Goal: Task Accomplishment & Management: Use online tool/utility

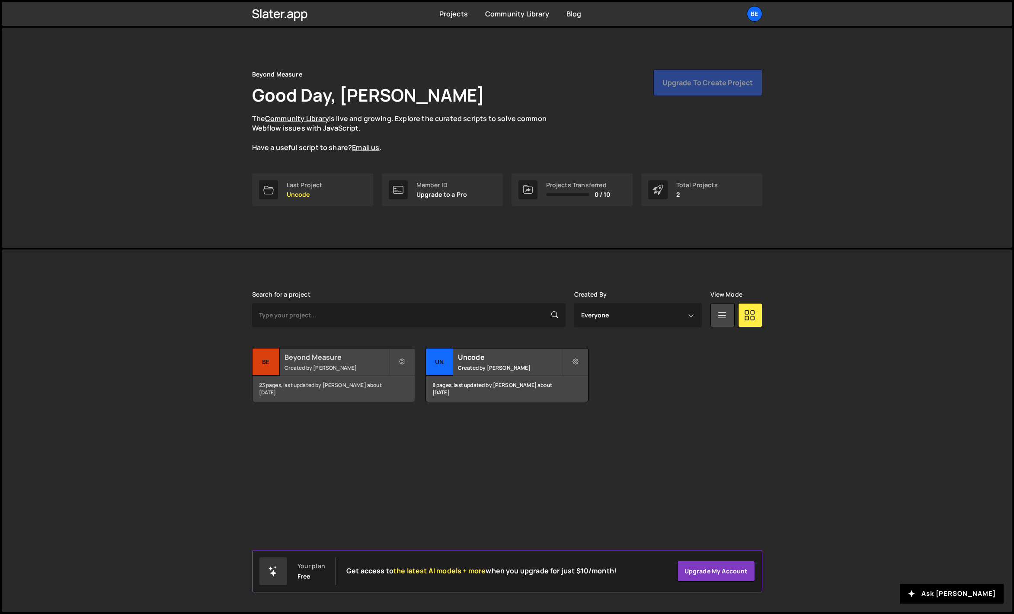
click at [322, 357] on h2 "Beyond Measure" at bounding box center [337, 358] width 104 height 10
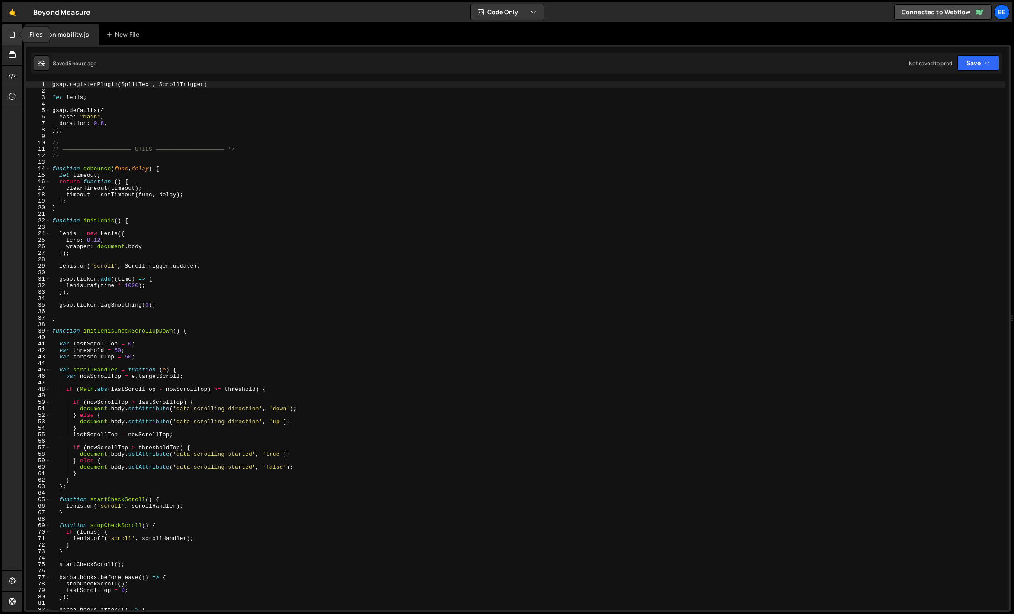
click at [14, 42] on div at bounding box center [12, 34] width 21 height 21
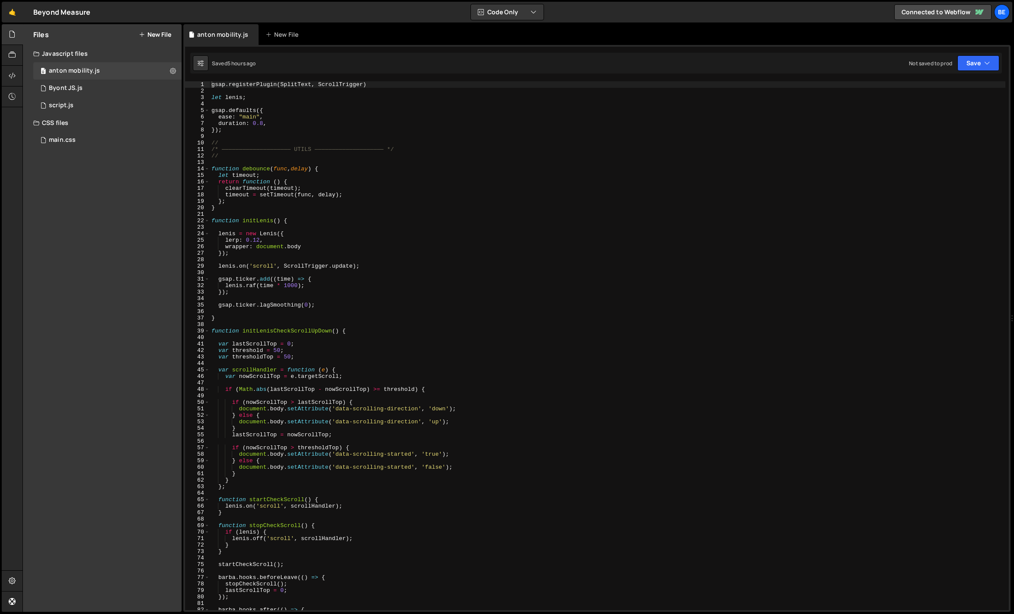
type textarea "/* ———————————————————— UTILS ———————————————————— */"
click at [234, 147] on div "gsap . registerPlugin ( SplitText , ScrollTrigger ) let lenis ; gsap . defaults…" at bounding box center [687, 352] width 955 height 542
click at [206, 170] on span at bounding box center [207, 169] width 5 height 6
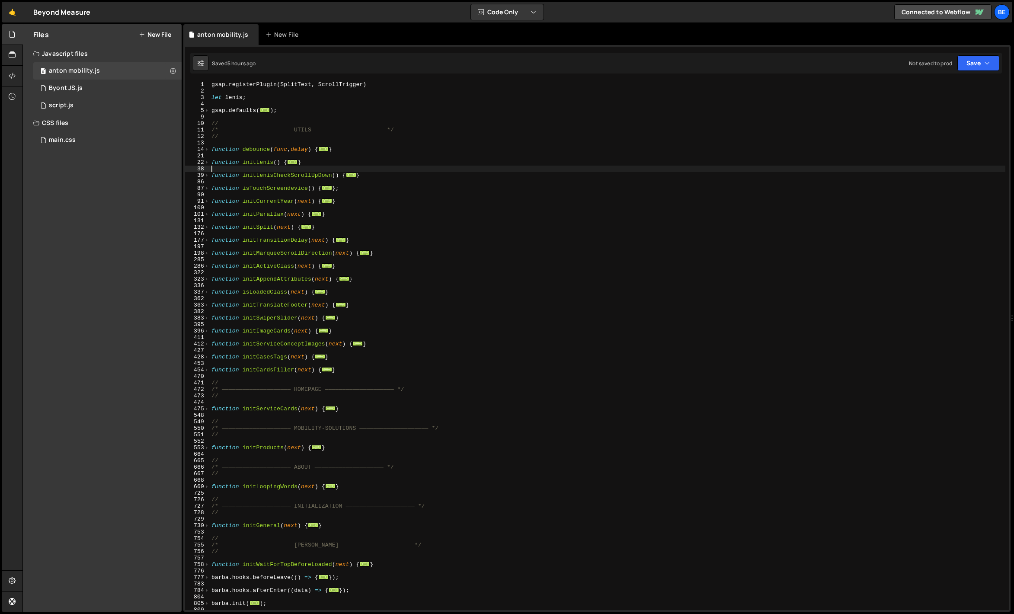
click at [339, 167] on div "gsap . registerPlugin ( SplitText , ScrollTrigger ) let lenis ; gsap . defaults…" at bounding box center [687, 352] width 955 height 542
click at [304, 181] on div "gsap . registerPlugin ( SplitText , ScrollTrigger ) let lenis ; gsap . defaults…" at bounding box center [687, 352] width 955 height 542
click at [284, 196] on div "gsap . registerPlugin ( SplitText , ScrollTrigger ) let lenis ; gsap . defaults…" at bounding box center [687, 352] width 955 height 542
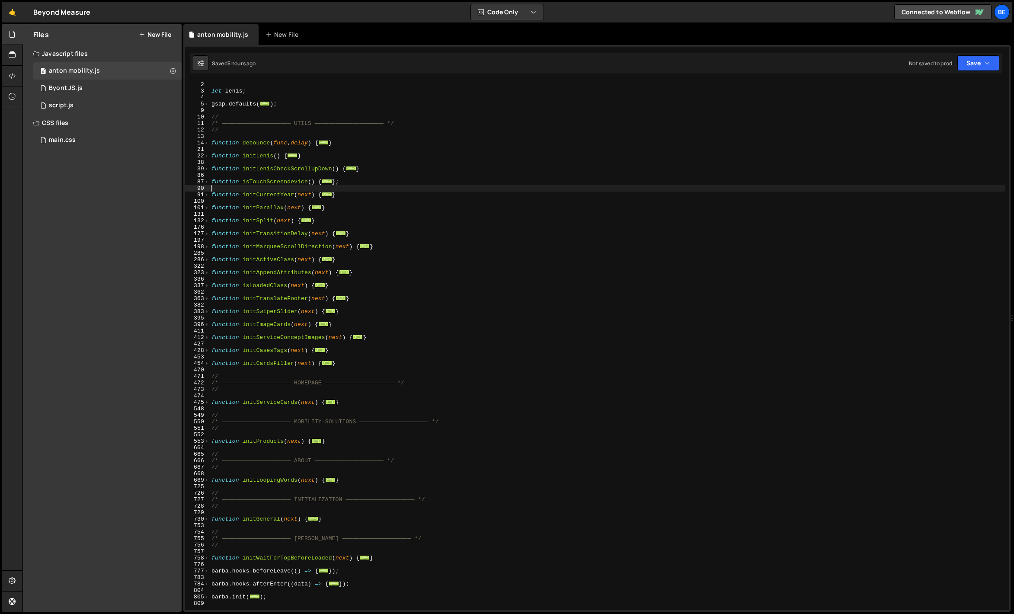
click at [285, 304] on div "gsap . registerPlugin ( SplitText , ScrollTrigger ) let lenis ; gsap . defaults…" at bounding box center [687, 346] width 955 height 542
click at [205, 285] on span at bounding box center [207, 285] width 5 height 6
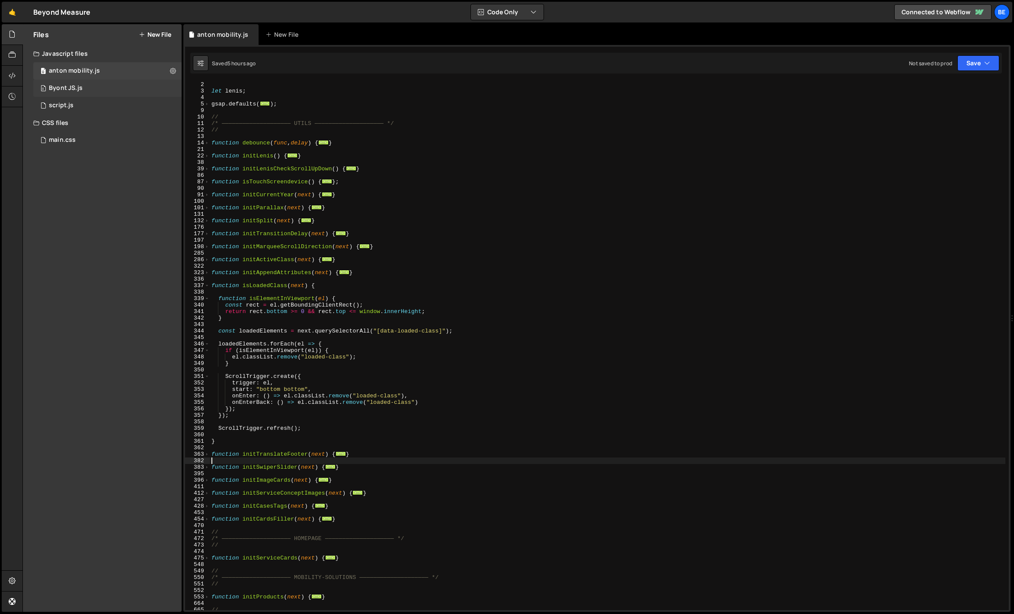
click at [82, 85] on div "0 Byont JS.js 0" at bounding box center [107, 88] width 148 height 17
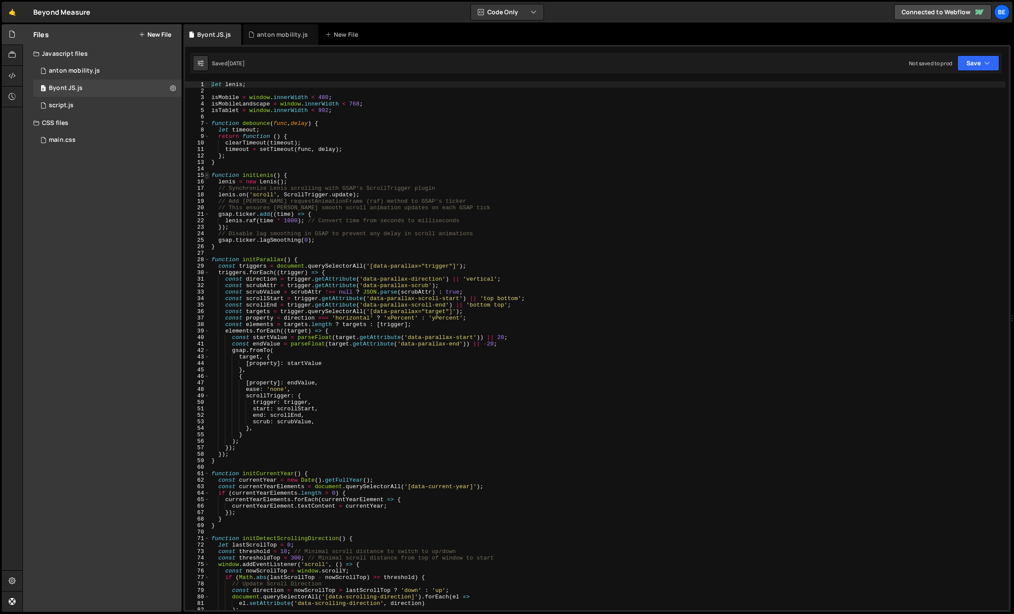
type textarea "let lenis;"
click at [206, 176] on span at bounding box center [207, 175] width 5 height 6
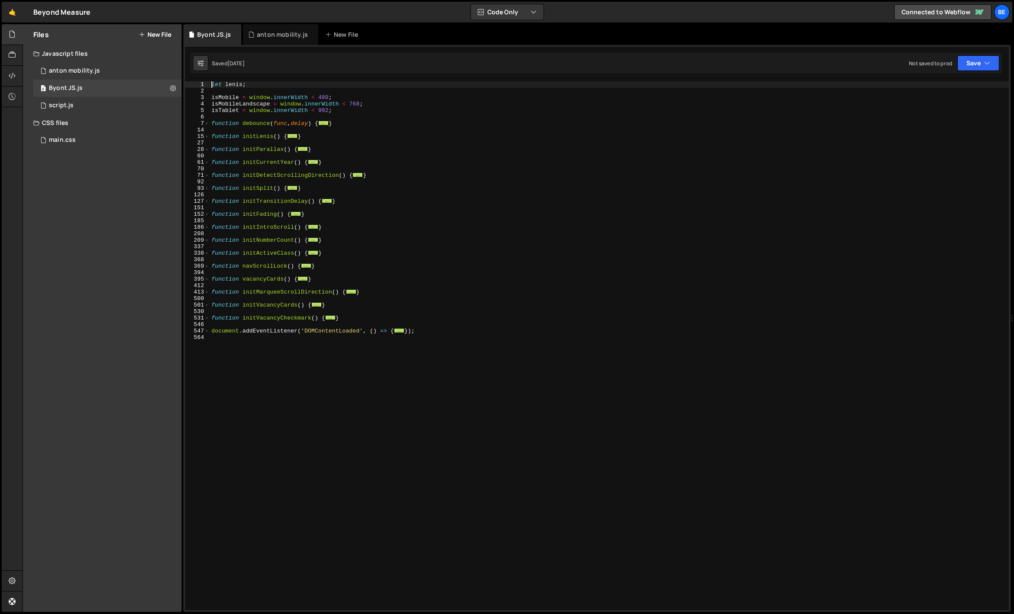
click at [259, 208] on div "let lenis ; isMobile = window . innerWidth < 480 ; isMobileLandscape = window .…" at bounding box center [609, 352] width 799 height 542
click at [208, 214] on span at bounding box center [207, 214] width 5 height 6
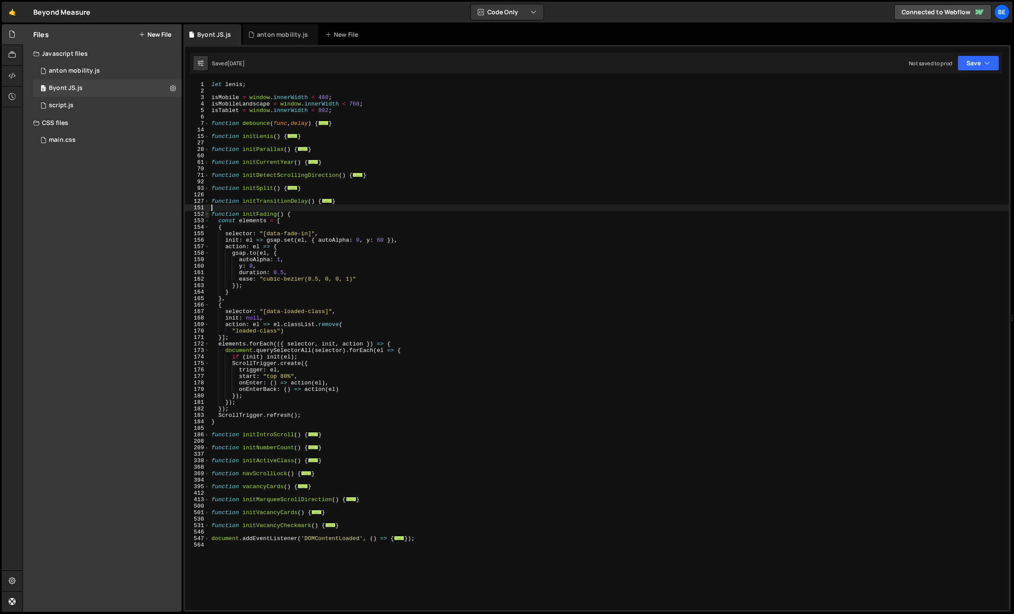
click at [208, 214] on span at bounding box center [207, 214] width 5 height 6
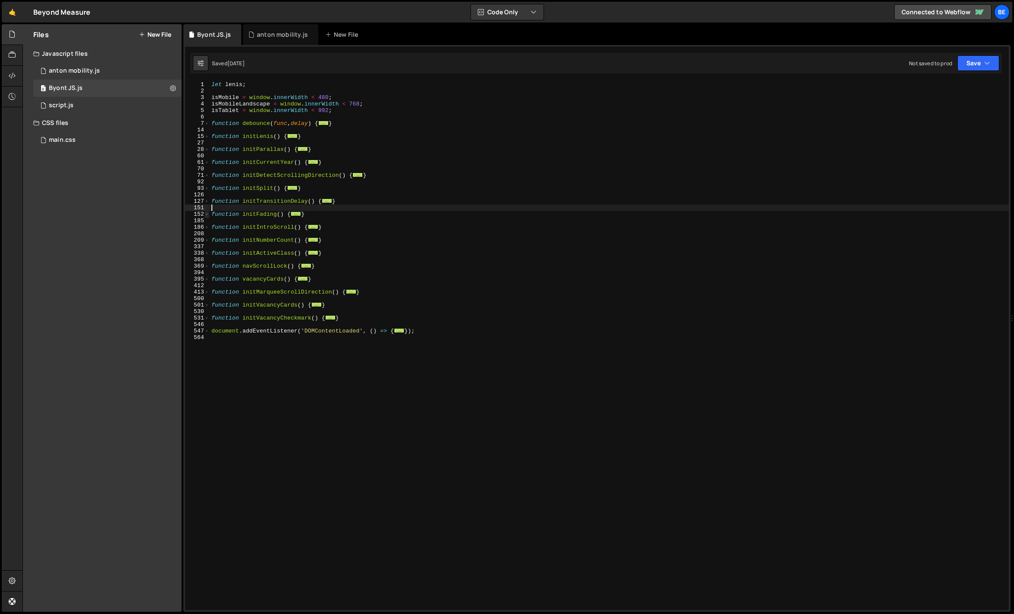
click at [208, 214] on span at bounding box center [207, 214] width 5 height 6
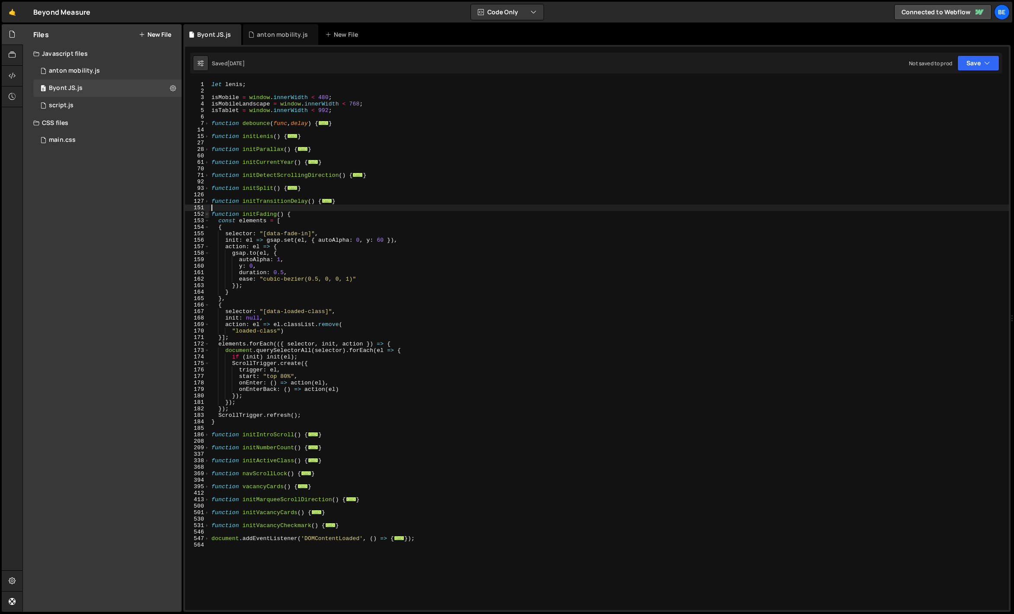
click at [208, 214] on span at bounding box center [207, 214] width 5 height 6
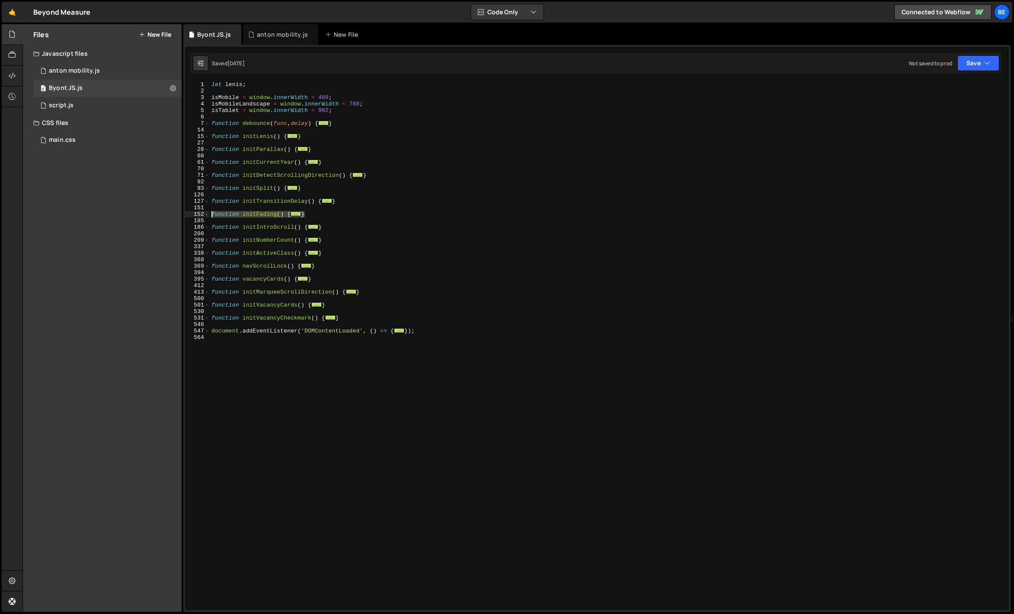
drag, startPoint x: 311, startPoint y: 217, endPoint x: 202, endPoint y: 213, distance: 109.5
click at [202, 213] on div "1 2 3 4 5 6 7 14 15 27 28 60 61 70 71 92 93 126 127 151 152 185 186 208 209 337…" at bounding box center [597, 345] width 824 height 529
type textarea "function initFading() { const elements = ["
click at [224, 205] on div "let lenis ; isMobile = window . innerWidth < 480 ; isMobileLandscape = window .…" at bounding box center [609, 352] width 799 height 542
click at [74, 76] on div "0 anton mobility.js 0" at bounding box center [107, 70] width 148 height 17
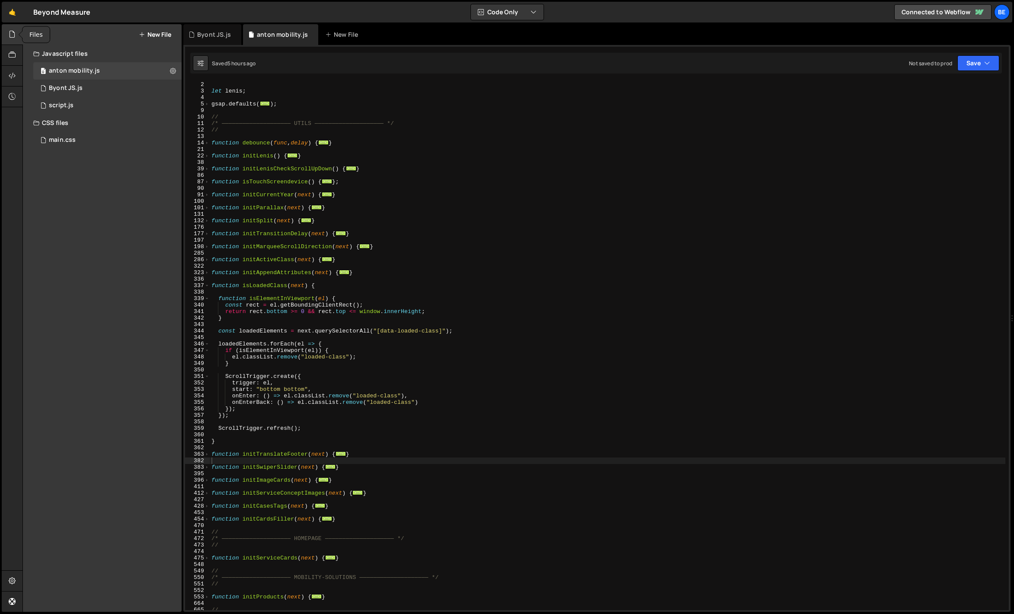
click at [7, 32] on div at bounding box center [12, 34] width 21 height 21
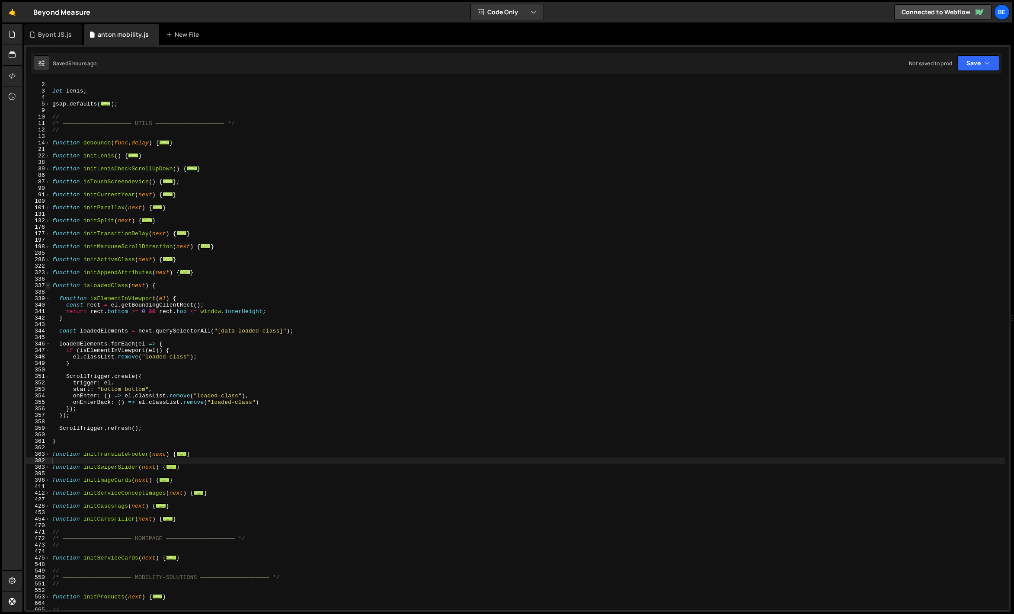
click at [48, 285] on span at bounding box center [47, 285] width 5 height 6
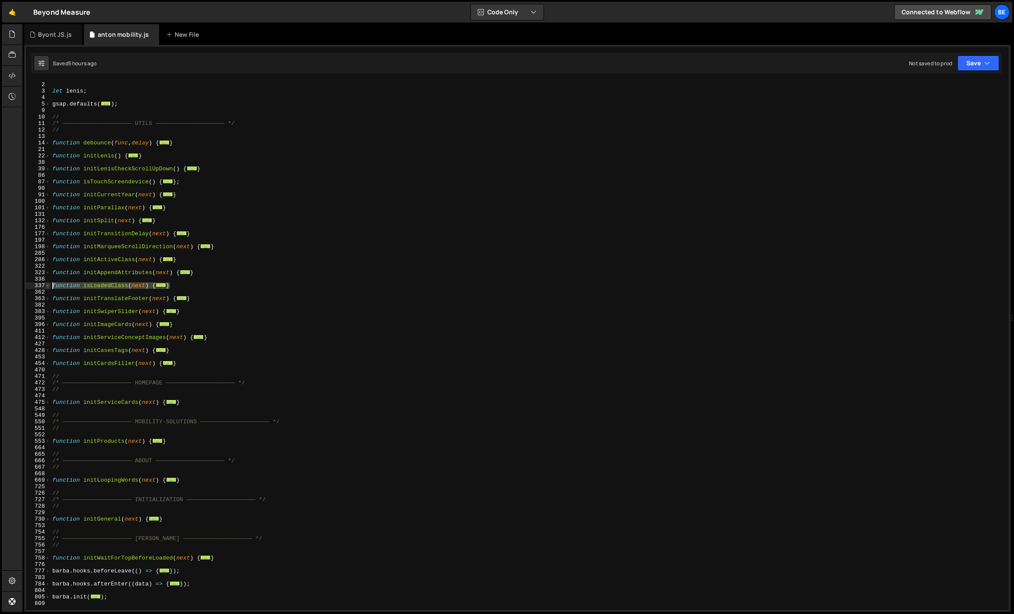
drag, startPoint x: 176, startPoint y: 285, endPoint x: 47, endPoint y: 285, distance: 129.8
click at [47, 285] on div "1 2 3 4 5 9 10 11 12 13 14 21 22 38 39 86 87 90 91 100 101 131 132 176 177 197 …" at bounding box center [517, 345] width 983 height 529
paste textarea "}"
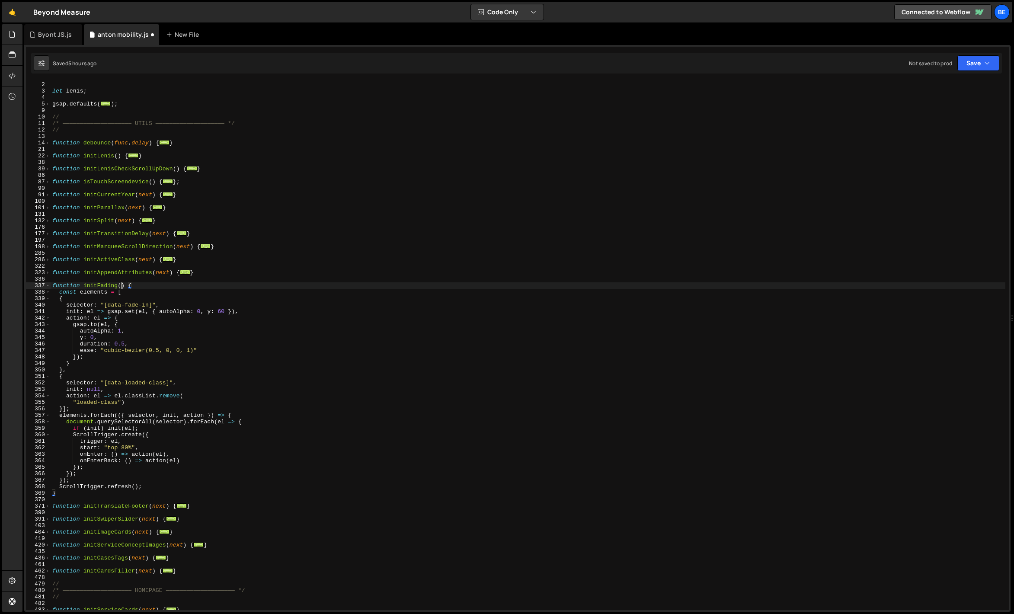
click at [122, 284] on div "gsap . registerPlugin ( SplitText , ScrollTrigger ) let lenis ; gsap . defaults…" at bounding box center [528, 346] width 955 height 542
click at [148, 276] on div "gsap . registerPlugin ( SplitText , ScrollTrigger ) let lenis ; gsap . defaults…" at bounding box center [528, 346] width 955 height 542
click at [87, 424] on div "gsap . registerPlugin ( SplitText , ScrollTrigger ) let lenis ; gsap . defaults…" at bounding box center [528, 346] width 955 height 542
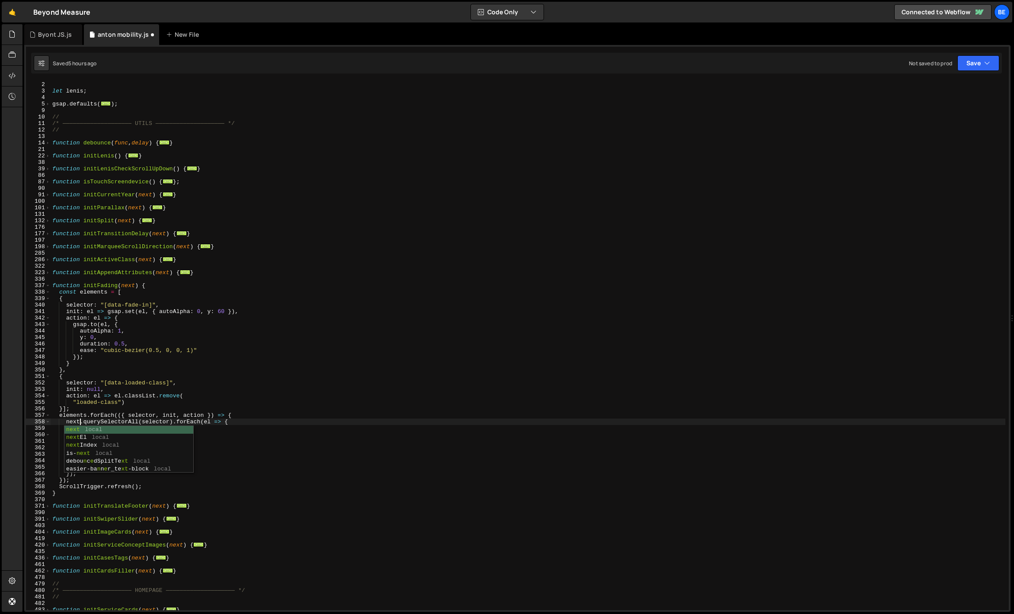
click at [148, 361] on div "gsap . registerPlugin ( SplitText , ScrollTrigger ) let lenis ; gsap . defaults…" at bounding box center [528, 346] width 955 height 542
click at [98, 283] on div "gsap . registerPlugin ( SplitText , ScrollTrigger ) let lenis ; gsap . defaults…" at bounding box center [528, 346] width 955 height 542
click at [145, 299] on div "gsap . registerPlugin ( SplitText , ScrollTrigger ) let lenis ; gsap . defaults…" at bounding box center [528, 346] width 955 height 542
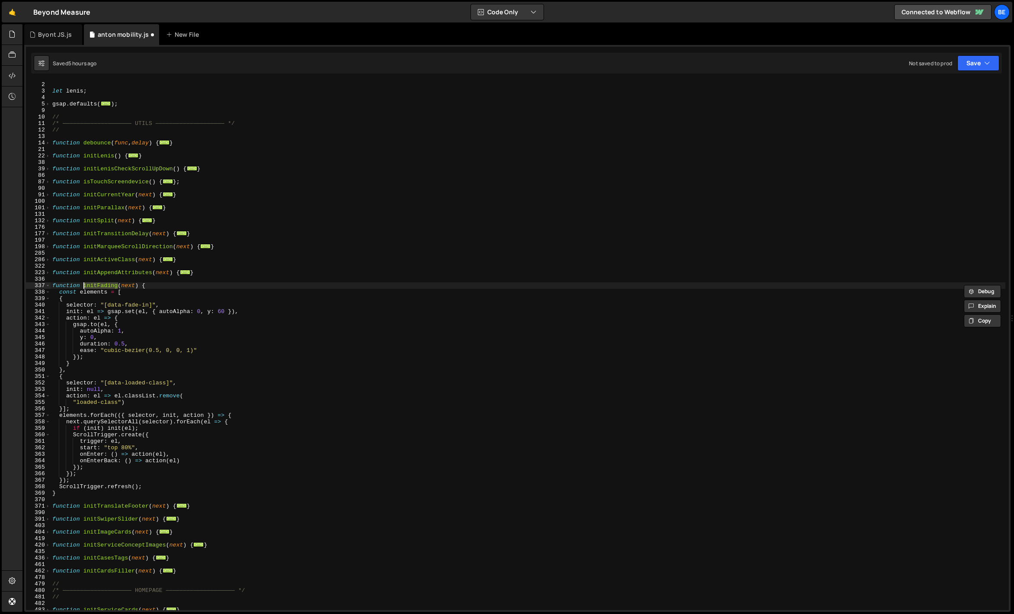
scroll to position [0, 0]
type textarea "{"
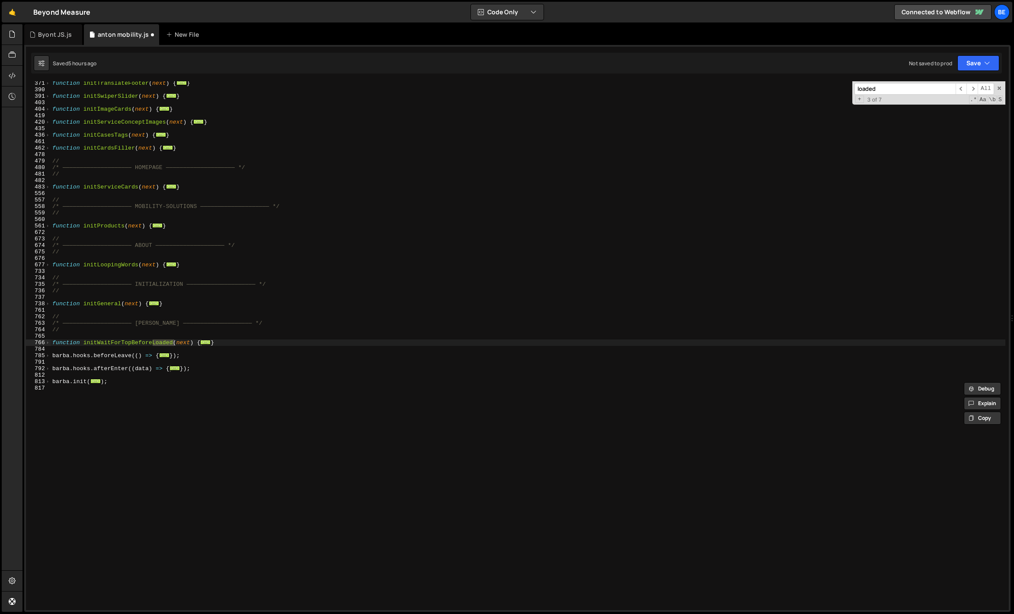
scroll to position [429, 0]
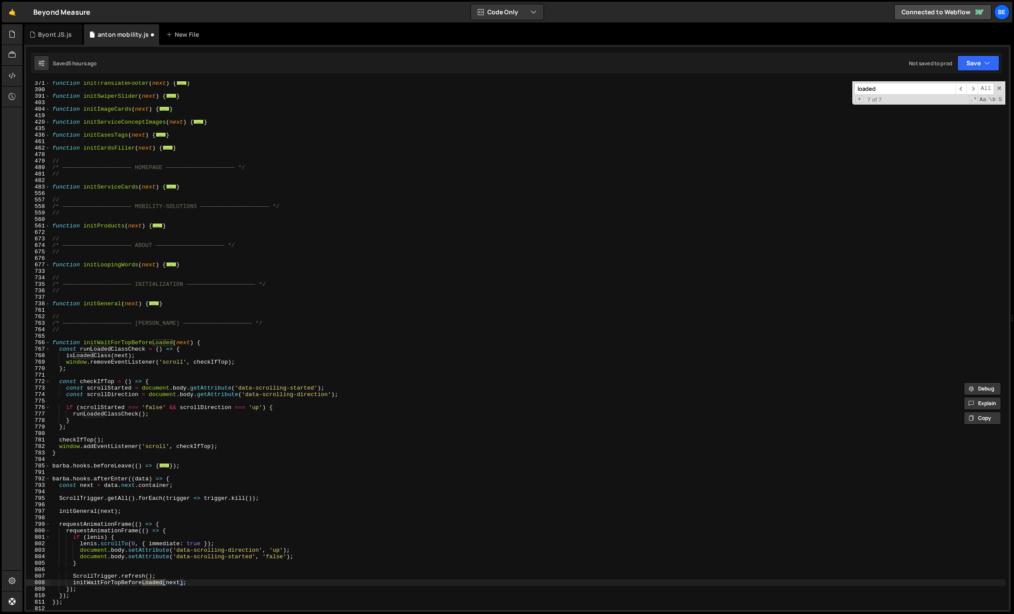
type input "loaded"
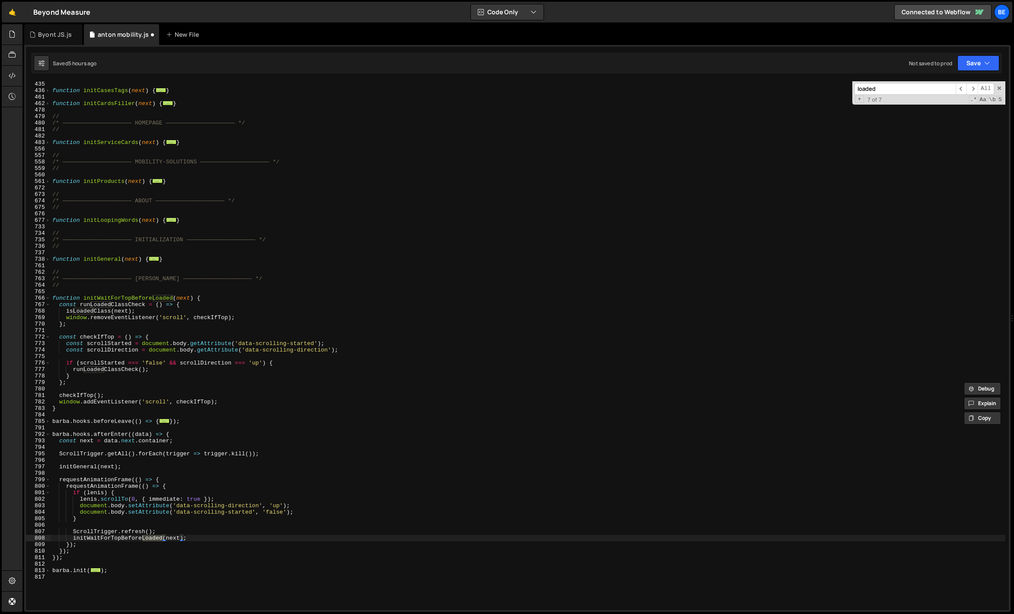
scroll to position [524, 0]
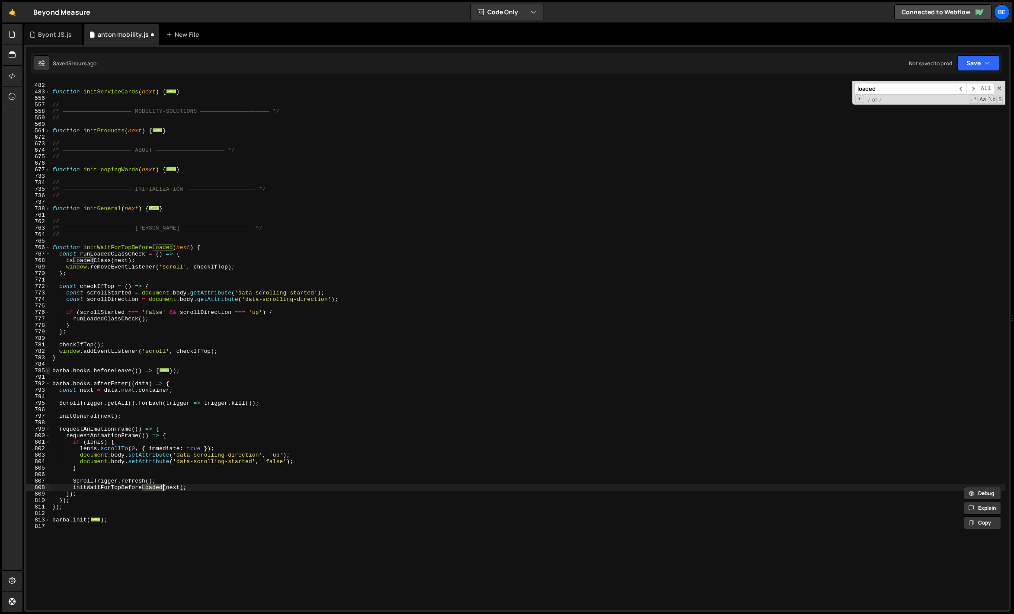
click at [47, 372] on span at bounding box center [47, 371] width 5 height 6
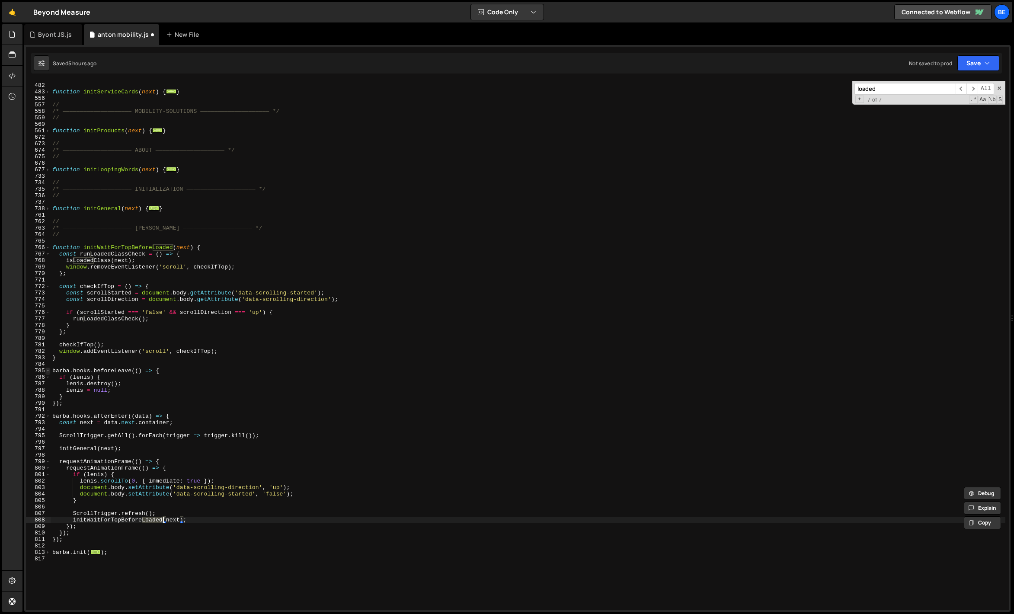
click at [47, 372] on span at bounding box center [47, 371] width 5 height 6
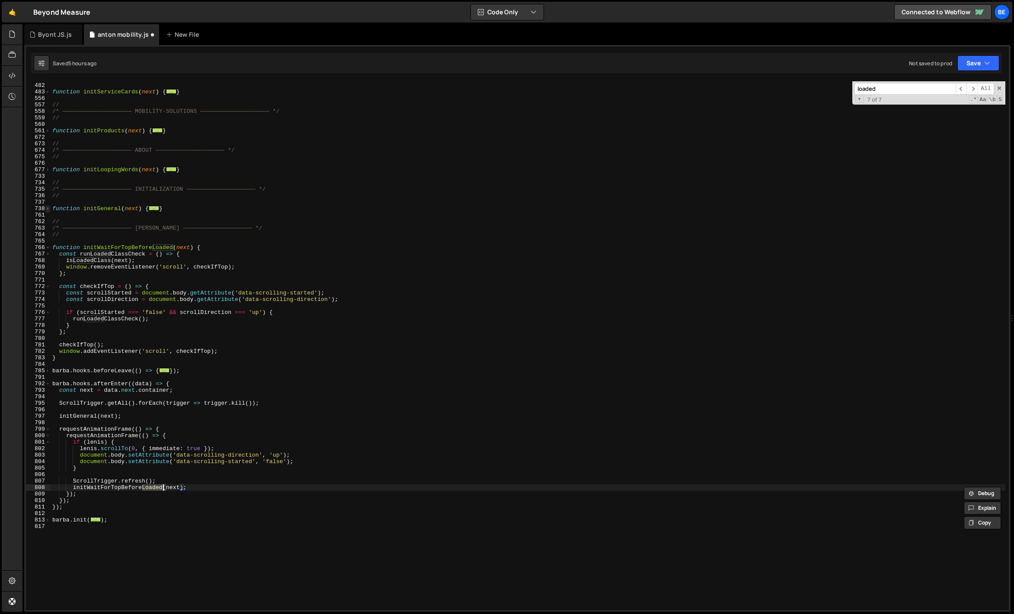
click at [49, 209] on span at bounding box center [47, 208] width 5 height 6
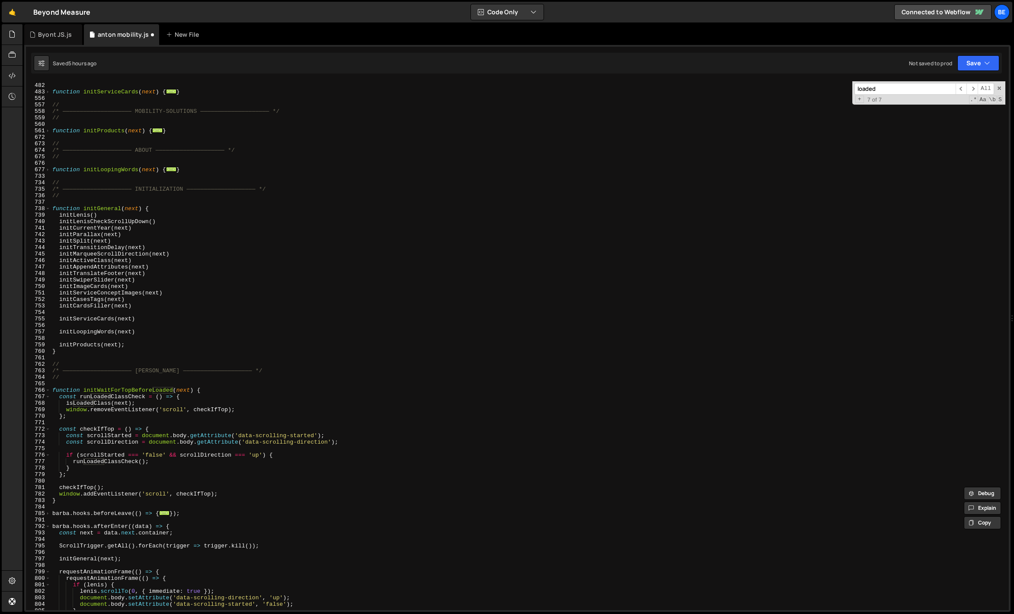
click at [97, 345] on div "// function initServiceCards ( next ) { ... } // /* ———————————————————— MOBILI…" at bounding box center [528, 347] width 955 height 542
type textarea "initProducts(next);"
click at [98, 340] on div "// function initServiceCards ( next ) { ... } // /* ———————————————————— MOBILI…" at bounding box center [528, 347] width 955 height 542
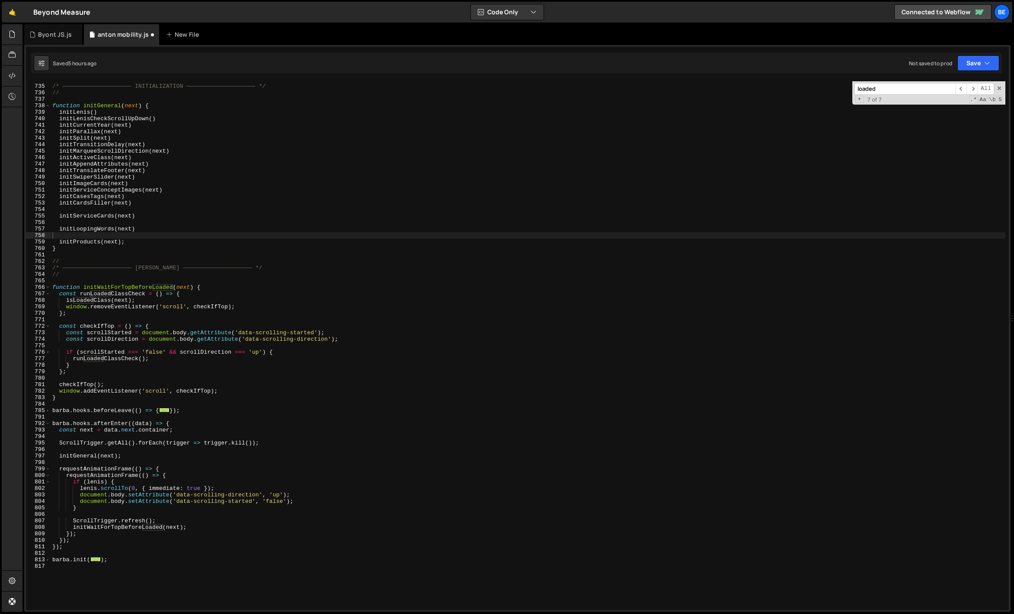
click at [886, 88] on input "loaded" at bounding box center [905, 89] width 101 height 12
type input "loadedclass"
click at [87, 300] on div "// /* ———————————————————— INITIALIZATION ———————————————————— */ // function i…" at bounding box center [528, 348] width 955 height 542
paste textarea "nitFading"
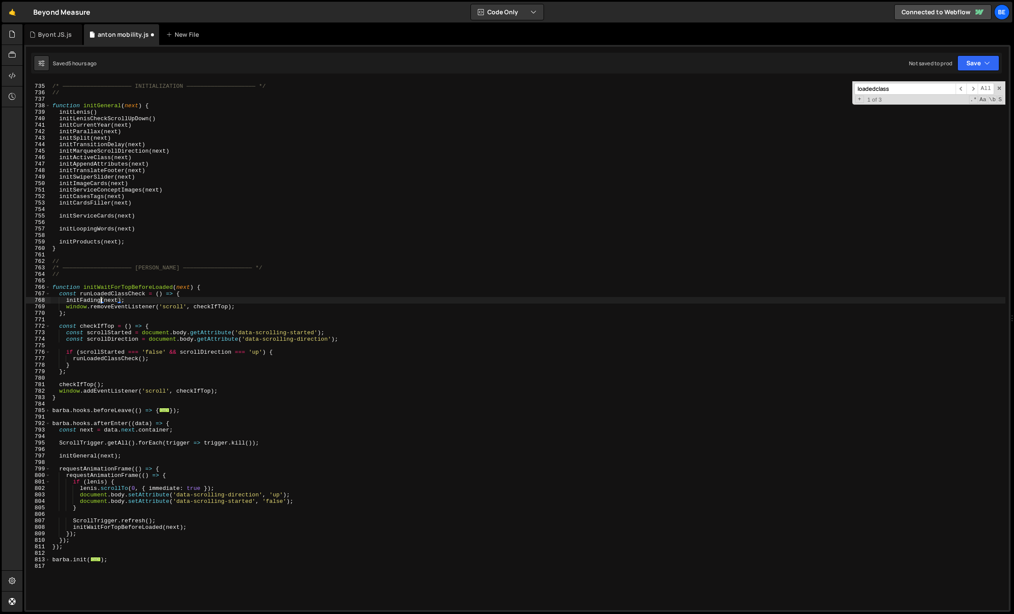
click at [107, 313] on div "// /* ———————————————————— INITIALIZATION ———————————————————— */ // function i…" at bounding box center [528, 348] width 955 height 542
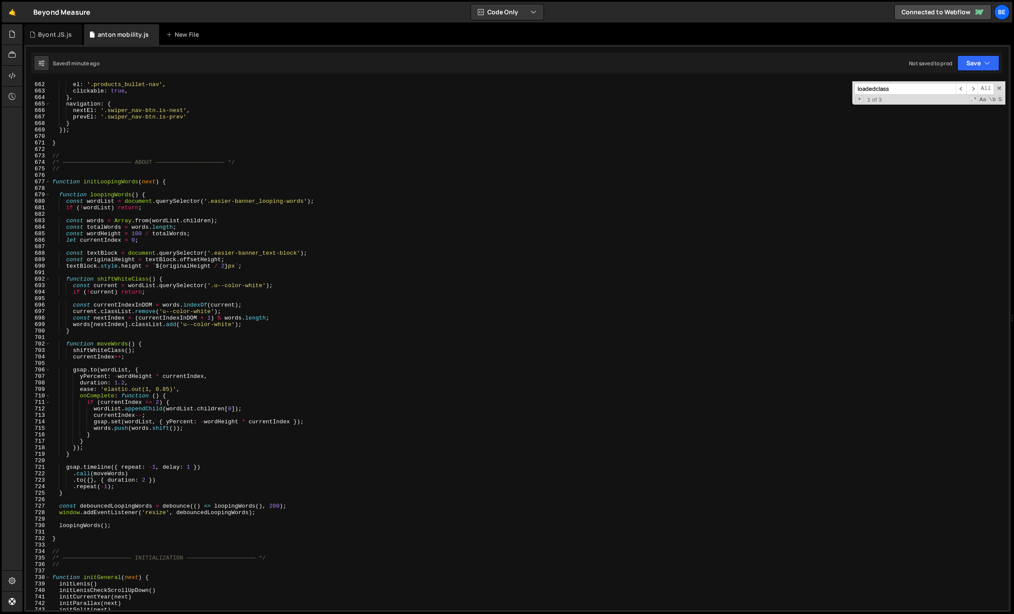
scroll to position [4288, 0]
click at [49, 183] on span at bounding box center [47, 182] width 5 height 6
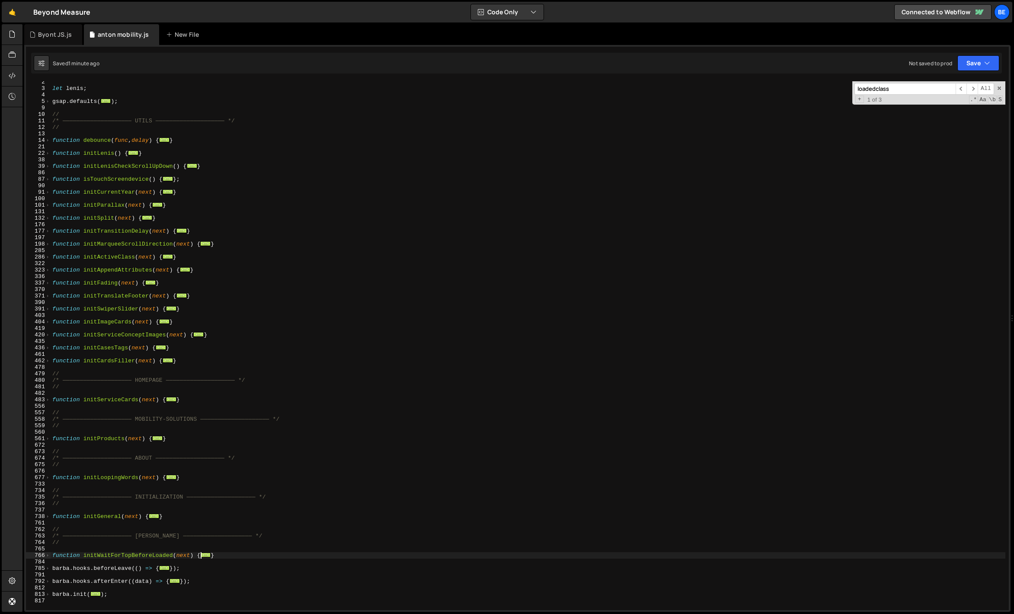
scroll to position [0, 0]
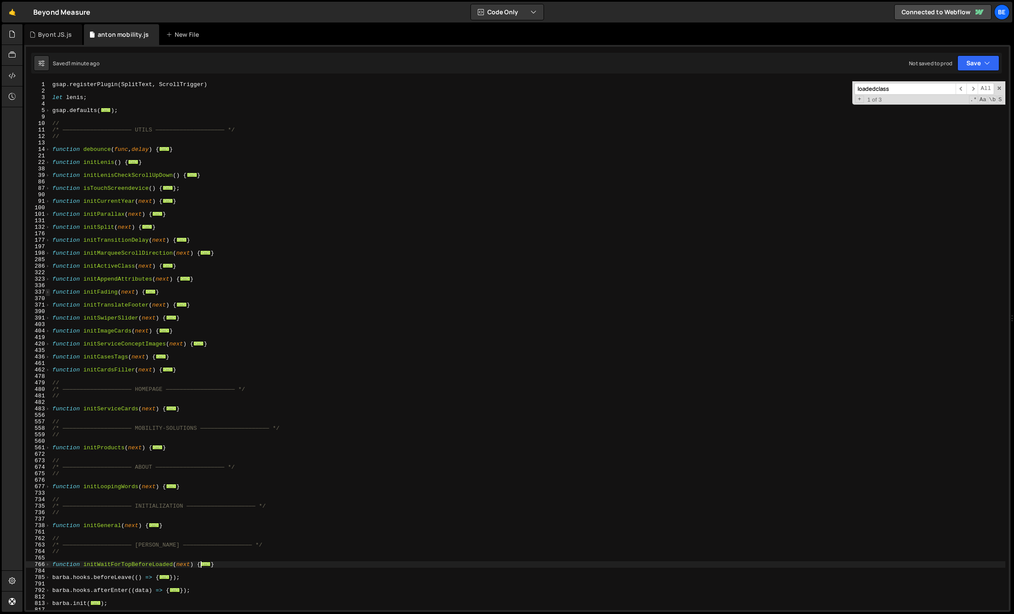
click at [48, 292] on span at bounding box center [47, 292] width 5 height 6
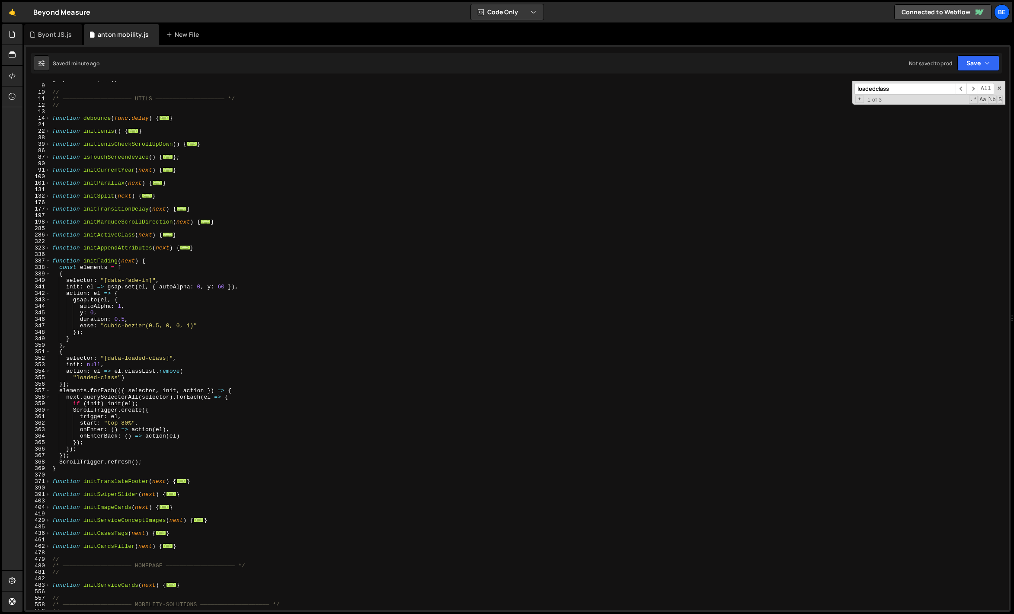
scroll to position [31, 0]
click at [120, 367] on div "gsap . defaults ( ... ) ; // /* ———————————————————— UTILS ————————————————————…" at bounding box center [528, 347] width 955 height 542
click at [119, 382] on div "gsap . defaults ( ... ) ; // /* ———————————————————— UTILS ————————————————————…" at bounding box center [528, 347] width 955 height 542
click at [110, 312] on div "gsap . defaults ( ... ) ; // /* ———————————————————— UTILS ————————————————————…" at bounding box center [528, 347] width 955 height 542
click at [221, 288] on div "gsap . defaults ( ... ) ; // /* ———————————————————— UTILS ————————————————————…" at bounding box center [528, 347] width 955 height 542
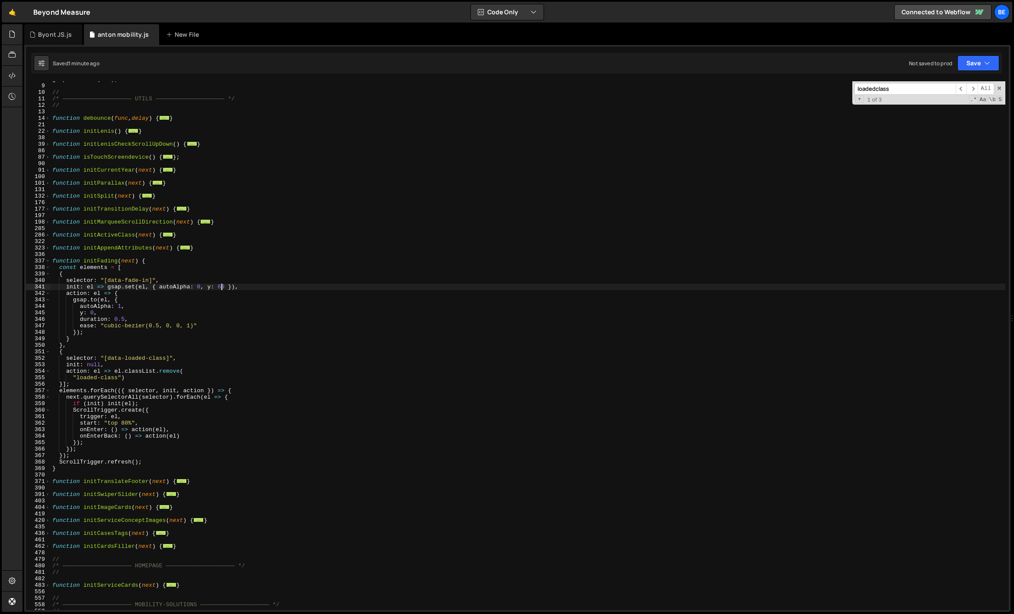
click at [223, 281] on div "gsap . defaults ( ... ) ; // /* ———————————————————— UTILS ————————————————————…" at bounding box center [528, 347] width 955 height 542
type textarea "selector: "[data-fade-in]","
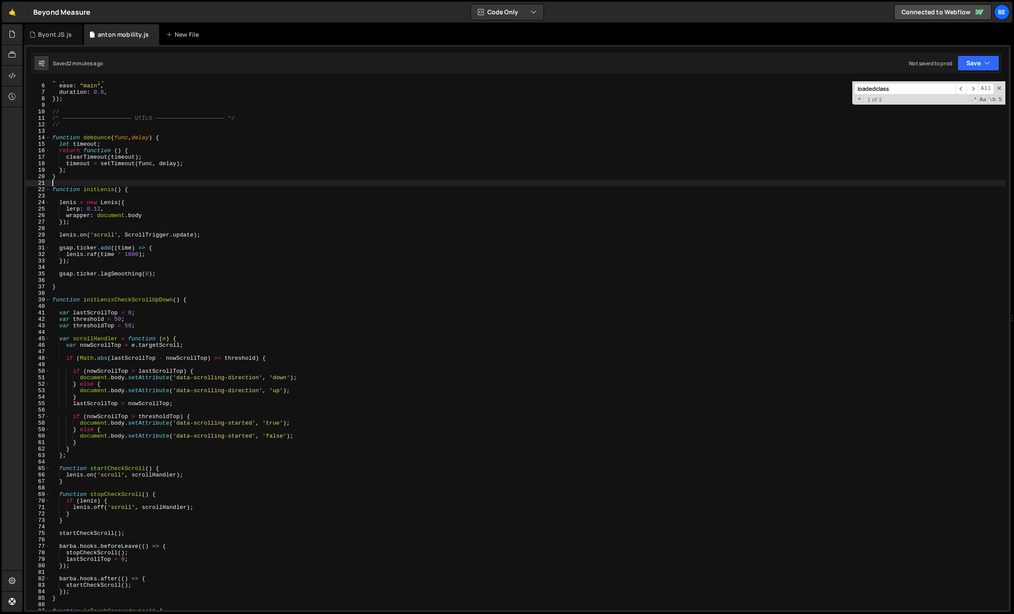
click at [127, 182] on div "gsap . defaults ({ ease : "main" , duration : 0.8 , }) ; // /* ————————————————…" at bounding box center [528, 347] width 955 height 542
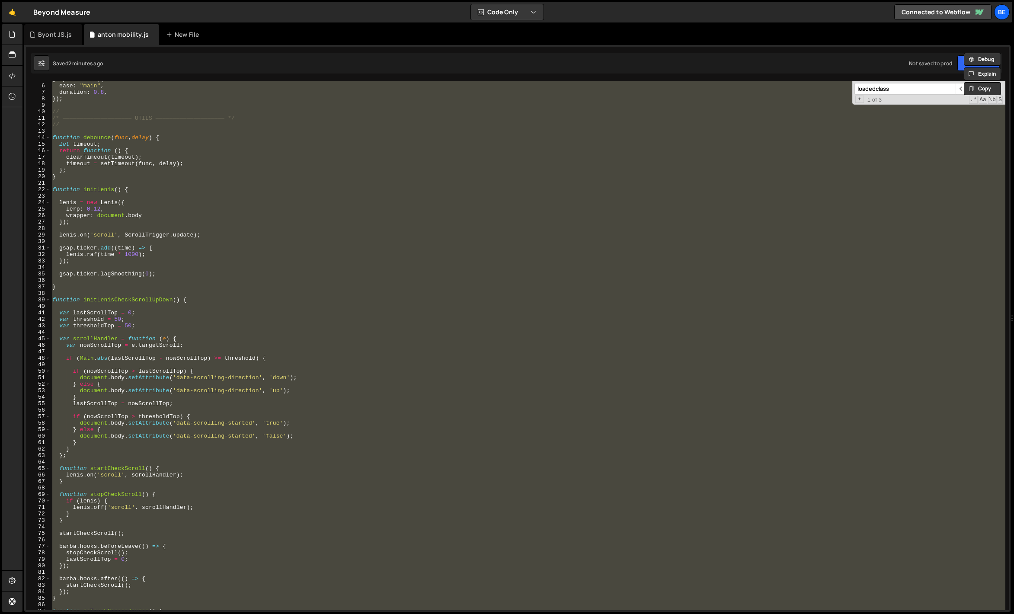
click at [148, 170] on div "gsap . defaults ({ ease : "main" , duration : 0.8 , }) ; // /* ————————————————…" at bounding box center [528, 345] width 955 height 529
type textarea "};"
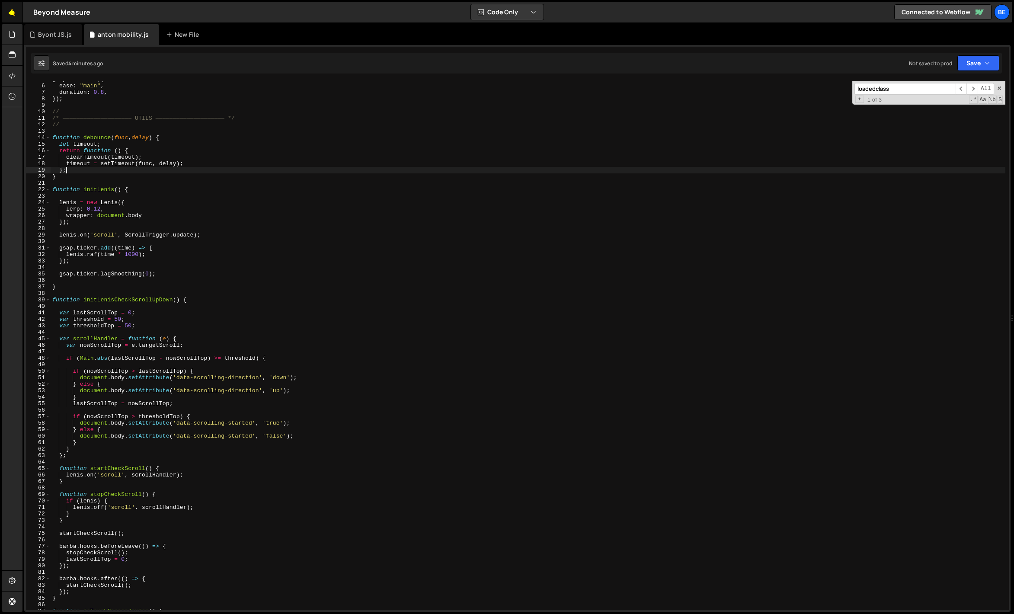
click at [17, 18] on link "🤙" at bounding box center [12, 12] width 21 height 21
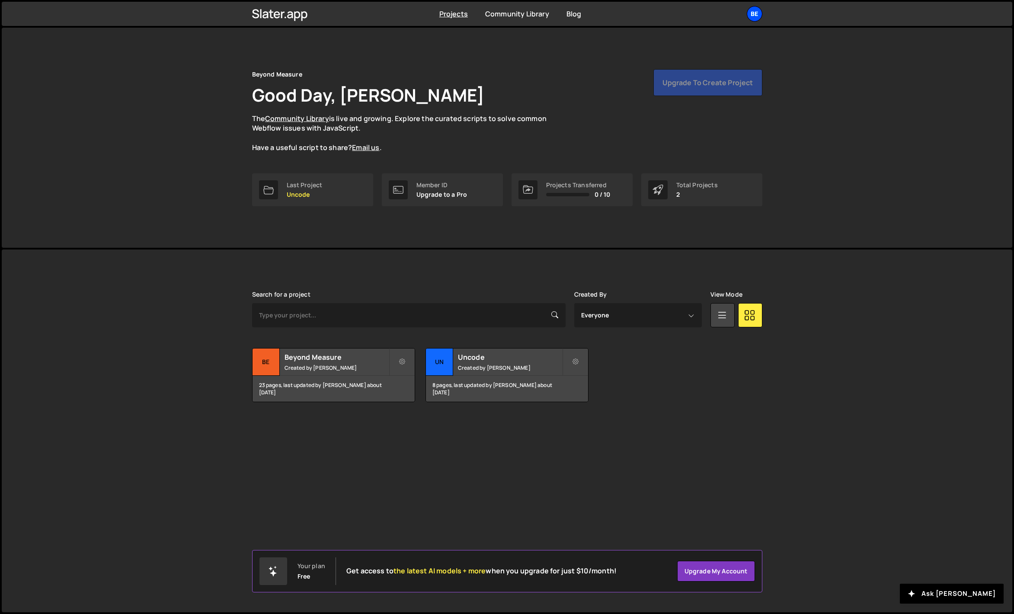
click at [751, 16] on div "Be" at bounding box center [755, 14] width 16 height 16
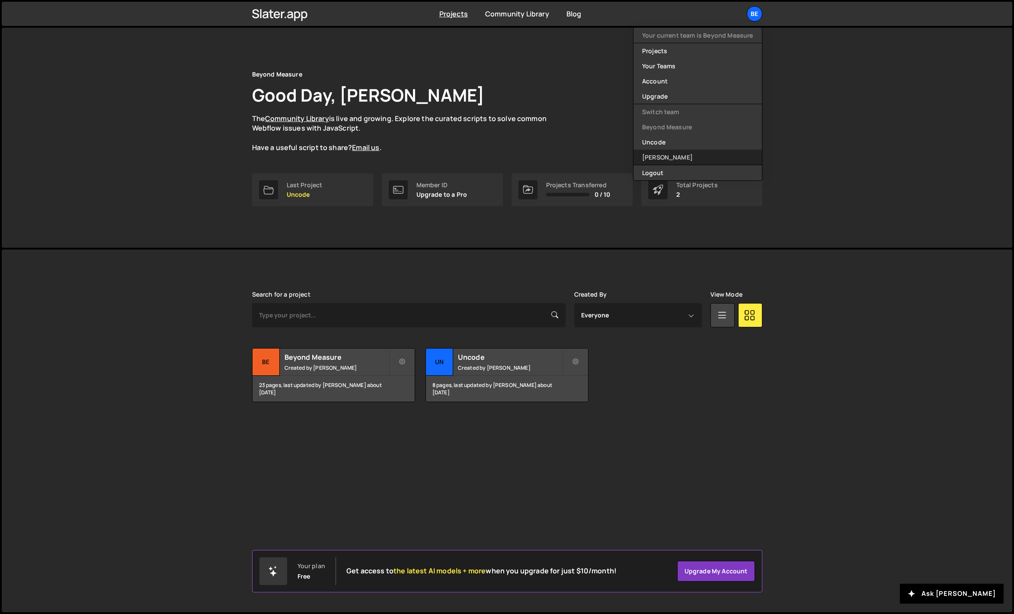
click at [655, 152] on link "[PERSON_NAME]" at bounding box center [698, 157] width 128 height 15
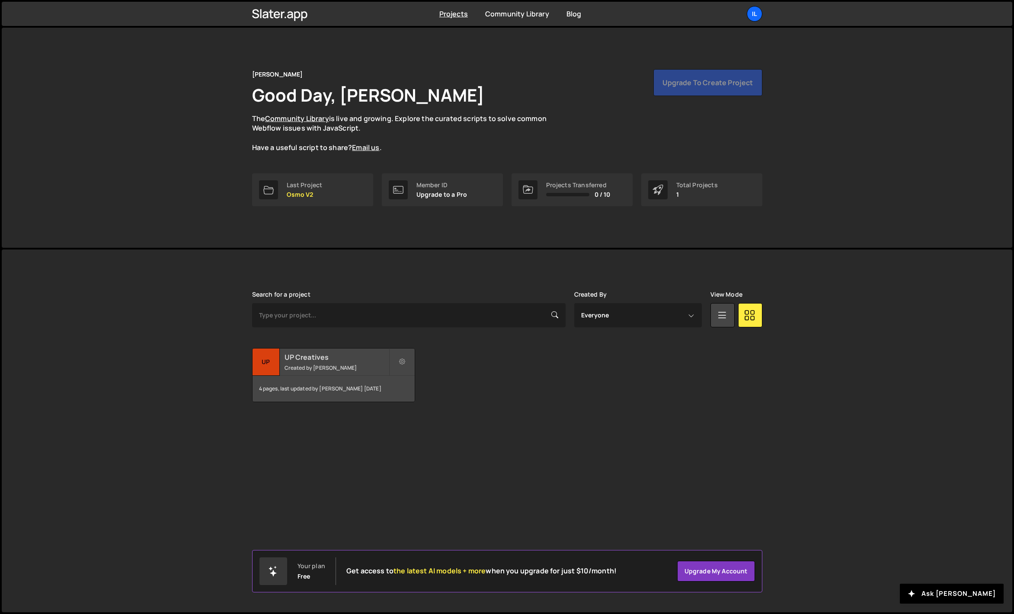
click at [357, 355] on h2 "UP Creatives" at bounding box center [337, 358] width 104 height 10
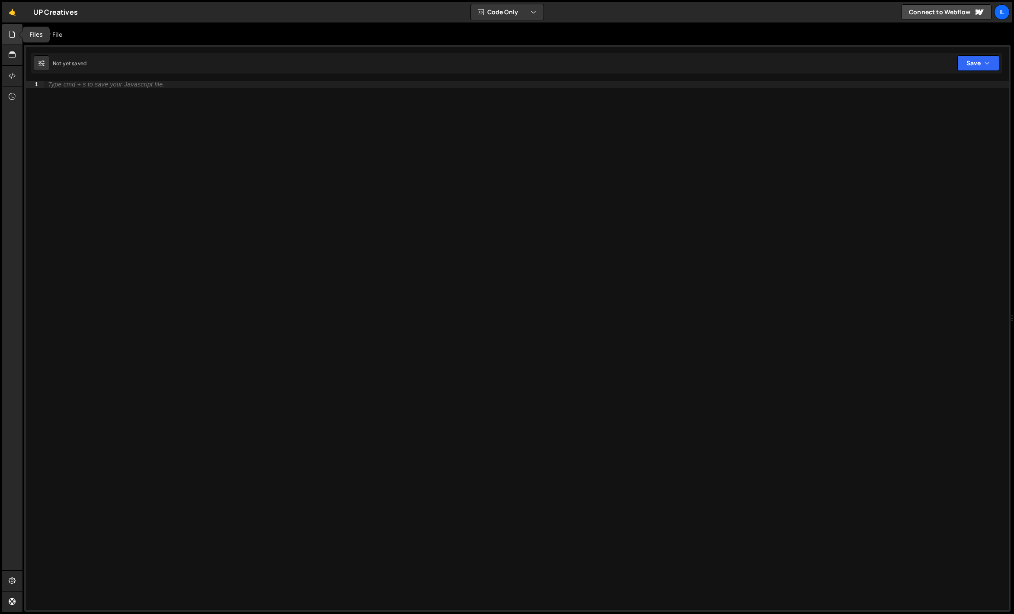
click at [17, 39] on div at bounding box center [12, 34] width 21 height 21
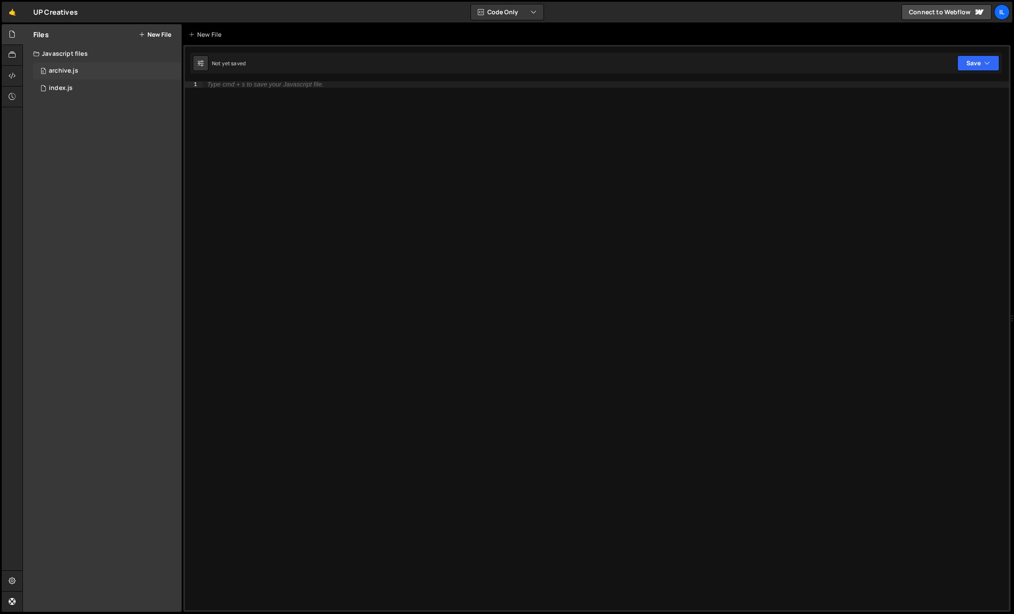
click at [71, 73] on div "archive.js" at bounding box center [63, 71] width 29 height 8
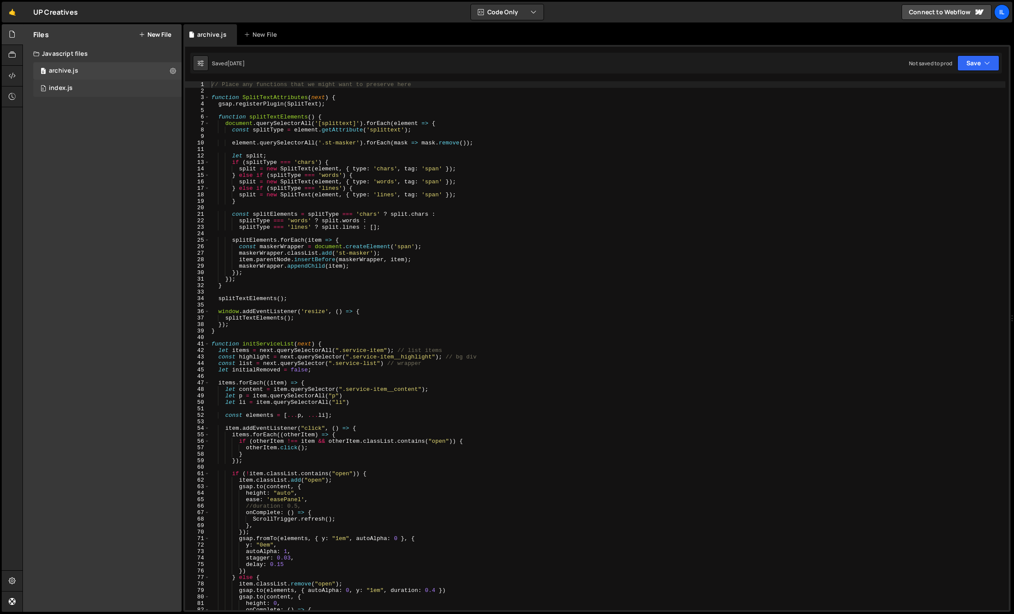
click at [73, 87] on div "0 index.js 0" at bounding box center [107, 88] width 148 height 17
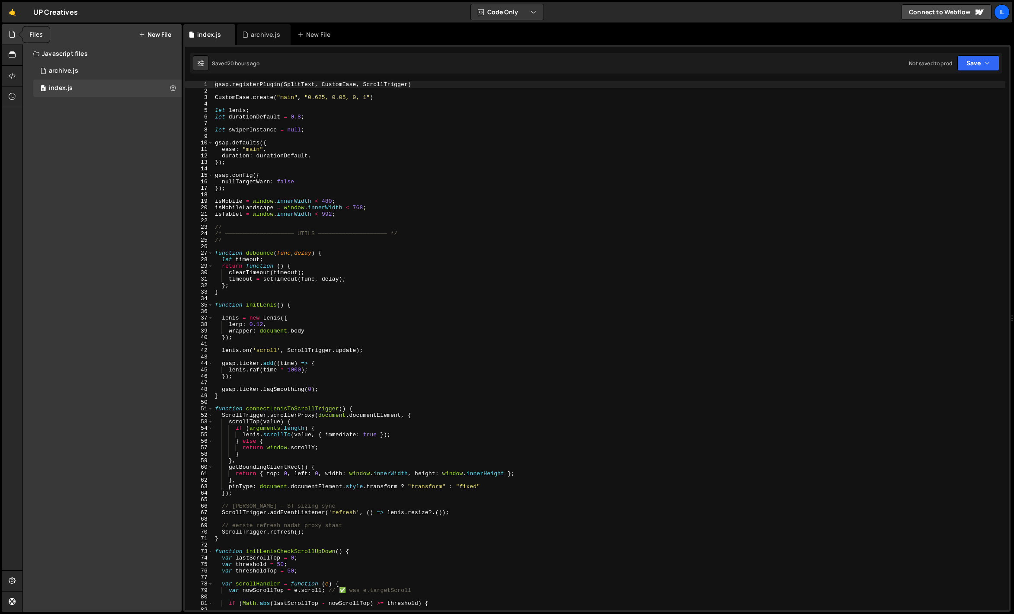
click at [17, 36] on div at bounding box center [12, 34] width 21 height 21
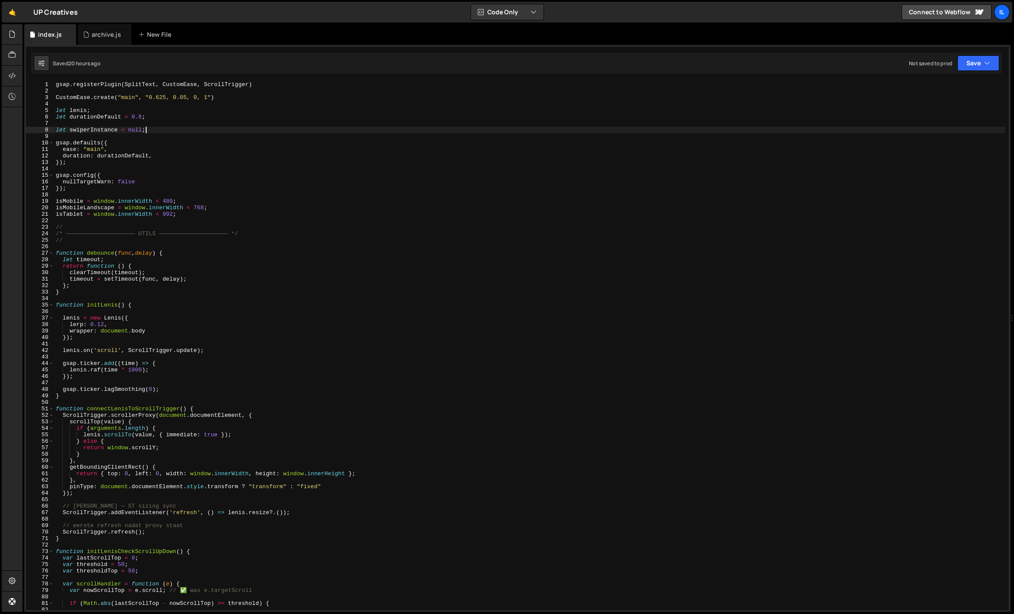
click at [155, 128] on div "gsap . registerPlugin ( SplitText , CustomEase , ScrollTrigger ) CustomEase . c…" at bounding box center [530, 352] width 952 height 542
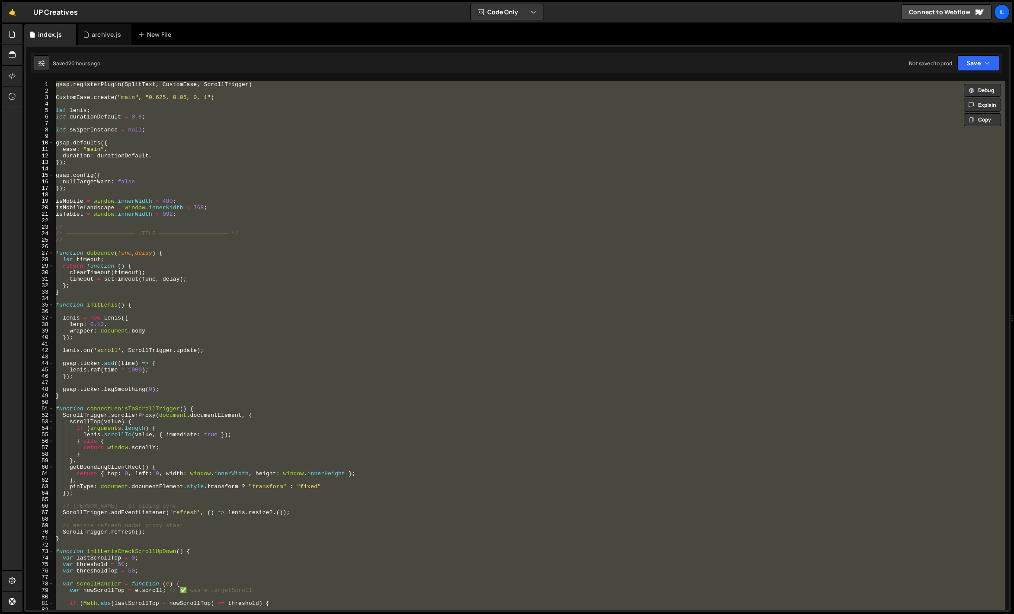
click at [155, 128] on div "gsap . registerPlugin ( SplitText , CustomEase , ScrollTrigger ) CustomEase . c…" at bounding box center [530, 345] width 952 height 529
type textarea "let swiperInstance = null;"
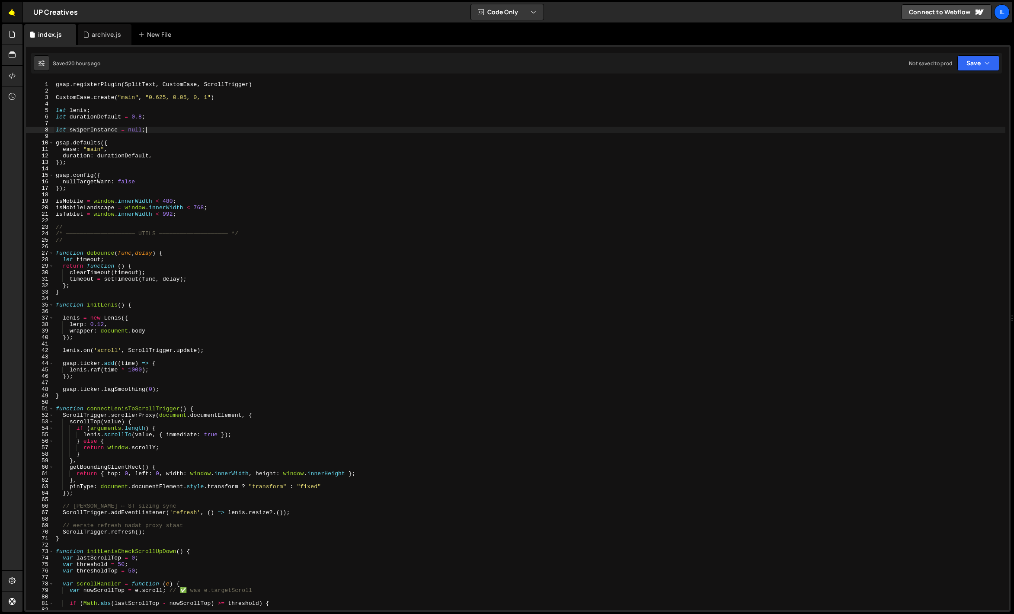
click at [10, 17] on link "🤙" at bounding box center [12, 12] width 21 height 21
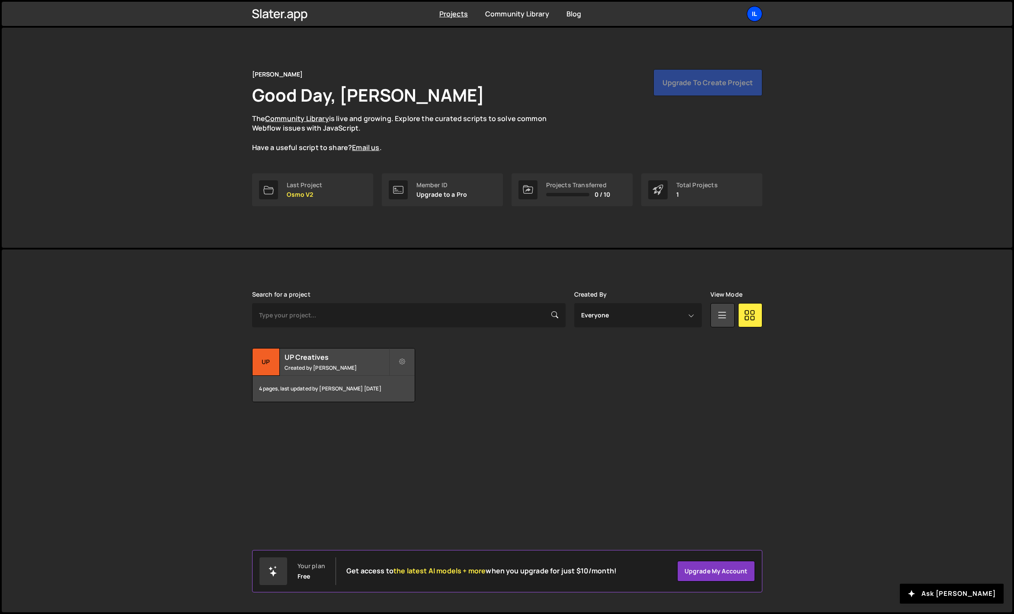
click at [752, 17] on div "Il" at bounding box center [755, 14] width 16 height 16
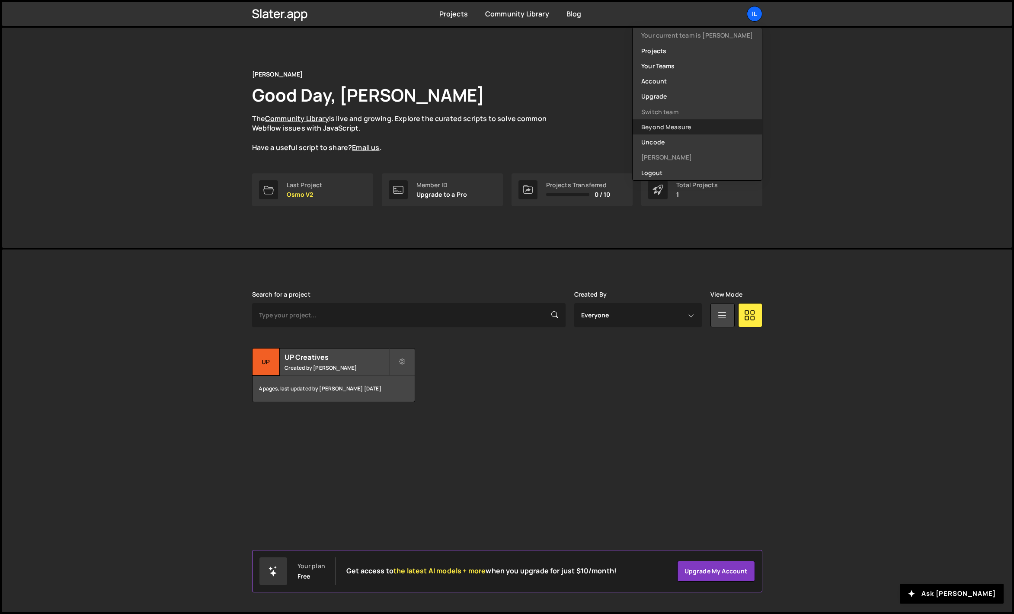
click at [685, 132] on link "Beyond Measure" at bounding box center [697, 126] width 129 height 15
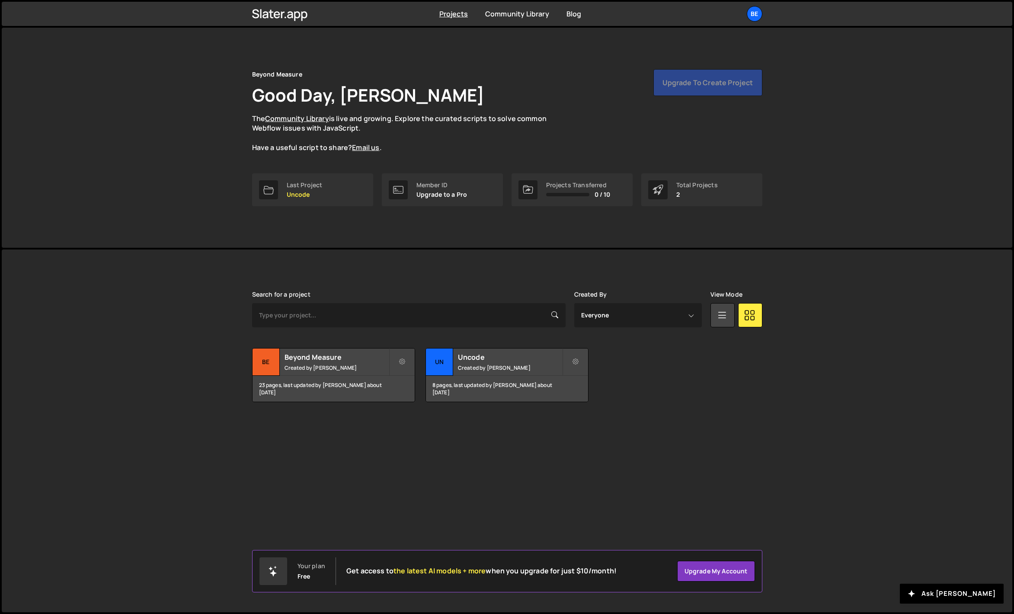
click at [284, 405] on div "[PERSON_NAME] is designed for desktop use. Please use a larger screen to access…" at bounding box center [507, 347] width 536 height 194
click at [311, 370] on small "Created by [PERSON_NAME]" at bounding box center [337, 367] width 104 height 7
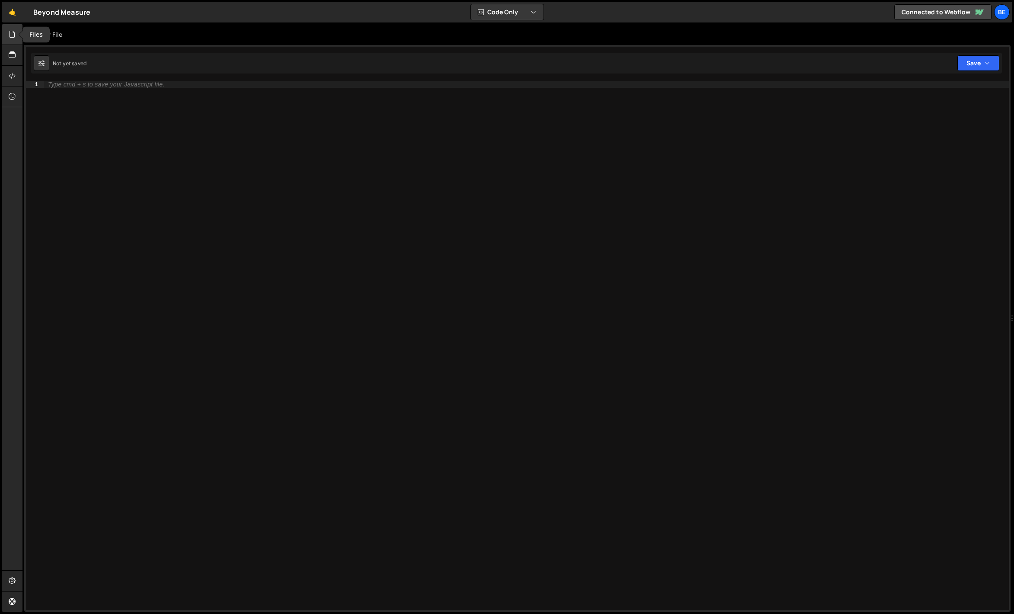
click at [14, 34] on icon at bounding box center [12, 34] width 7 height 10
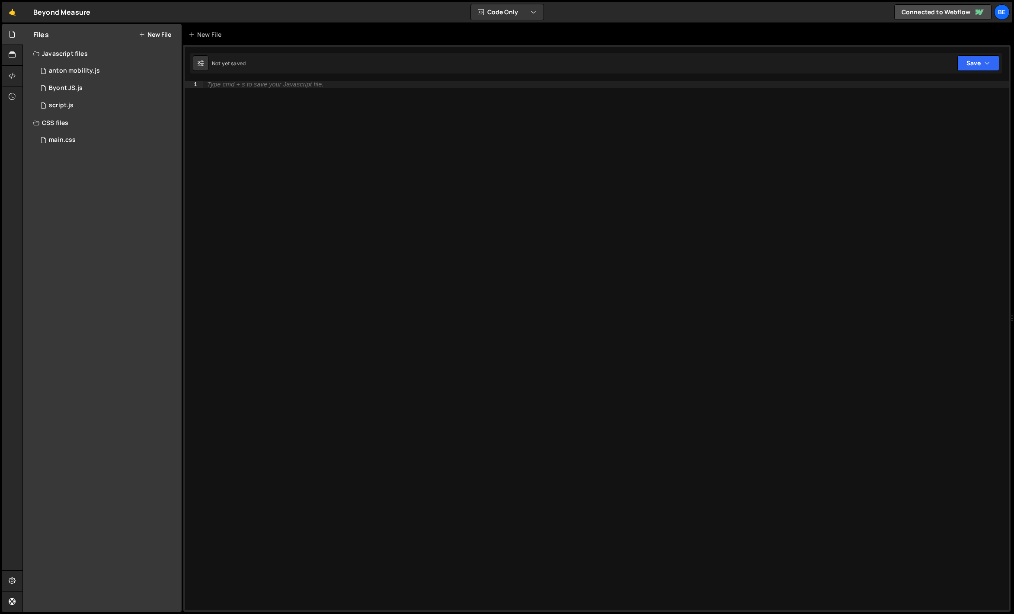
click at [165, 35] on button "New File" at bounding box center [155, 34] width 32 height 7
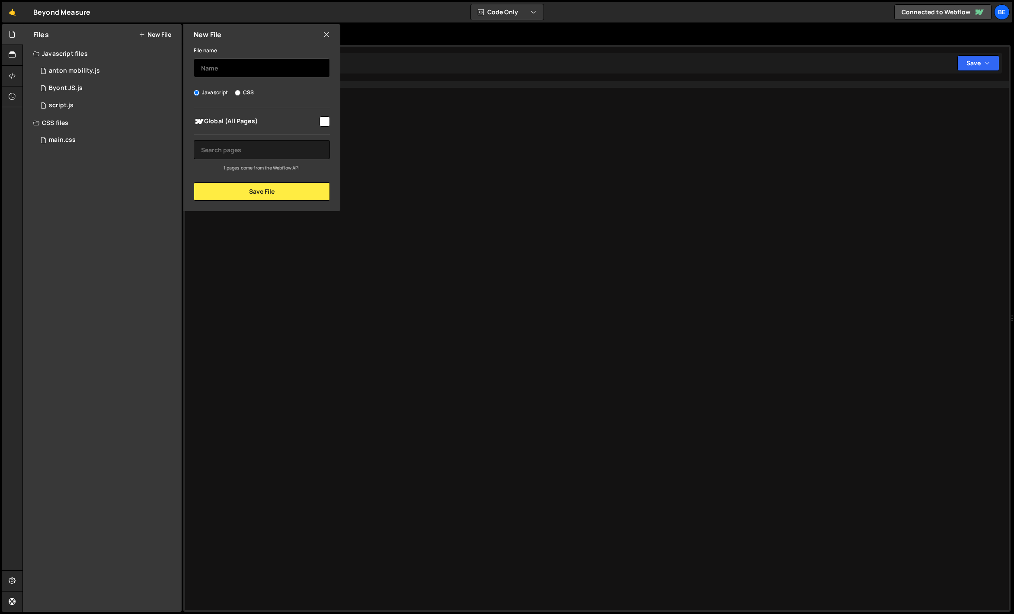
click at [244, 69] on input "text" at bounding box center [262, 67] width 136 height 19
click at [244, 68] on input "anton-backup" at bounding box center [262, 67] width 136 height 19
click at [255, 68] on input "anton-backup" at bounding box center [262, 67] width 136 height 19
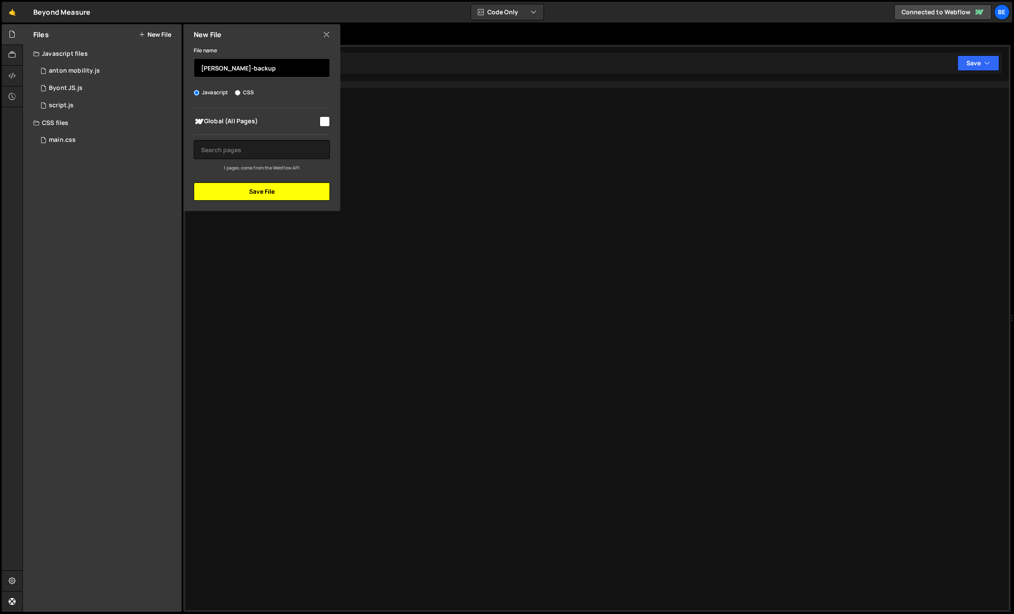
type input "anton-backup"
click at [247, 193] on button "Save File" at bounding box center [262, 192] width 136 height 18
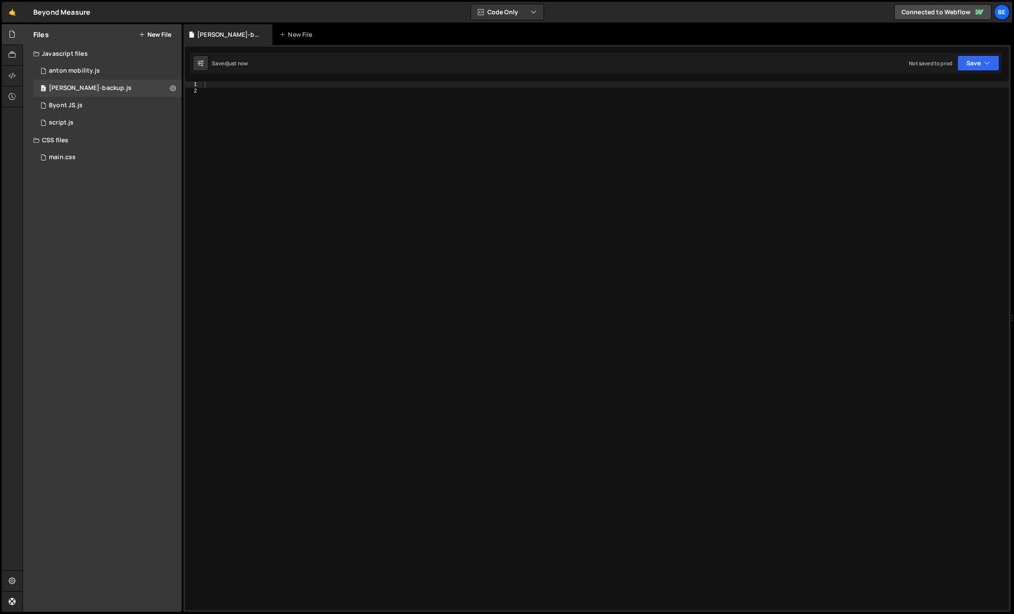
click at [238, 94] on div at bounding box center [606, 352] width 806 height 542
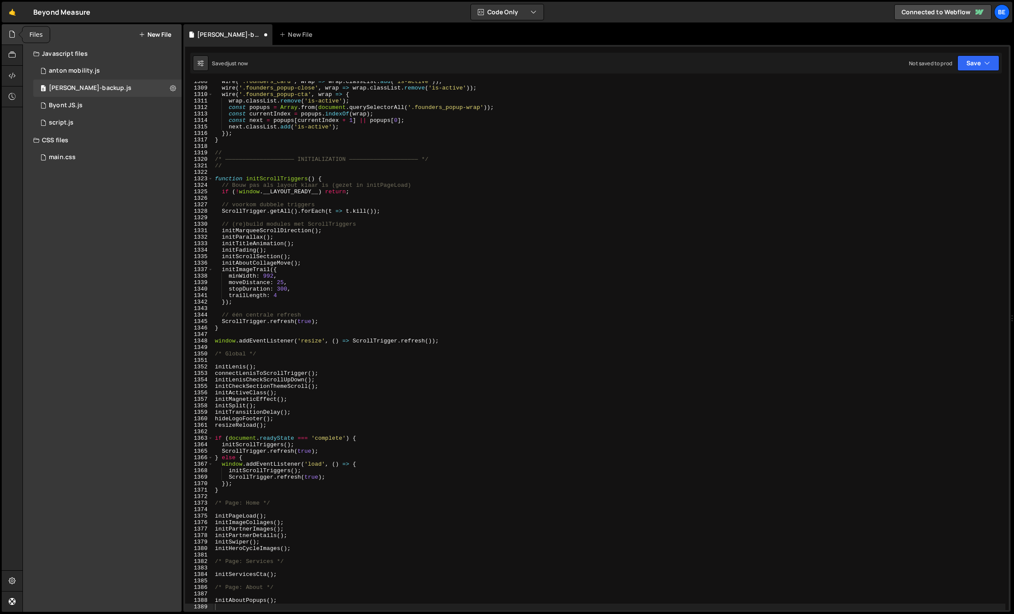
click at [14, 35] on icon at bounding box center [12, 34] width 7 height 10
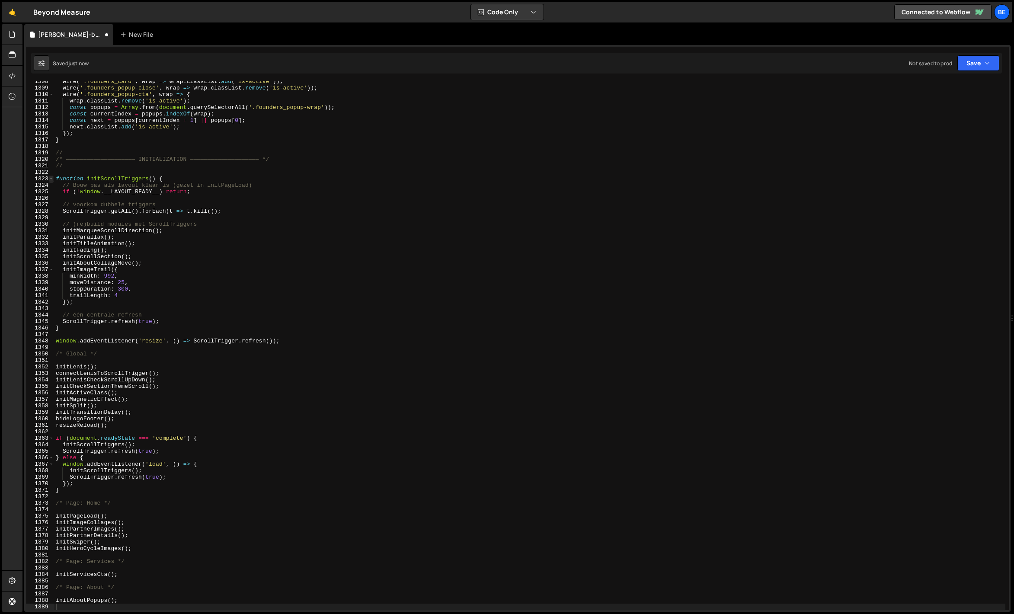
click at [52, 179] on span at bounding box center [51, 179] width 5 height 6
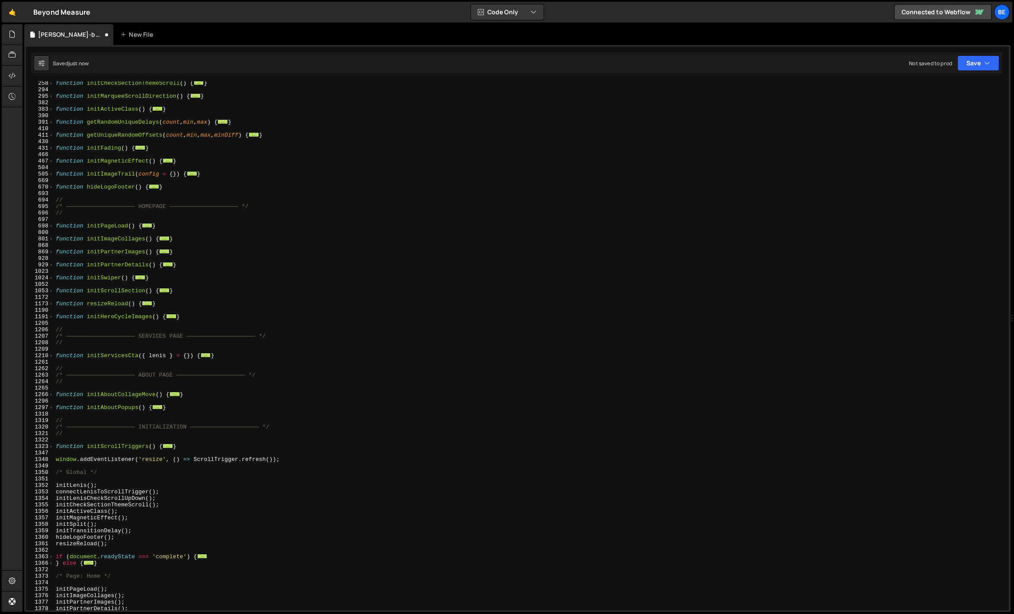
scroll to position [0, 0]
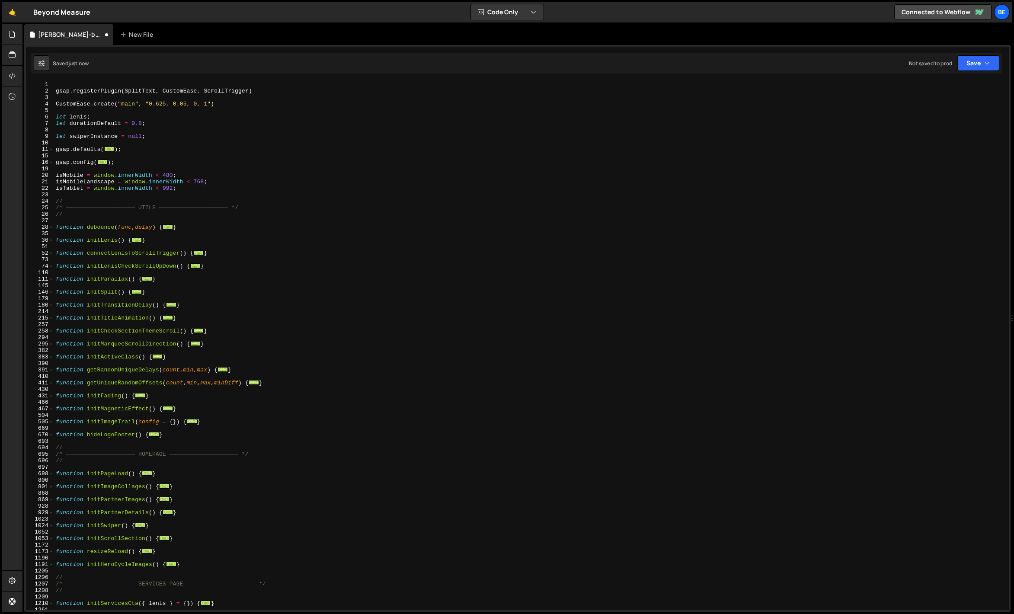
click at [140, 220] on div "gsap . registerPlugin ( SplitText , CustomEase , ScrollTrigger ) CustomEase . c…" at bounding box center [530, 352] width 952 height 542
click at [128, 237] on div "gsap . registerPlugin ( SplitText , CustomEase , ScrollTrigger ) CustomEase . c…" at bounding box center [530, 352] width 952 height 542
type textarea "function initLenis() {"
click at [119, 244] on div "gsap . registerPlugin ( SplitText , CustomEase , ScrollTrigger ) CustomEase . c…" at bounding box center [530, 352] width 952 height 542
click at [53, 255] on span at bounding box center [51, 253] width 5 height 6
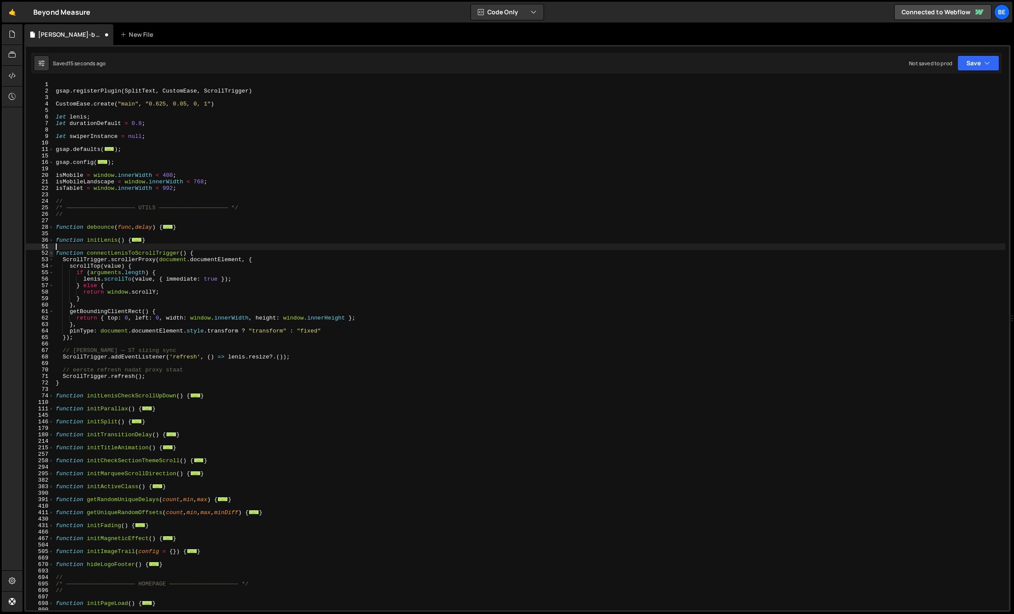
click at [53, 255] on span at bounding box center [51, 253] width 5 height 6
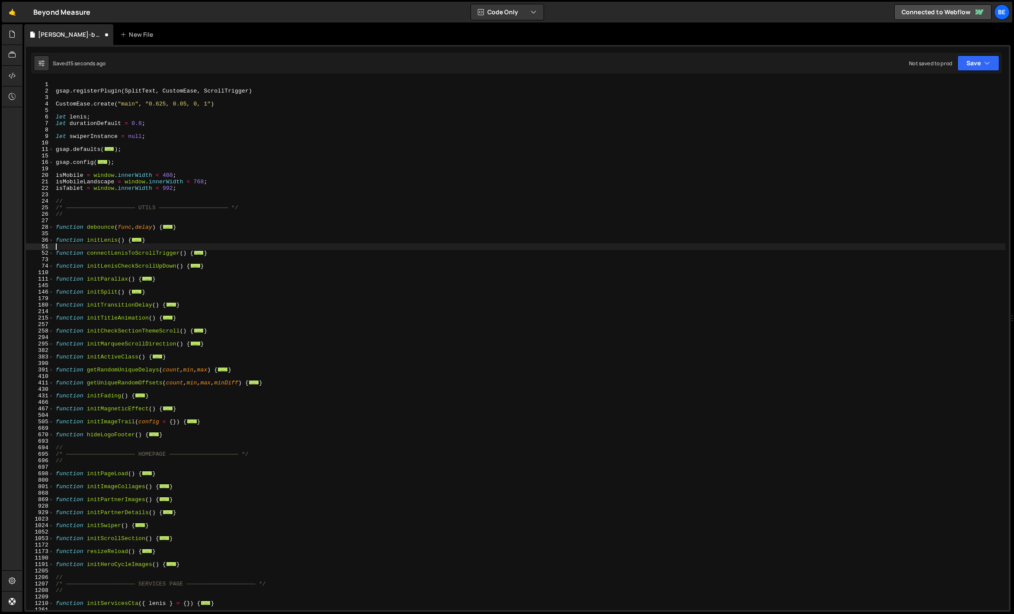
click at [128, 262] on div "gsap . registerPlugin ( SplitText , CustomEase , ScrollTrigger ) CustomEase . c…" at bounding box center [530, 352] width 952 height 542
click at [115, 270] on div "gsap . registerPlugin ( SplitText , CustomEase , ScrollTrigger ) CustomEase . c…" at bounding box center [530, 352] width 952 height 542
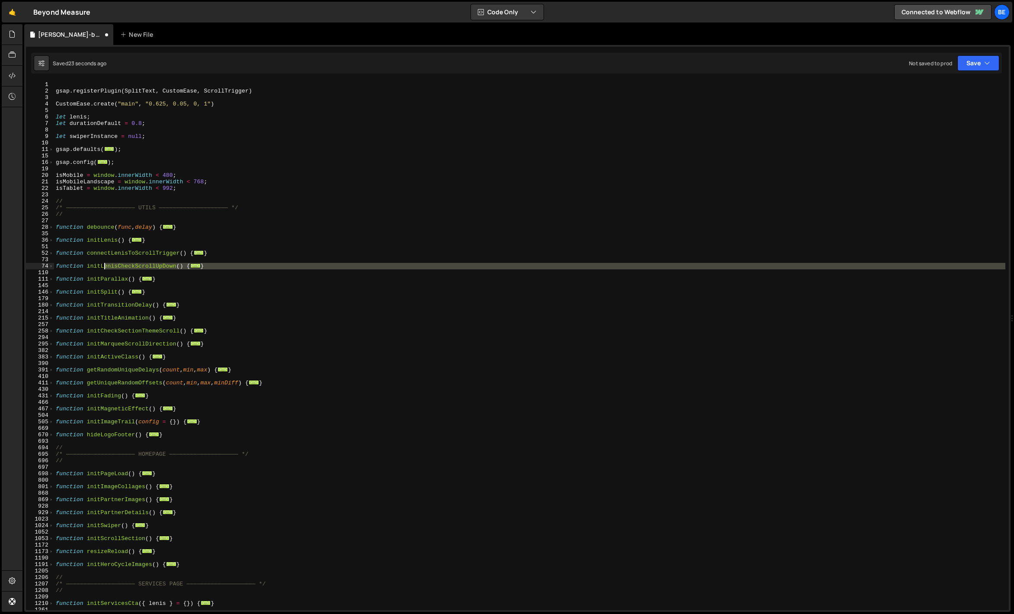
drag, startPoint x: 109, startPoint y: 270, endPoint x: 101, endPoint y: 266, distance: 9.9
click at [101, 266] on div "gsap . registerPlugin ( SplitText , CustomEase , ScrollTrigger ) CustomEase . c…" at bounding box center [530, 352] width 952 height 542
click at [101, 266] on div "gsap . registerPlugin ( SplitText , CustomEase , ScrollTrigger ) CustomEase . c…" at bounding box center [530, 345] width 952 height 529
type textarea "function initLenisCheckScrollUpDown() {"
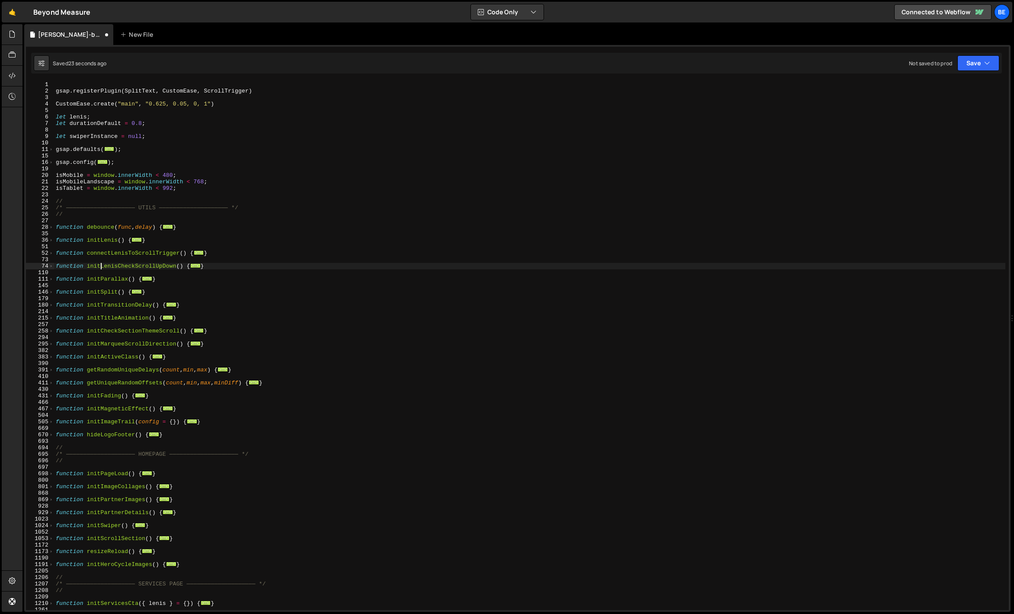
click at [99, 270] on div "gsap . registerPlugin ( SplitText , CustomEase , ScrollTrigger ) CustomEase . c…" at bounding box center [530, 352] width 952 height 542
click at [96, 281] on div "gsap . registerPlugin ( SplitText , CustomEase , ScrollTrigger ) CustomEase . c…" at bounding box center [530, 352] width 952 height 542
click at [94, 292] on div "gsap . registerPlugin ( SplitText , CustomEase , ScrollTrigger ) CustomEase . c…" at bounding box center [530, 352] width 952 height 542
type textarea "function initSplit() {"
click at [93, 296] on div "gsap . registerPlugin ( SplitText , CustomEase , ScrollTrigger ) CustomEase . c…" at bounding box center [530, 352] width 952 height 542
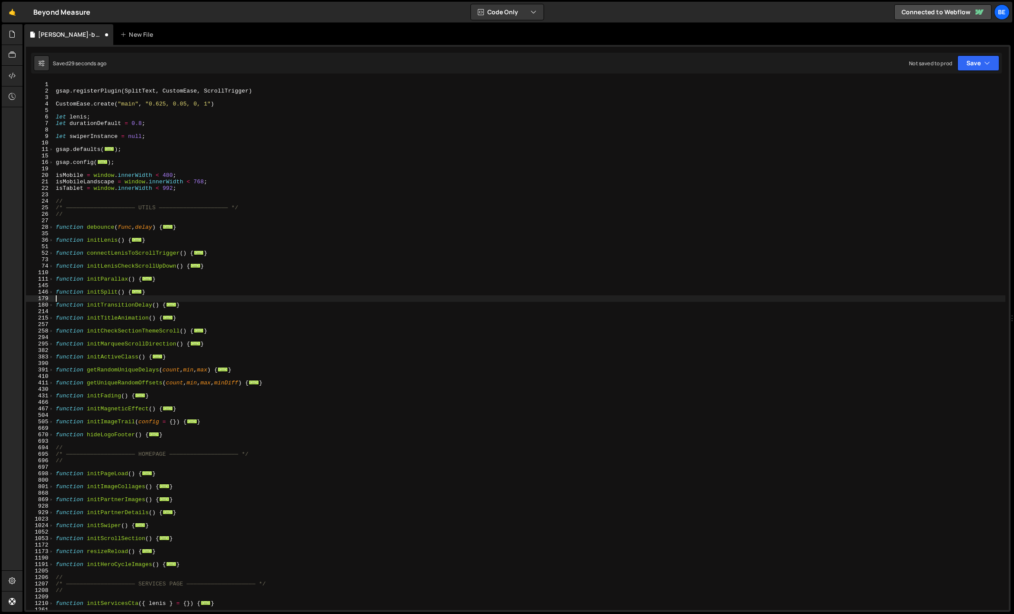
click at [87, 309] on div "gsap . registerPlugin ( SplitText , CustomEase , ScrollTrigger ) CustomEase . c…" at bounding box center [530, 352] width 952 height 542
click at [87, 327] on div "gsap . registerPlugin ( SplitText , CustomEase , ScrollTrigger ) CustomEase . c…" at bounding box center [530, 352] width 952 height 542
drag, startPoint x: 187, startPoint y: 317, endPoint x: 45, endPoint y: 317, distance: 141.9
click at [45, 317] on div "1 2 3 4 5 6 7 8 9 10 11 15 16 19 20 21 22 23 24 25 26 27 28 35 36 51 52 73 74 1…" at bounding box center [517, 345] width 983 height 529
type textarea "function initTitleAnimation() { function titleAnimation() {"
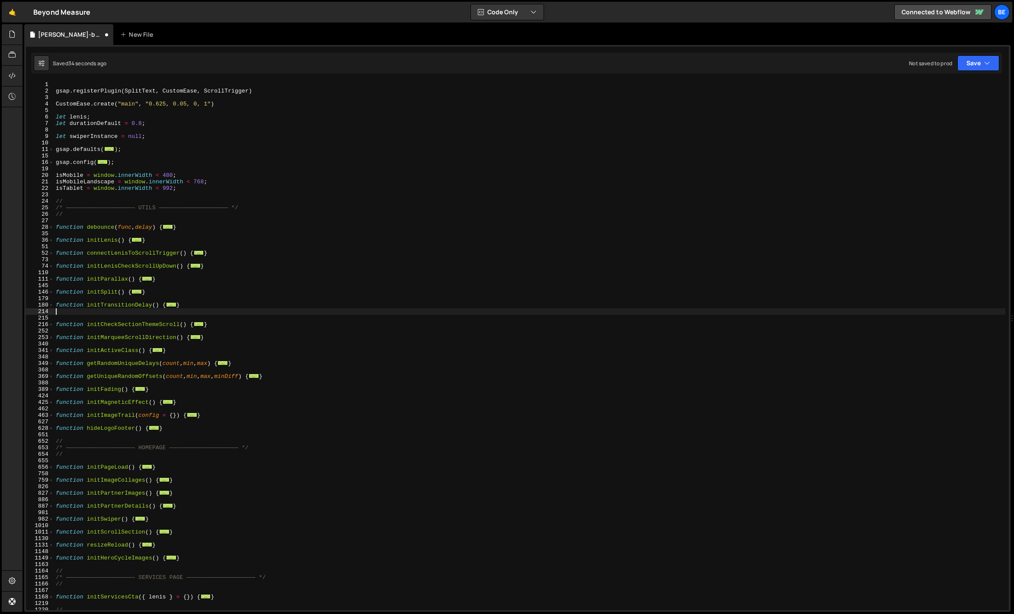
type textarea "}"
click at [136, 300] on div "gsap . registerPlugin ( SplitText , CustomEase , ScrollTrigger ) CustomEase . c…" at bounding box center [530, 352] width 952 height 542
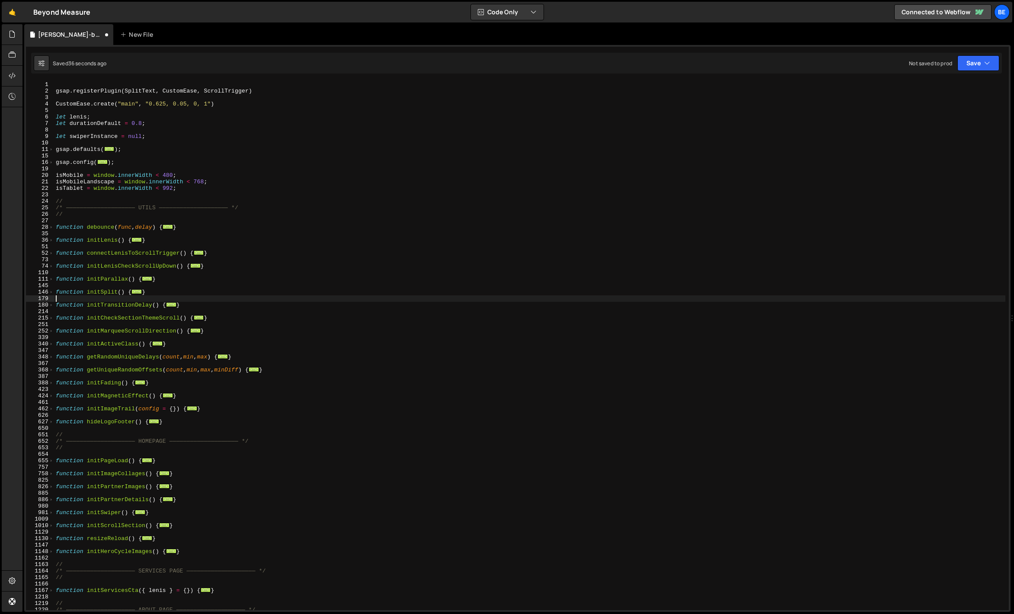
click at [131, 308] on div "gsap . registerPlugin ( SplitText , CustomEase , ScrollTrigger ) CustomEase . c…" at bounding box center [530, 352] width 952 height 542
click at [130, 306] on div "gsap . registerPlugin ( SplitText , CustomEase , ScrollTrigger ) CustomEase . c…" at bounding box center [530, 352] width 952 height 542
click at [122, 315] on div "gsap . registerPlugin ( SplitText , CustomEase , ScrollTrigger ) CustomEase . c…" at bounding box center [530, 352] width 952 height 542
drag, startPoint x: 220, startPoint y: 317, endPoint x: 38, endPoint y: 318, distance: 182.1
click at [38, 318] on div "function initCheckSectionThemeScroll() { 1 2 3 4 5 6 7 8 9 10 11 15 16 19 20 21…" at bounding box center [517, 345] width 983 height 529
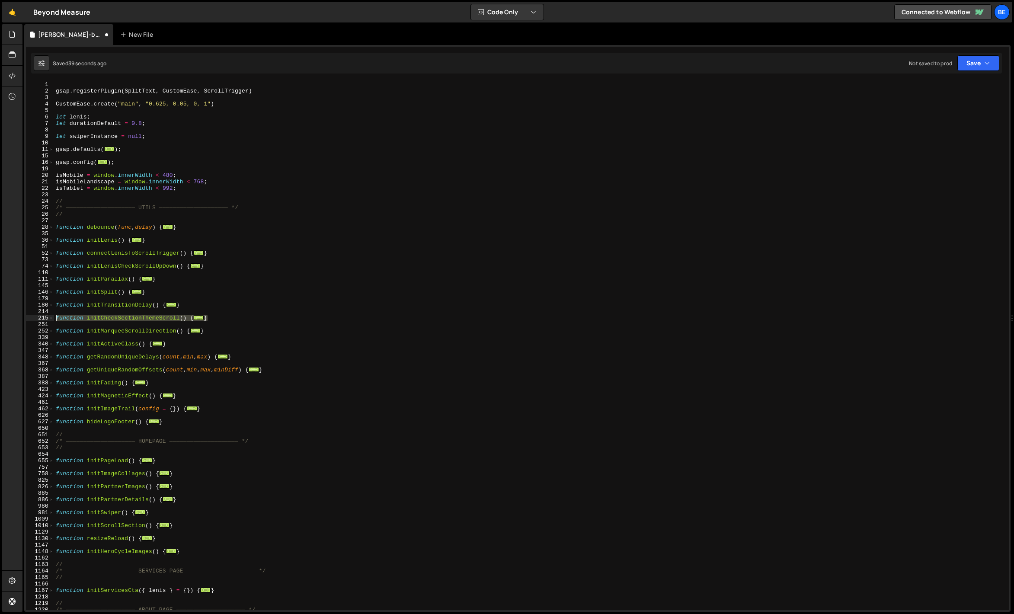
type textarea "function initCheckSectionThemeScroll() {"
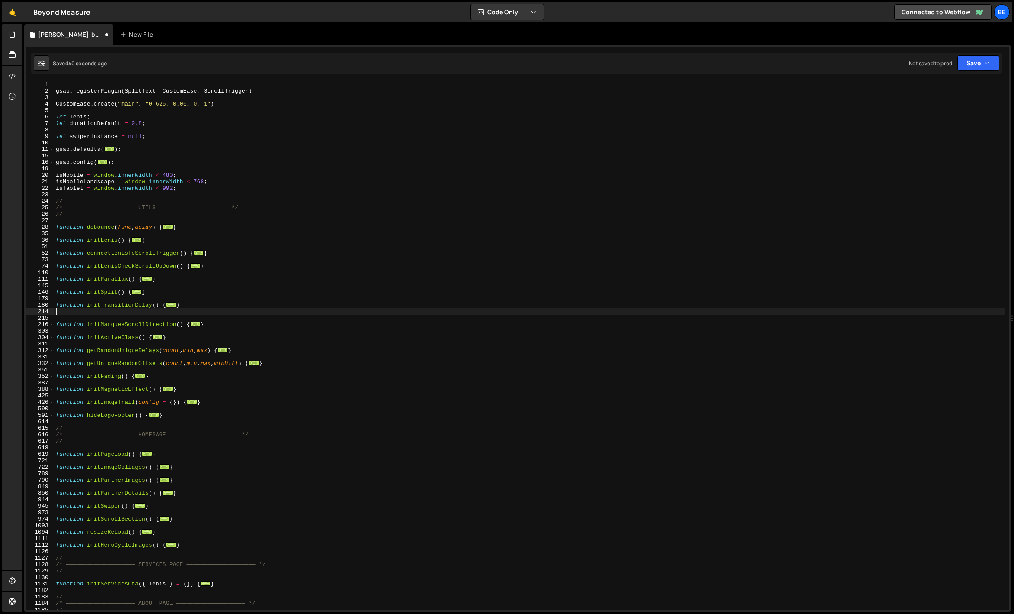
type textarea "}"
click at [130, 312] on div "gsap . registerPlugin ( SplitText , CustomEase , ScrollTrigger ) CustomEase . c…" at bounding box center [530, 352] width 952 height 542
click at [132, 317] on div "gsap . registerPlugin ( SplitText , CustomEase , ScrollTrigger ) CustomEase . c…" at bounding box center [530, 352] width 952 height 542
click at [231, 317] on div "gsap . registerPlugin ( SplitText , CustomEase , ScrollTrigger ) CustomEase . c…" at bounding box center [530, 352] width 952 height 542
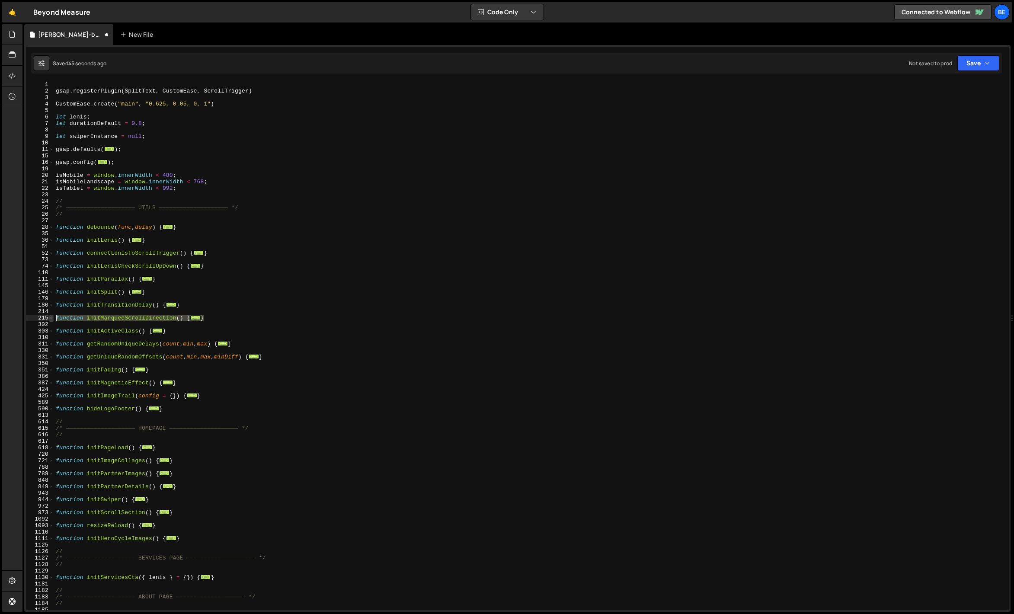
drag, startPoint x: 221, startPoint y: 317, endPoint x: 49, endPoint y: 317, distance: 172.6
click at [49, 317] on div "} 1 2 3 4 5 6 7 8 9 10 11 15 16 19 20 21 22 23 24 25 26 27 28 35 36 51 52 73 74…" at bounding box center [517, 345] width 983 height 529
type textarea "function initMarqueeScrollDirection() { document.querySelectorAll('[data-marque…"
click at [77, 311] on div "gsap . registerPlugin ( SplitText , CustomEase , ScrollTrigger ) CustomEase . c…" at bounding box center [530, 352] width 952 height 542
click at [52, 318] on span at bounding box center [51, 318] width 5 height 6
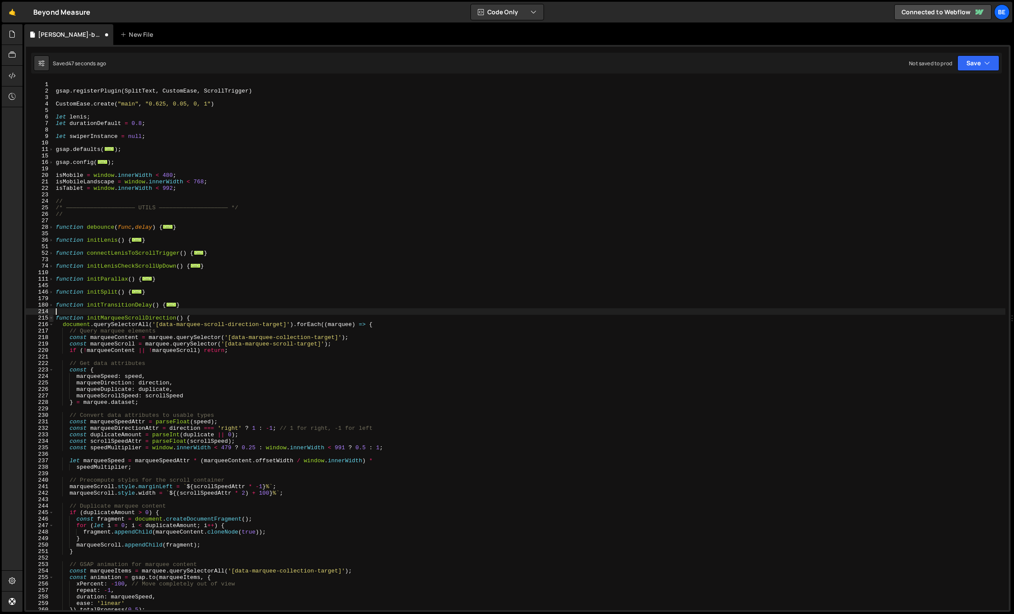
click at [52, 318] on span at bounding box center [51, 318] width 5 height 6
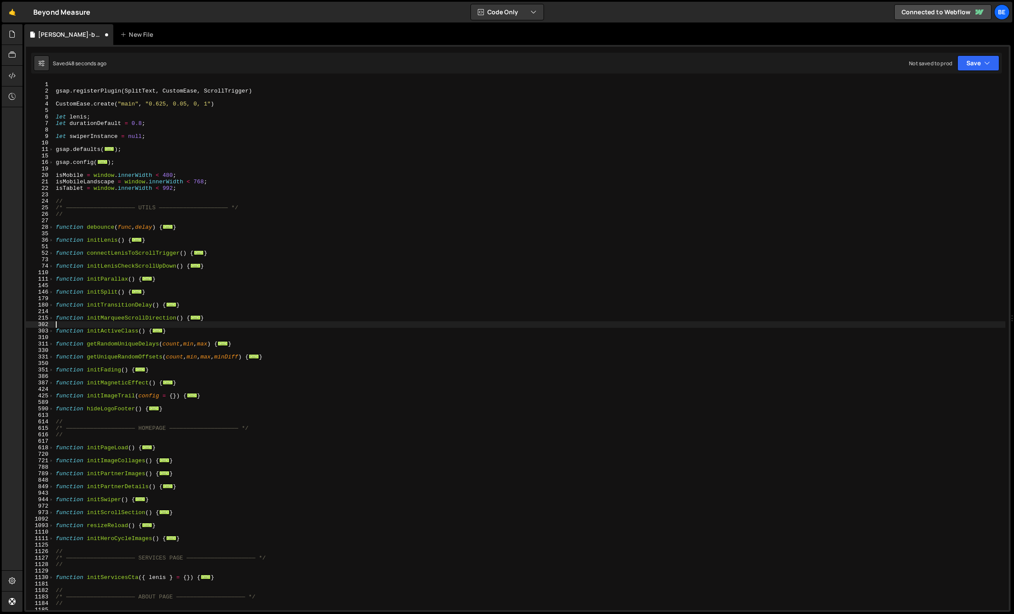
click at [129, 322] on div "gsap . registerPlugin ( SplitText , CustomEase , ScrollTrigger ) CustomEase . c…" at bounding box center [530, 352] width 952 height 542
click at [121, 329] on div "gsap . registerPlugin ( SplitText , CustomEase , ScrollTrigger ) CustomEase . c…" at bounding box center [530, 352] width 952 height 542
click at [174, 333] on div "gsap . registerPlugin ( SplitText , CustomEase , ScrollTrigger ) CustomEase . c…" at bounding box center [530, 352] width 952 height 542
drag, startPoint x: 176, startPoint y: 332, endPoint x: 57, endPoint y: 330, distance: 119.8
click at [57, 330] on div "gsap . registerPlugin ( SplitText , CustomEase , ScrollTrigger ) CustomEase . c…" at bounding box center [530, 352] width 952 height 542
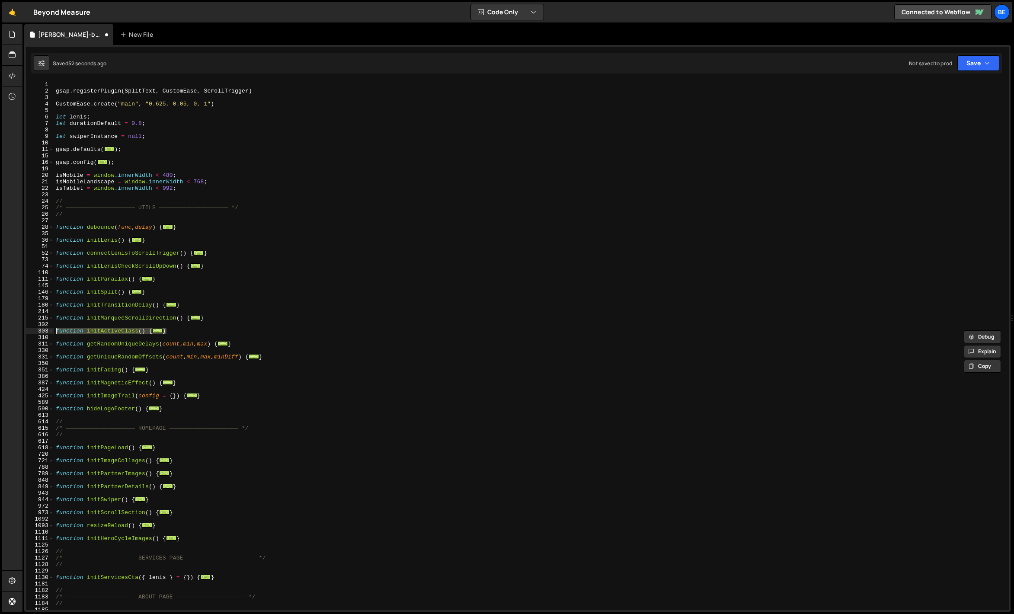
click at [77, 330] on div "gsap . registerPlugin ( SplitText , CustomEase , ScrollTrigger ) CustomEase . c…" at bounding box center [530, 345] width 952 height 529
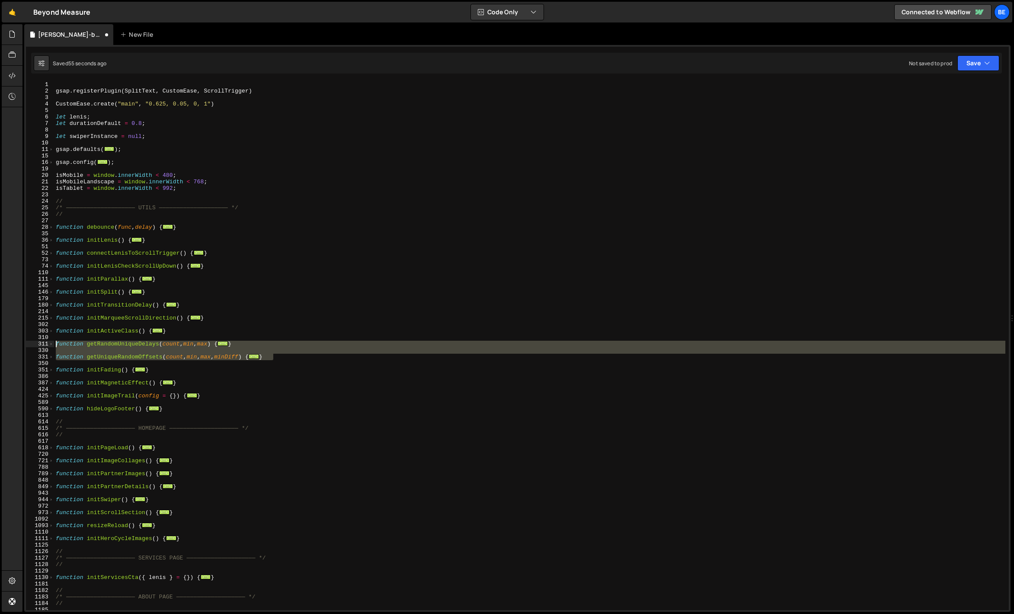
drag, startPoint x: 290, startPoint y: 358, endPoint x: 47, endPoint y: 344, distance: 243.5
click at [47, 344] on div "function initActiveClass() { 1 2 3 4 5 6 7 8 9 10 11 15 16 19 20 21 22 23 24 25…" at bounding box center [517, 345] width 983 height 529
type textarea "function getRandomUniqueDelays(count, min, max) { // Returns an array of unique…"
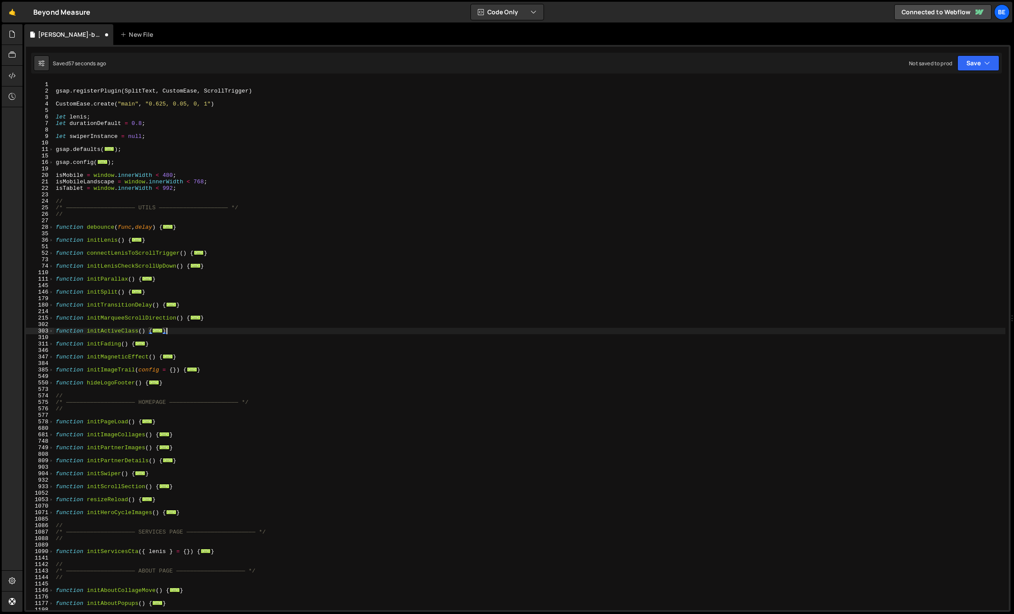
click at [92, 343] on div "gsap . registerPlugin ( SplitText , CustomEase , ScrollTrigger ) CustomEase . c…" at bounding box center [530, 352] width 952 height 542
type textarea "function initFading() {"
click at [98, 338] on div "gsap . registerPlugin ( SplitText , CustomEase , ScrollTrigger ) CustomEase . c…" at bounding box center [530, 352] width 952 height 542
click at [91, 346] on div "gsap . registerPlugin ( SplitText , CustomEase , ScrollTrigger ) CustomEase . c…" at bounding box center [530, 352] width 952 height 542
type textarea "function initFading() {"
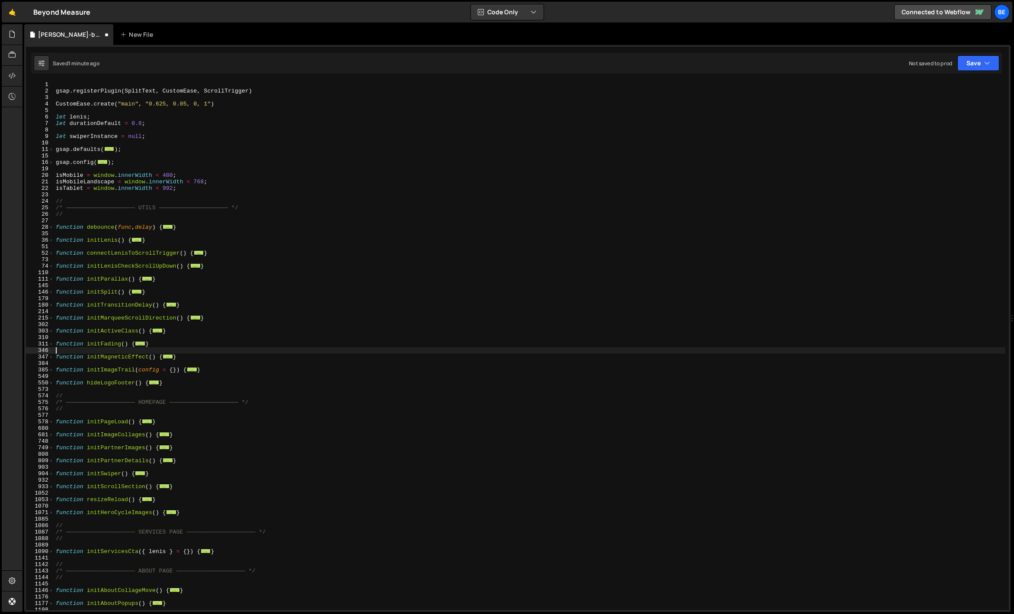
click at [87, 350] on div "gsap . registerPlugin ( SplitText , CustomEase , ScrollTrigger ) CustomEase . c…" at bounding box center [530, 352] width 952 height 542
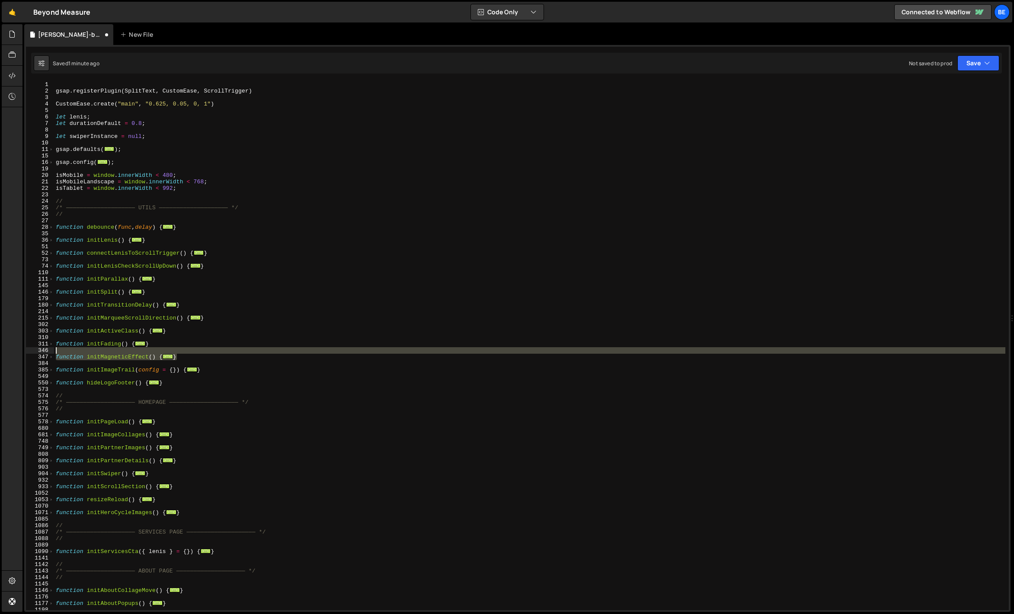
drag, startPoint x: 190, startPoint y: 358, endPoint x: 25, endPoint y: 356, distance: 164.8
click at [25, 356] on div "1 Type cmd + s to save your Javascript file. הההההההההההההההההההההההההההההההההה…" at bounding box center [517, 328] width 987 height 567
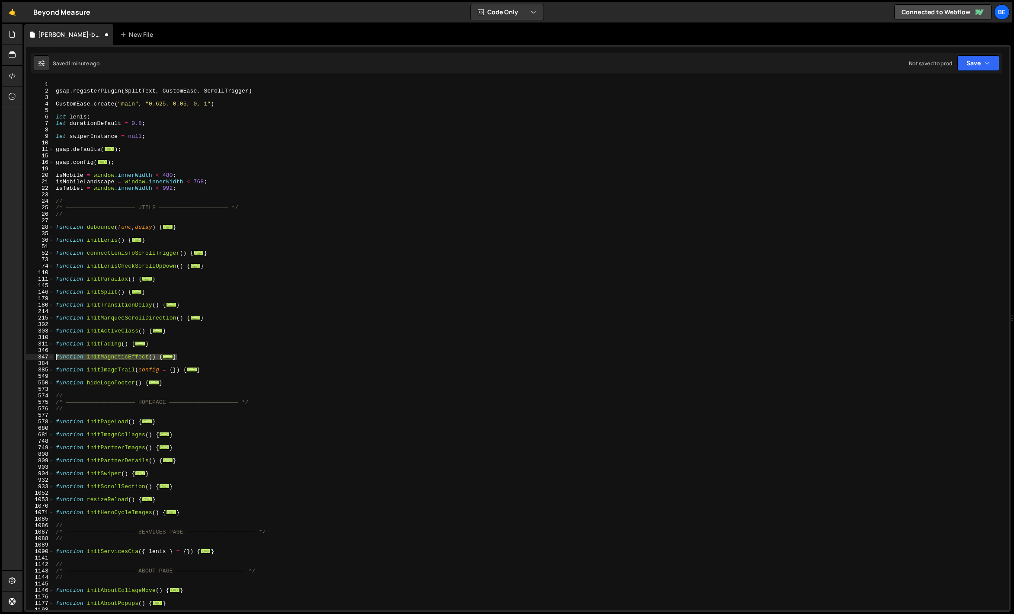
type textarea "function initMagneticEffect() { const magnets = document.querySelectorAll('[dat…"
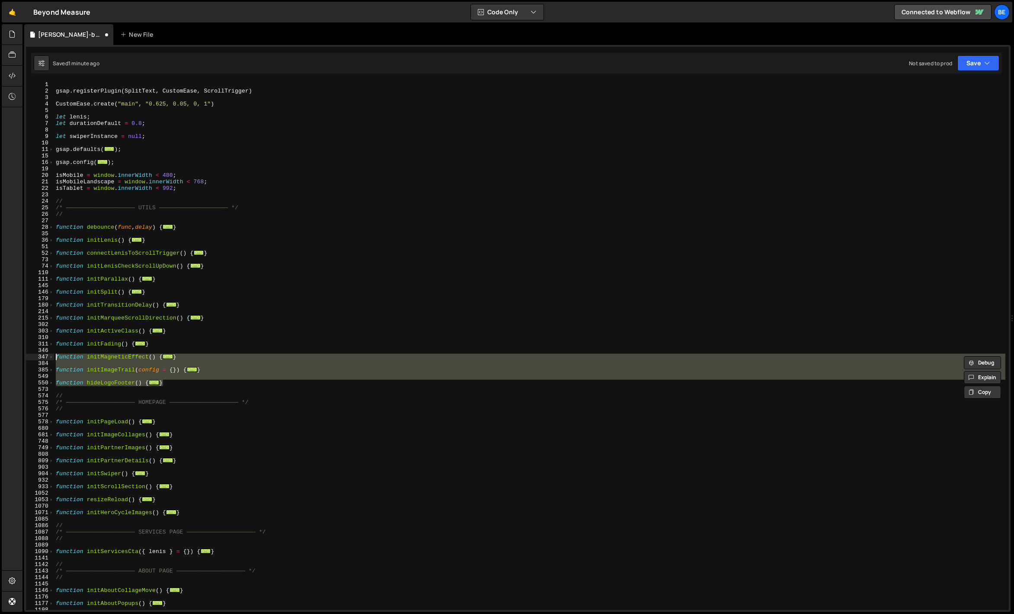
drag, startPoint x: 173, startPoint y: 382, endPoint x: 46, endPoint y: 359, distance: 129.2
click at [46, 359] on div "function initMagneticEffect() { const magnets = document.querySelectorAll('[dat…" at bounding box center [517, 345] width 983 height 529
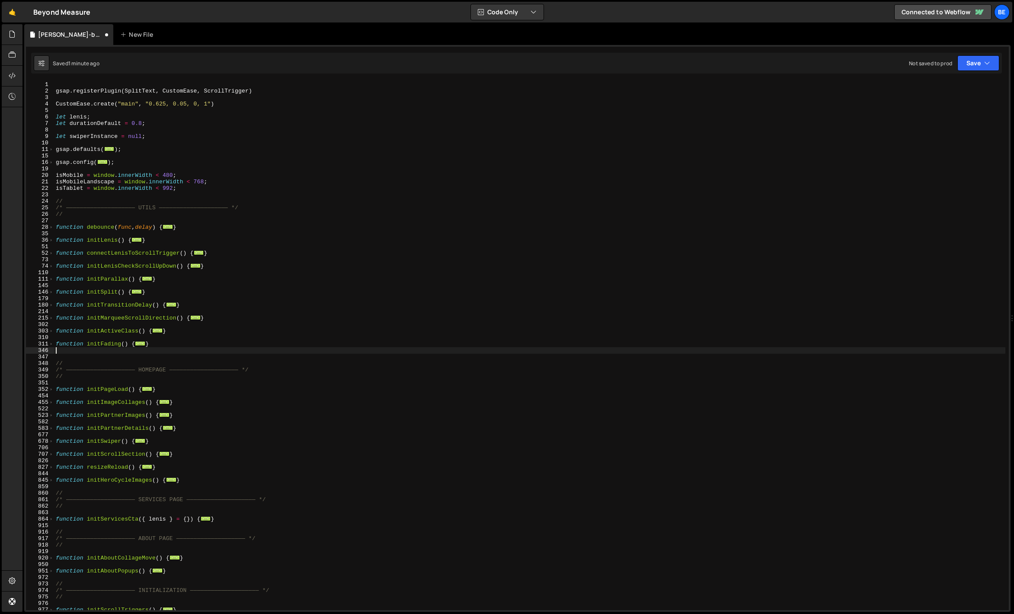
type textarea "}"
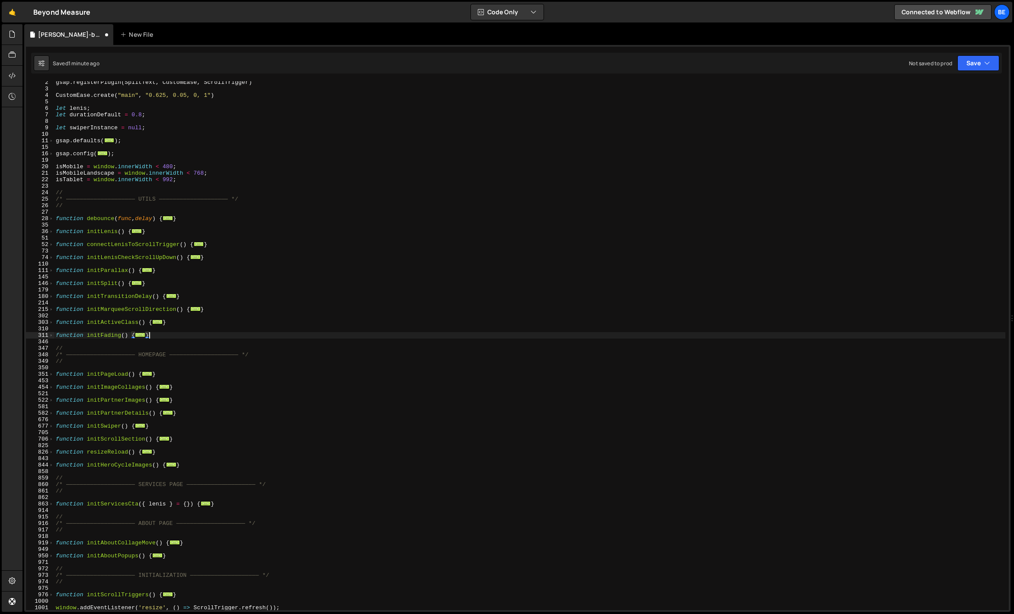
scroll to position [28, 0]
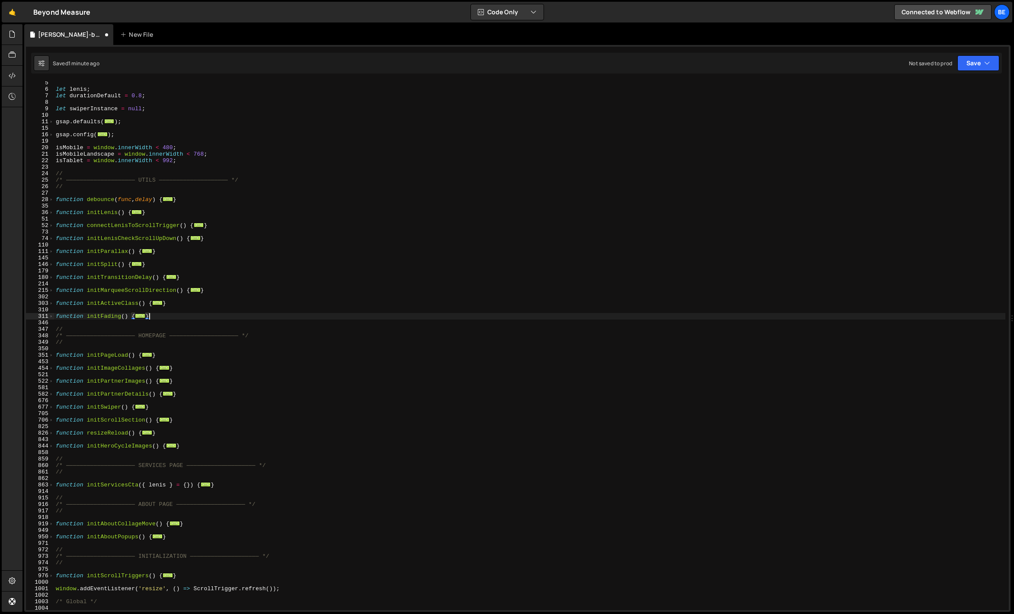
click at [139, 347] on div "let lenis ; let durationDefault = 0.8 ; let swiperInstance = null ; gsap . defa…" at bounding box center [530, 351] width 952 height 542
click at [50, 354] on span at bounding box center [51, 355] width 5 height 6
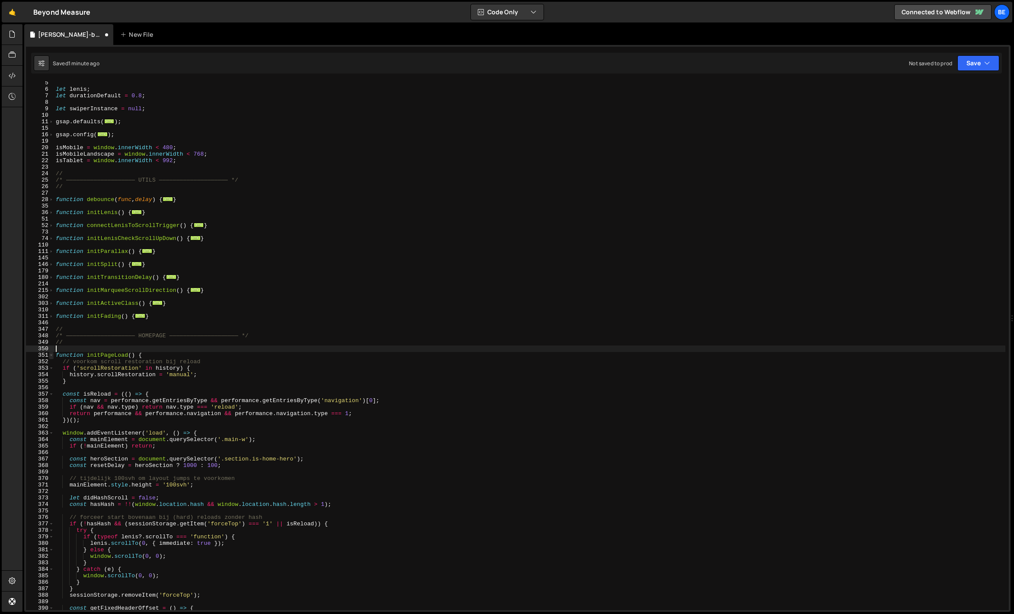
click at [50, 354] on span at bounding box center [51, 355] width 5 height 6
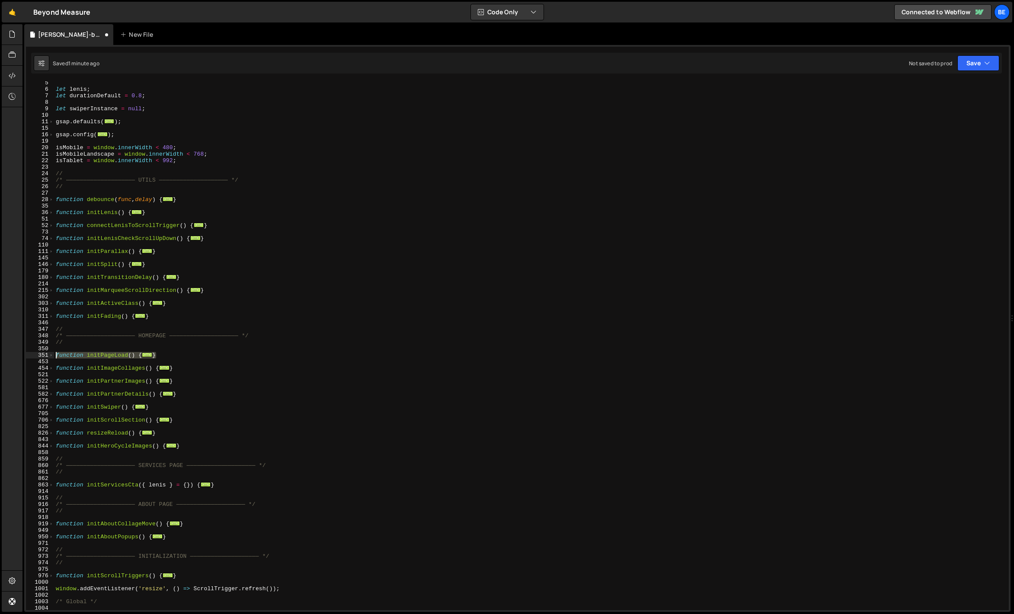
drag, startPoint x: 162, startPoint y: 353, endPoint x: 47, endPoint y: 353, distance: 115.5
click at [47, 353] on div "5 6 7 8 9 10 11 15 16 19 20 21 22 23 24 25 26 27 28 35 36 51 52 73 74 110 111 1…" at bounding box center [517, 345] width 983 height 529
type textarea "function initPageLoad() { // voorkom scroll restoration bij reload"
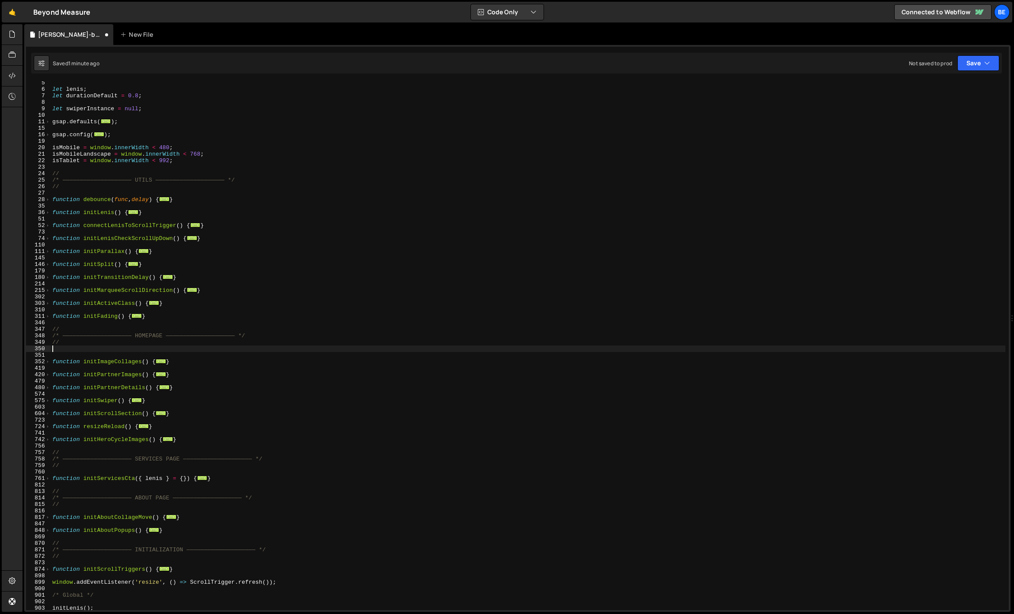
type textarea "}); }"
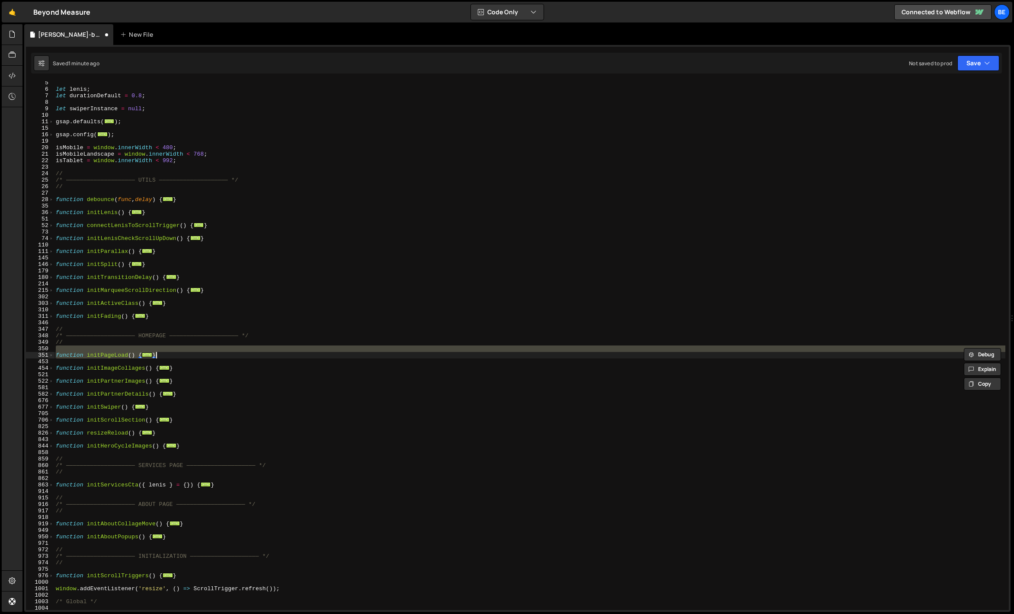
click at [61, 362] on div "let lenis ; let durationDefault = 0.8 ; let swiperInstance = null ; gsap . defa…" at bounding box center [530, 351] width 952 height 542
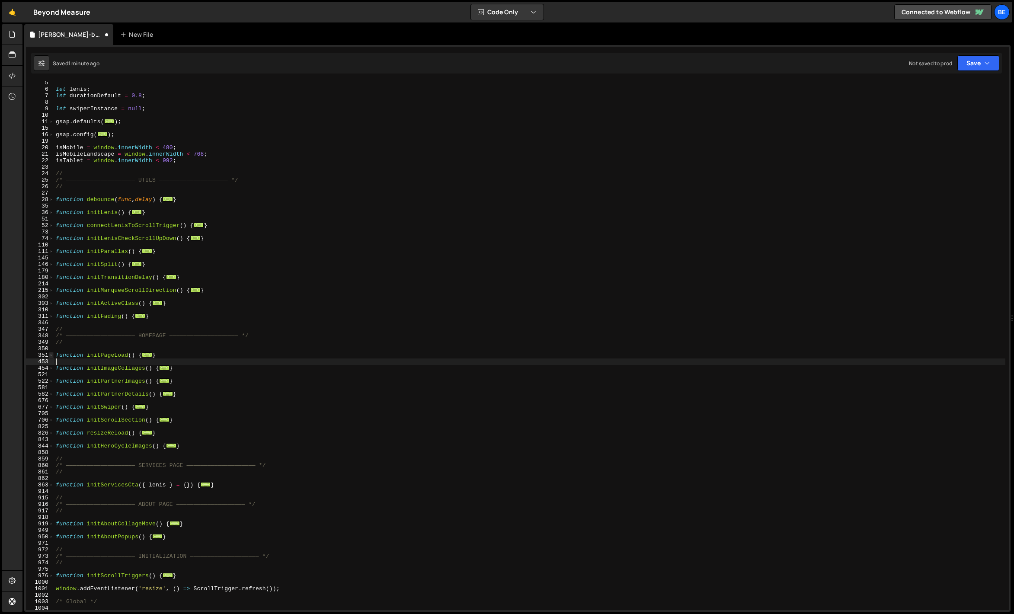
click at [50, 354] on span at bounding box center [51, 355] width 5 height 6
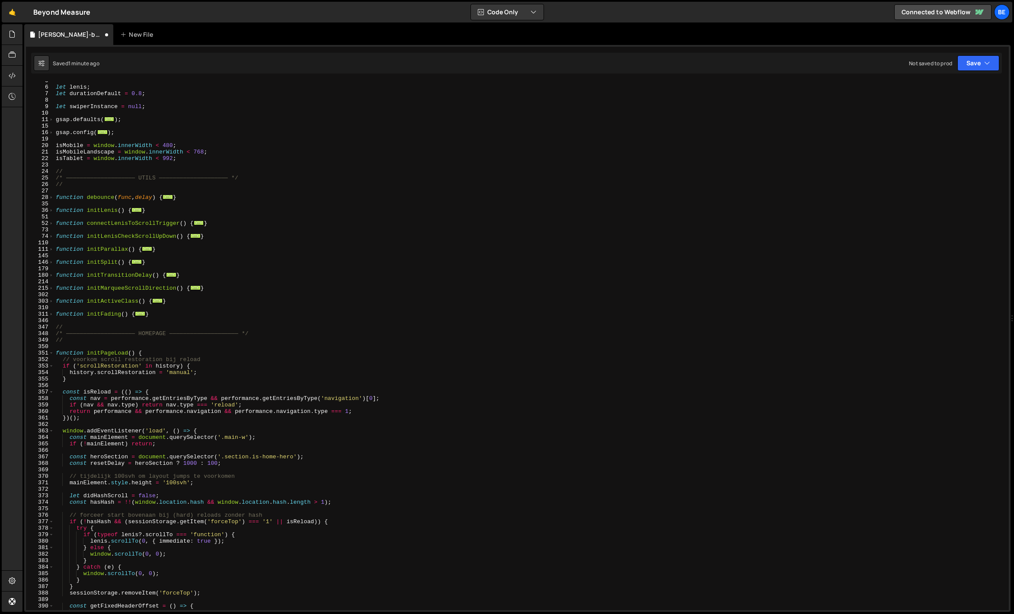
scroll to position [97, 0]
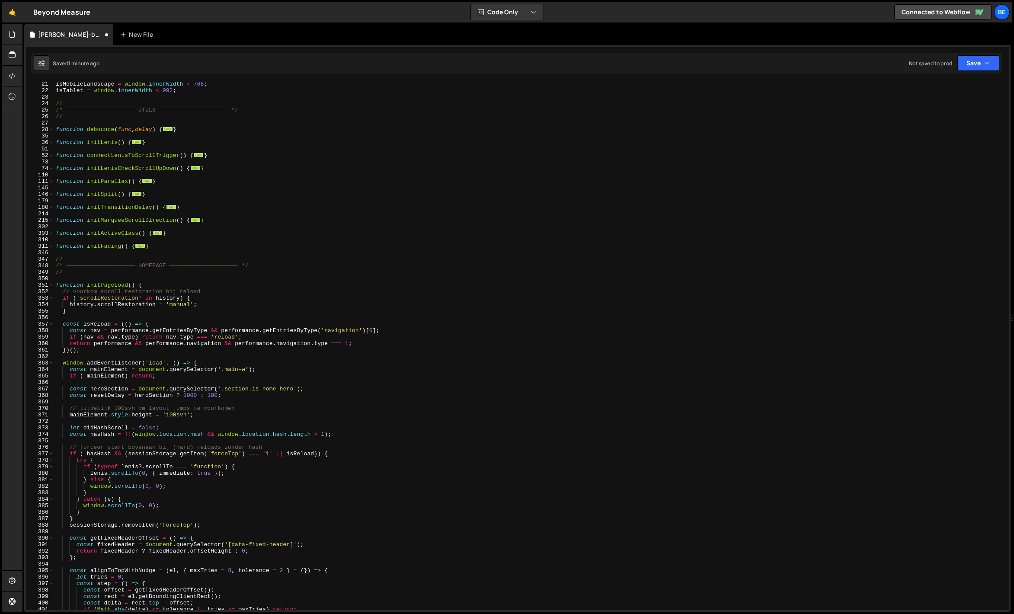
click at [169, 354] on div "isMobileLandscape = window . innerWidth < 768 ; isTablet = window . innerWidth …" at bounding box center [530, 352] width 952 height 542
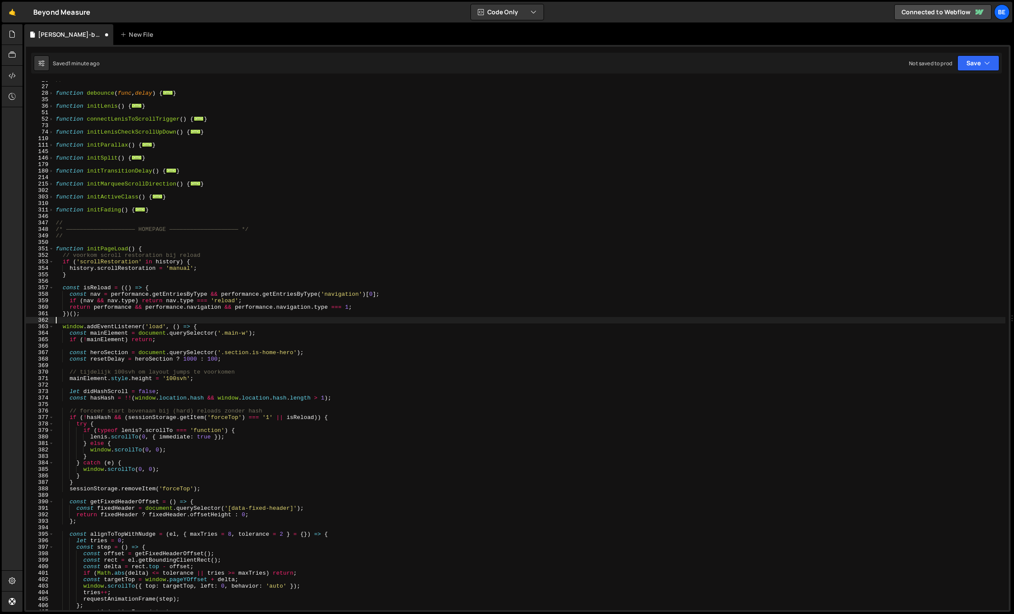
scroll to position [133, 0]
click at [52, 250] on span at bounding box center [51, 250] width 5 height 6
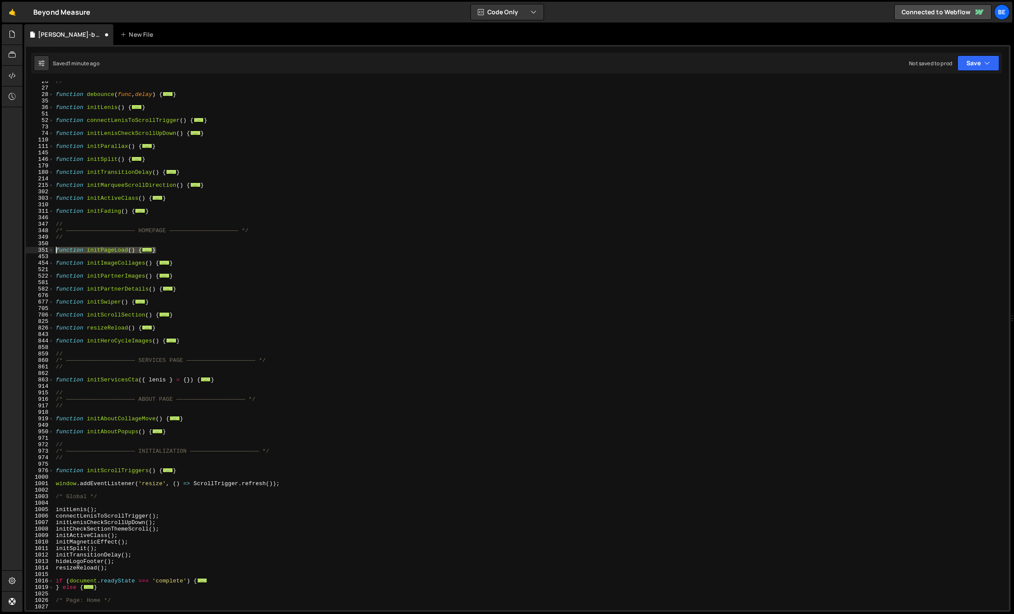
drag, startPoint x: 167, startPoint y: 249, endPoint x: 39, endPoint y: 249, distance: 128.0
click at [39, 249] on div "26 27 28 35 36 51 52 73 74 110 111 145 146 179 180 214 215 302 303 310 311 346 …" at bounding box center [517, 345] width 983 height 529
type textarea "function initPageLoad() { // voorkom scroll restoration bij reload"
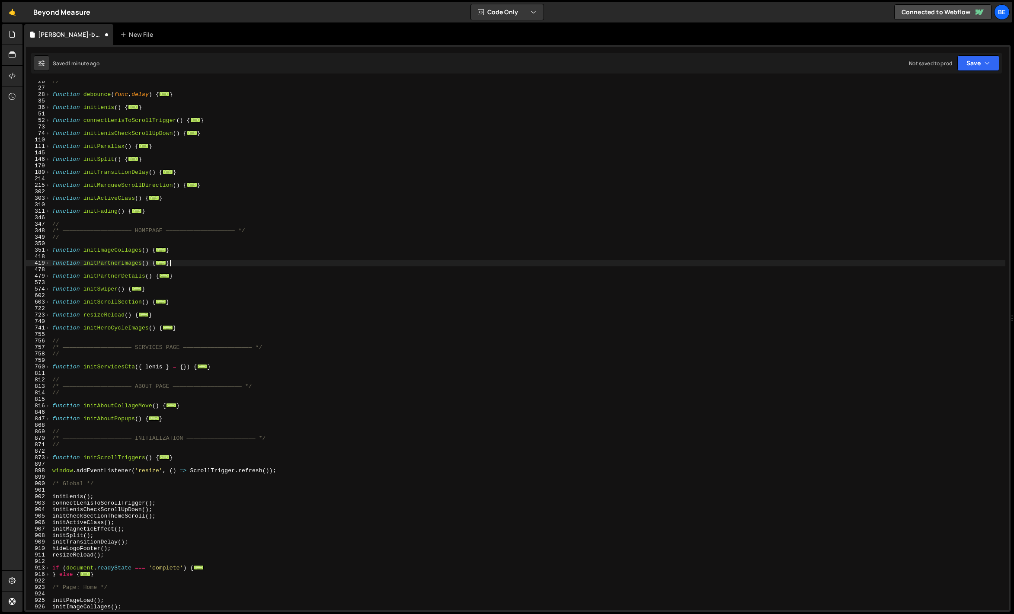
drag, startPoint x: 205, startPoint y: 262, endPoint x: 199, endPoint y: 262, distance: 5.2
click at [199, 262] on div "// function debounce ( func , delay ) { ... } function initLenis ( ) { ... } fu…" at bounding box center [528, 349] width 955 height 542
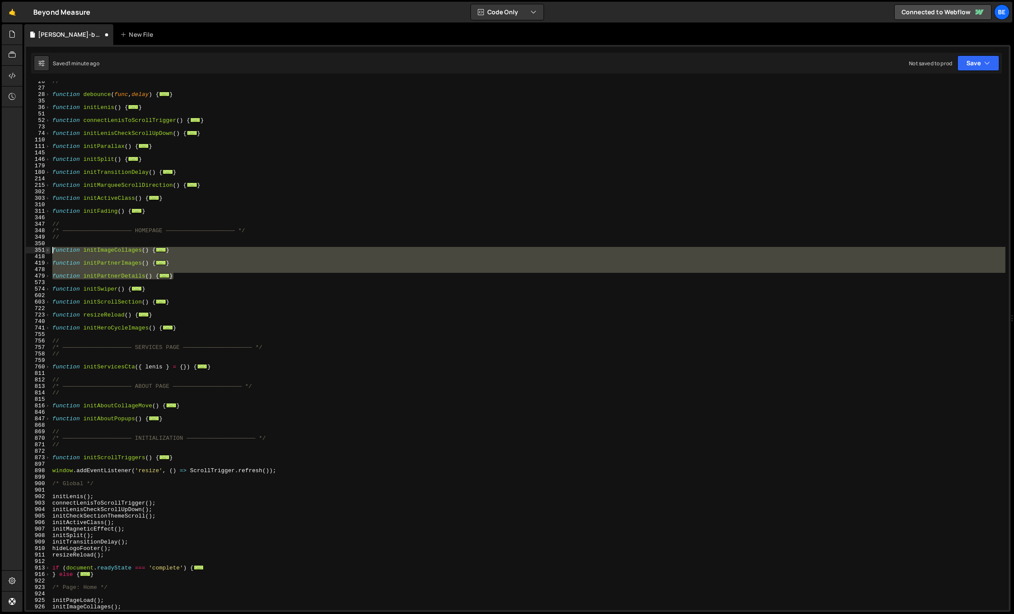
drag, startPoint x: 182, startPoint y: 277, endPoint x: 46, endPoint y: 253, distance: 138.0
click at [46, 253] on div "} 26 27 28 35 36 51 52 73 74 110 111 145 146 179 180 214 215 302 303 310 311 34…" at bounding box center [517, 345] width 983 height 529
type textarea "function initImageCollages() { const wrappers = document.querySelectorAll('[dat…"
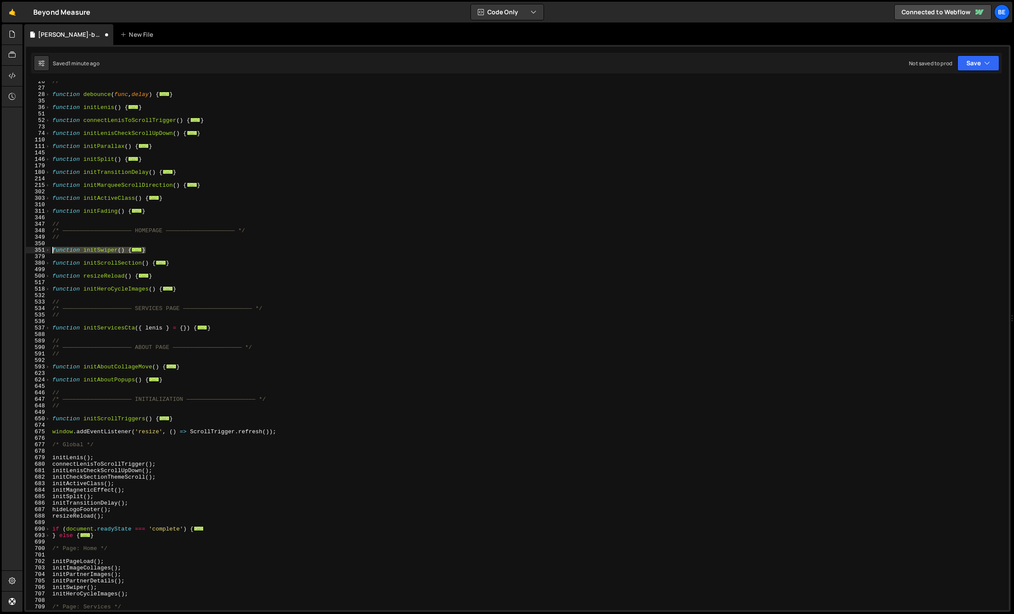
drag, startPoint x: 151, startPoint y: 250, endPoint x: 25, endPoint y: 250, distance: 126.3
click at [25, 250] on div "1 Type cmd + s to save your Javascript file. הההההההההההההההההההההההההההההההההה…" at bounding box center [517, 328] width 987 height 567
type textarea "function initSwiper() { // gebruik de globale swiperInstance (niet opnieuw decl…"
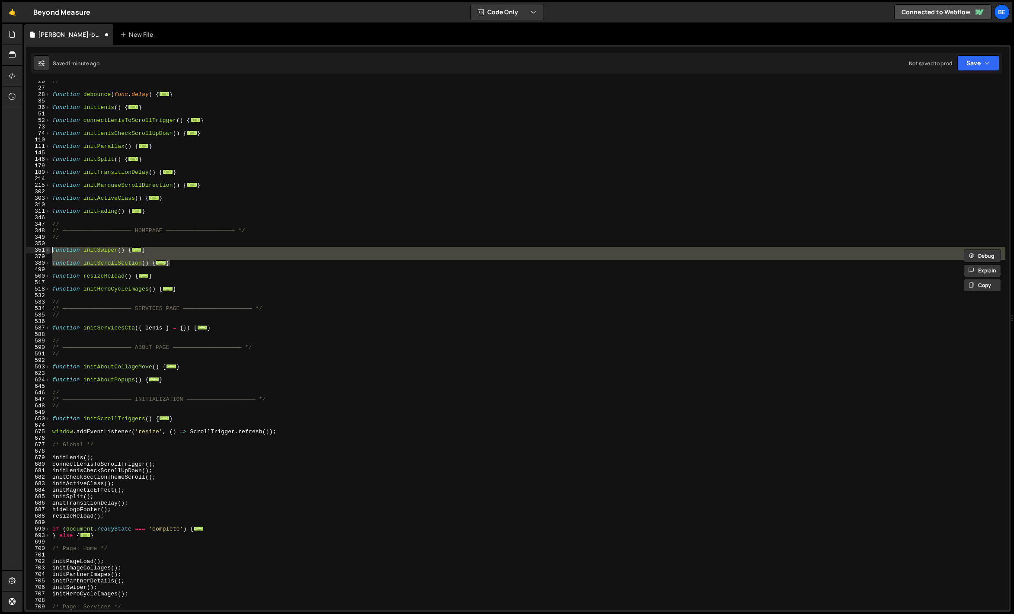
drag, startPoint x: 190, startPoint y: 261, endPoint x: 48, endPoint y: 252, distance: 142.6
click at [48, 252] on div "function initSwiper() { // gebruik de globale swiperInstance (niet opnieuw decl…" at bounding box center [517, 345] width 983 height 529
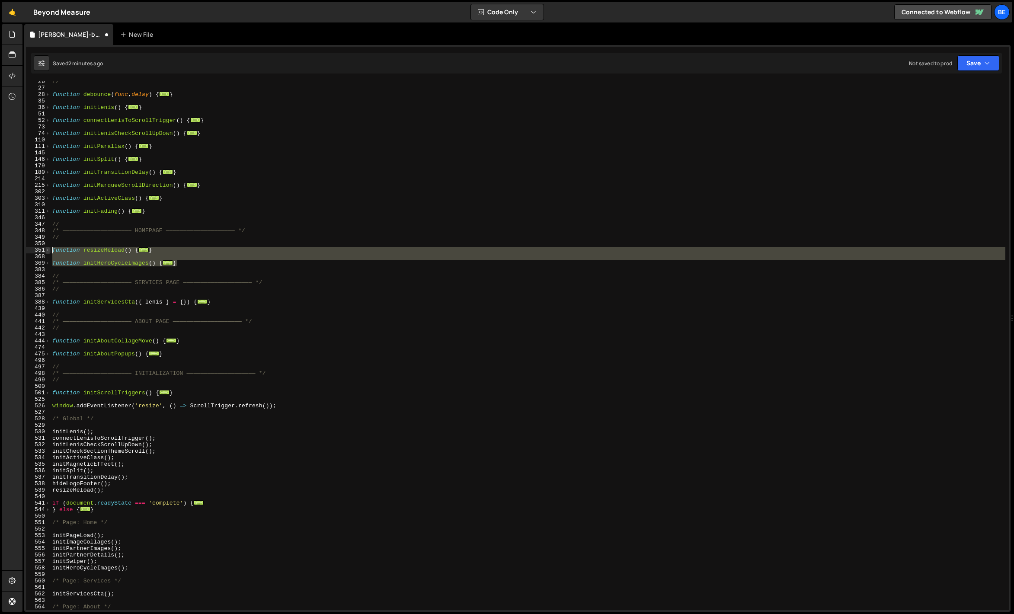
drag, startPoint x: 199, startPoint y: 262, endPoint x: 48, endPoint y: 252, distance: 151.3
click at [48, 252] on div "// 26 27 28 35 36 51 52 73 74 110 111 145 146 179 180 214 215 302 303 310 311 3…" at bounding box center [517, 345] width 983 height 529
type textarea "function resizeReload() { function hardReloadToTop() {"
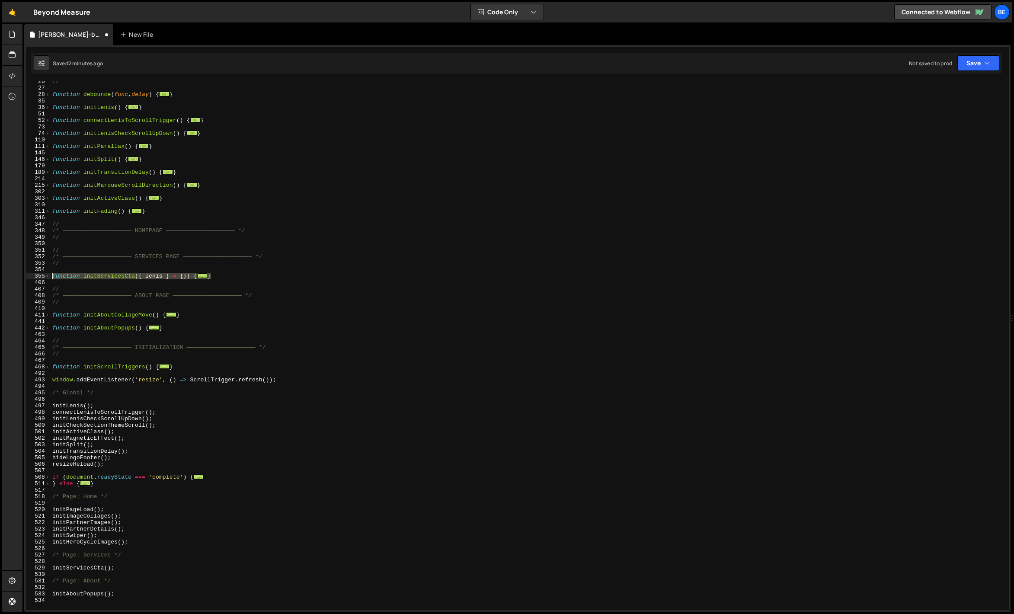
drag, startPoint x: 224, startPoint y: 274, endPoint x: 40, endPoint y: 274, distance: 184.7
click at [40, 274] on div "// 26 27 28 35 36 51 52 73 74 110 111 145 146 179 180 214 215 302 303 310 311 3…" at bounding box center [517, 345] width 983 height 529
type textarea "function initServicesCta({ lenis } = {}) { const getTransitionTarget = (section…"
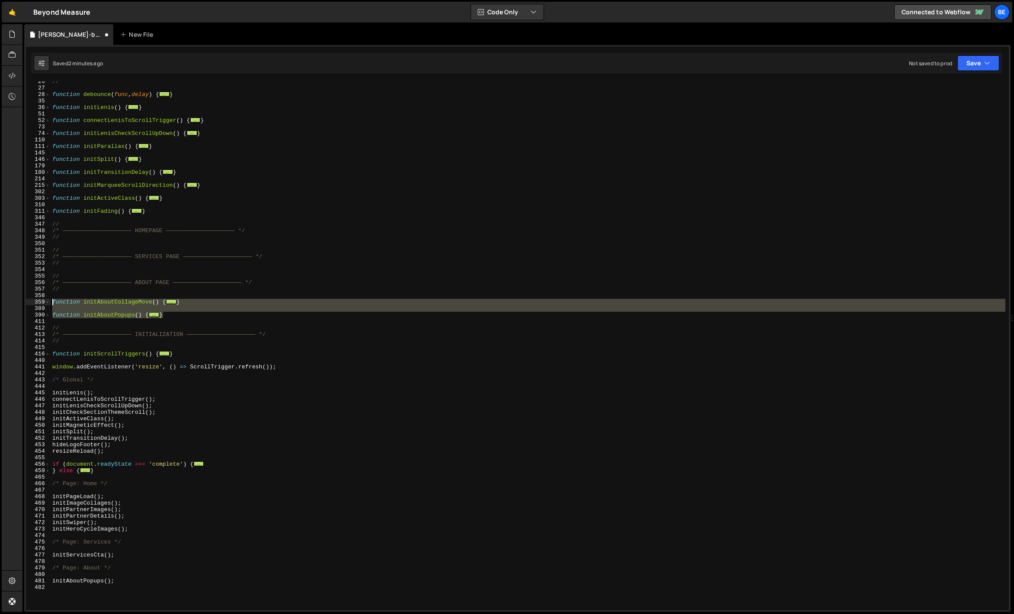
drag, startPoint x: 184, startPoint y: 315, endPoint x: 22, endPoint y: 302, distance: 162.7
click at [22, 302] on div "Hold on a sec... Are you certain you wish to leave this page? Any changes you'v…" at bounding box center [507, 307] width 1014 height 614
type textarea "function initAboutCollageMove() { let tween; // referentie naar de tween met Sc…"
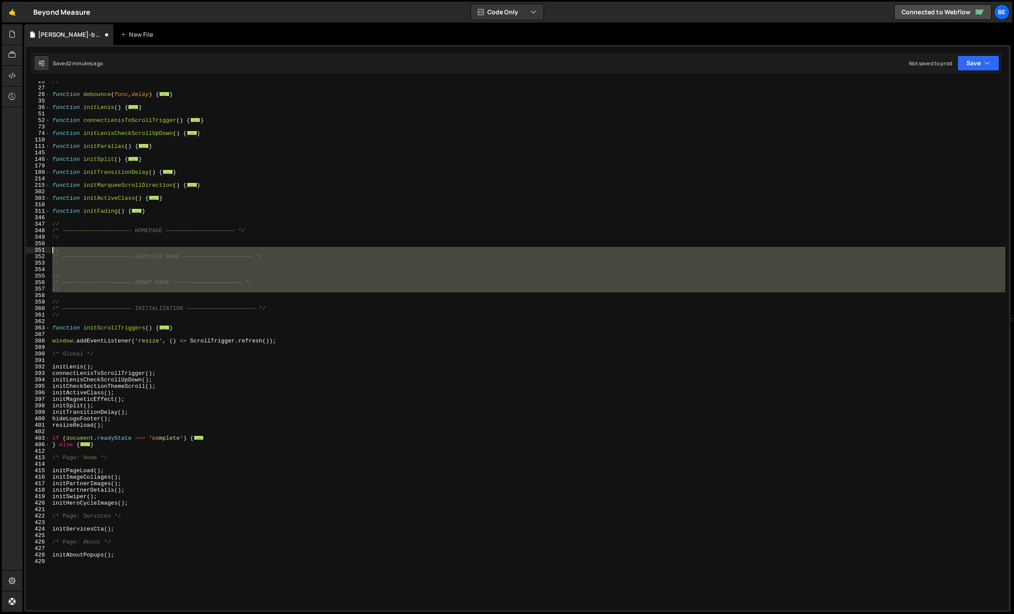
drag, startPoint x: 70, startPoint y: 292, endPoint x: 34, endPoint y: 251, distance: 54.8
click at [34, 251] on div "// 26 27 28 35 36 51 52 73 74 110 111 145 146 179 180 214 215 302 303 310 311 3…" at bounding box center [517, 345] width 983 height 529
type textarea "// /* ———————————————————— SERVICES PAGE ———————————————————— */"
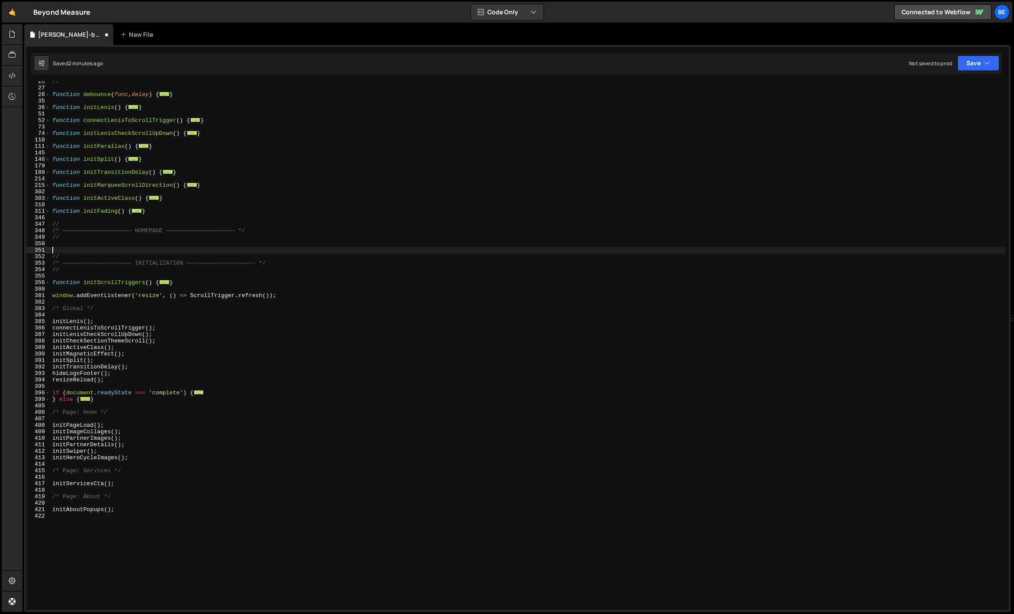
click at [131, 270] on div "// function debounce ( func , delay ) { ... } function initLenis ( ) { ... } fu…" at bounding box center [528, 349] width 955 height 542
click at [47, 282] on span at bounding box center [47, 282] width 5 height 6
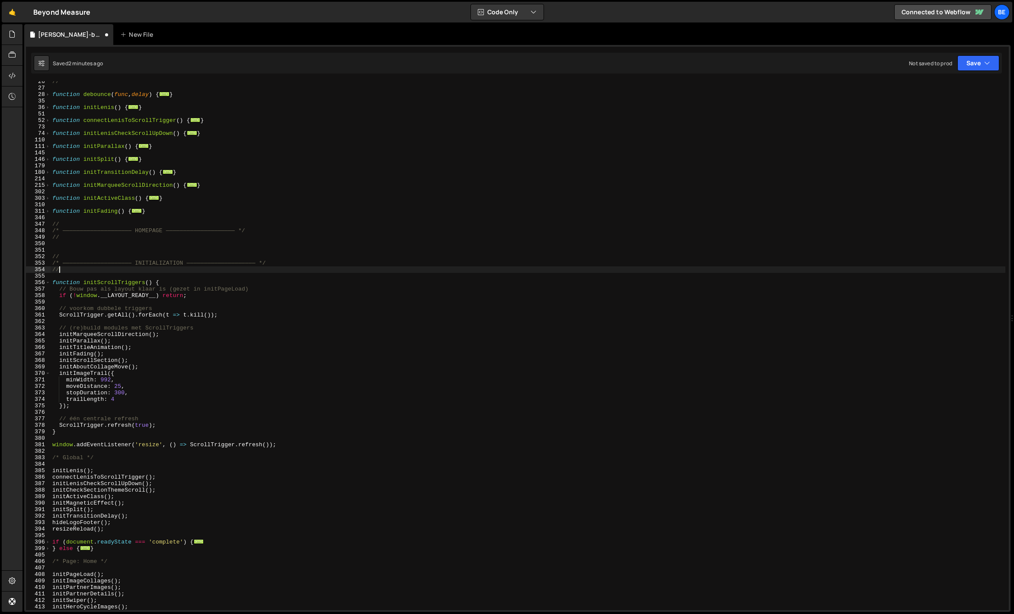
scroll to position [126, 0]
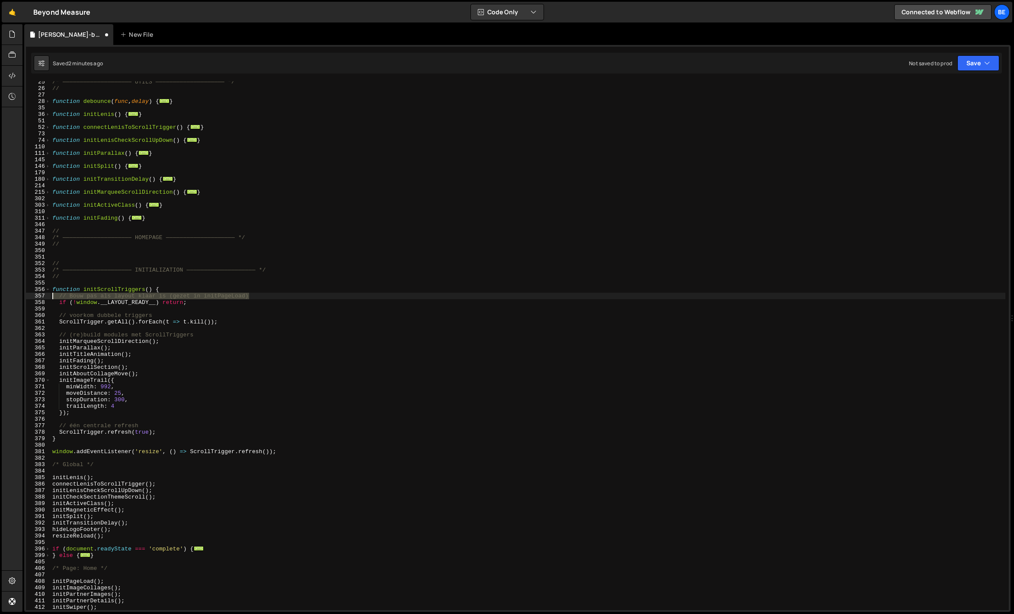
drag, startPoint x: 254, startPoint y: 296, endPoint x: 48, endPoint y: 295, distance: 206.3
click at [48, 295] on div "// 25 26 27 28 35 36 51 52 73 74 110 111 145 146 179 180 214 215 302 303 310 31…" at bounding box center [517, 345] width 983 height 529
type textarea "// Bouw pas als layout klaar is (gezet in initPageLoad)"
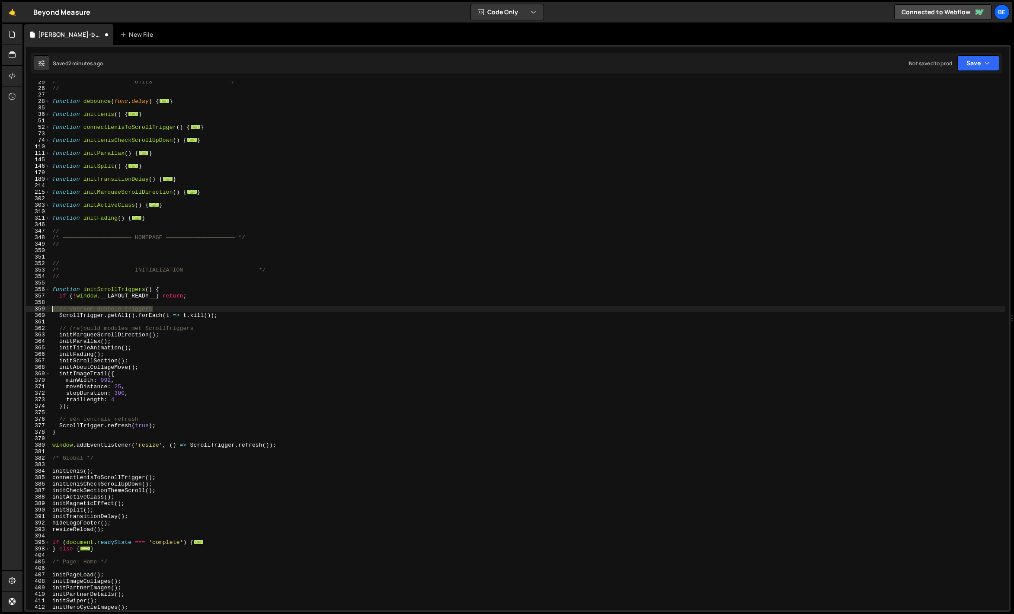
drag, startPoint x: 168, startPoint y: 307, endPoint x: 44, endPoint y: 309, distance: 124.2
click at [44, 309] on div "function initScrollTriggers() { 25 26 27 28 35 36 51 52 73 74 110 111 145 146 1…" at bounding box center [517, 345] width 983 height 529
type textarea "// voorkom dubbele triggers"
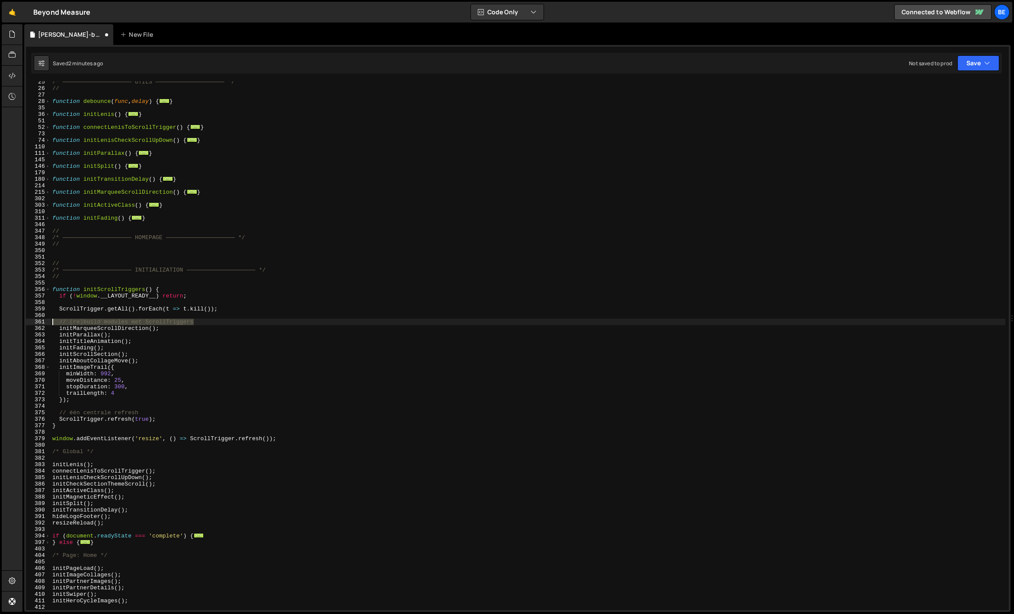
drag, startPoint x: 205, startPoint y: 321, endPoint x: 36, endPoint y: 322, distance: 168.7
click at [36, 322] on div "25 26 27 28 35 36 51 52 73 74 110 111 145 146 179 180 214 215 302 303 310 311 3…" at bounding box center [517, 345] width 983 height 529
type textarea "// (re)build modules met ScrollTriggers"
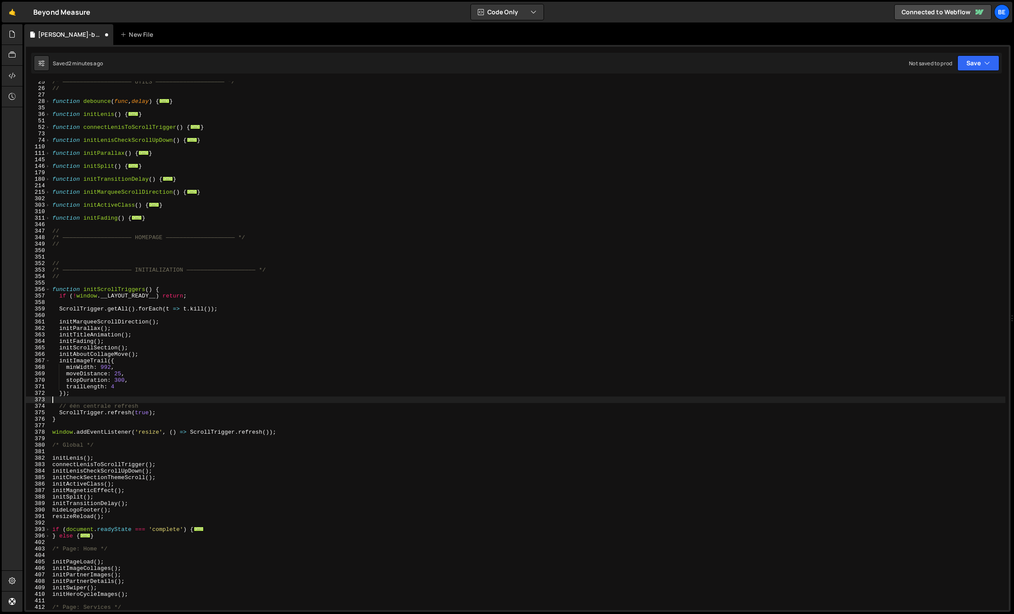
click at [139, 402] on div "/* ———————————————————— UTILS ———————————————————— */ // function debounce ( fu…" at bounding box center [528, 350] width 955 height 542
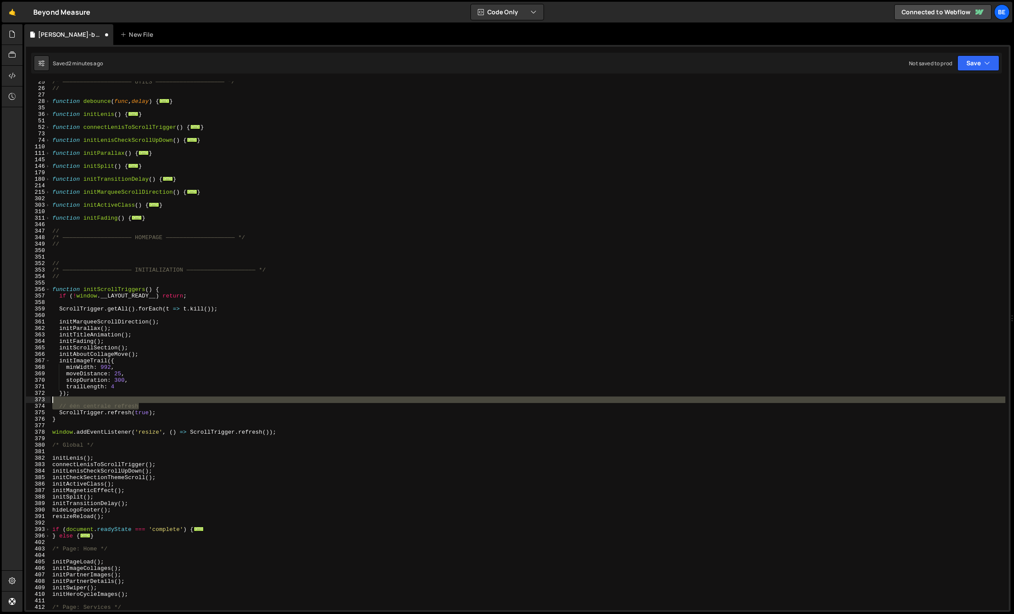
drag, startPoint x: 143, startPoint y: 404, endPoint x: 22, endPoint y: 399, distance: 120.8
click at [22, 399] on div "Files New File Javascript files 0 anton mobility.js 0 0 anton-backup.js 0 0 Byo…" at bounding box center [518, 318] width 992 height 588
type textarea "// één centrale refresh"
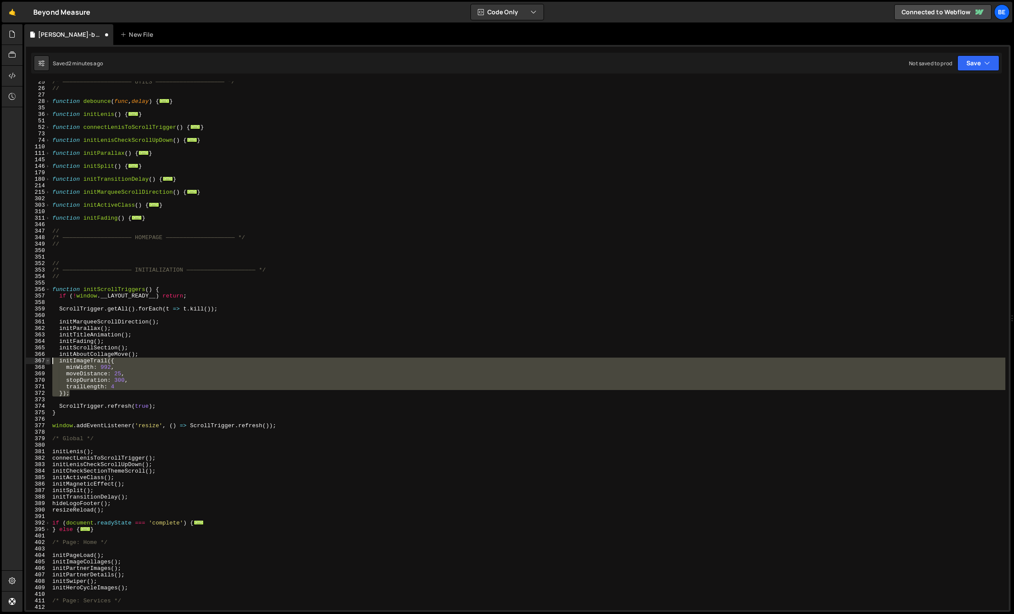
drag, startPoint x: 77, startPoint y: 391, endPoint x: 49, endPoint y: 362, distance: 40.4
click at [49, 362] on div "25 26 27 28 35 36 51 52 73 74 110 111 145 146 179 180 214 215 302 303 310 311 3…" at bounding box center [517, 345] width 983 height 529
type textarea "initImageTrail({ minWidth: 992,"
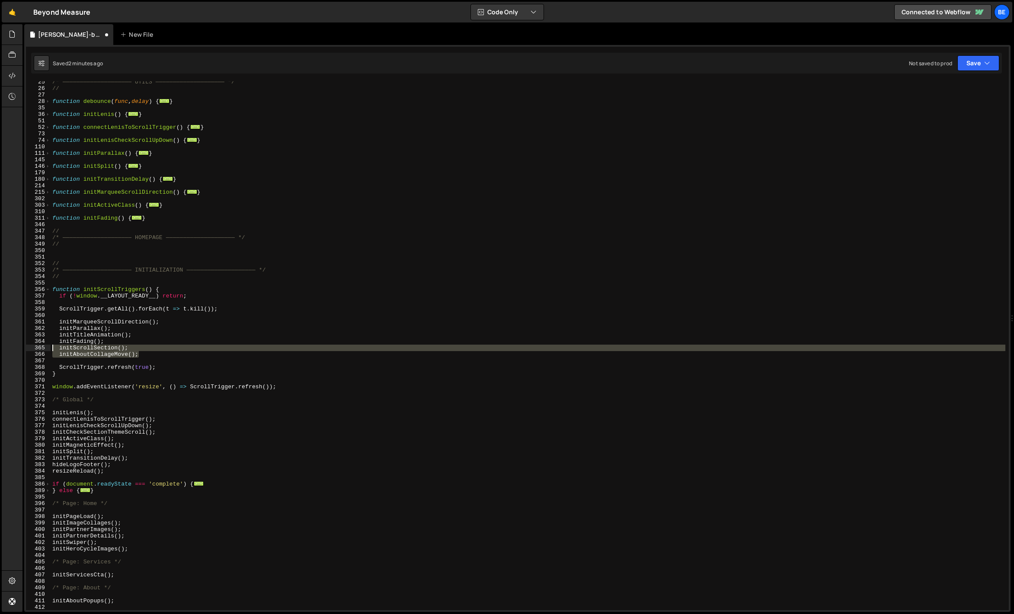
drag, startPoint x: 144, startPoint y: 355, endPoint x: 26, endPoint y: 348, distance: 117.4
click at [26, 348] on div "initAboutCollageMove(); 25 26 27 28 35 36 51 52 73 74 110 111 145 146 179 180 2…" at bounding box center [517, 345] width 983 height 529
type textarea "initScrollSection(); initAboutCollageMove();"
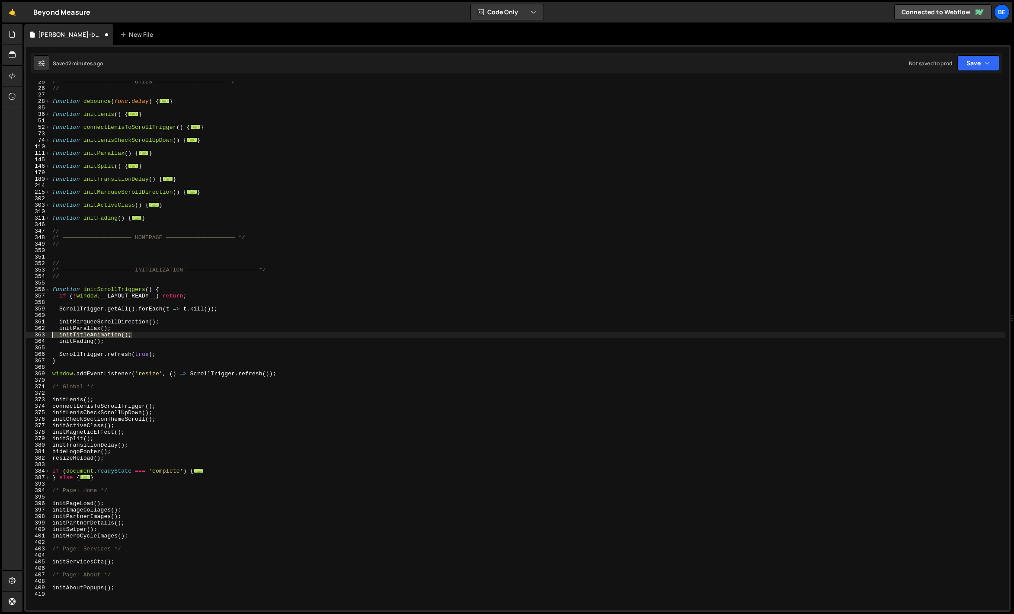
drag, startPoint x: 135, startPoint y: 336, endPoint x: 11, endPoint y: 336, distance: 123.3
click at [11, 336] on div "Hold on a sec... Are you certain you wish to leave this page? Any changes you'v…" at bounding box center [507, 307] width 1014 height 614
type textarea "initTitleAnimation();"
type textarea "initParallax();"
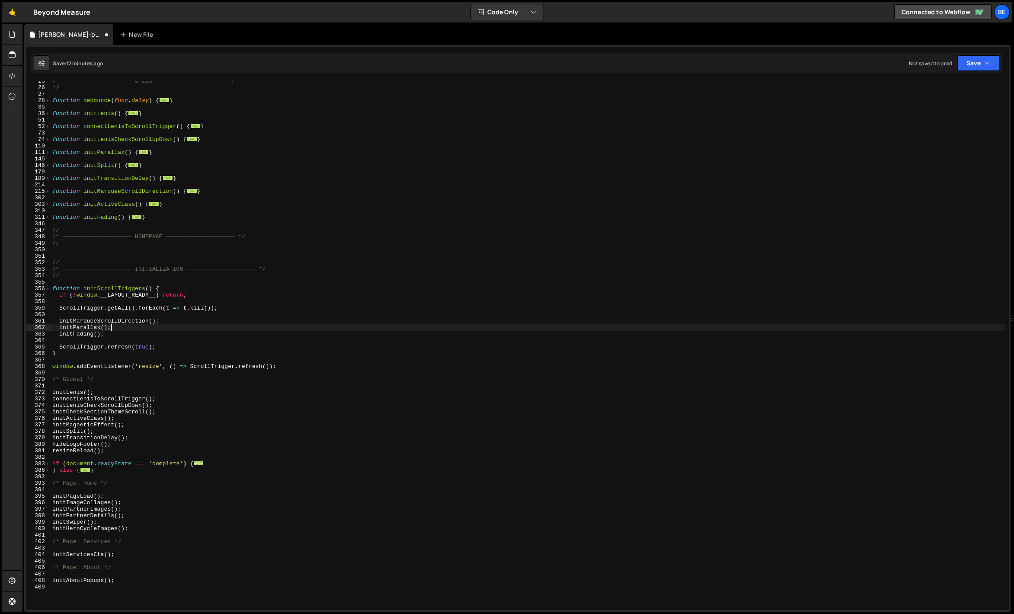
scroll to position [148, 0]
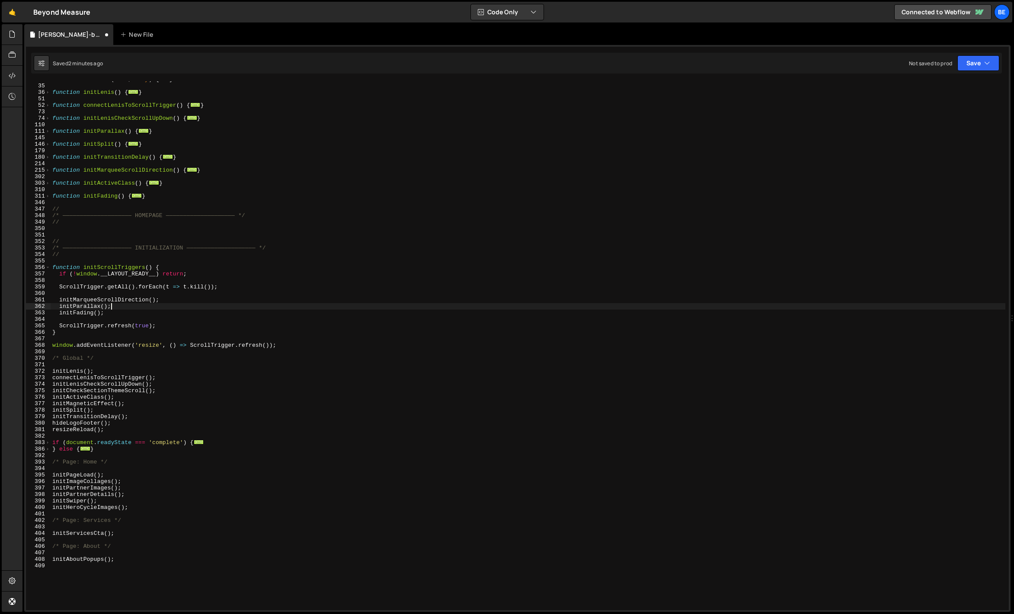
click at [80, 364] on div "function debounce ( func , delay ) { ... } function initLenis ( ) { ... } funct…" at bounding box center [528, 347] width 955 height 542
click at [176, 379] on div "function debounce ( func , delay ) { ... } function initLenis ( ) { ... } funct…" at bounding box center [528, 347] width 955 height 542
click at [169, 382] on div "function debounce ( func , delay ) { ... } function initLenis ( ) { ... } funct…" at bounding box center [528, 347] width 955 height 542
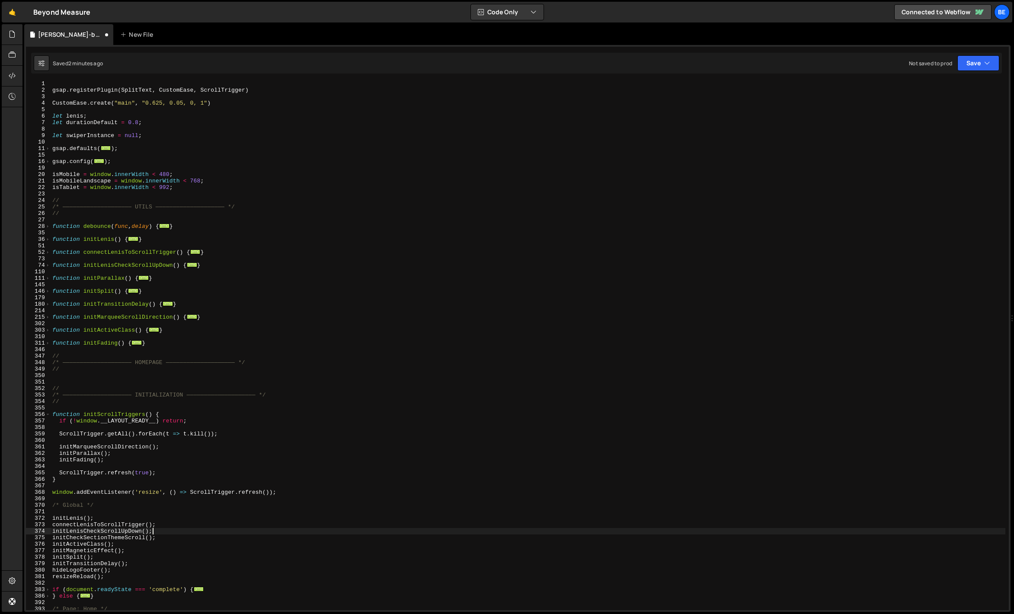
scroll to position [159, 0]
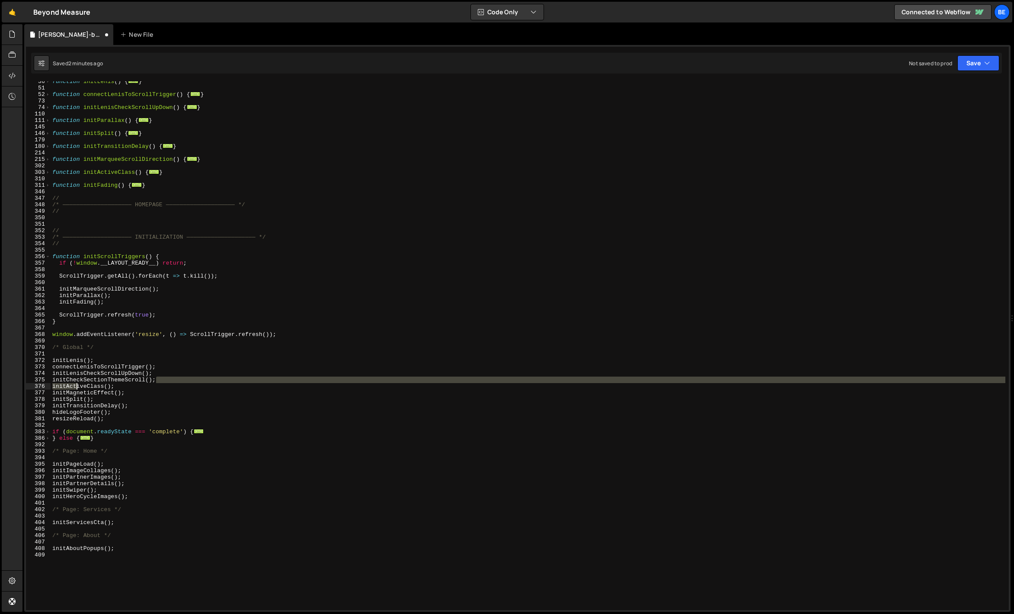
drag, startPoint x: 160, startPoint y: 379, endPoint x: 77, endPoint y: 388, distance: 83.5
click at [77, 388] on div "function initLenis ( ) { ... } function connectLenisToScrollTrigger ( ) { ... }…" at bounding box center [528, 349] width 955 height 542
click at [142, 377] on div "function initLenis ( ) { ... } function connectLenisToScrollTrigger ( ) { ... }…" at bounding box center [528, 349] width 955 height 542
type textarea "initCheckSectionThemeScroll();"
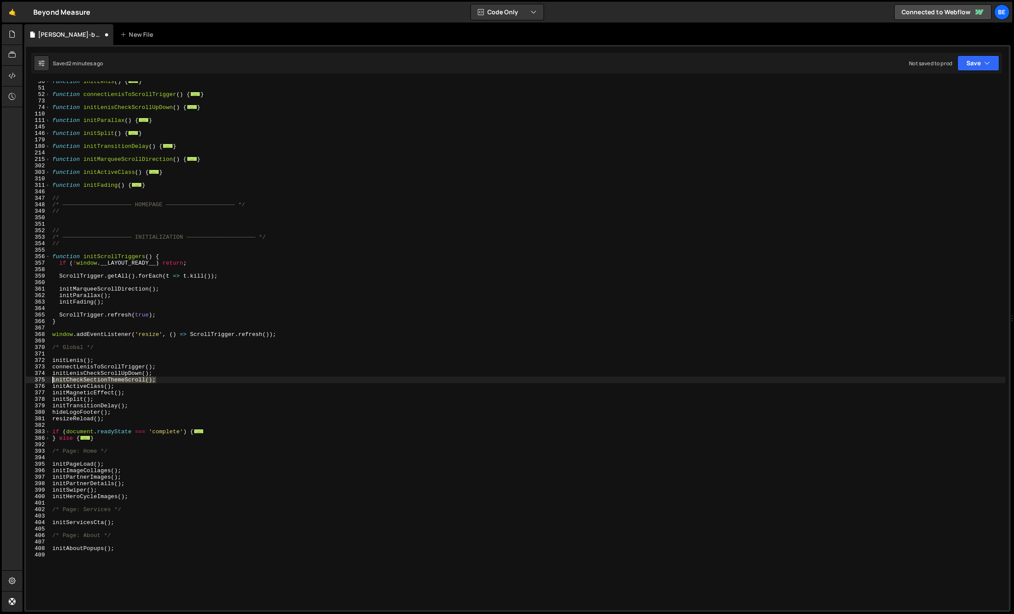
drag, startPoint x: 157, startPoint y: 378, endPoint x: 32, endPoint y: 377, distance: 125.4
click at [32, 377] on div "initCheckSectionThemeScroll(); 36 51 52 73 74 110 111 145 146 179 180 214 215 3…" at bounding box center [517, 345] width 983 height 529
drag, startPoint x: 123, startPoint y: 385, endPoint x: 29, endPoint y: 384, distance: 94.3
click at [29, 384] on div "initLenisCheckScrollUpDown(); 36 51 52 73 74 110 111 145 146 179 180 214 215 30…" at bounding box center [517, 345] width 983 height 529
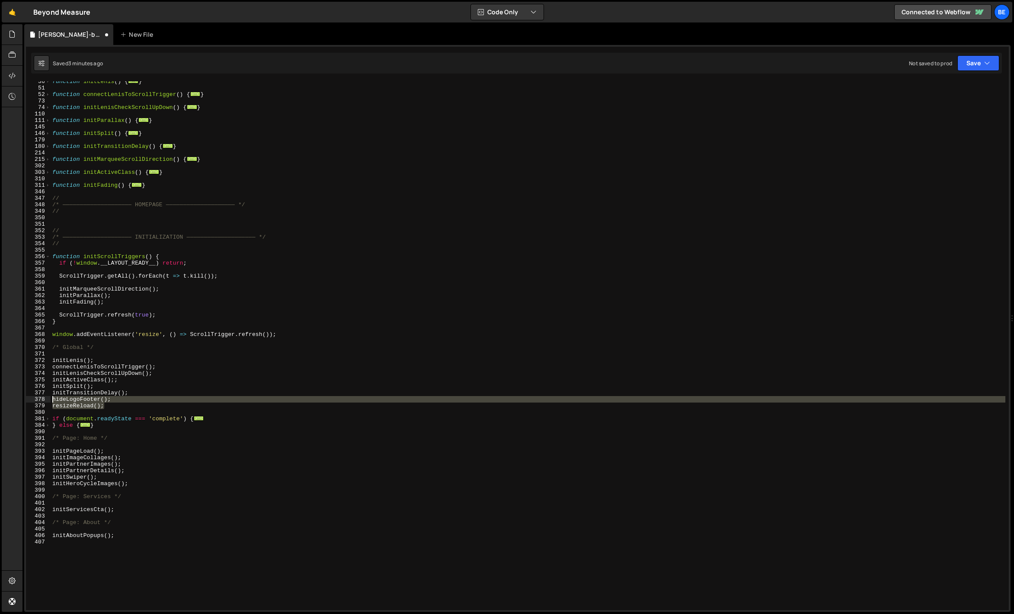
drag, startPoint x: 116, startPoint y: 406, endPoint x: 17, endPoint y: 397, distance: 99.4
click at [17, 397] on div "Hold on a sec... Are you certain you wish to leave this page? Any changes you'v…" at bounding box center [507, 307] width 1014 height 614
type textarea "hideLogoFooter(); resizeReload();"
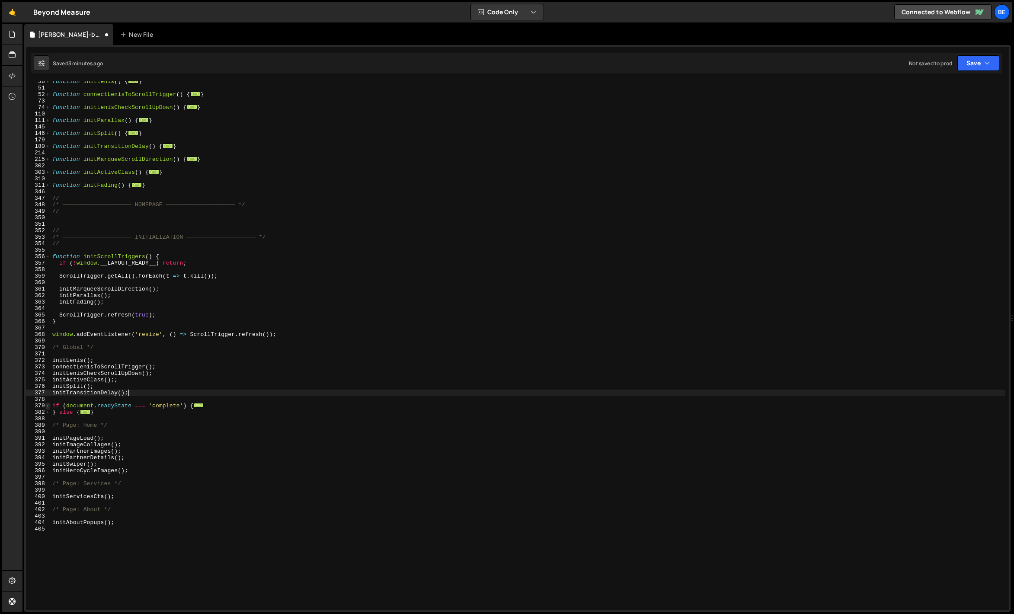
click at [48, 407] on span at bounding box center [47, 406] width 5 height 6
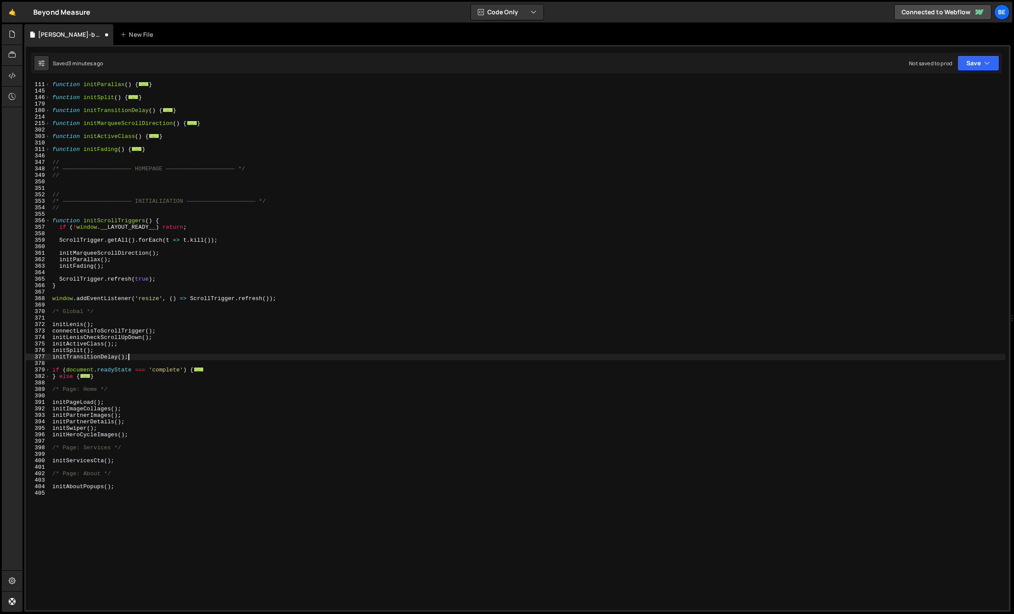
scroll to position [194, 0]
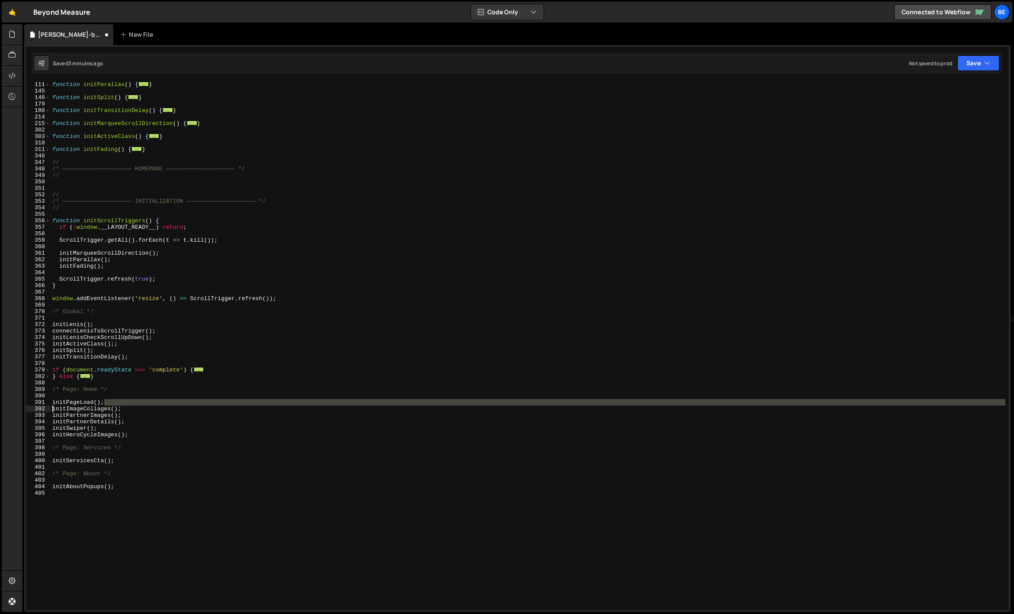
drag, startPoint x: 109, startPoint y: 403, endPoint x: 36, endPoint y: 412, distance: 73.2
click at [36, 412] on div "initTransitionDelay(); 110 111 145 146 179 180 214 215 302 303 310 311 346 347 …" at bounding box center [517, 345] width 983 height 529
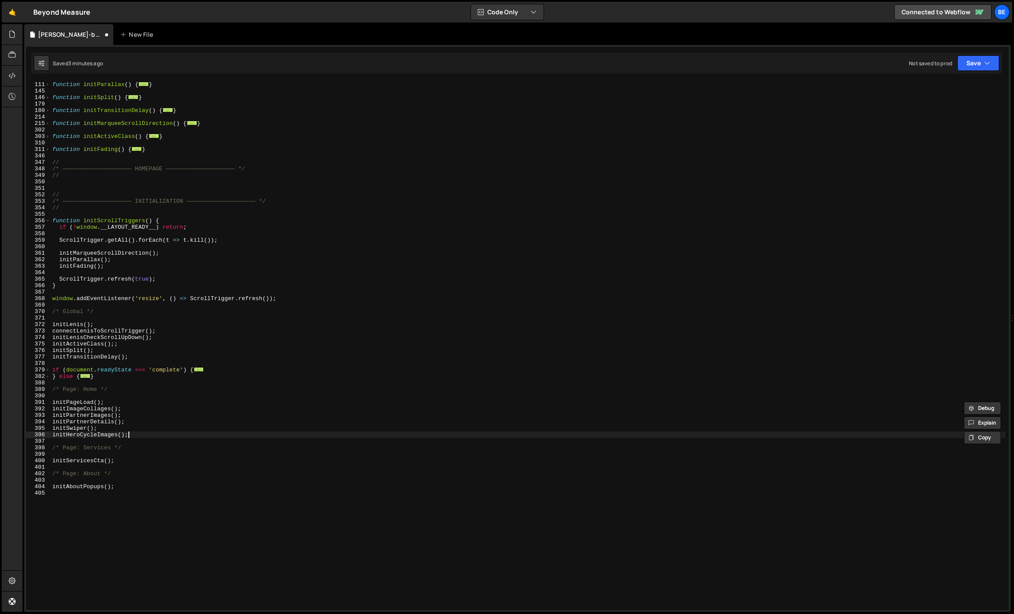
click at [133, 435] on div "function initParallax ( ) { ... } function initSplit ( ) { ... } function initT…" at bounding box center [528, 346] width 955 height 542
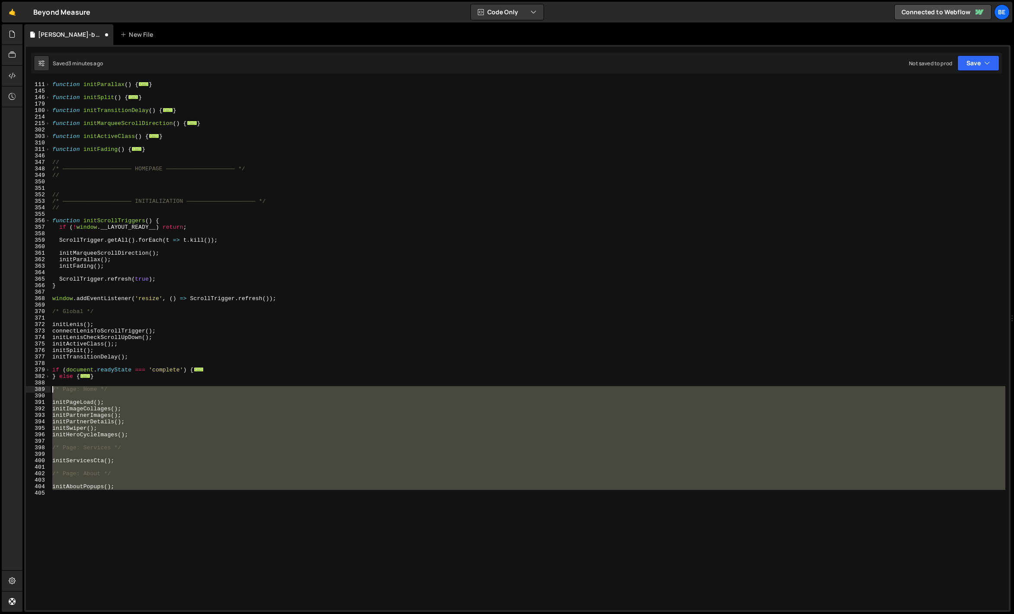
drag, startPoint x: 130, startPoint y: 494, endPoint x: 44, endPoint y: 391, distance: 134.6
click at [44, 391] on div "initHeroCycleImages(); 110 111 145 146 179 180 214 215 302 303 310 311 346 347 …" at bounding box center [517, 345] width 983 height 529
type textarea "/* Page: Home */"
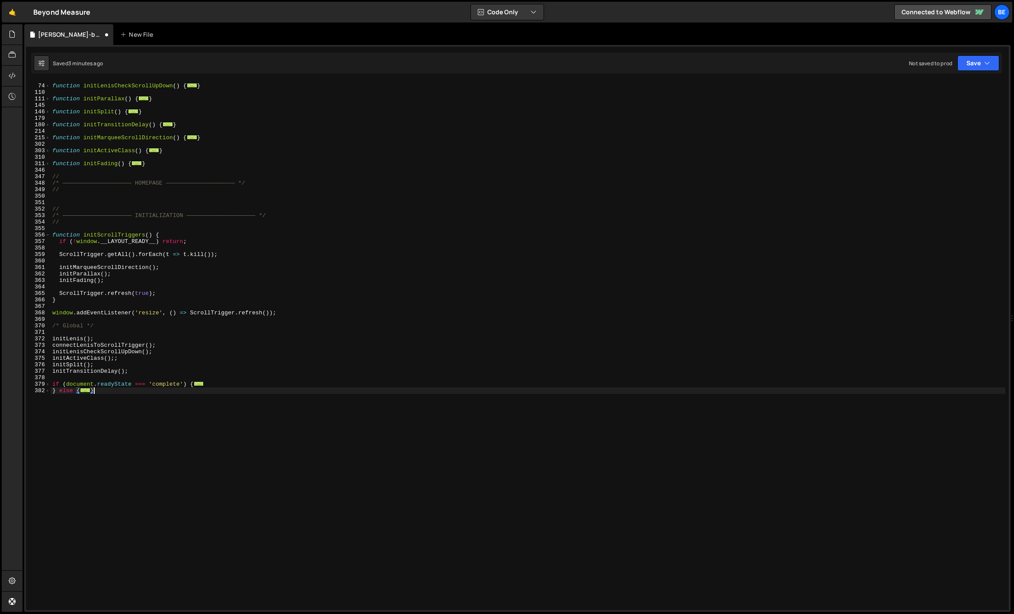
scroll to position [175, 0]
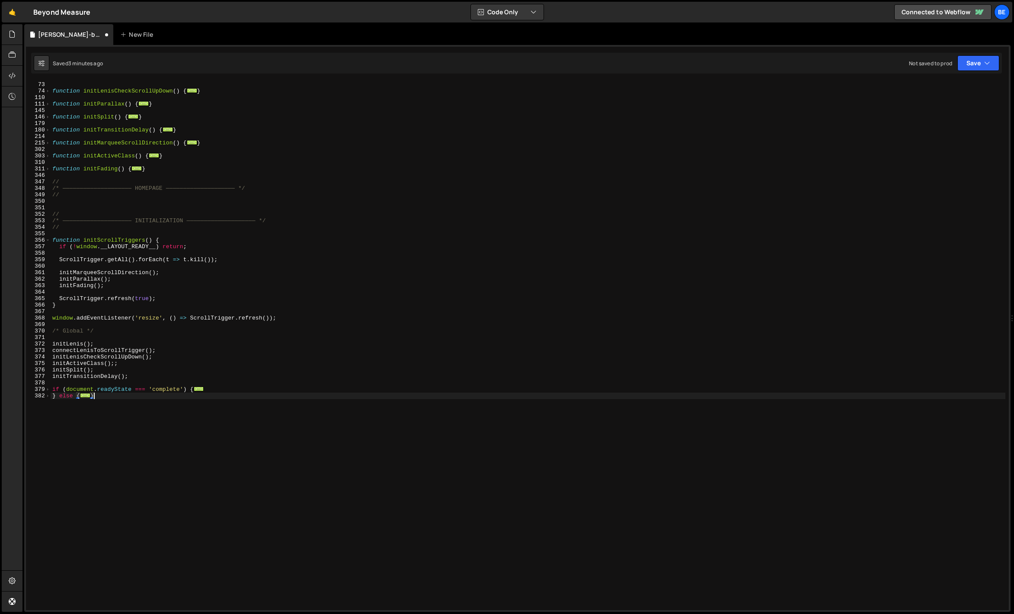
click at [133, 378] on div "function connectLenisToScrollTrigger ( ) { ... } function initLenisCheckScrollU…" at bounding box center [528, 346] width 955 height 542
type textarea "initTransitionDelay();"
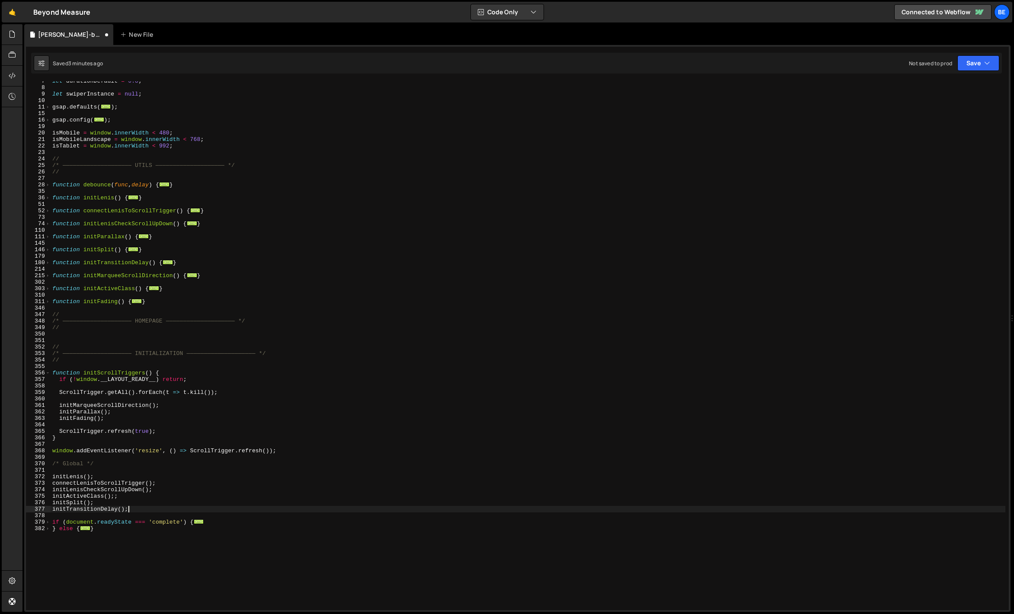
scroll to position [19, 0]
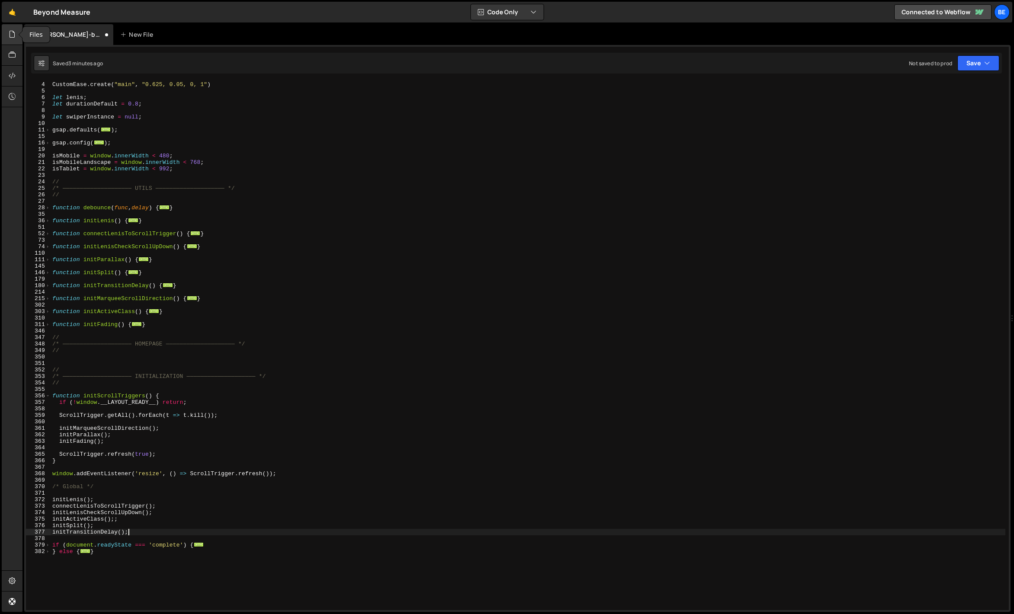
click at [14, 42] on div at bounding box center [12, 34] width 21 height 21
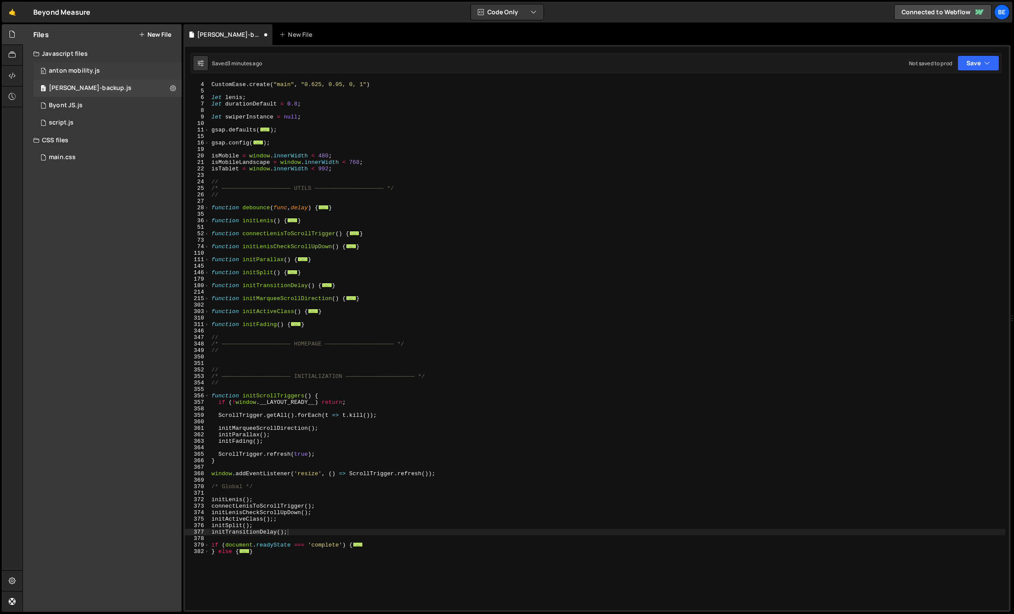
click at [90, 72] on div "anton mobility.js" at bounding box center [74, 71] width 51 height 8
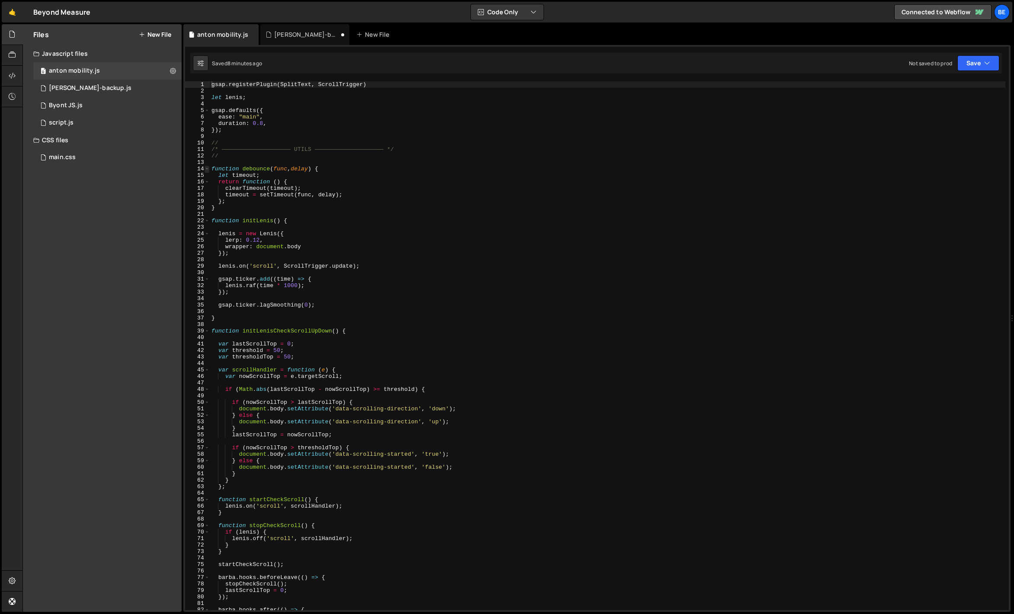
type textarea "gsap.registerPlugin(SplitText, ScrollTrigger)"
click at [208, 167] on span at bounding box center [207, 169] width 5 height 6
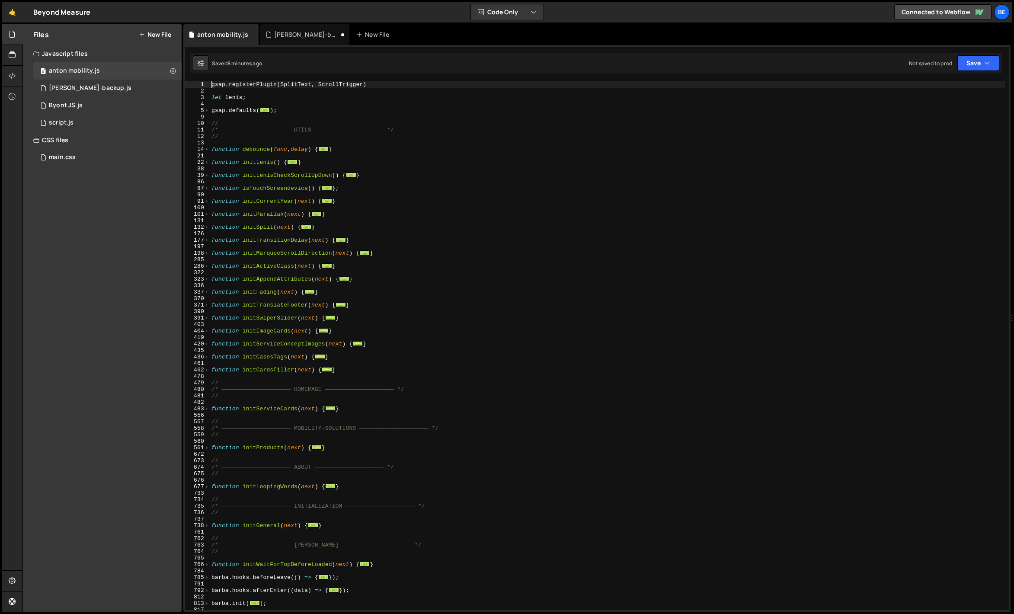
click at [269, 155] on div "gsap . registerPlugin ( SplitText , ScrollTrigger ) let lenis ; gsap . defaults…" at bounding box center [608, 352] width 796 height 542
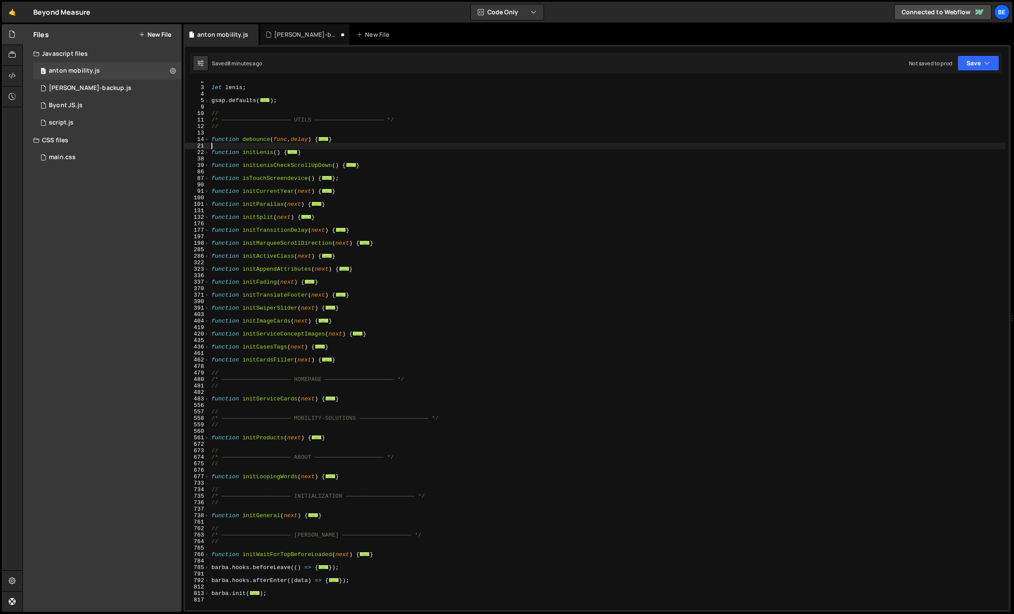
scroll to position [56, 0]
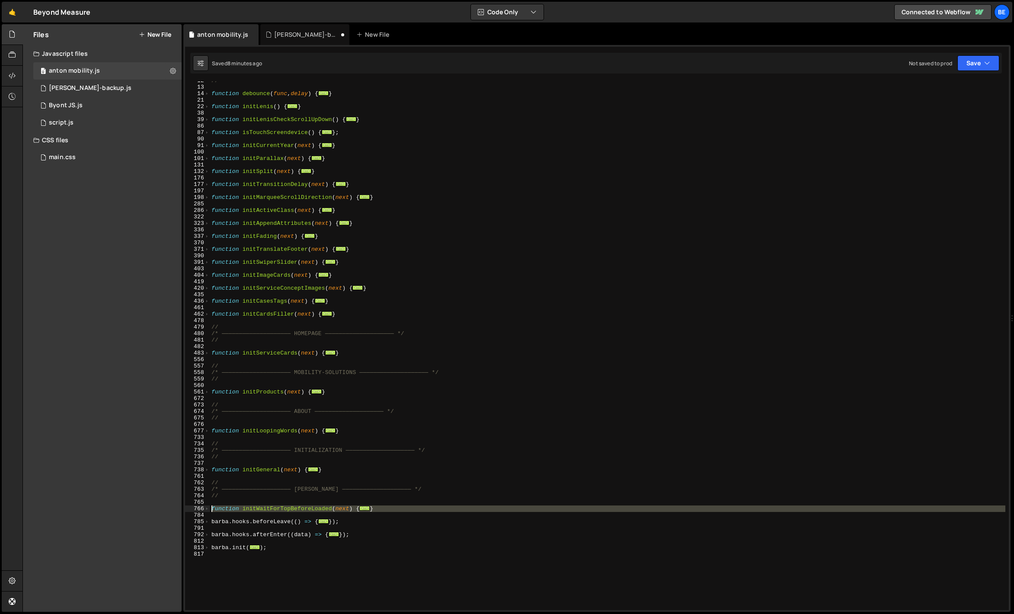
click at [201, 510] on div "766" at bounding box center [197, 509] width 25 height 6
click at [205, 508] on span at bounding box center [207, 509] width 5 height 6
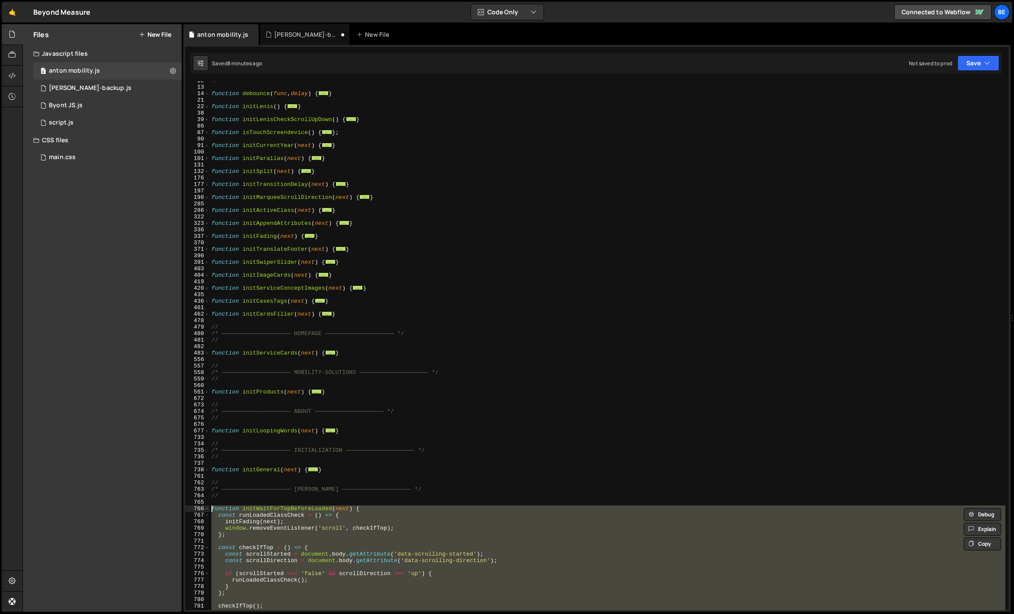
scroll to position [235, 0]
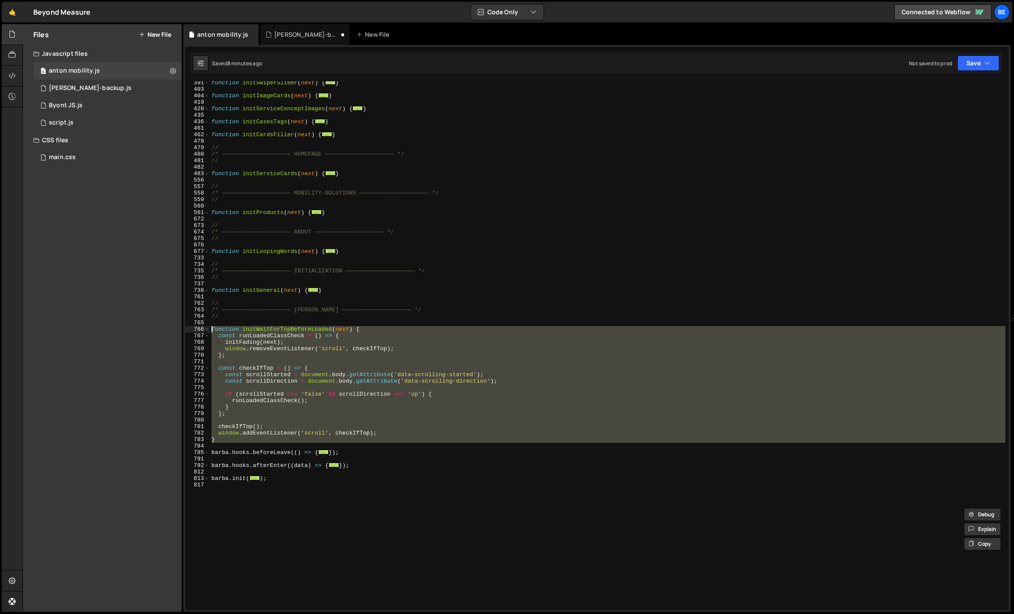
click at [310, 406] on div "function initSwiperSlider ( next ) { ... } function initImageCards ( next ) { .…" at bounding box center [608, 345] width 796 height 529
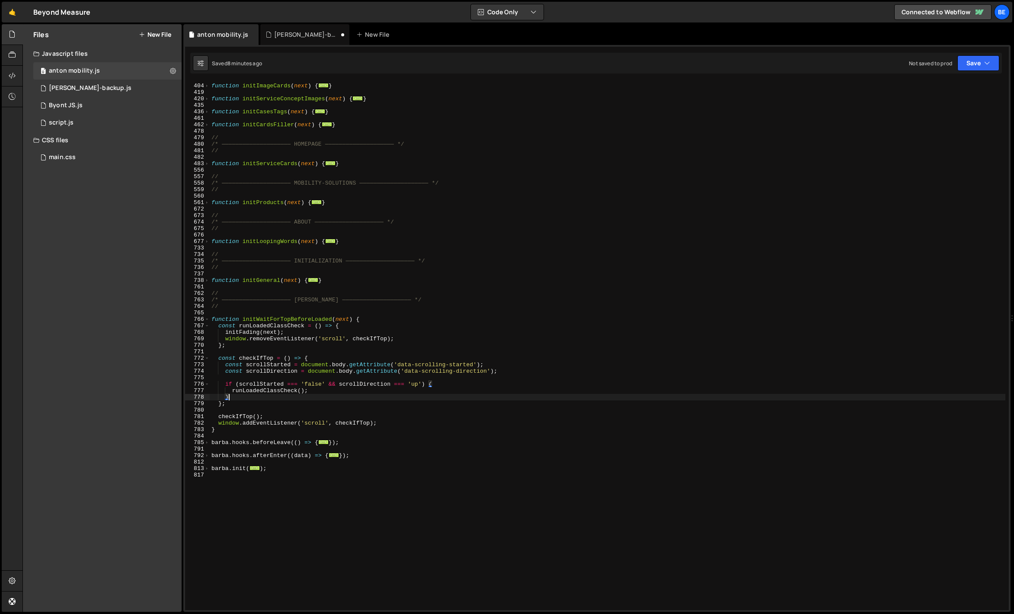
scroll to position [268, 0]
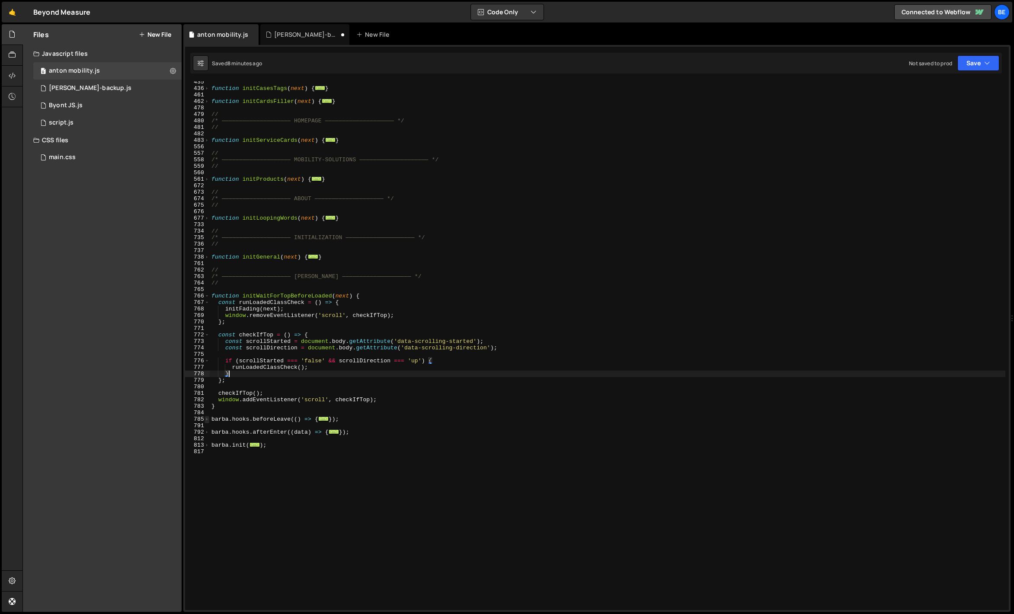
click at [206, 417] on span at bounding box center [207, 419] width 5 height 6
click at [205, 429] on span at bounding box center [207, 432] width 5 height 6
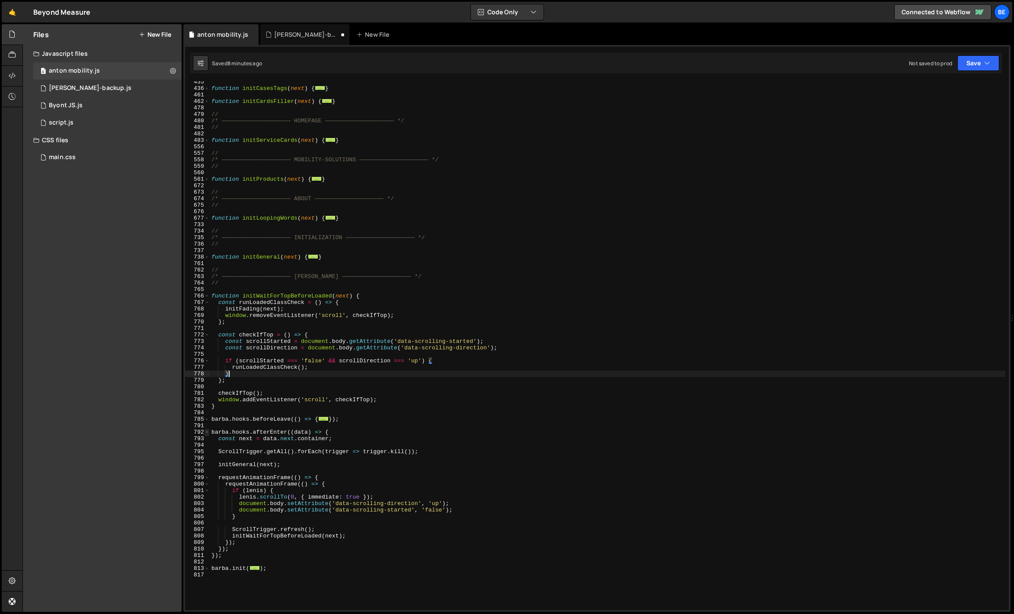
click at [205, 431] on span at bounding box center [207, 432] width 5 height 6
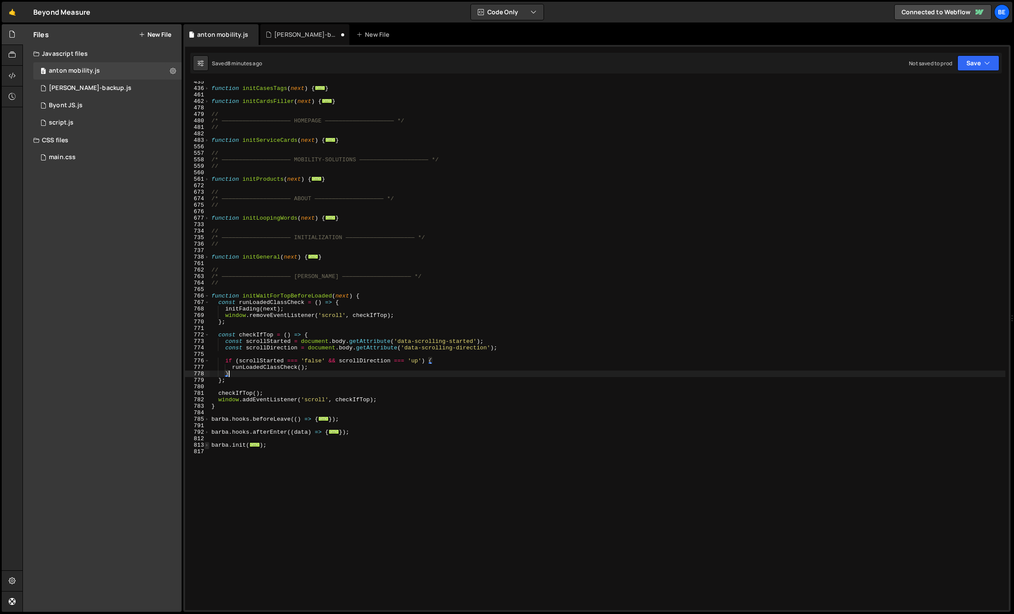
click at [208, 445] on span at bounding box center [207, 445] width 5 height 6
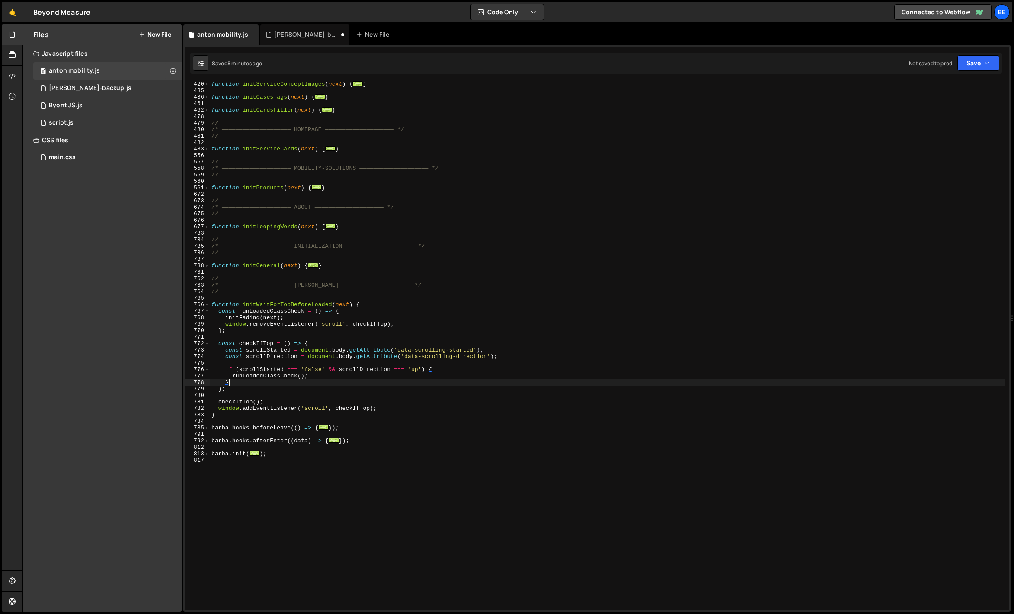
scroll to position [168, 0]
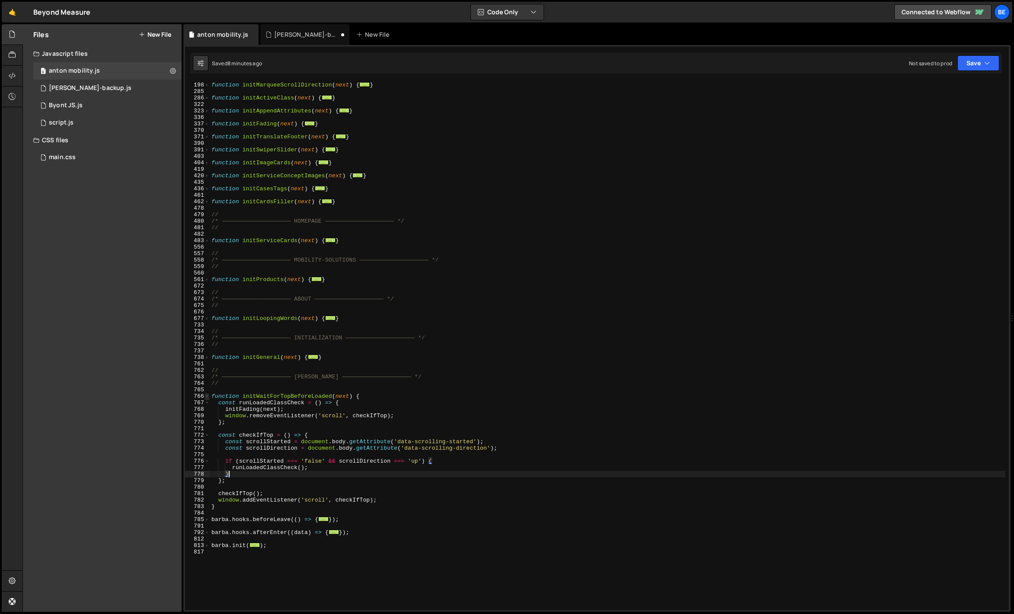
click at [208, 397] on span at bounding box center [207, 396] width 5 height 6
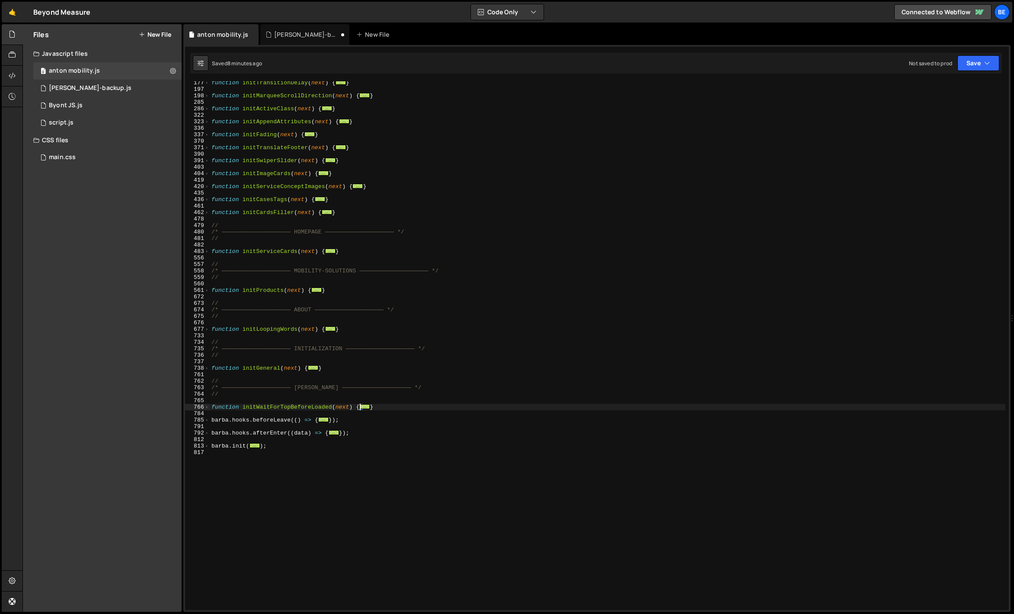
scroll to position [72, 0]
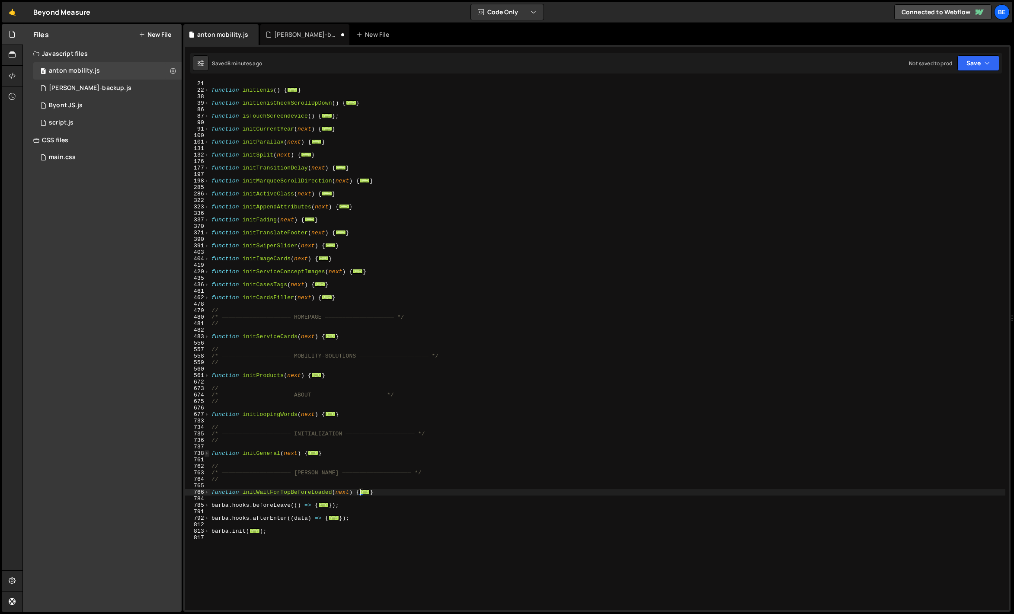
click at [209, 451] on span at bounding box center [207, 453] width 5 height 6
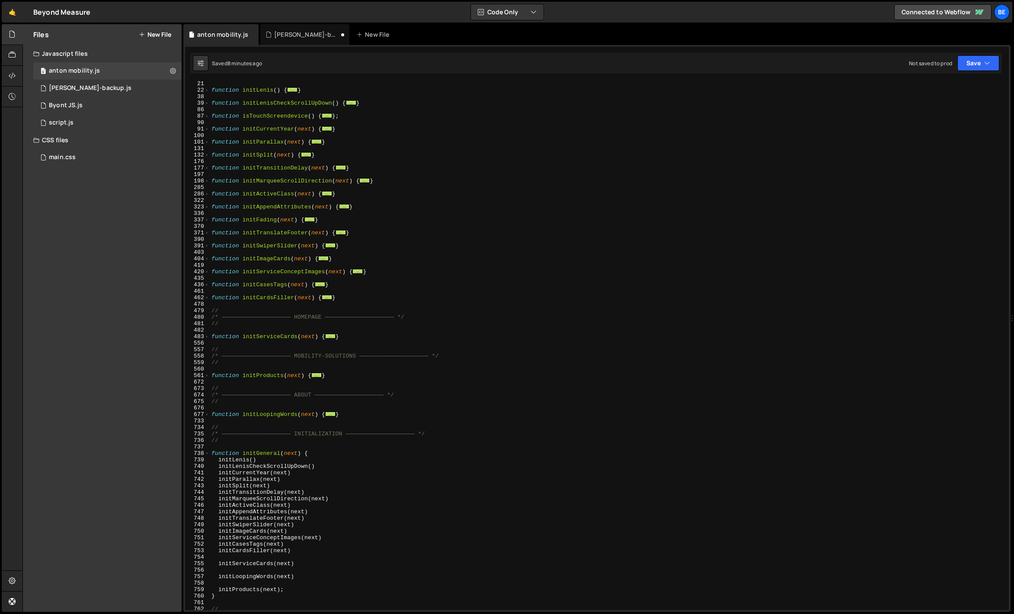
scroll to position [176, 0]
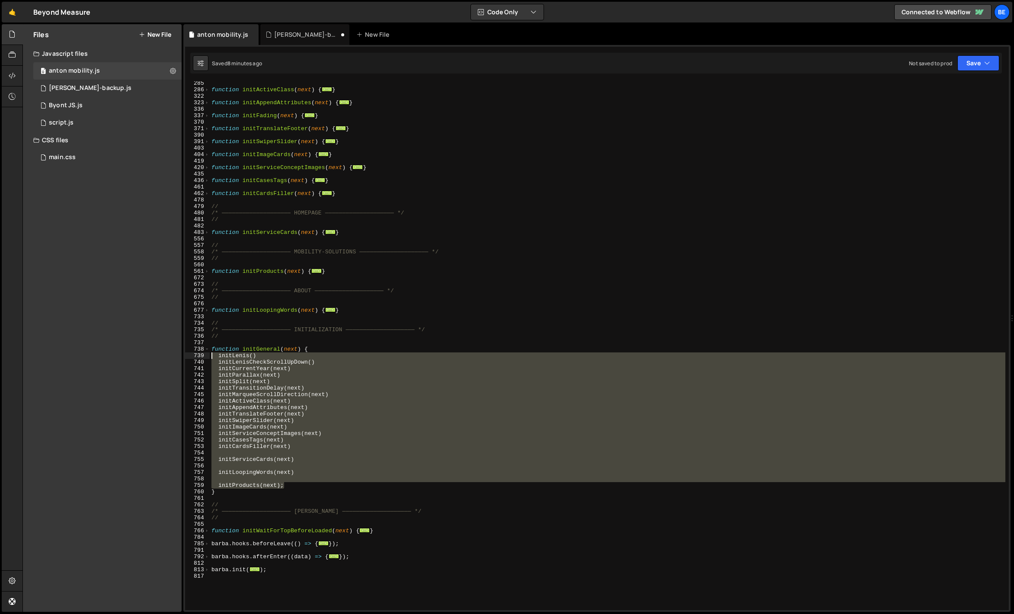
drag, startPoint x: 288, startPoint y: 484, endPoint x: 208, endPoint y: 357, distance: 149.9
click at [208, 357] on div "} 285 286 322 323 336 337 370 371 390 391 403 404 419 420 435 436 461 462 478 4…" at bounding box center [597, 345] width 824 height 529
click at [235, 328] on div "function initActiveClass ( next ) { ... } function initAppendAttributes ( next …" at bounding box center [608, 351] width 796 height 542
type textarea "/* ———————————————————— INITIALIZATION ———————————————————— */"
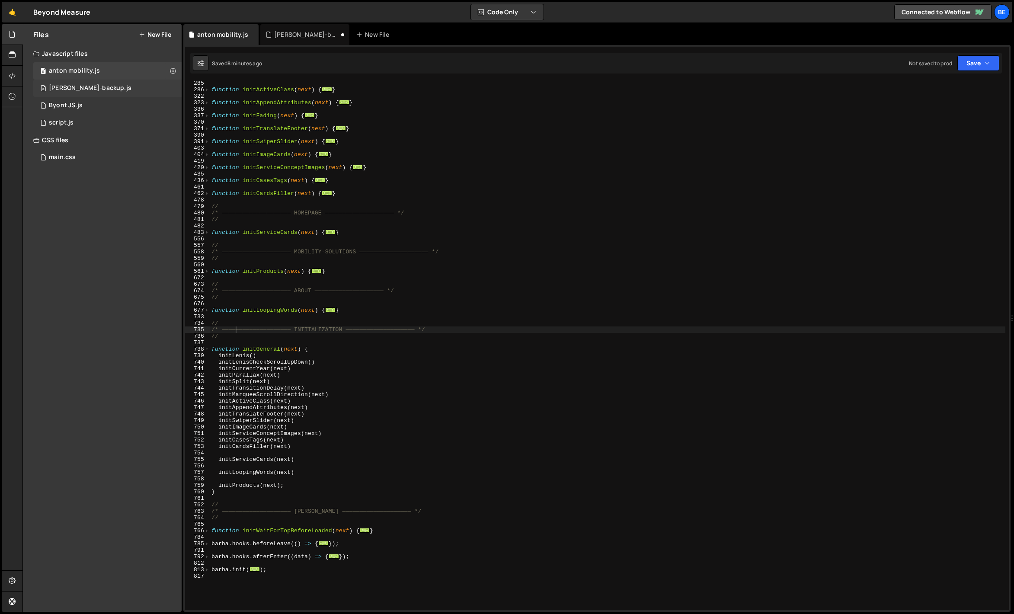
click at [80, 90] on div "[PERSON_NAME]-backup.js" at bounding box center [90, 88] width 83 height 8
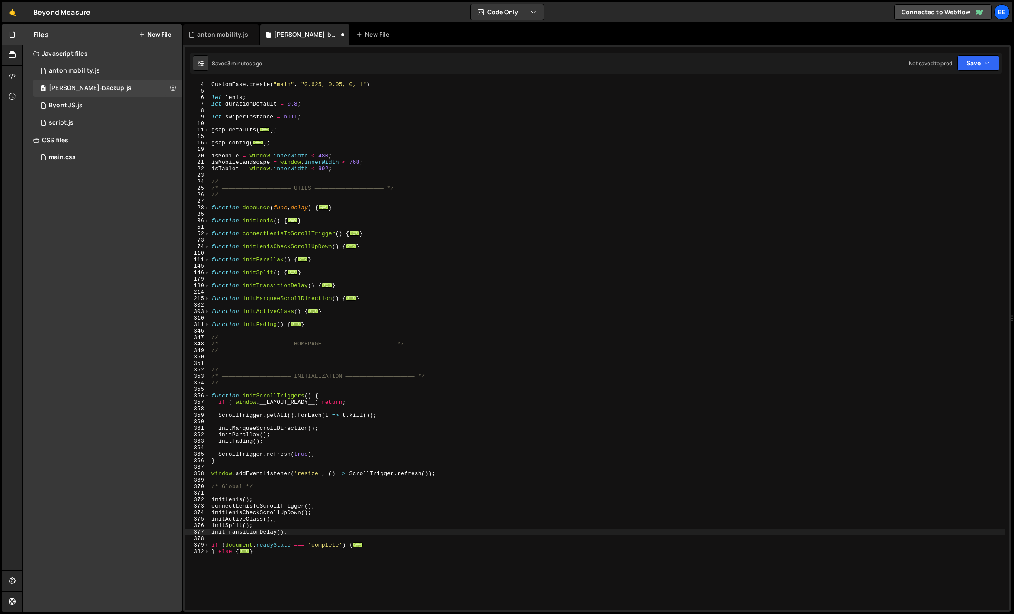
scroll to position [64, 0]
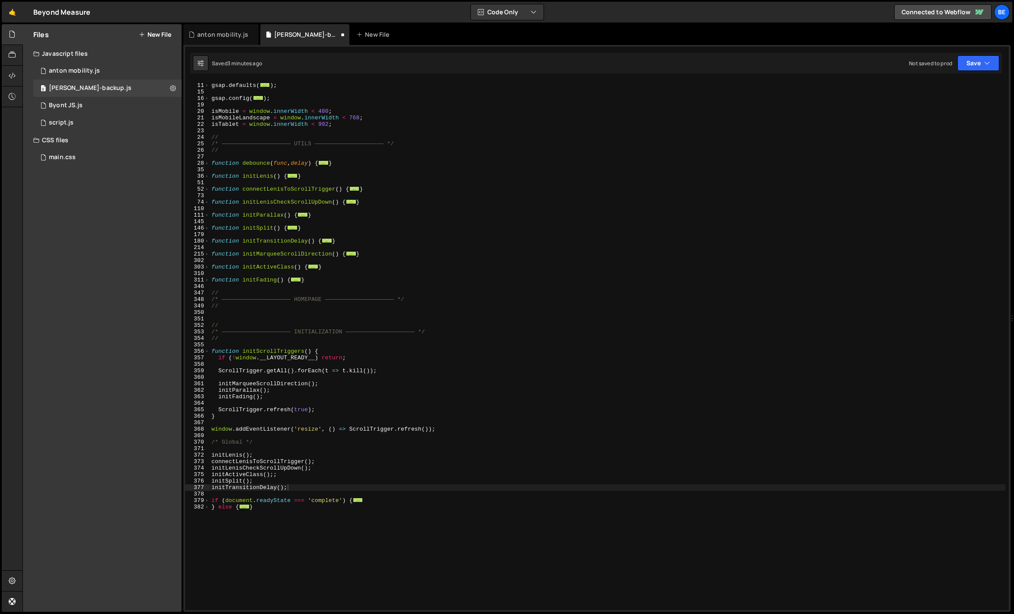
type textarea "}"
click at [255, 526] on div "gsap . defaults ( ... ) ; gsap . config ( ... ) ; isMobile = window . innerWidt…" at bounding box center [608, 347] width 796 height 542
paste textarea "initProducts(next);"
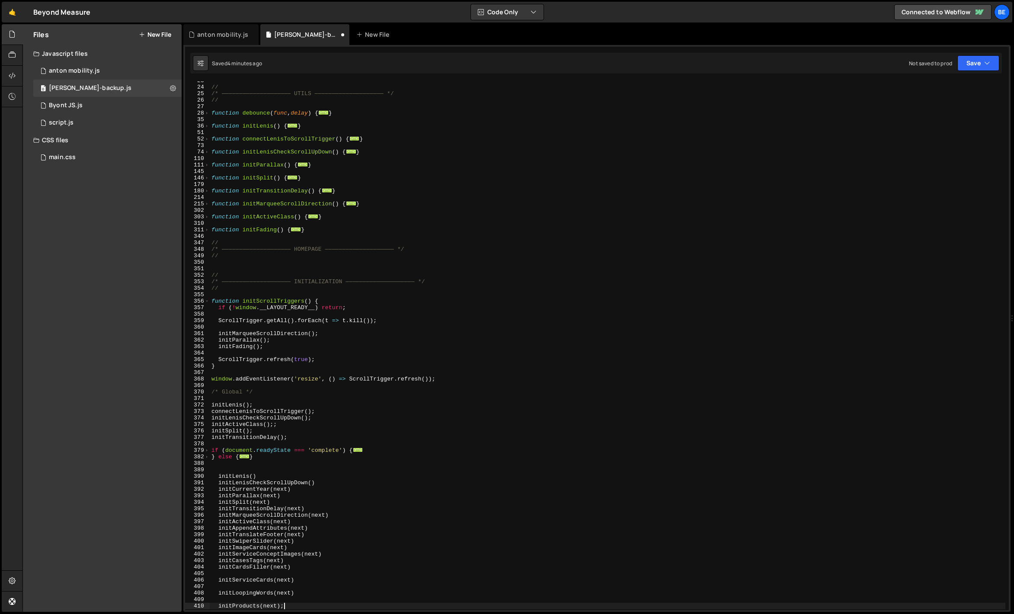
scroll to position [222, 0]
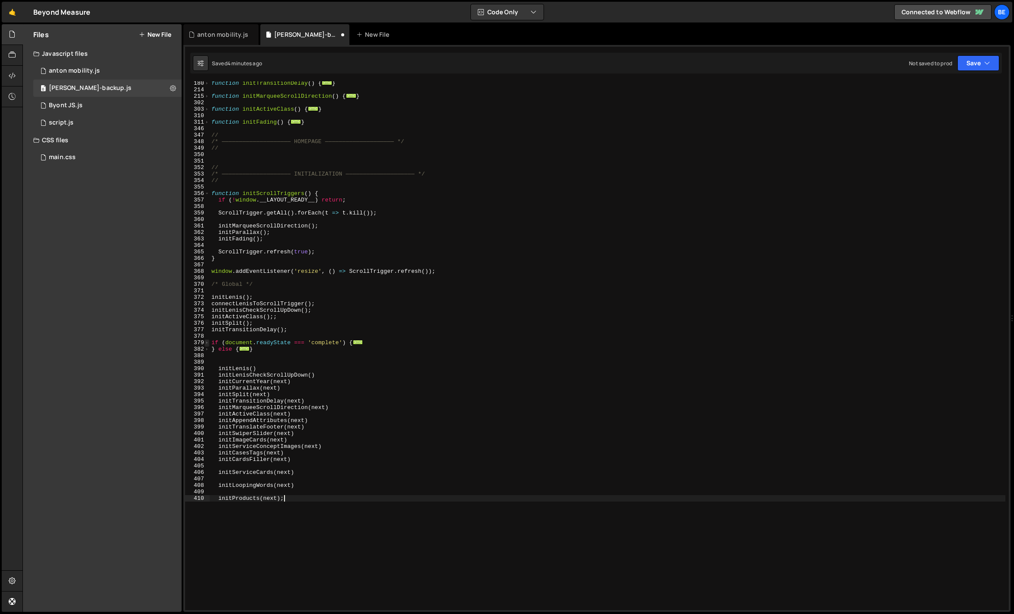
click at [205, 341] on span at bounding box center [207, 343] width 5 height 6
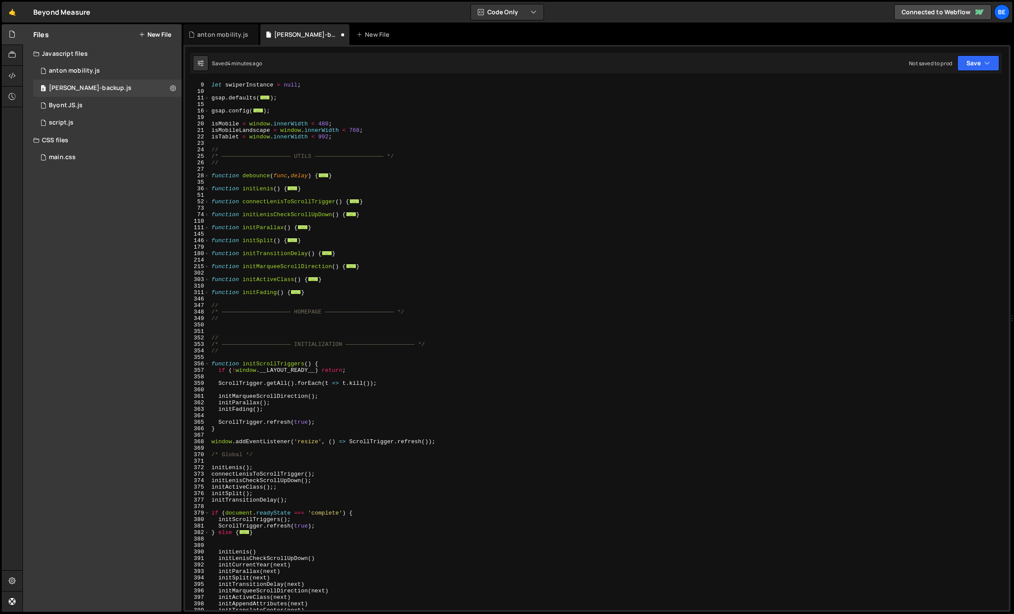
scroll to position [245, 0]
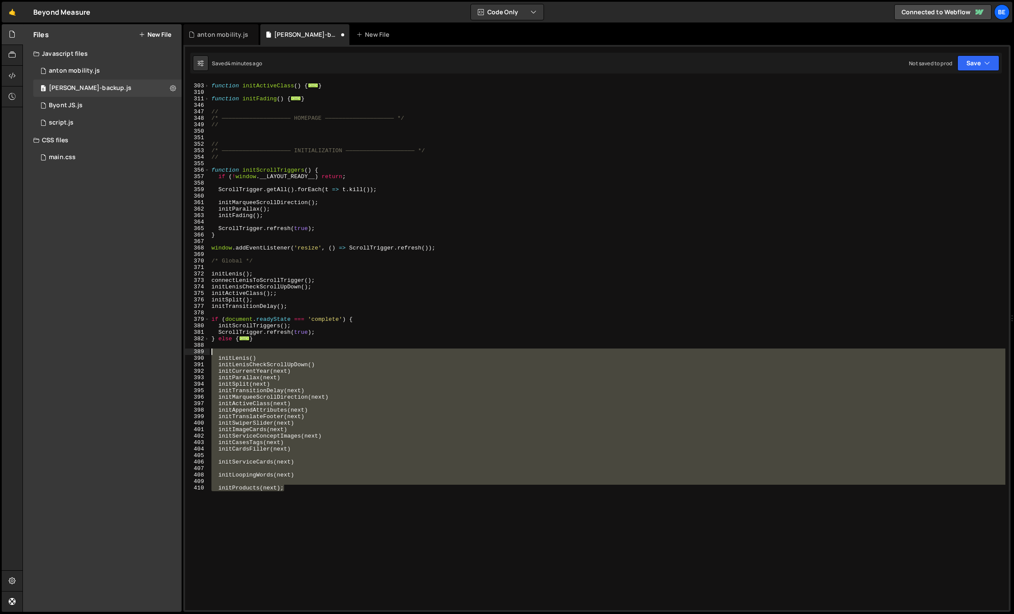
drag, startPoint x: 302, startPoint y: 493, endPoint x: 195, endPoint y: 355, distance: 174.8
click at [195, 355] on div "initProducts(next); 302 303 310 311 346 347 348 349 350 351 352 353 354 355 356…" at bounding box center [597, 345] width 824 height 529
type textarea "initLenis()"
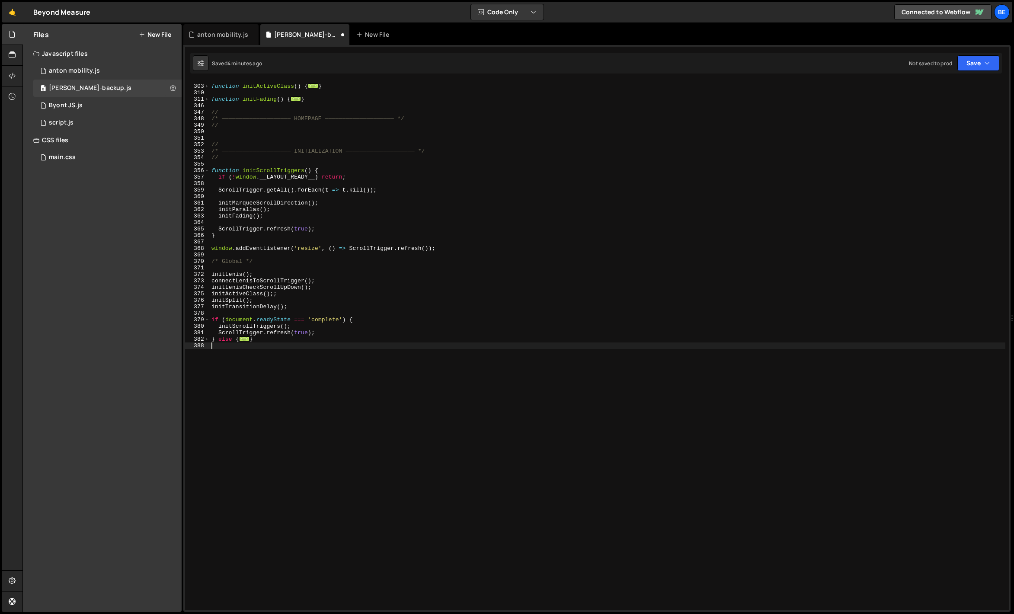
scroll to position [238, 0]
type textarea "}); }"
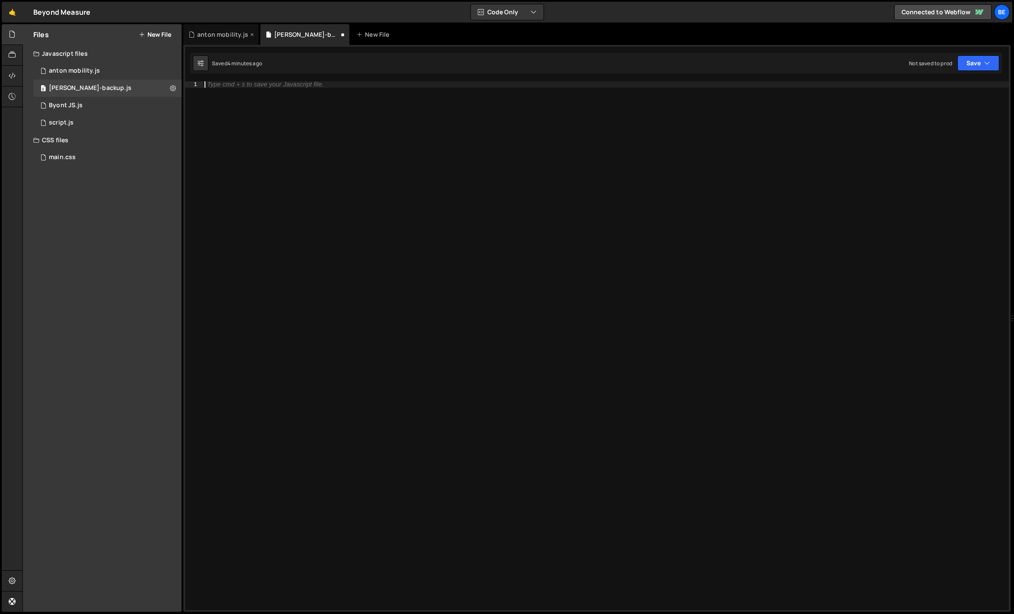
click at [207, 40] on div "anton mobility.js" at bounding box center [220, 34] width 75 height 21
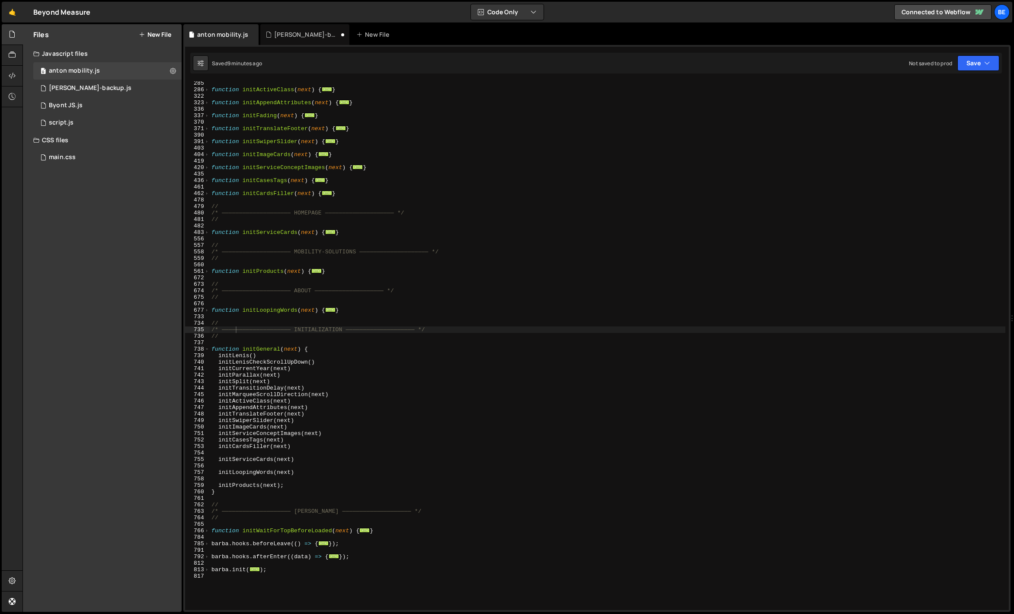
click at [297, 145] on div "function initActiveClass ( next ) { ... } function initAppendAttributes ( next …" at bounding box center [608, 351] width 796 height 542
type textarea "});"
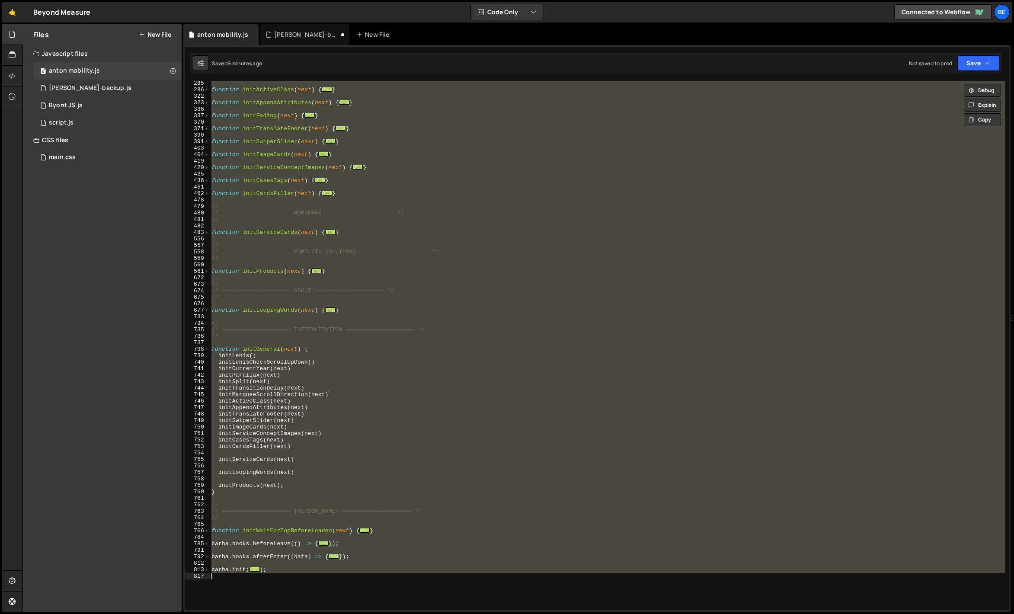
click at [267, 120] on div "function initActiveClass ( next ) { ... } function initAppendAttributes ( next …" at bounding box center [608, 345] width 796 height 529
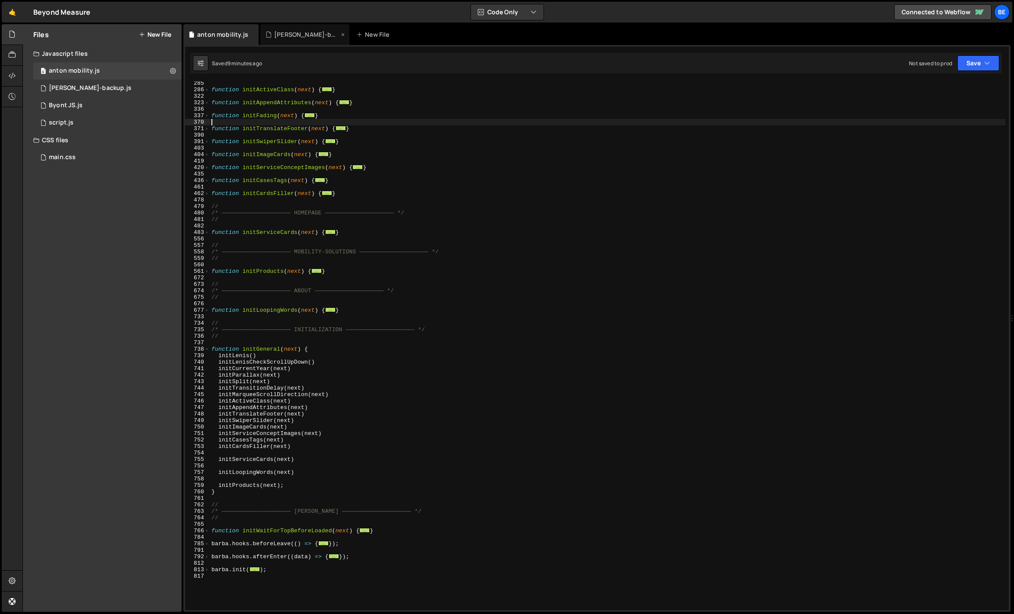
click at [285, 41] on div "[PERSON_NAME]-backup.js" at bounding box center [304, 34] width 89 height 21
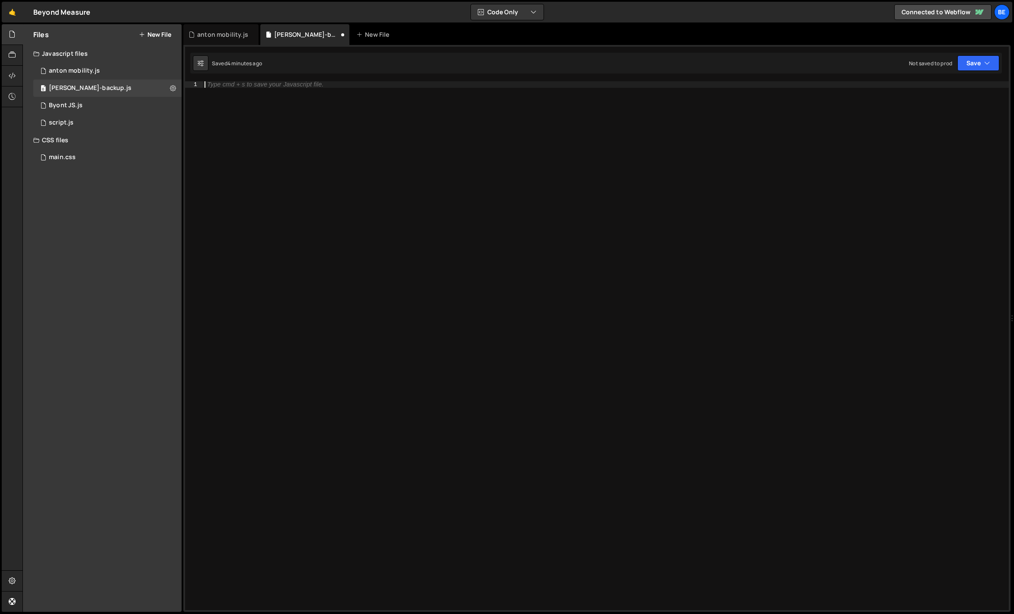
click at [278, 135] on div "Type cmd + s to save your Javascript file." at bounding box center [606, 352] width 806 height 542
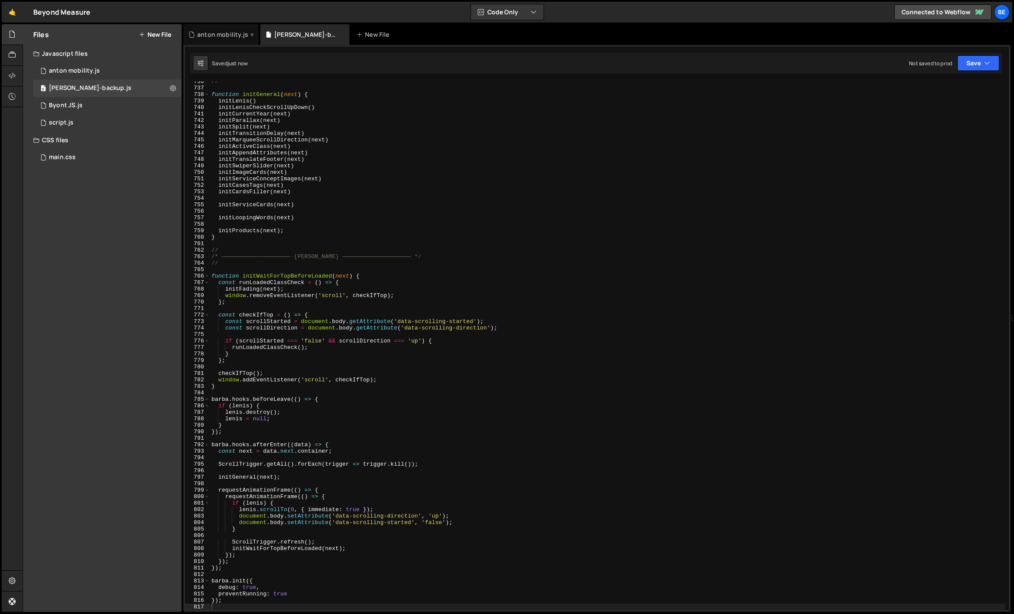
click at [219, 38] on div "anton mobility.js" at bounding box center [222, 34] width 51 height 9
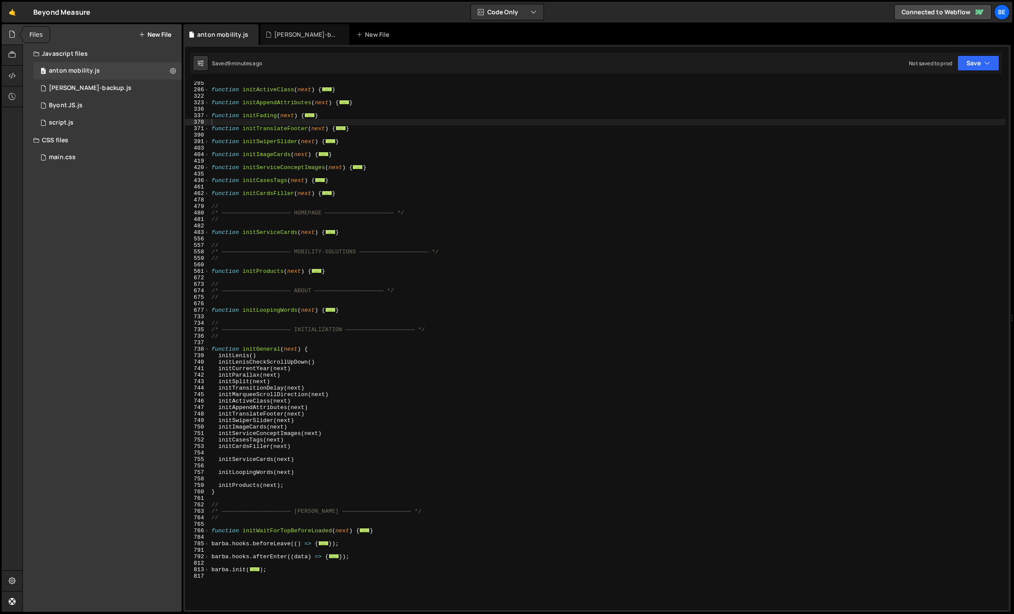
click at [18, 35] on div at bounding box center [12, 34] width 21 height 21
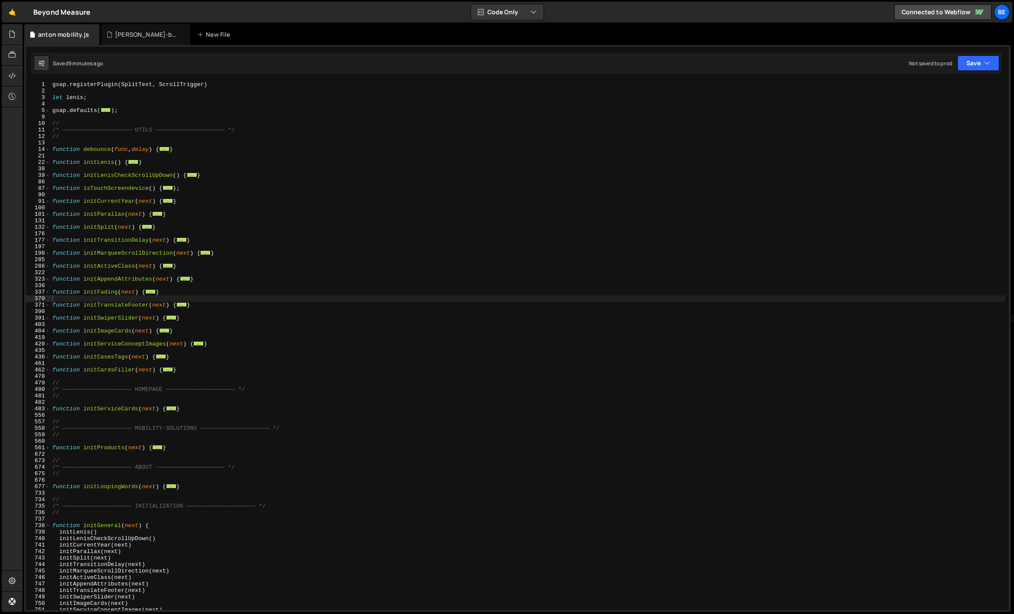
scroll to position [0, 0]
type textarea "/* ———————————————————— UTILS ———————————————————— */"
click at [102, 131] on div "gsap . registerPlugin ( SplitText , ScrollTrigger ) let lenis ; gsap . defaults…" at bounding box center [528, 352] width 955 height 542
click at [100, 144] on div "gsap . registerPlugin ( SplitText , ScrollTrigger ) let lenis ; gsap . defaults…" at bounding box center [528, 352] width 955 height 542
click at [90, 157] on div "gsap . registerPlugin ( SplitText , ScrollTrigger ) let lenis ; gsap . defaults…" at bounding box center [528, 352] width 955 height 542
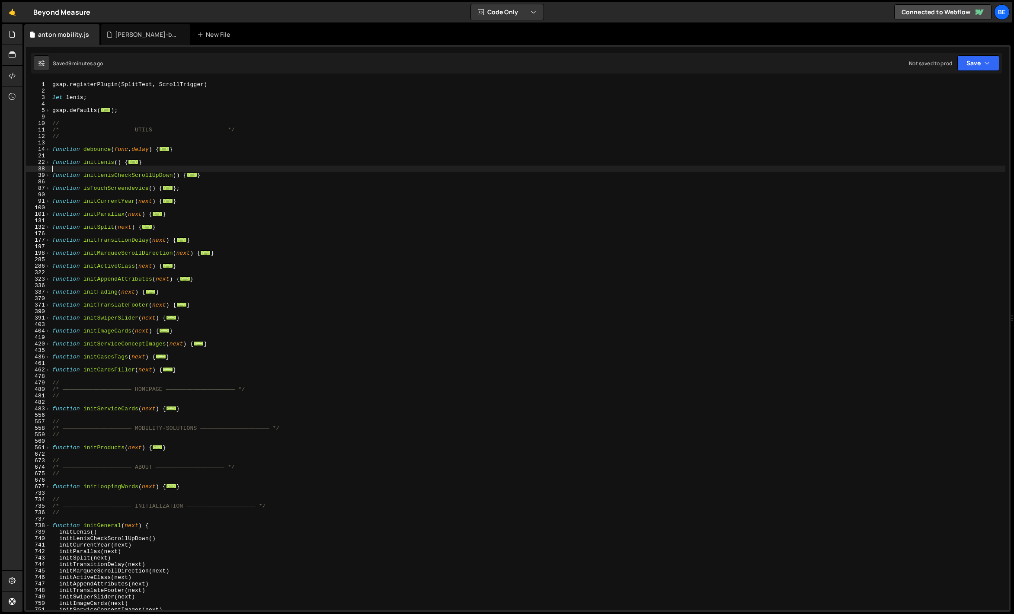
click at [84, 172] on div "gsap . registerPlugin ( SplitText , ScrollTrigger ) let lenis ; gsap . defaults…" at bounding box center [528, 352] width 955 height 542
click at [81, 178] on div "gsap . registerPlugin ( SplitText , ScrollTrigger ) let lenis ; gsap . defaults…" at bounding box center [528, 352] width 955 height 542
type textarea "function initLenisCheckScrollUpDown() {"
click at [79, 180] on div "gsap . registerPlugin ( SplitText , ScrollTrigger ) let lenis ; gsap . defaults…" at bounding box center [528, 352] width 955 height 542
click at [45, 189] on span at bounding box center [47, 188] width 5 height 6
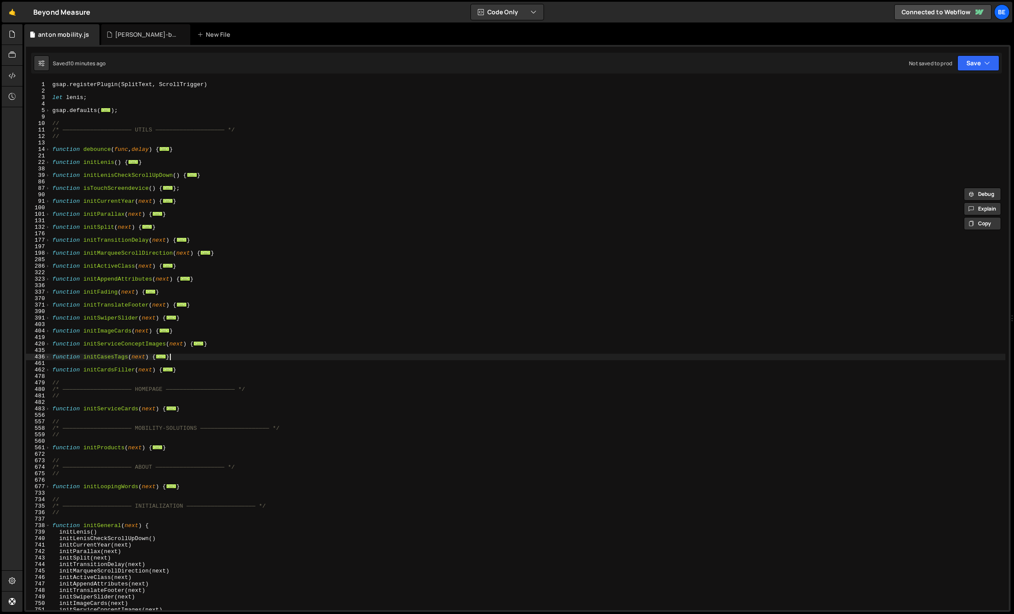
click at [400, 357] on div "gsap . registerPlugin ( SplitText , ScrollTrigger ) let lenis ; gsap . defaults…" at bounding box center [528, 352] width 955 height 542
type textarea "}"
click at [154, 375] on div "gsap . registerPlugin ( SplitText , ScrollTrigger ) let lenis ; gsap . defaults…" at bounding box center [528, 352] width 955 height 542
click at [99, 170] on div "gsap . registerPlugin ( SplitText , ScrollTrigger ) let lenis ; gsap . defaults…" at bounding box center [528, 352] width 955 height 542
click at [45, 189] on span at bounding box center [47, 188] width 5 height 6
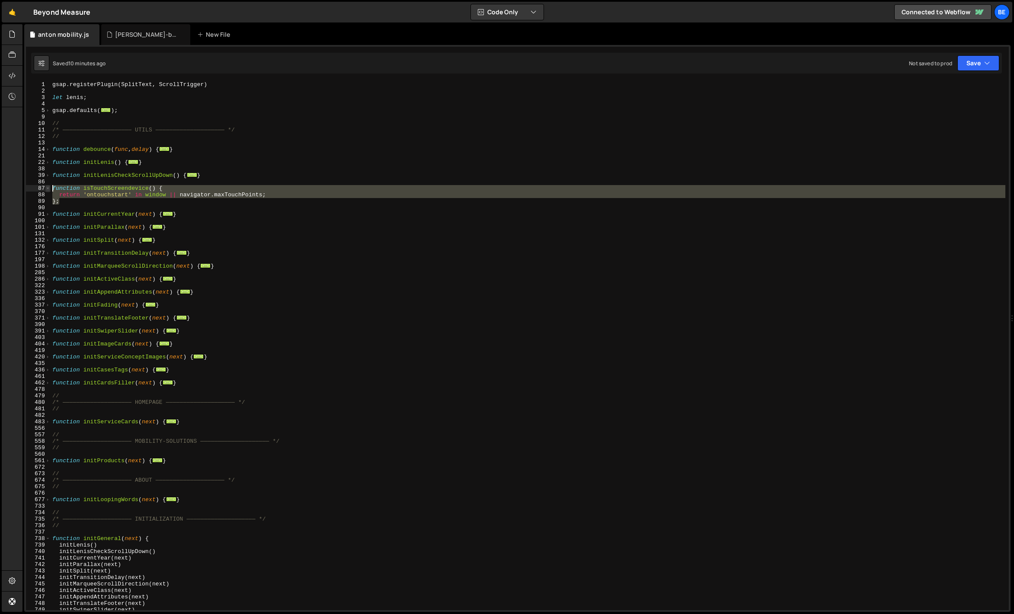
drag, startPoint x: 63, startPoint y: 201, endPoint x: 48, endPoint y: 189, distance: 18.4
click at [48, 189] on div "1 2 3 4 5 9 10 11 12 13 14 21 22 38 39 86 87 88 89 90 91 100 101 131 132 176 17…" at bounding box center [517, 345] width 983 height 529
type textarea "function isTouchScreendevice() { return 'ontouchstart' in window || navigator.m…"
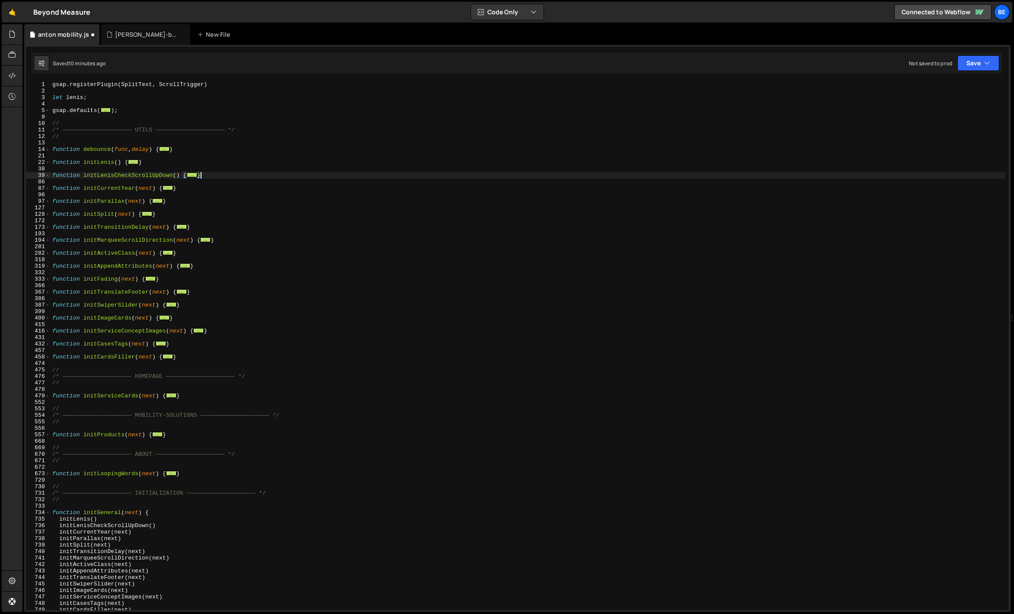
click at [70, 186] on div "gsap . registerPlugin ( SplitText , ScrollTrigger ) let lenis ; gsap . defaults…" at bounding box center [528, 352] width 955 height 542
type textarea "function initCurrentYear(next) {"
click at [71, 184] on div "gsap . registerPlugin ( SplitText , ScrollTrigger ) let lenis ; gsap . defaults…" at bounding box center [528, 352] width 955 height 542
click at [98, 183] on div "gsap . registerPlugin ( SplitText , ScrollTrigger ) let lenis ; gsap . defaults…" at bounding box center [528, 352] width 955 height 542
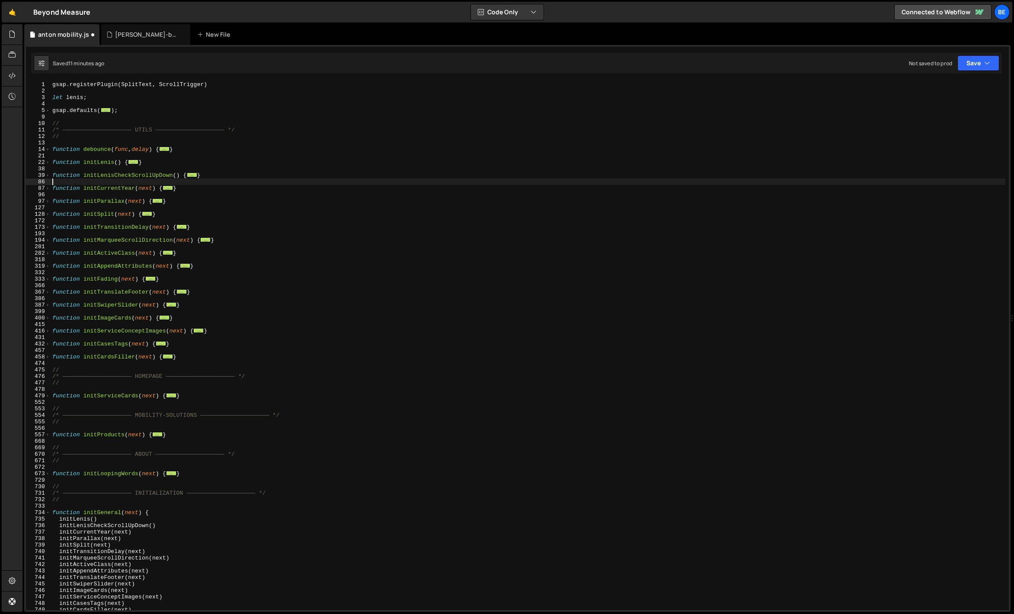
click at [97, 186] on div "gsap . registerPlugin ( SplitText , ScrollTrigger ) let lenis ; gsap . defaults…" at bounding box center [528, 352] width 955 height 542
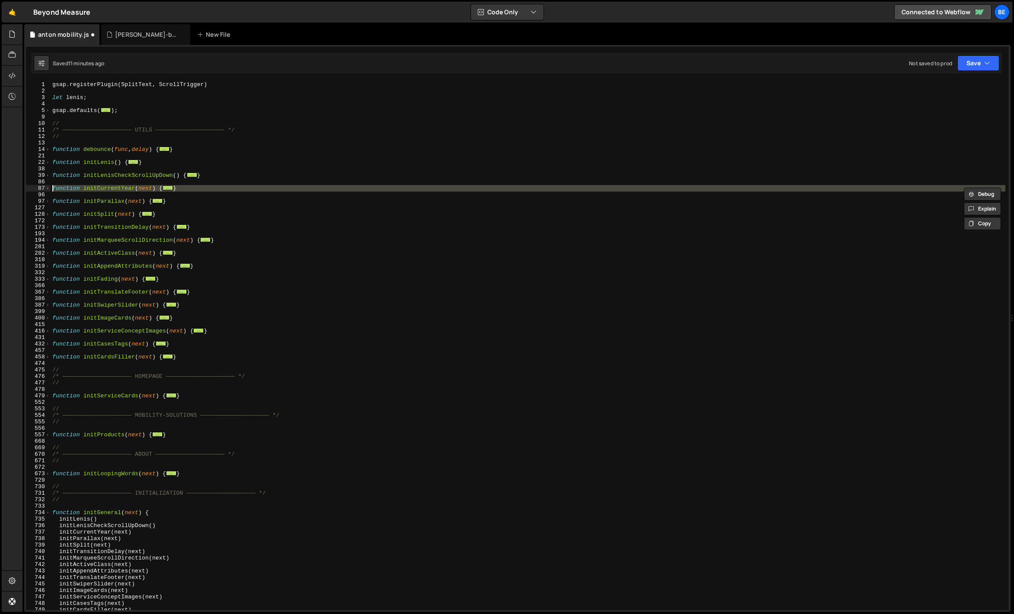
click at [97, 186] on div "gsap . registerPlugin ( SplitText , ScrollTrigger ) let lenis ; gsap . defaults…" at bounding box center [528, 352] width 955 height 542
type textarea "function initCurrentYear(next) { const currentYear = new Date().getFullYear();"
click at [96, 183] on div "gsap . registerPlugin ( SplitText , ScrollTrigger ) let lenis ; gsap . defaults…" at bounding box center [528, 352] width 955 height 542
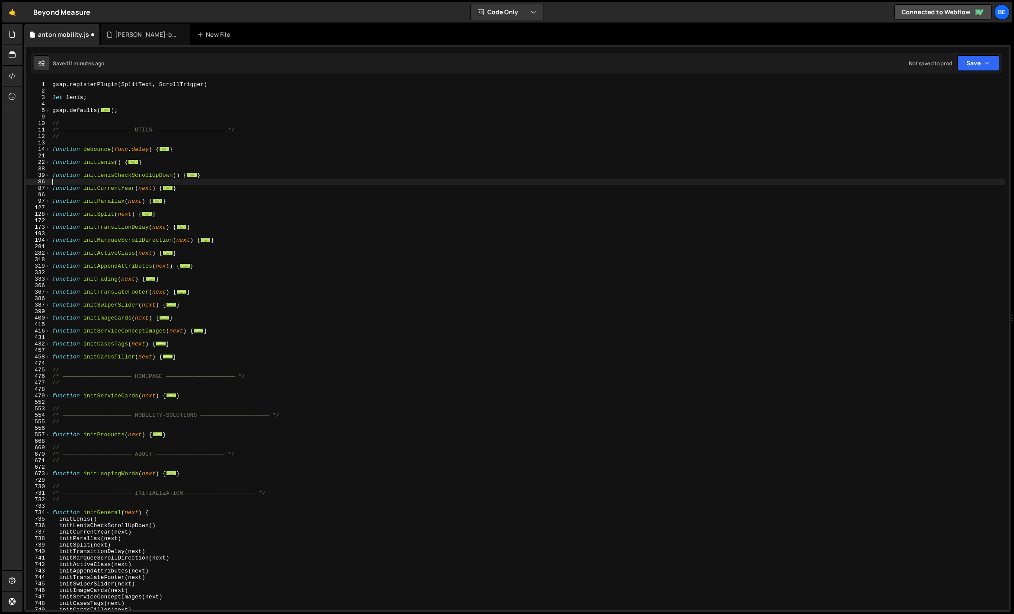
click at [96, 183] on div "gsap . registerPlugin ( SplitText , ScrollTrigger ) let lenis ; gsap . defaults…" at bounding box center [528, 352] width 955 height 542
click at [99, 173] on div "gsap . registerPlugin ( SplitText , ScrollTrigger ) let lenis ; gsap . defaults…" at bounding box center [528, 352] width 955 height 542
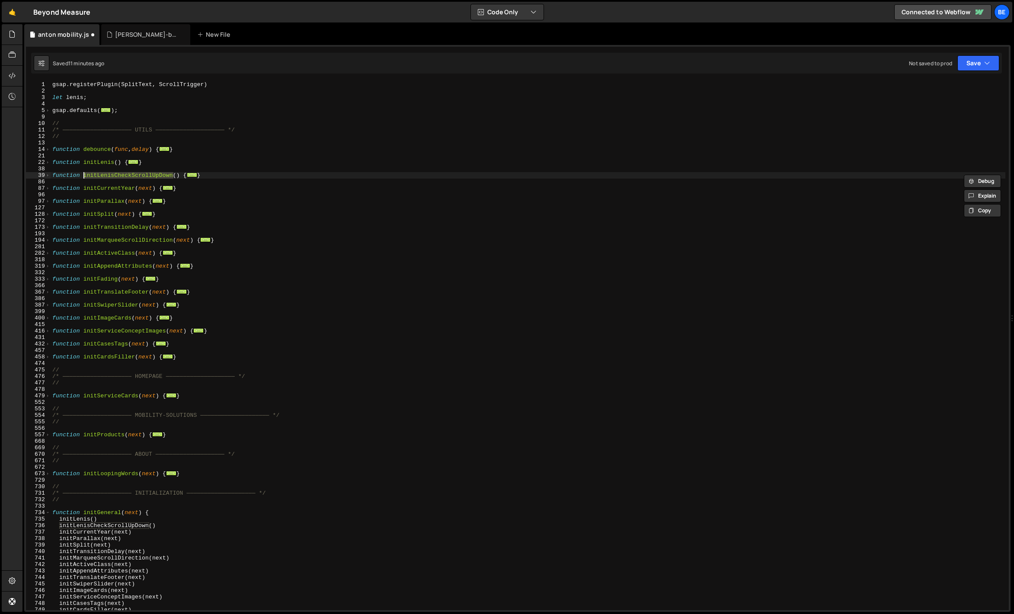
click at [99, 173] on div "gsap . registerPlugin ( SplitText , ScrollTrigger ) let lenis ; gsap . defaults…" at bounding box center [528, 352] width 955 height 542
click at [99, 176] on div "gsap . registerPlugin ( SplitText , ScrollTrigger ) let lenis ; gsap . defaults…" at bounding box center [528, 345] width 955 height 529
type textarea "function initLenisCheckScrollUpDown() {"
click at [100, 178] on div "gsap . registerPlugin ( SplitText , ScrollTrigger ) let lenis ; gsap . defaults…" at bounding box center [528, 352] width 955 height 542
click at [100, 182] on div "gsap . registerPlugin ( SplitText , ScrollTrigger ) let lenis ; gsap . defaults…" at bounding box center [528, 352] width 955 height 542
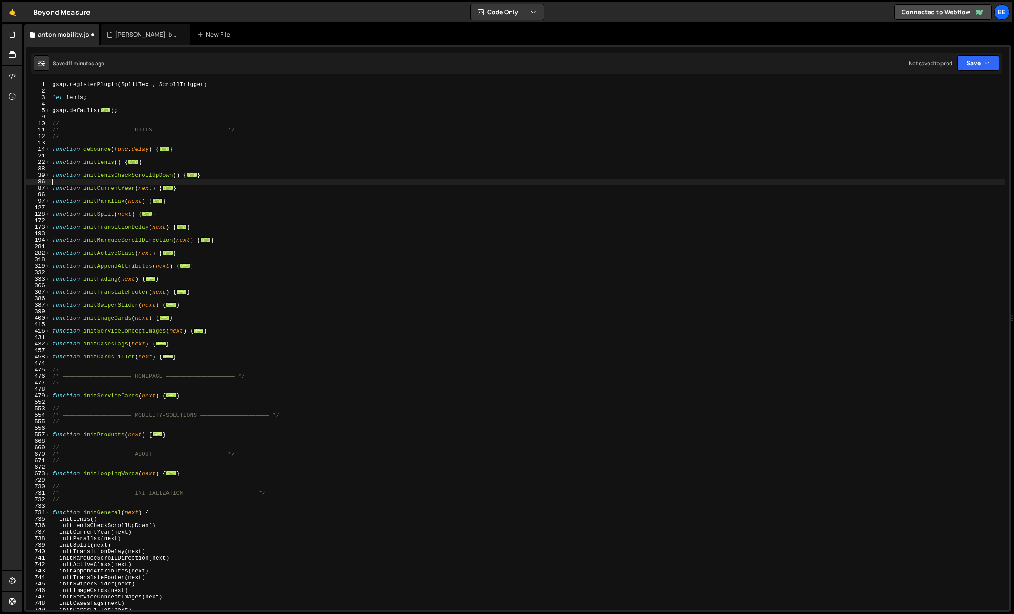
click at [105, 170] on div "gsap . registerPlugin ( SplitText , ScrollTrigger ) let lenis ; gsap . defaults…" at bounding box center [528, 352] width 955 height 542
click at [105, 174] on div "gsap . registerPlugin ( SplitText , ScrollTrigger ) let lenis ; gsap . defaults…" at bounding box center [528, 352] width 955 height 542
type textarea "function initLenisCheckScrollUpDown() {"
click at [105, 174] on div "gsap . registerPlugin ( SplitText , ScrollTrigger ) let lenis ; gsap . defaults…" at bounding box center [528, 352] width 955 height 542
click at [102, 180] on div "gsap . registerPlugin ( SplitText , ScrollTrigger ) let lenis ; gsap . defaults…" at bounding box center [528, 352] width 955 height 542
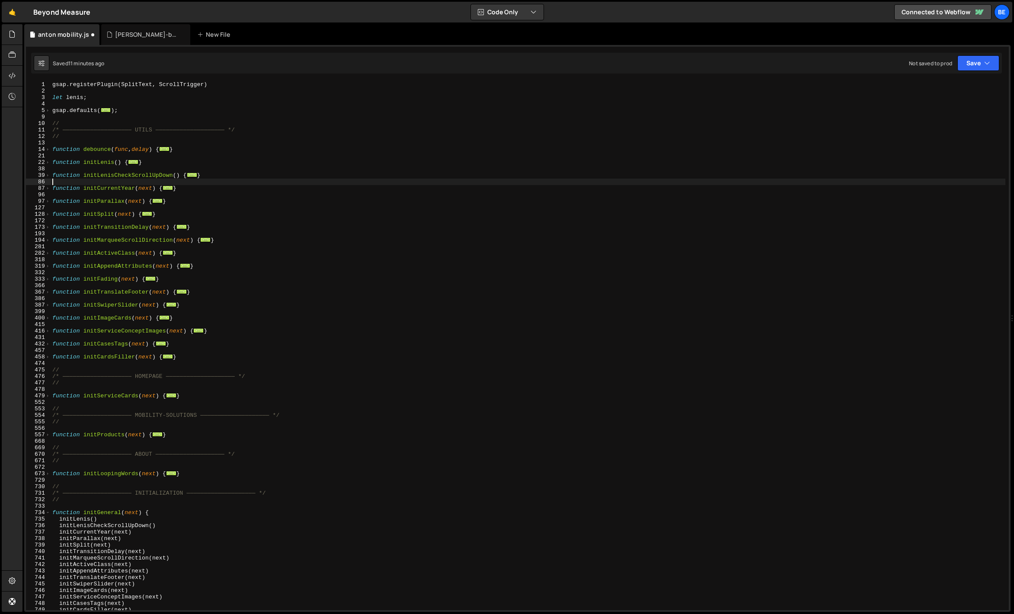
click at [102, 180] on div "gsap . registerPlugin ( SplitText , ScrollTrigger ) let lenis ; gsap . defaults…" at bounding box center [528, 352] width 955 height 542
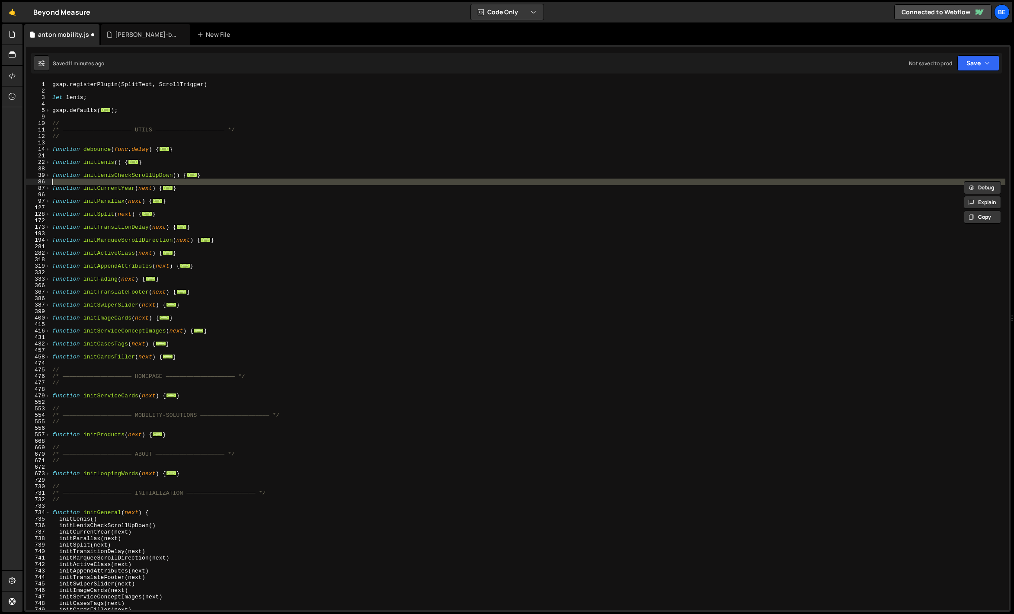
click at [100, 188] on div "gsap . registerPlugin ( SplitText , ScrollTrigger ) let lenis ; gsap . defaults…" at bounding box center [528, 352] width 955 height 542
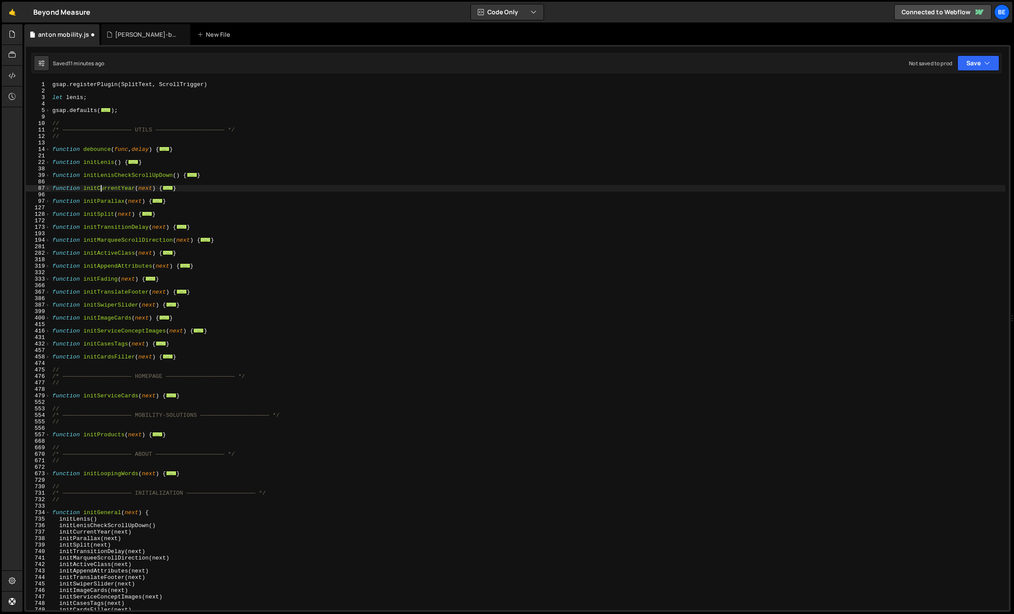
click at [100, 188] on div "gsap . registerPlugin ( SplitText , ScrollTrigger ) let lenis ; gsap . defaults…" at bounding box center [528, 352] width 955 height 542
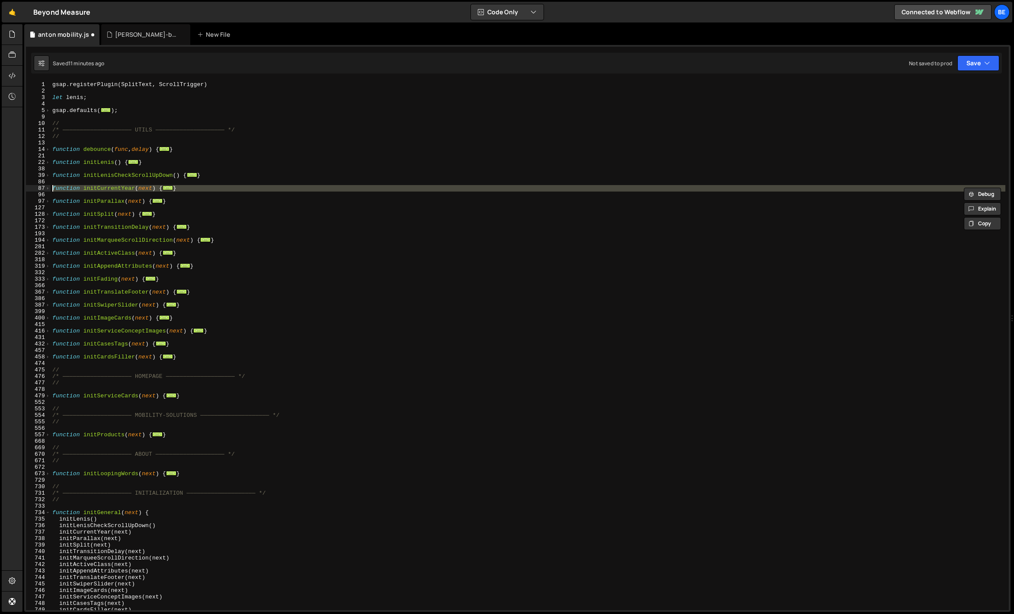
click at [100, 188] on div "gsap . registerPlugin ( SplitText , ScrollTrigger ) let lenis ; gsap . defaults…" at bounding box center [528, 352] width 955 height 542
type textarea "function initCurrentYear(next) { const currentYear = new Date().getFullYear();"
click at [110, 183] on div "gsap . registerPlugin ( SplitText , ScrollTrigger ) let lenis ; gsap . defaults…" at bounding box center [528, 352] width 955 height 542
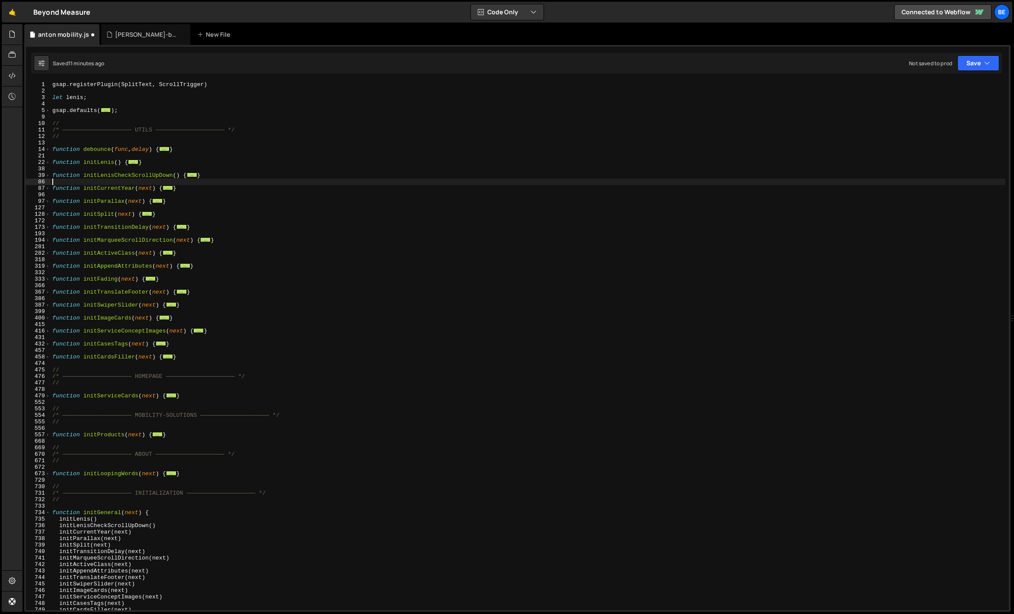
click at [110, 183] on div "gsap . registerPlugin ( SplitText , ScrollTrigger ) let lenis ; gsap . defaults…" at bounding box center [528, 352] width 955 height 542
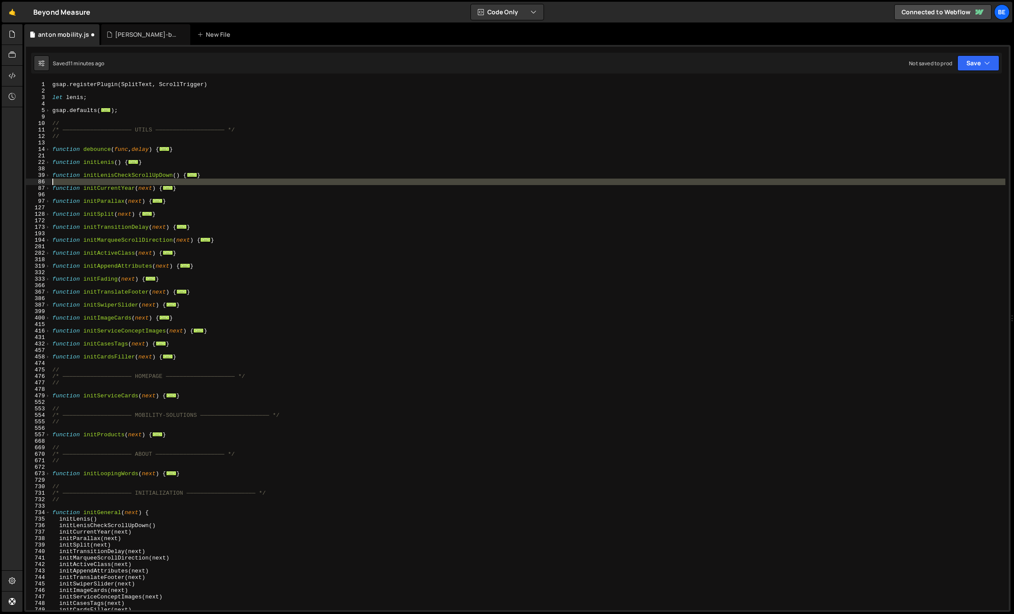
click at [110, 183] on div "gsap . registerPlugin ( SplitText , ScrollTrigger ) let lenis ; gsap . defaults…" at bounding box center [528, 352] width 955 height 542
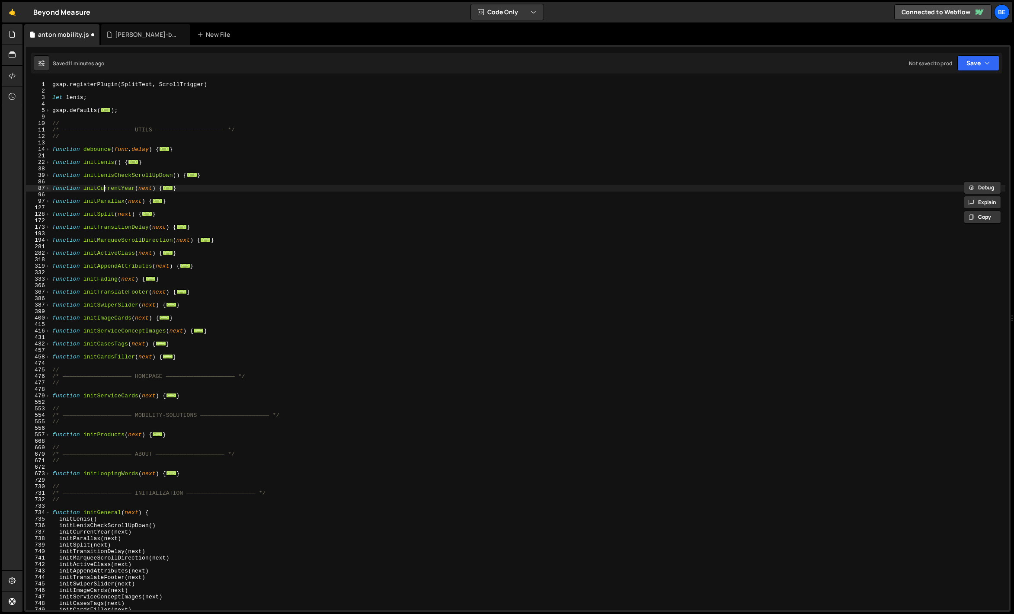
click at [104, 190] on div "gsap . registerPlugin ( SplitText , ScrollTrigger ) let lenis ; gsap . defaults…" at bounding box center [528, 352] width 955 height 542
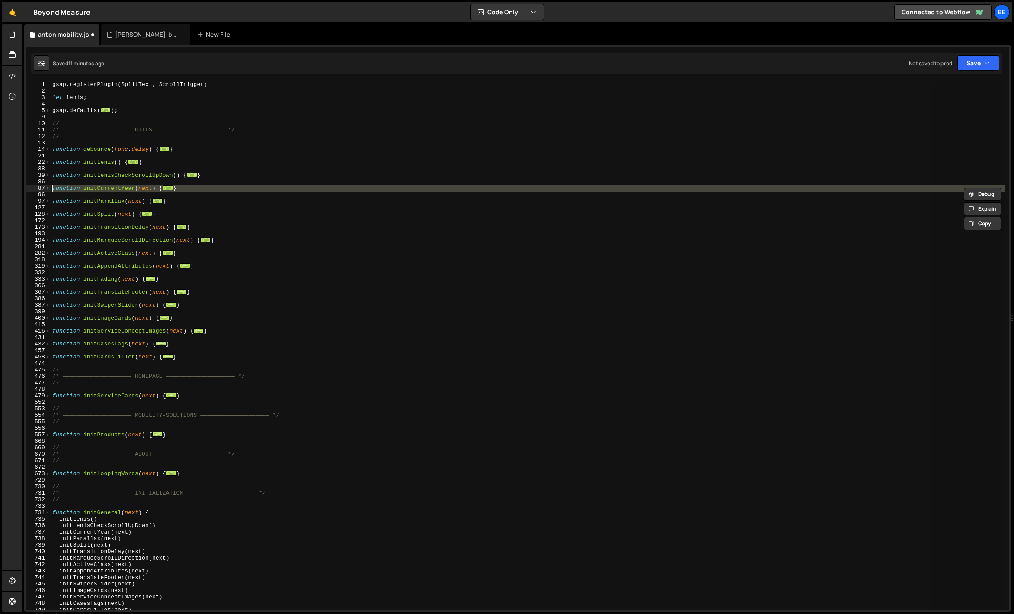
click at [98, 191] on div "gsap . registerPlugin ( SplitText , ScrollTrigger ) let lenis ; gsap . defaults…" at bounding box center [528, 345] width 955 height 529
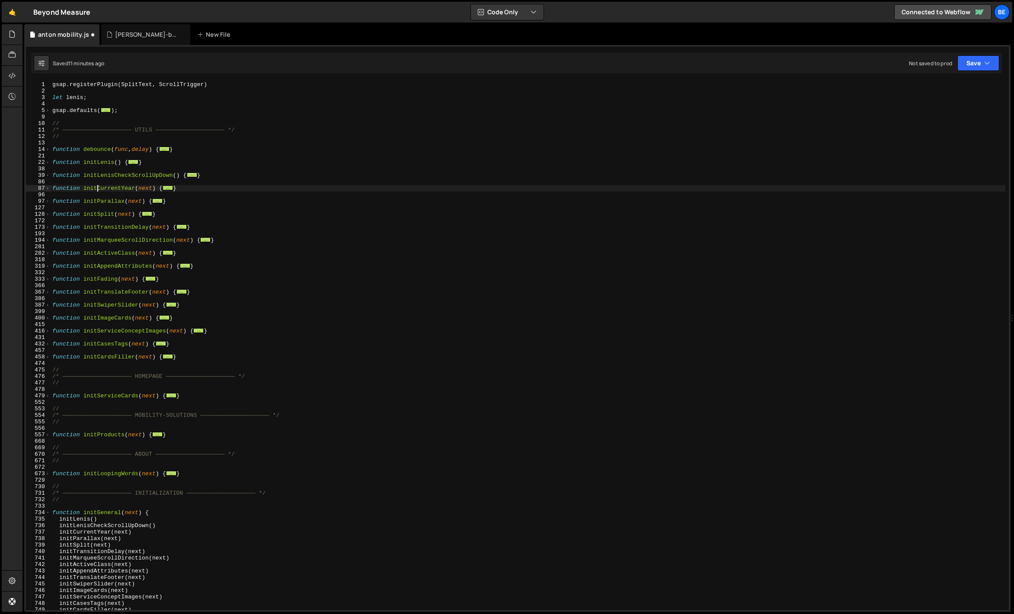
click at [107, 199] on div "gsap . registerPlugin ( SplitText , ScrollTrigger ) let lenis ; gsap . defaults…" at bounding box center [528, 352] width 955 height 542
type textarea "function initParallax(next) { const triggers = next.querySelectorAll('[data-par…"
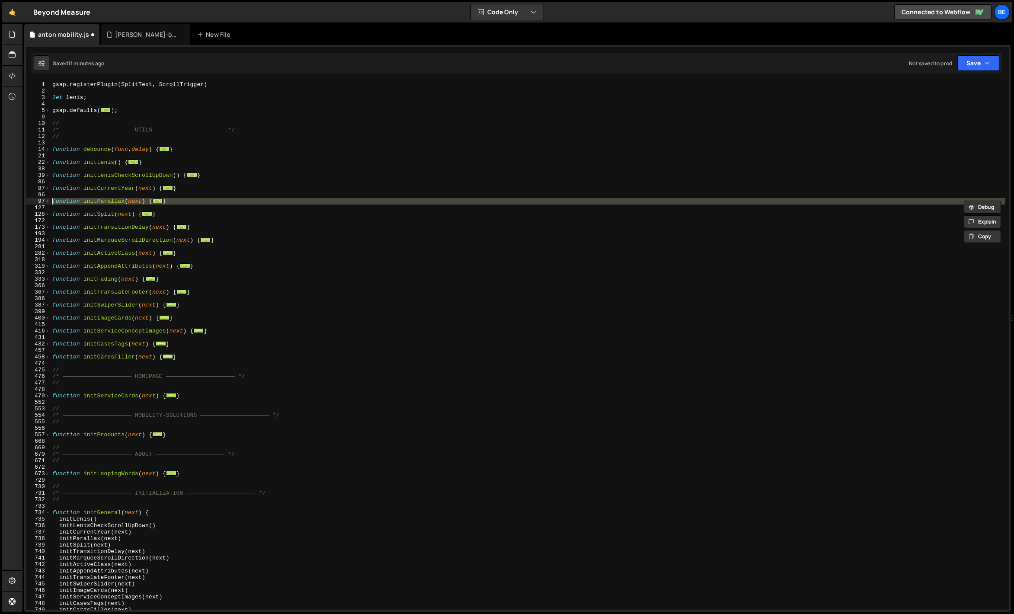
click at [106, 198] on div "gsap . registerPlugin ( SplitText , ScrollTrigger ) let lenis ; gsap . defaults…" at bounding box center [528, 352] width 955 height 542
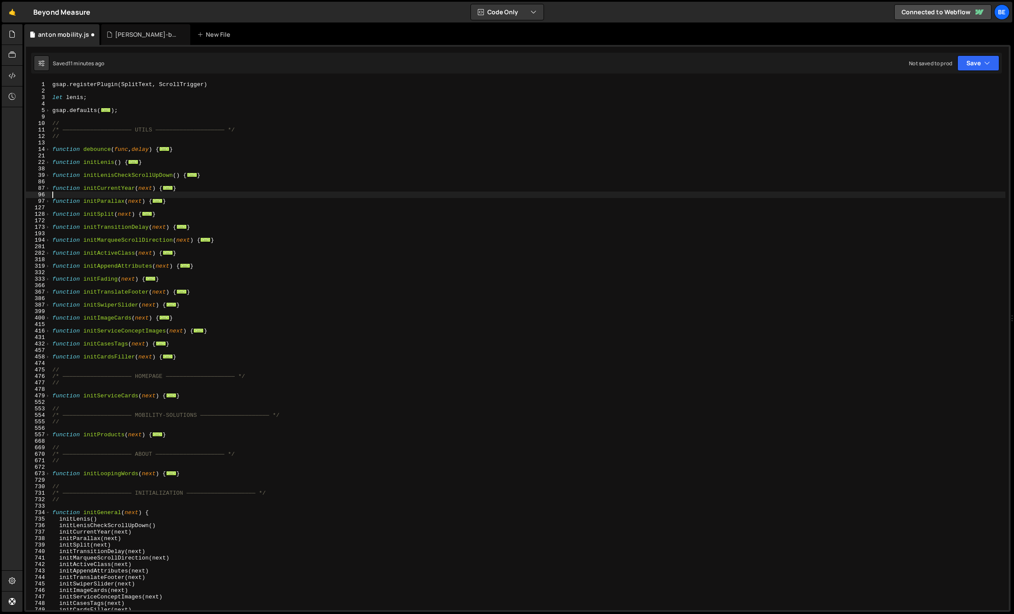
click at [109, 190] on div "gsap . registerPlugin ( SplitText , ScrollTrigger ) let lenis ; gsap . defaults…" at bounding box center [528, 352] width 955 height 542
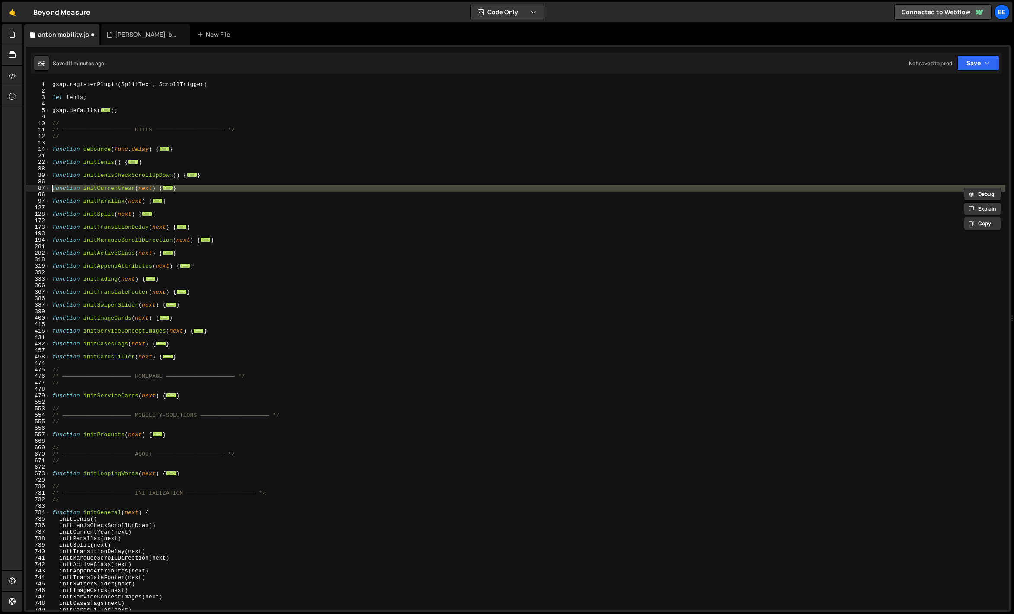
click at [109, 190] on div "gsap . registerPlugin ( SplitText , ScrollTrigger ) let lenis ; gsap . defaults…" at bounding box center [528, 352] width 955 height 542
type textarea "function initCurrentYear(next) { const currentYear = new Date().getFullYear();"
click at [112, 170] on div "gsap . registerPlugin ( SplitText , ScrollTrigger ) let lenis ; gsap . defaults…" at bounding box center [528, 352] width 955 height 542
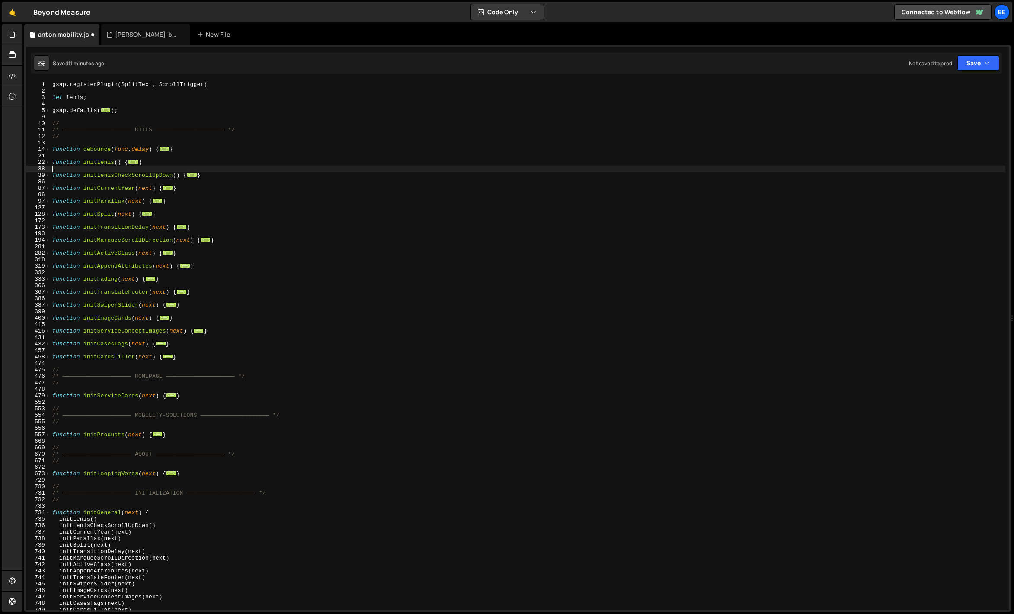
click at [112, 170] on div "gsap . registerPlugin ( SplitText , ScrollTrigger ) let lenis ; gsap . defaults…" at bounding box center [528, 352] width 955 height 542
click at [107, 171] on div "gsap . registerPlugin ( SplitText , ScrollTrigger ) let lenis ; gsap . defaults…" at bounding box center [528, 352] width 955 height 542
type textarea "function initLenisCheckScrollUpDown() {"
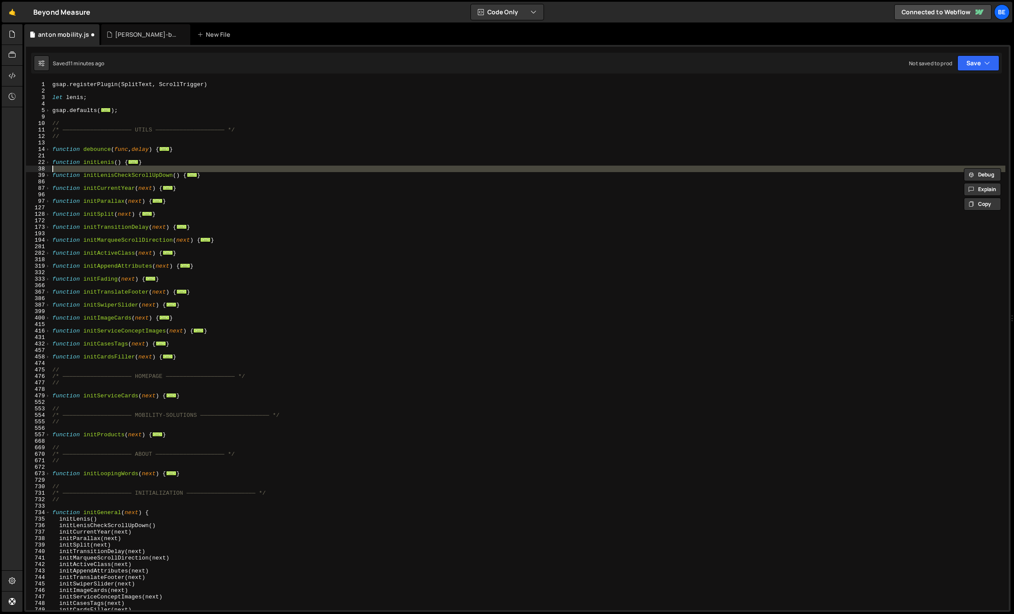
click at [107, 171] on div "gsap . registerPlugin ( SplitText , ScrollTrigger ) let lenis ; gsap . defaults…" at bounding box center [528, 345] width 955 height 529
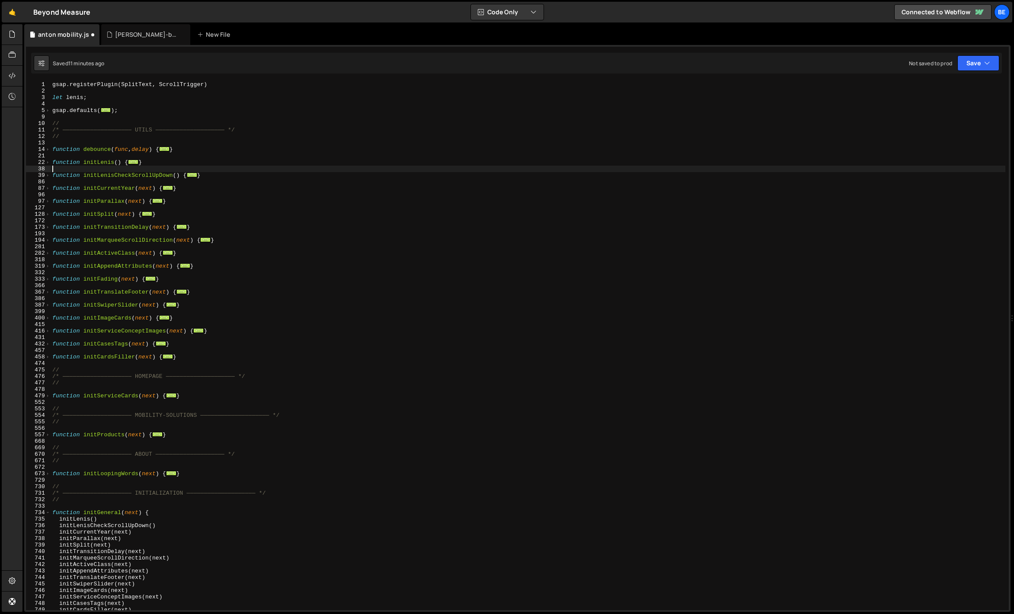
scroll to position [258, 0]
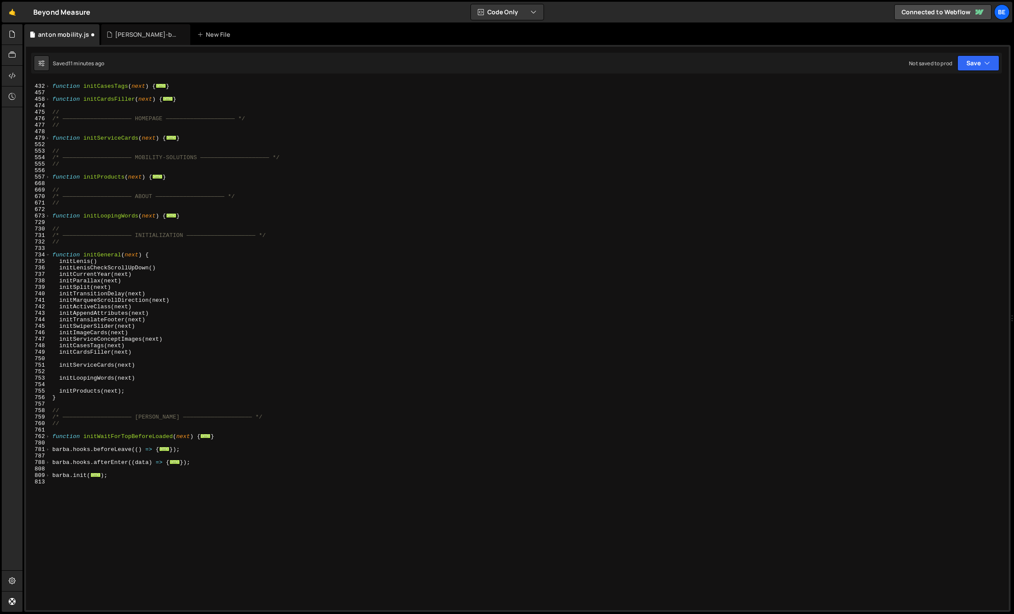
click at [111, 397] on div "function initCasesTags ( next ) { ... } function initCardsFiller ( next ) { ...…" at bounding box center [528, 348] width 955 height 542
type textarea "}"
click at [121, 38] on div "[PERSON_NAME]-backup.js" at bounding box center [147, 34] width 65 height 9
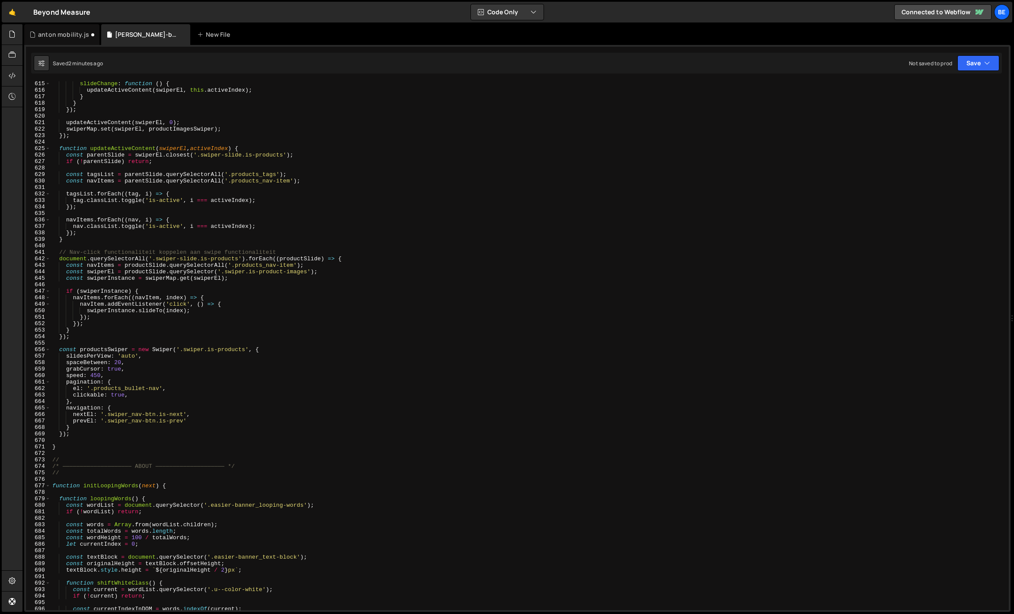
scroll to position [3731, 0]
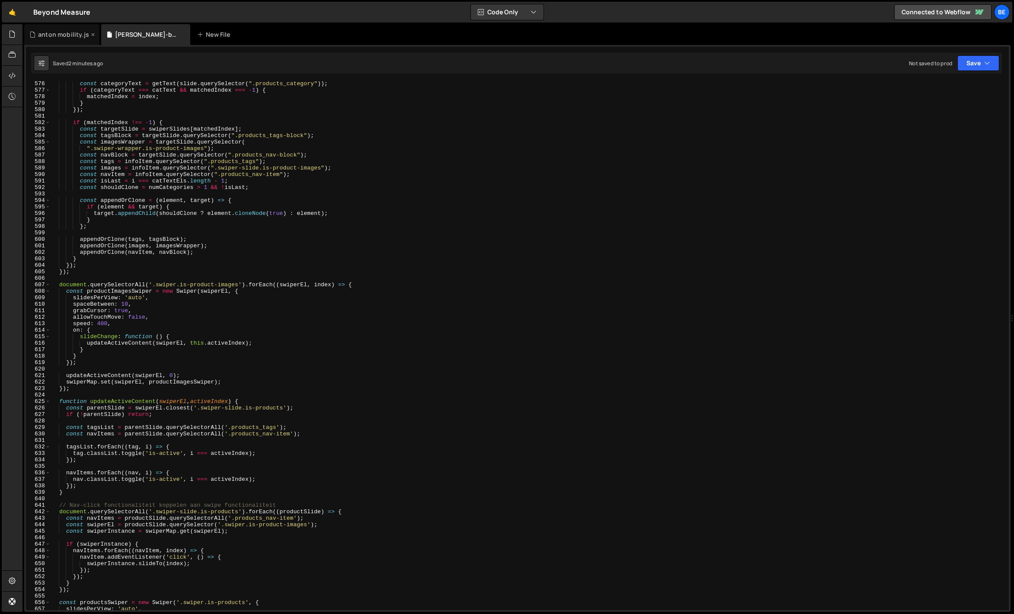
click at [66, 44] on div "anton mobility.js" at bounding box center [61, 34] width 75 height 21
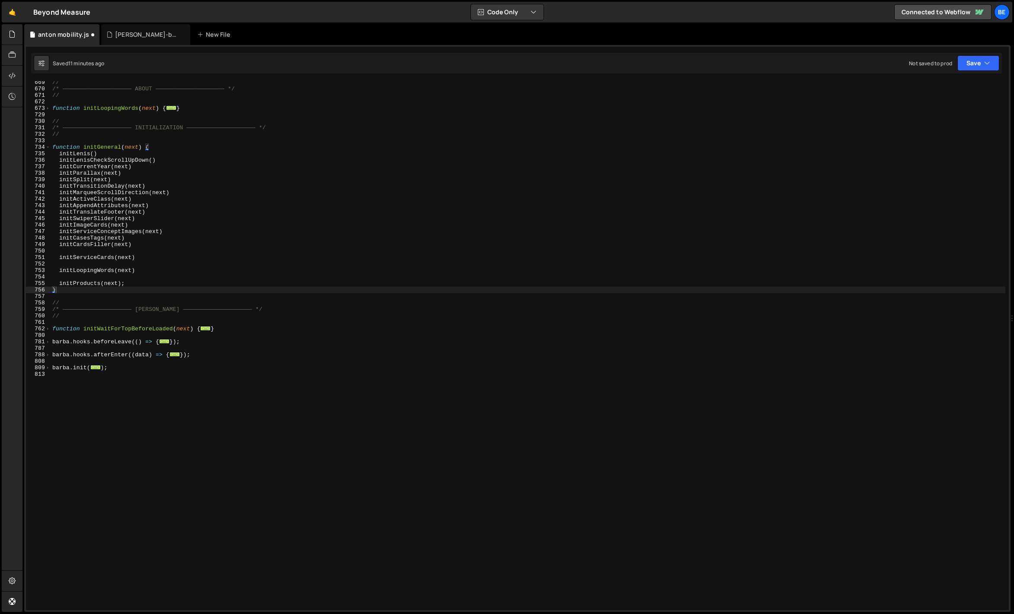
scroll to position [260, 0]
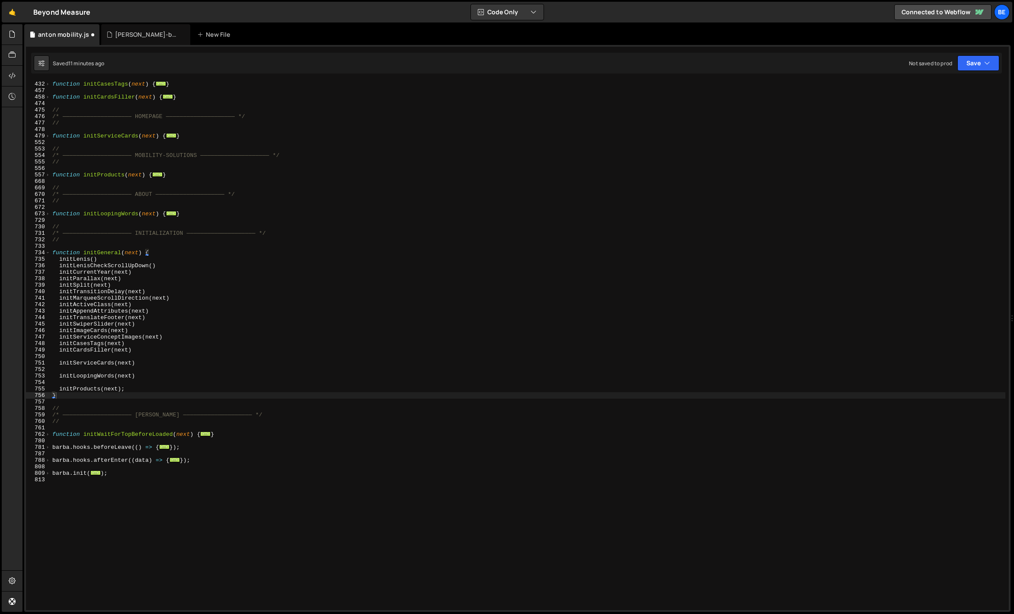
click at [88, 401] on div "function initCasesTags ( next ) { ... } function initCardsFiller ( next ) { ...…" at bounding box center [528, 352] width 955 height 542
click at [81, 396] on div "function initCasesTags ( next ) { ... } function initCardsFiller ( next ) { ...…" at bounding box center [528, 352] width 955 height 542
click at [47, 474] on span at bounding box center [47, 473] width 5 height 6
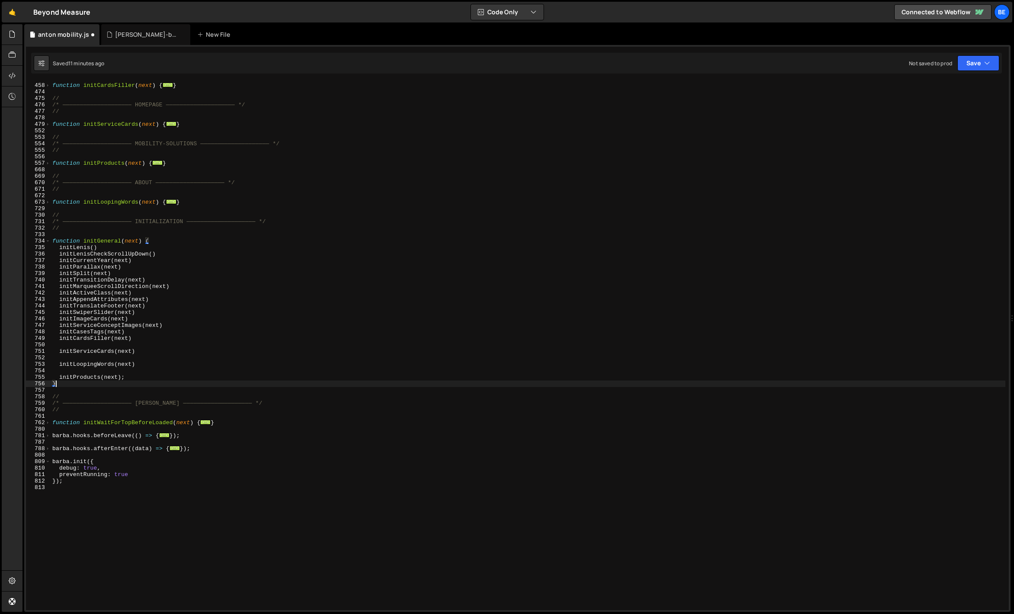
scroll to position [367, 0]
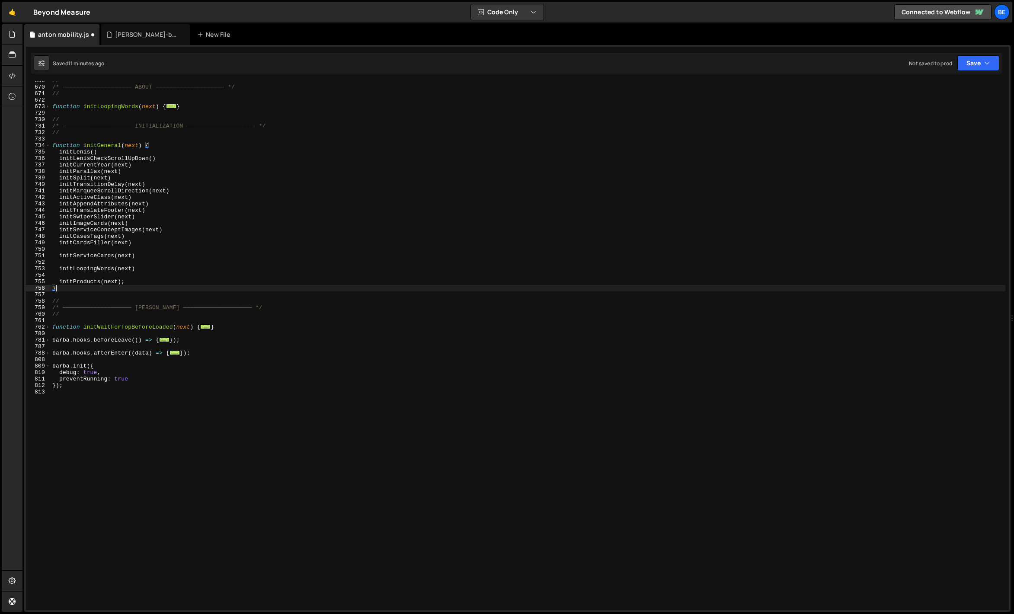
click at [50, 354] on div "788" at bounding box center [38, 353] width 25 height 6
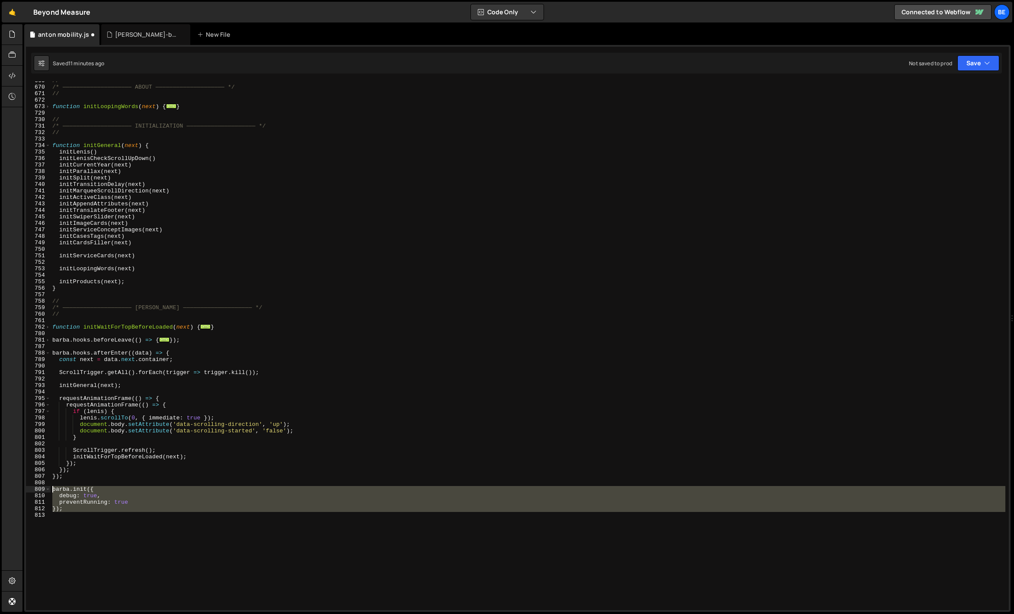
drag, startPoint x: 82, startPoint y: 524, endPoint x: 39, endPoint y: 487, distance: 56.7
click at [39, 487] on div "} 669 670 671 672 673 729 730 731 732 733 734 735 736 737 738 739 740 741 742 7…" at bounding box center [517, 345] width 983 height 529
type textarea "barba.init({ debug: true,"
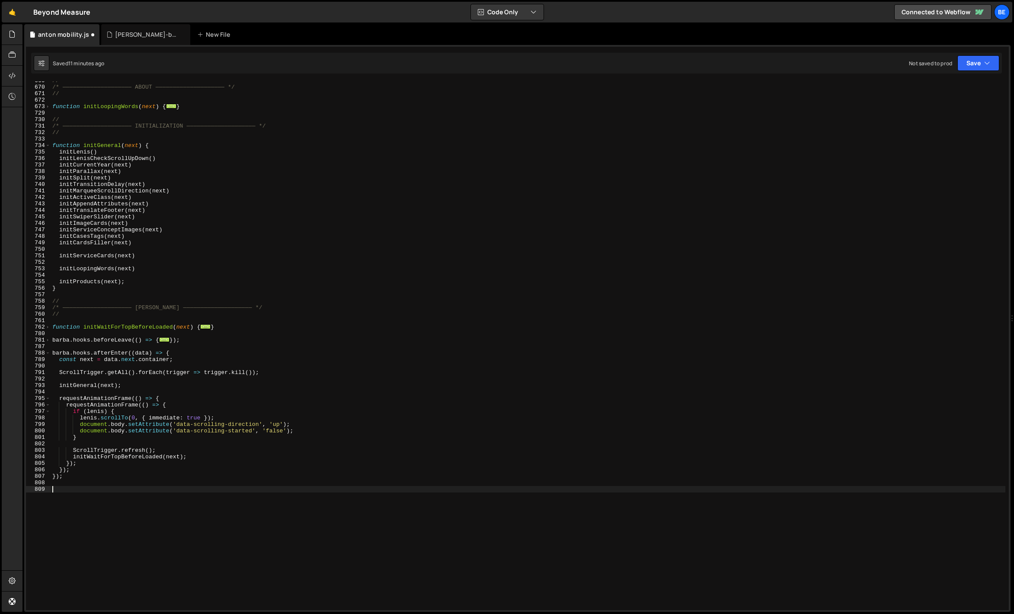
click at [89, 464] on div "// /* ———————————————————— ABOUT ———————————————————— */ // function initLoopin…" at bounding box center [528, 348] width 955 height 542
type textarea "});"
click at [84, 394] on div "// /* ———————————————————— ABOUT ———————————————————— */ // function initLoopin…" at bounding box center [528, 348] width 955 height 542
click at [85, 381] on div "// /* ———————————————————— ABOUT ———————————————————— */ // function initLoopin…" at bounding box center [528, 348] width 955 height 542
drag, startPoint x: 122, startPoint y: 385, endPoint x: 32, endPoint y: 384, distance: 89.5
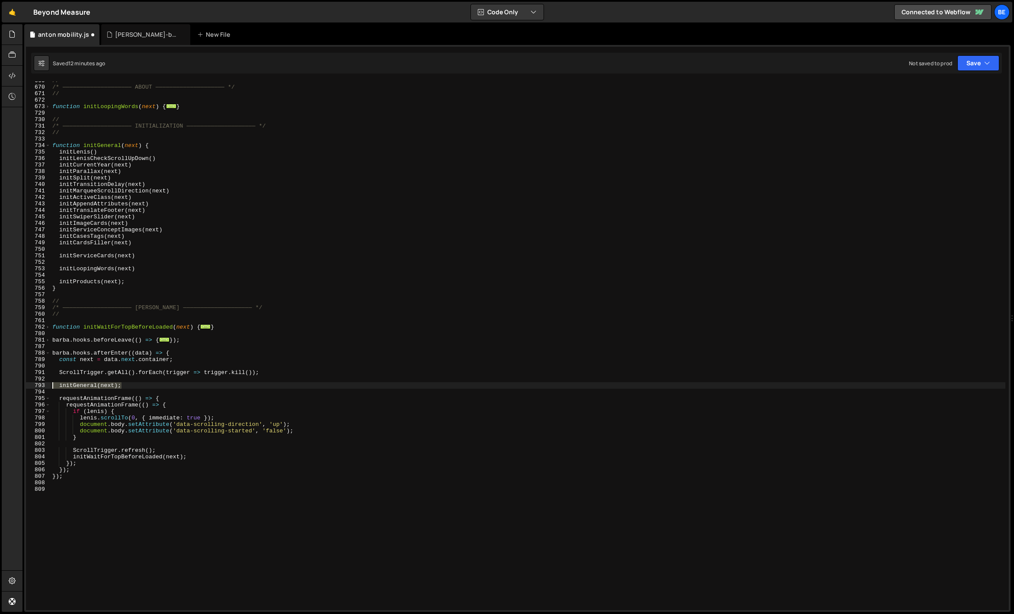
click at [32, 384] on div "669 670 671 672 673 729 730 731 732 733 734 735 736 737 738 739 740 741 742 743…" at bounding box center [517, 345] width 983 height 529
type textarea "initGeneral(next);"
click at [85, 292] on div "// /* ———————————————————— ABOUT ———————————————————— */ // function initLoopin…" at bounding box center [528, 348] width 955 height 542
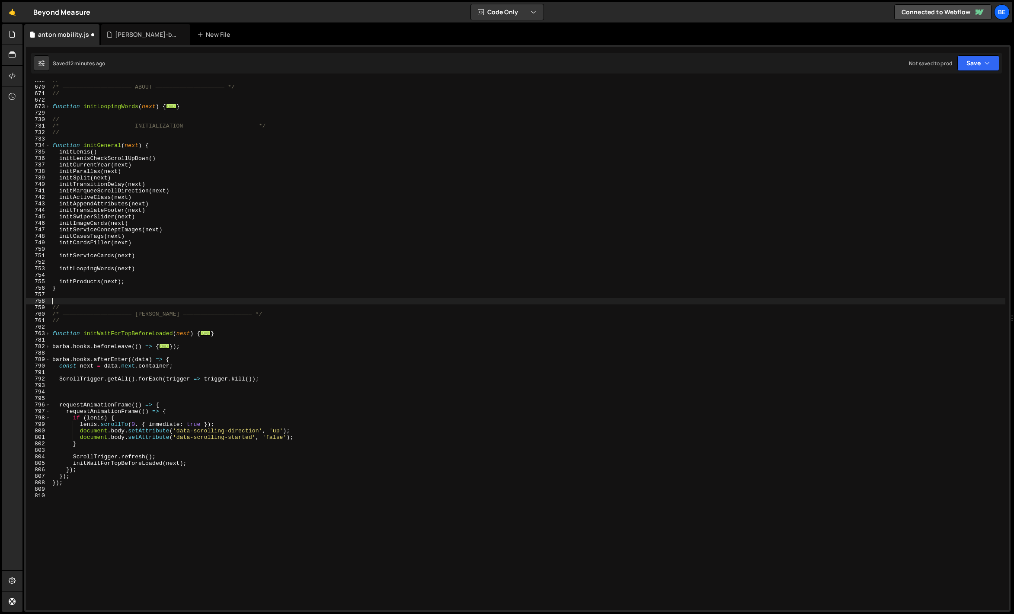
paste textarea "initGeneral(next);"
type textarea "initGeneral(next);"
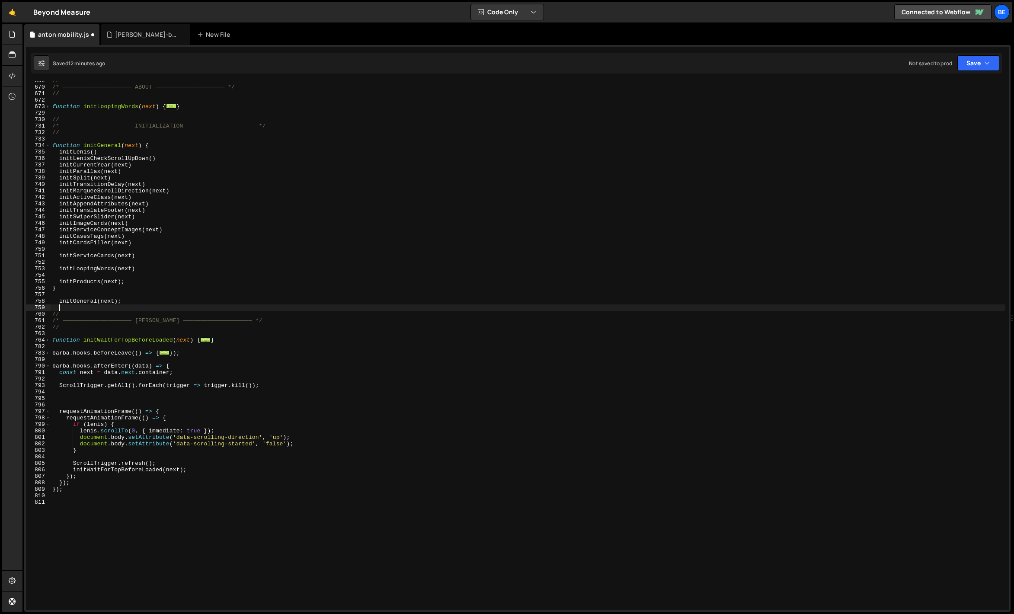
click at [139, 438] on div "// /* ———————————————————— ABOUT ———————————————————— */ // function initLoopin…" at bounding box center [528, 348] width 955 height 542
type textarea "document.body.setAttribute('data-scrolling-direction', 'up');"
click at [119, 397] on div "// /* ———————————————————— ABOUT ———————————————————— */ // function initLoopin…" at bounding box center [528, 348] width 955 height 542
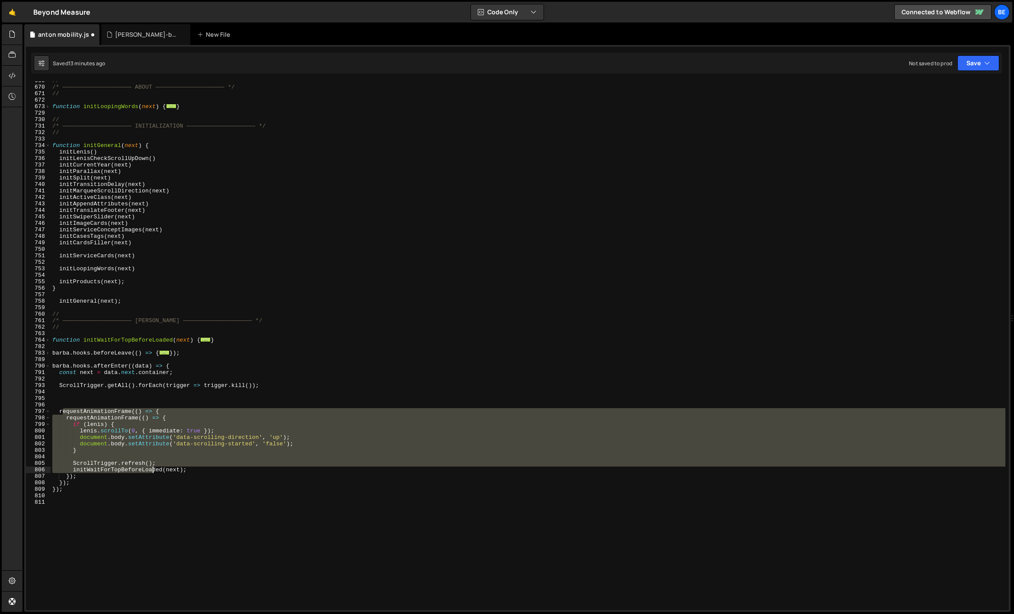
drag, startPoint x: 61, startPoint y: 413, endPoint x: 153, endPoint y: 473, distance: 109.6
click at [153, 473] on div "// /* ———————————————————— ABOUT ———————————————————— */ // function initLoopin…" at bounding box center [528, 348] width 955 height 542
type textarea "initWaitForTopBeforeLoaded(next); });"
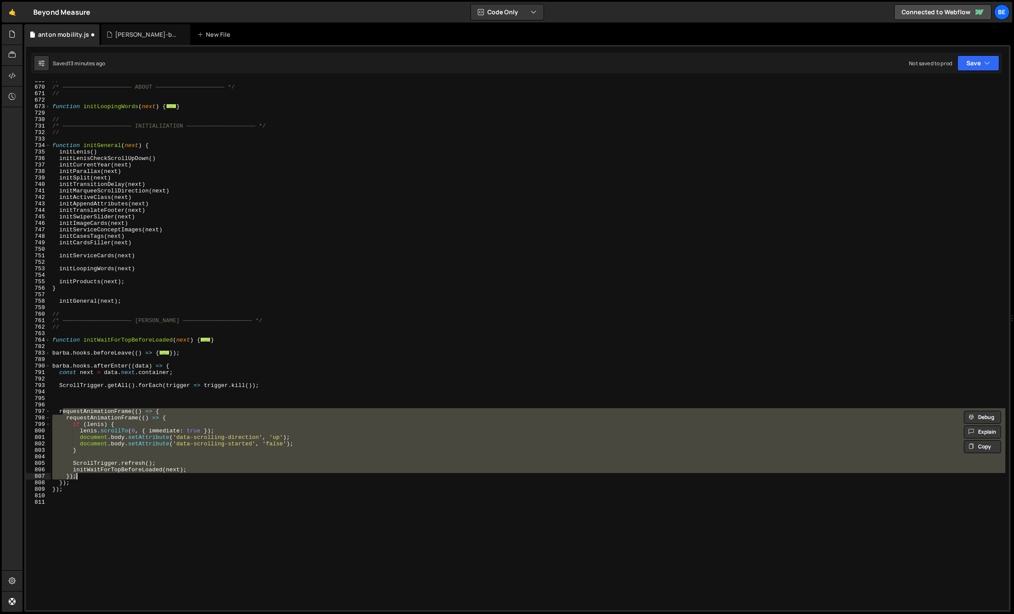
click at [112, 497] on div "// /* ———————————————————— ABOUT ———————————————————— */ // function initLoopin…" at bounding box center [528, 348] width 955 height 542
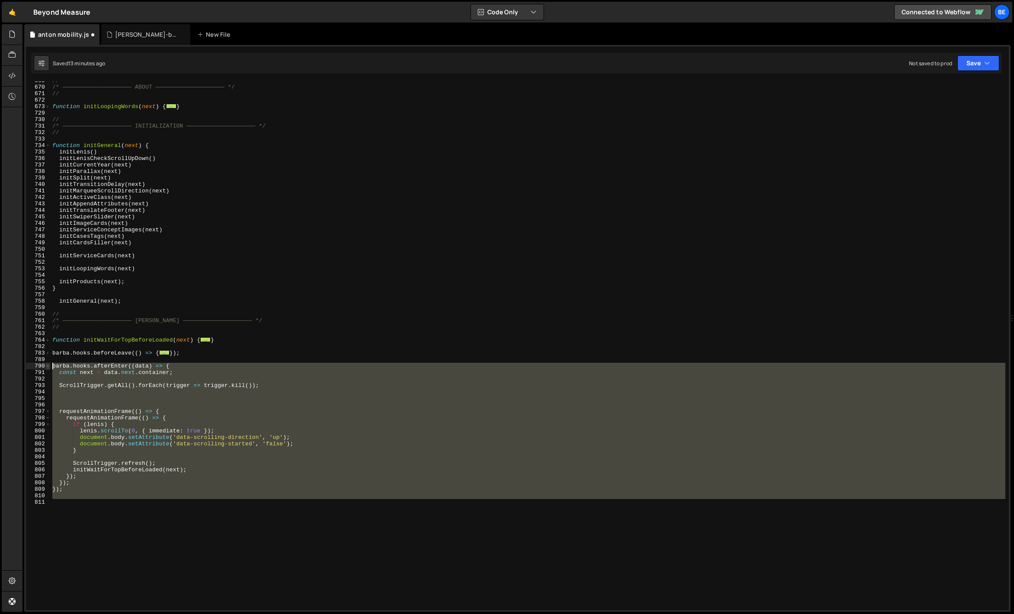
drag, startPoint x: 86, startPoint y: 503, endPoint x: 49, endPoint y: 368, distance: 139.4
click at [49, 368] on div "669 670 671 672 673 729 730 731 732 733 734 735 736 737 738 739 740 741 742 743…" at bounding box center [517, 345] width 983 height 529
type textarea "barba.hooks.afterEnter((data) => { const next = data.next.container;"
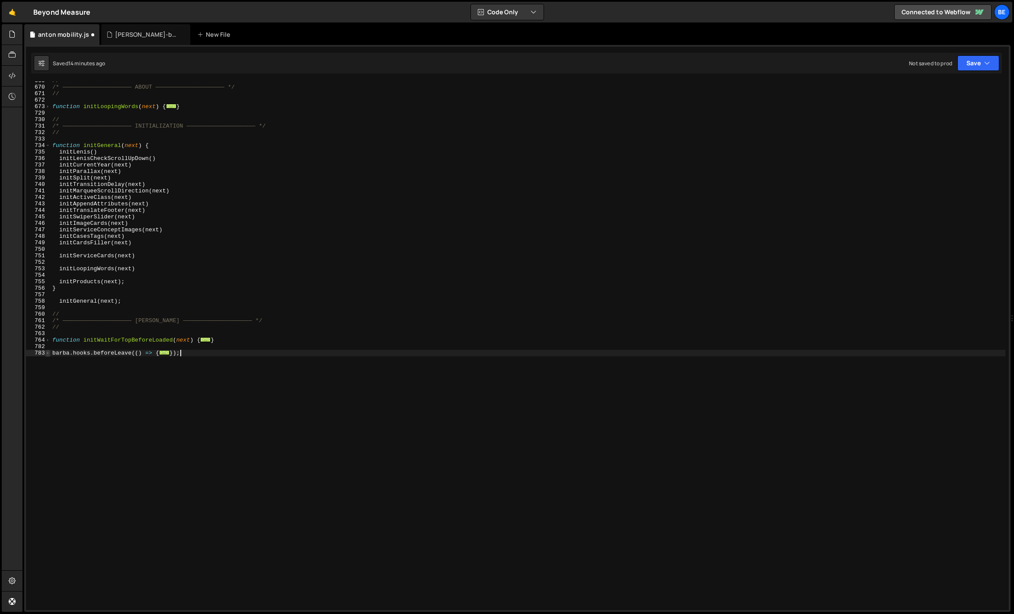
click at [49, 355] on span at bounding box center [47, 353] width 5 height 6
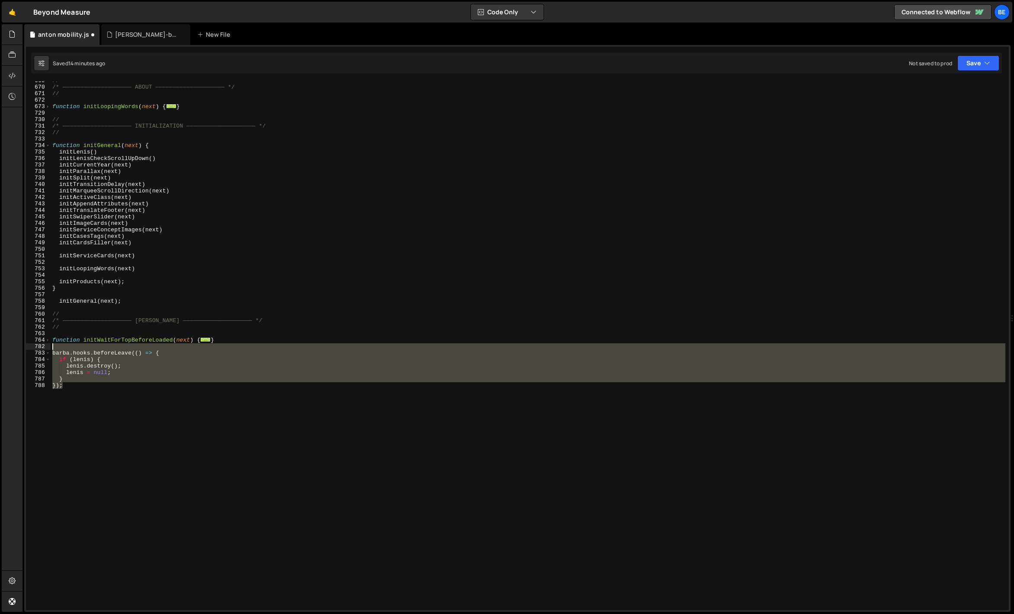
drag, startPoint x: 84, startPoint y: 394, endPoint x: 41, endPoint y: 345, distance: 65.6
click at [41, 345] on div "}); 669 670 671 672 673 729 730 731 732 733 734 735 736 737 738 739 740 741 742…" at bounding box center [517, 345] width 983 height 529
type textarea "barba.hooks.beforeLeave(() => {"
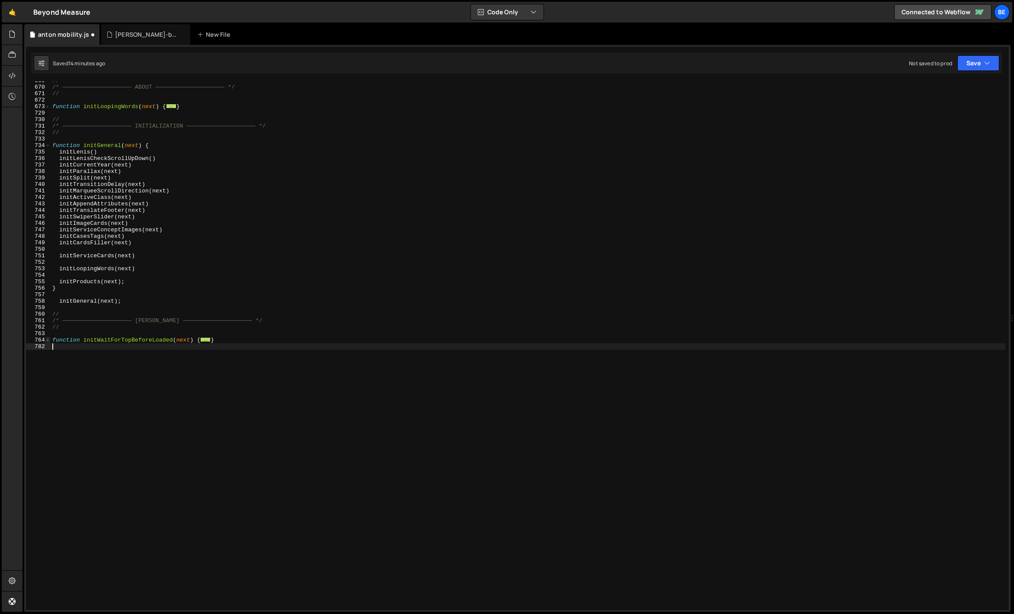
click at [49, 340] on span at bounding box center [47, 340] width 5 height 6
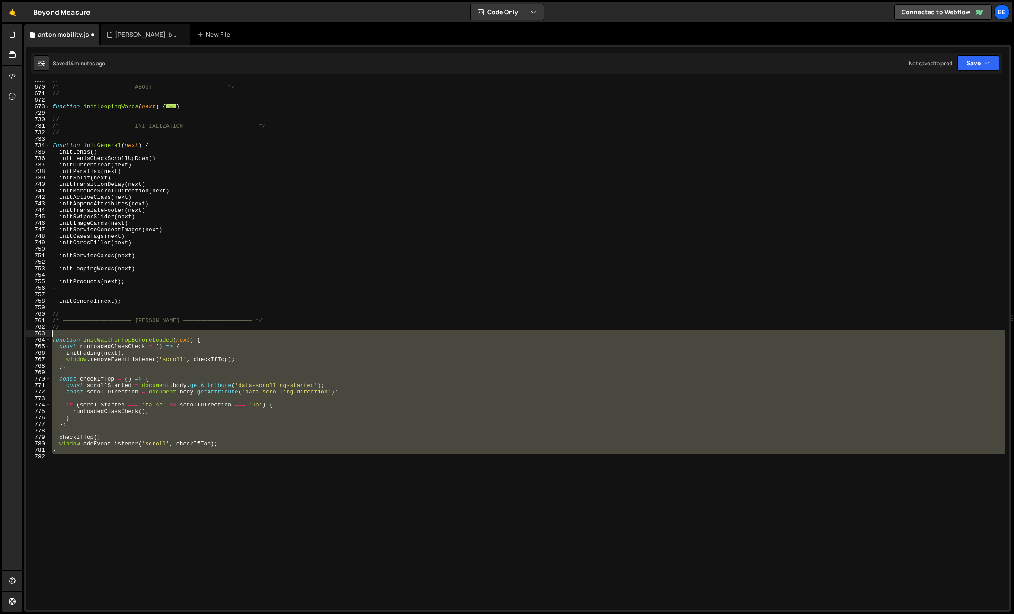
drag, startPoint x: 56, startPoint y: 458, endPoint x: 34, endPoint y: 336, distance: 123.1
click at [34, 336] on div "669 670 671 672 673 729 730 731 732 733 734 735 736 737 738 739 740 741 742 743…" at bounding box center [517, 345] width 983 height 529
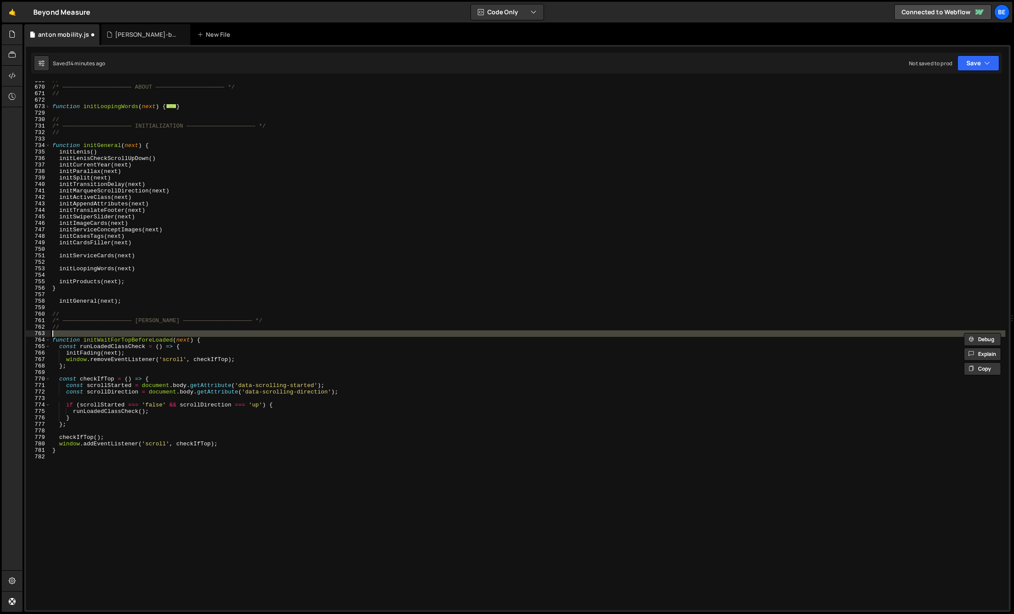
click at [34, 336] on div "763" at bounding box center [38, 333] width 25 height 6
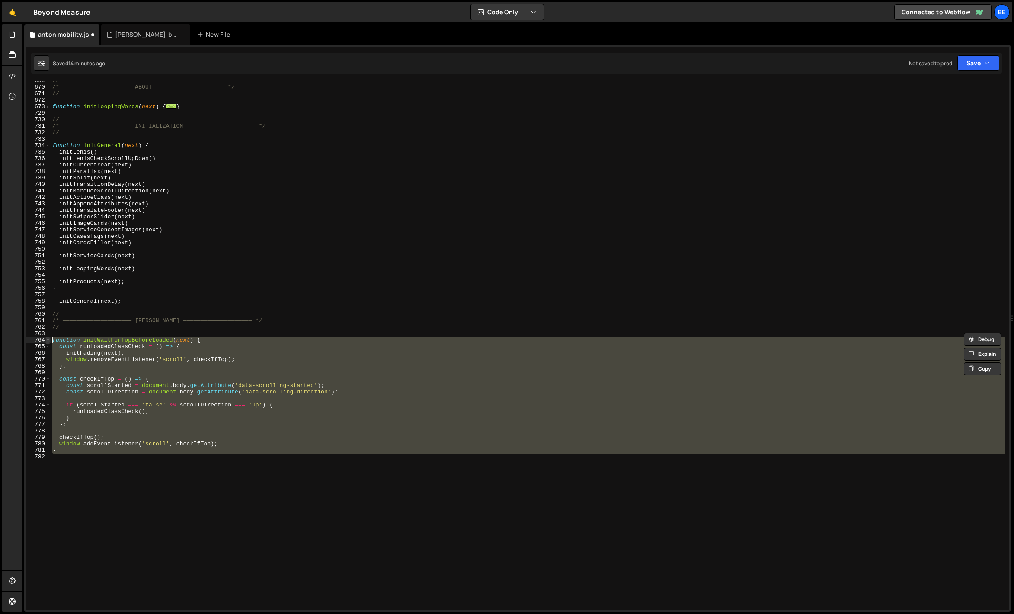
drag, startPoint x: 85, startPoint y: 465, endPoint x: 46, endPoint y: 340, distance: 130.9
click at [46, 340] on div "function initWaitForTopBeforeLoaded(next) { 669 670 671 672 673 729 730 731 732…" at bounding box center [517, 345] width 983 height 529
type textarea "function initWaitForTopBeforeLoaded(next) { const runLoadedClassCheck = () => {"
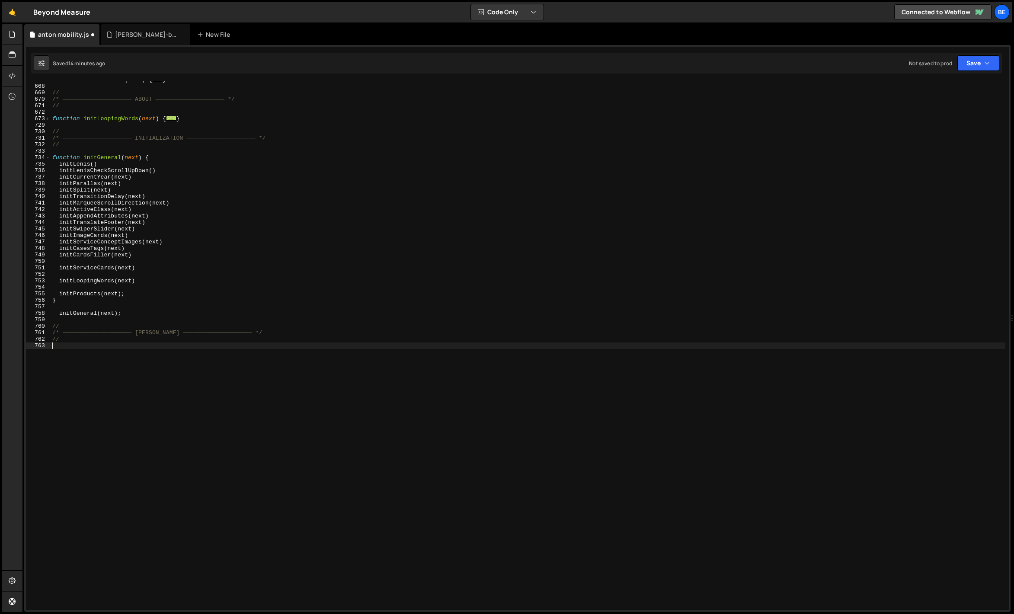
scroll to position [355, 0]
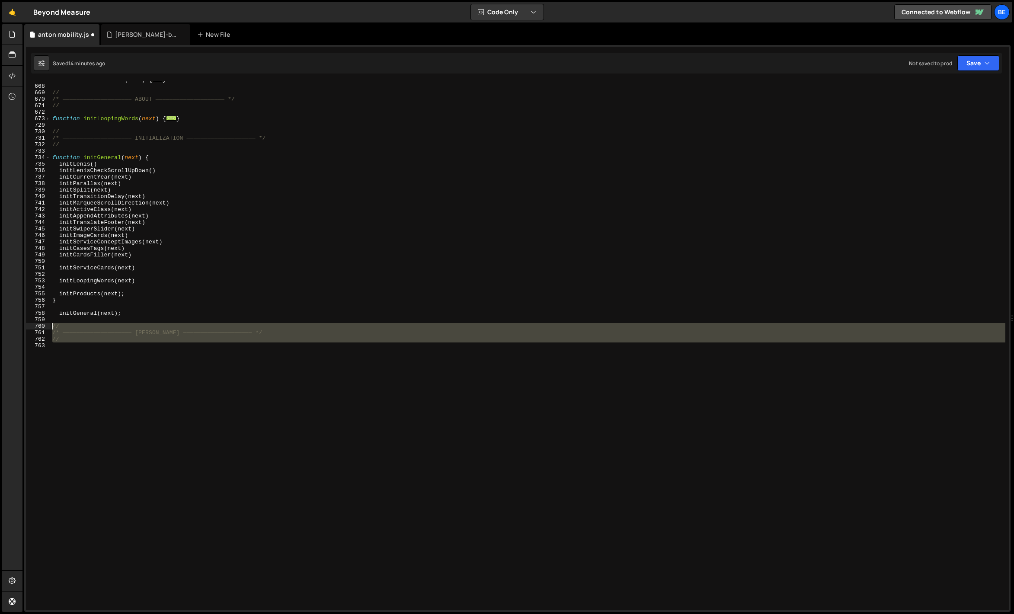
drag, startPoint x: 84, startPoint y: 349, endPoint x: 38, endPoint y: 323, distance: 52.7
click at [38, 323] on div "557 668 669 670 671 672 673 729 730 731 732 733 734 735 736 737 738 739 740 741…" at bounding box center [517, 345] width 983 height 529
type textarea "// /* ———————————————————— BARBA ———————————————————— */"
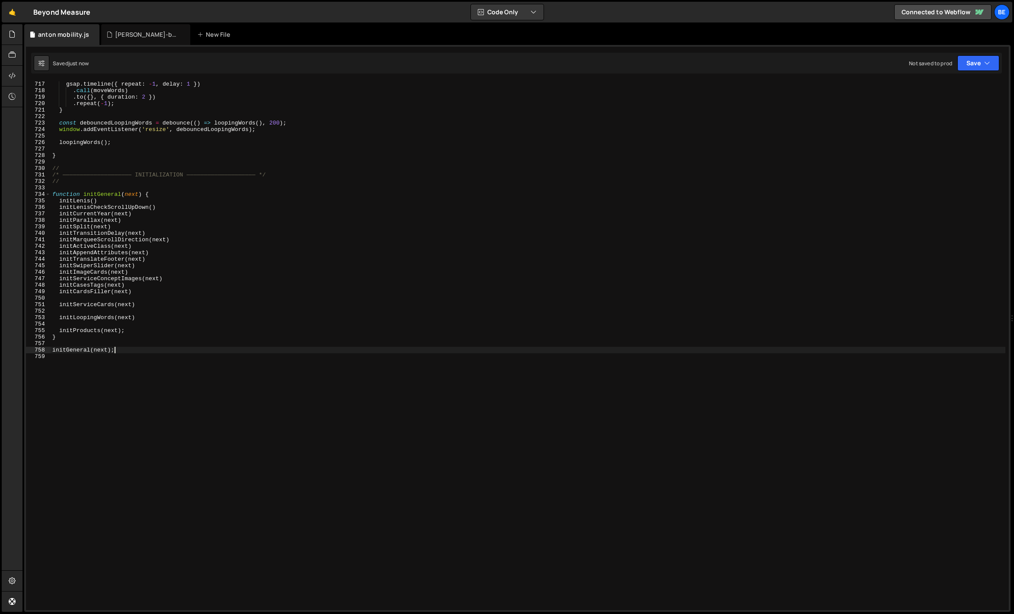
scroll to position [4637, 0]
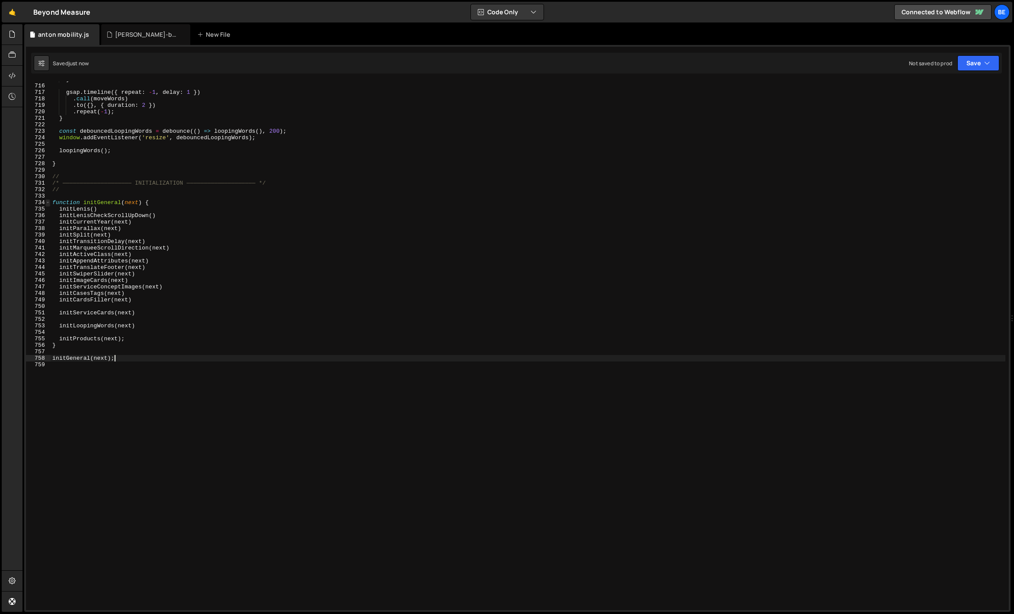
click at [48, 202] on span at bounding box center [47, 202] width 5 height 6
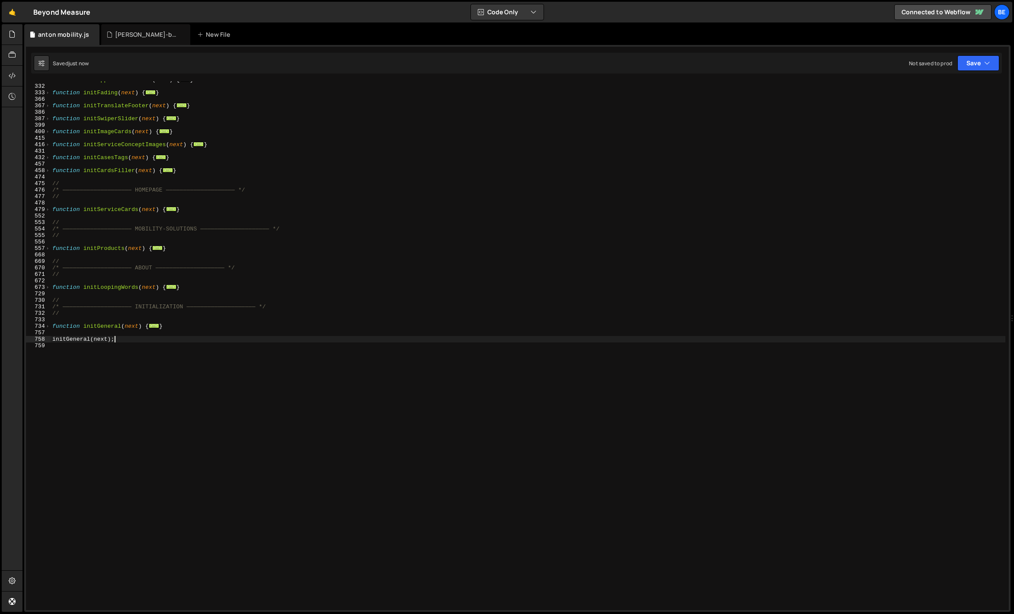
scroll to position [20, 0]
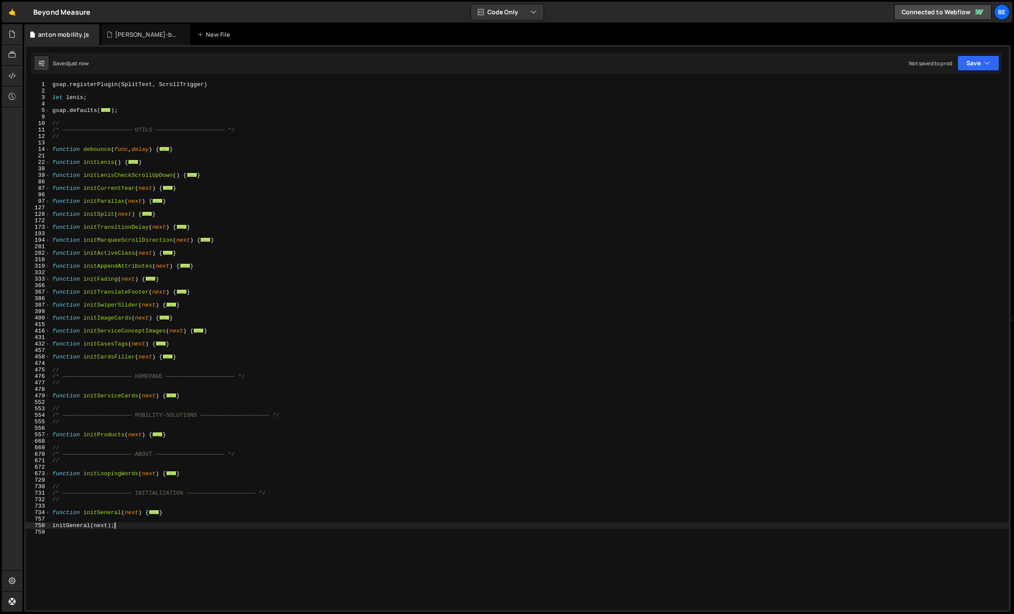
click at [101, 367] on div "gsap . registerPlugin ( SplitText , ScrollTrigger ) let lenis ; gsap . defaults…" at bounding box center [530, 352] width 958 height 542
type textarea "//"
click at [103, 380] on div "gsap . registerPlugin ( SplitText , ScrollTrigger ) let lenis ; gsap . defaults…" at bounding box center [530, 352] width 958 height 542
click at [93, 400] on div "gsap . registerPlugin ( SplitText , ScrollTrigger ) let lenis ; gsap . defaults…" at bounding box center [530, 352] width 958 height 542
click at [63, 380] on div "gsap . registerPlugin ( SplitText , ScrollTrigger ) let lenis ; gsap . defaults…" at bounding box center [530, 352] width 958 height 542
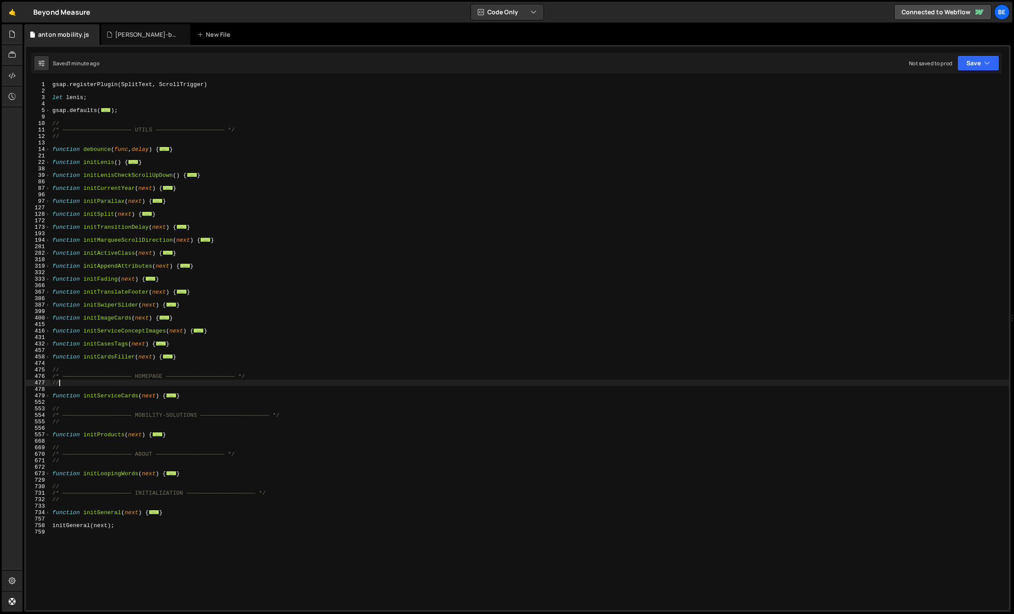
click at [63, 380] on div "gsap . registerPlugin ( SplitText , ScrollTrigger ) let lenis ; gsap . defaults…" at bounding box center [530, 352] width 958 height 542
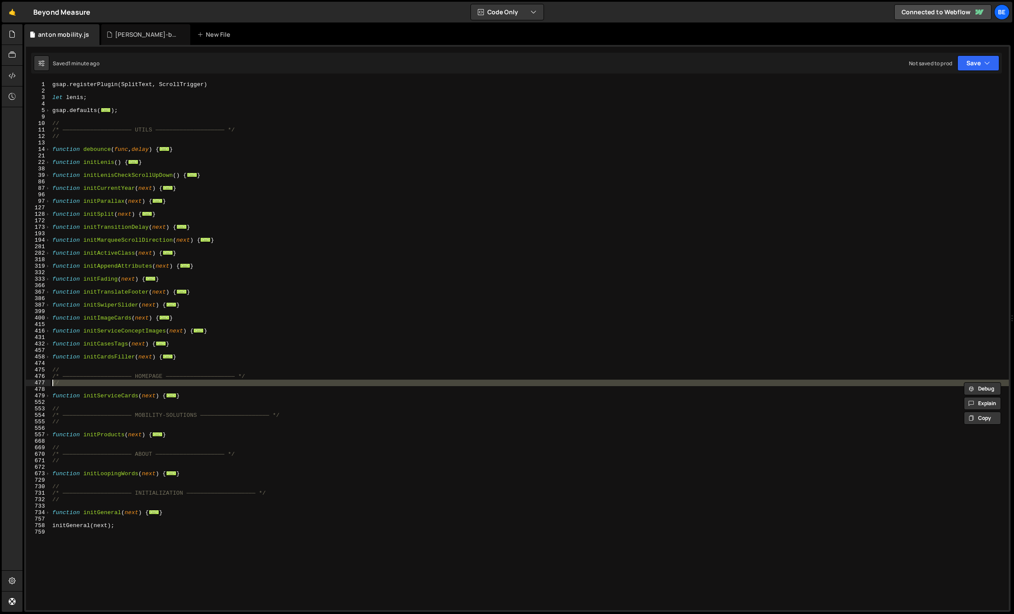
click at [63, 380] on div "gsap . registerPlugin ( SplitText , ScrollTrigger ) let lenis ; gsap . defaults…" at bounding box center [530, 352] width 958 height 542
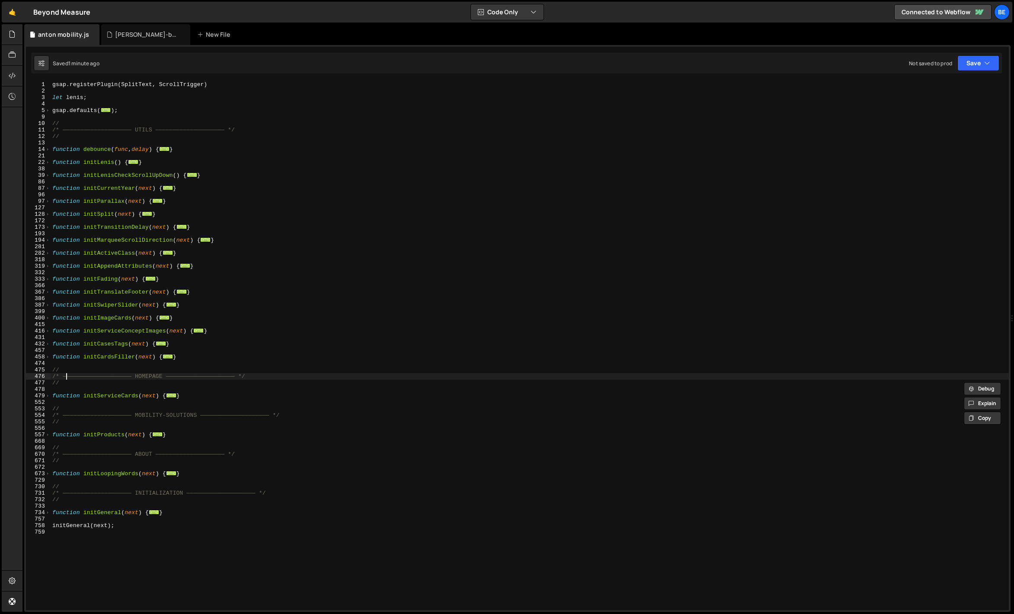
click at [66, 376] on div "gsap . registerPlugin ( SplitText , ScrollTrigger ) let lenis ; gsap . defaults…" at bounding box center [530, 352] width 958 height 542
click at [64, 372] on div "gsap . registerPlugin ( SplitText , ScrollTrigger ) let lenis ; gsap . defaults…" at bounding box center [530, 352] width 958 height 542
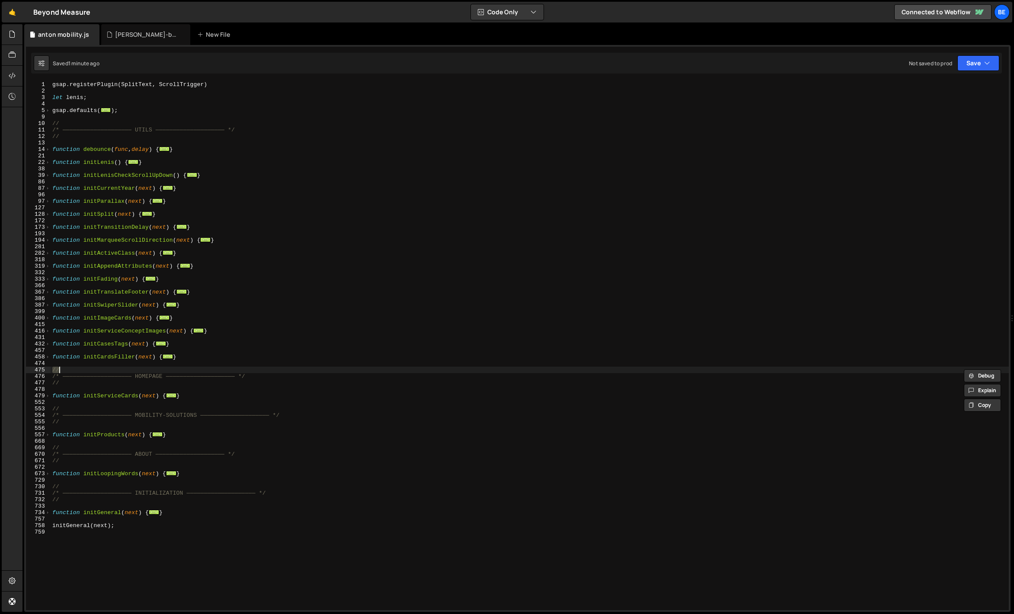
click at [62, 379] on div "gsap . registerPlugin ( SplitText , ScrollTrigger ) let lenis ; gsap . defaults…" at bounding box center [530, 352] width 958 height 542
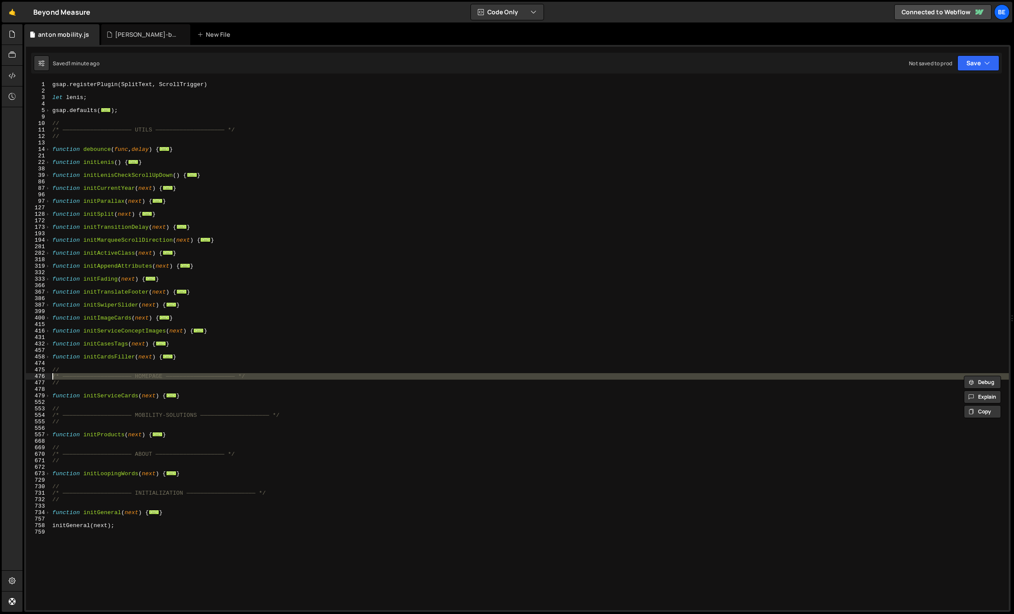
click at [62, 379] on div "gsap . registerPlugin ( SplitText , ScrollTrigger ) let lenis ; gsap . defaults…" at bounding box center [530, 352] width 958 height 542
click at [61, 383] on div "gsap . registerPlugin ( SplitText , ScrollTrigger ) let lenis ; gsap . defaults…" at bounding box center [530, 352] width 958 height 542
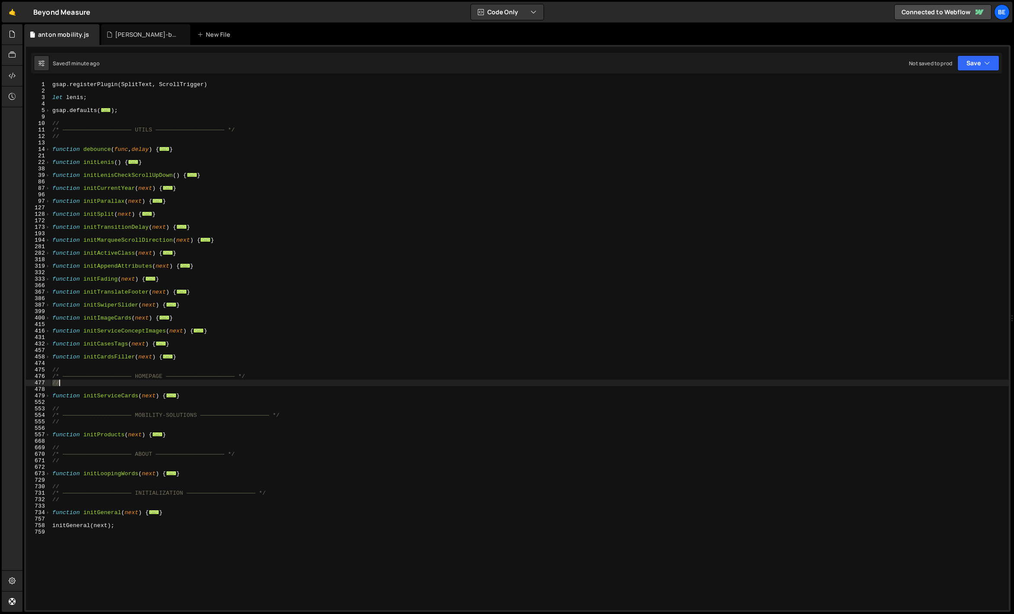
click at [61, 383] on div "gsap . registerPlugin ( SplitText , ScrollTrigger ) let lenis ; gsap . defaults…" at bounding box center [530, 352] width 958 height 542
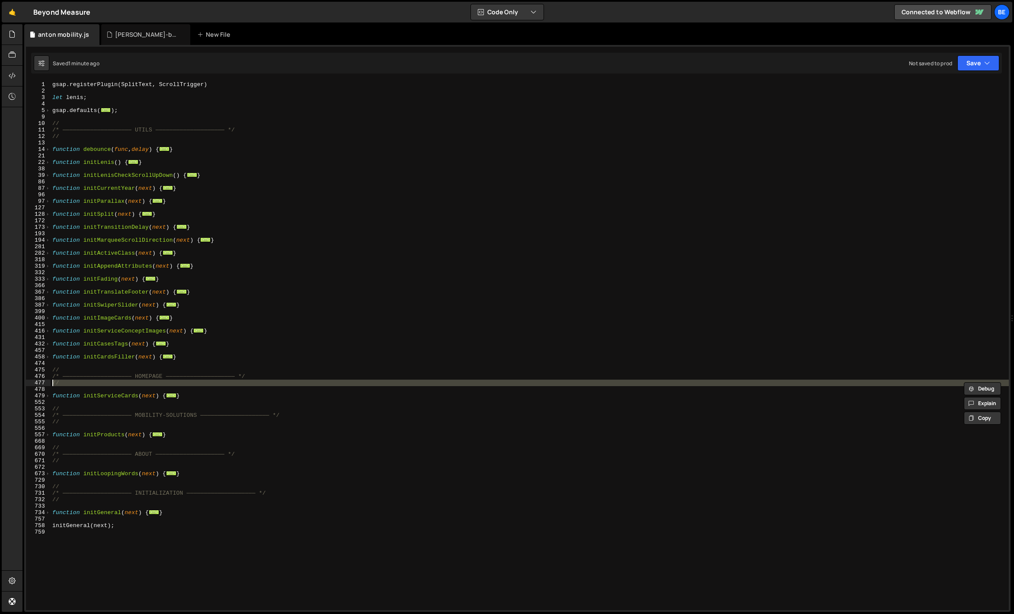
click at [67, 378] on div "gsap . registerPlugin ( SplitText , ScrollTrigger ) let lenis ; gsap . defaults…" at bounding box center [530, 352] width 958 height 542
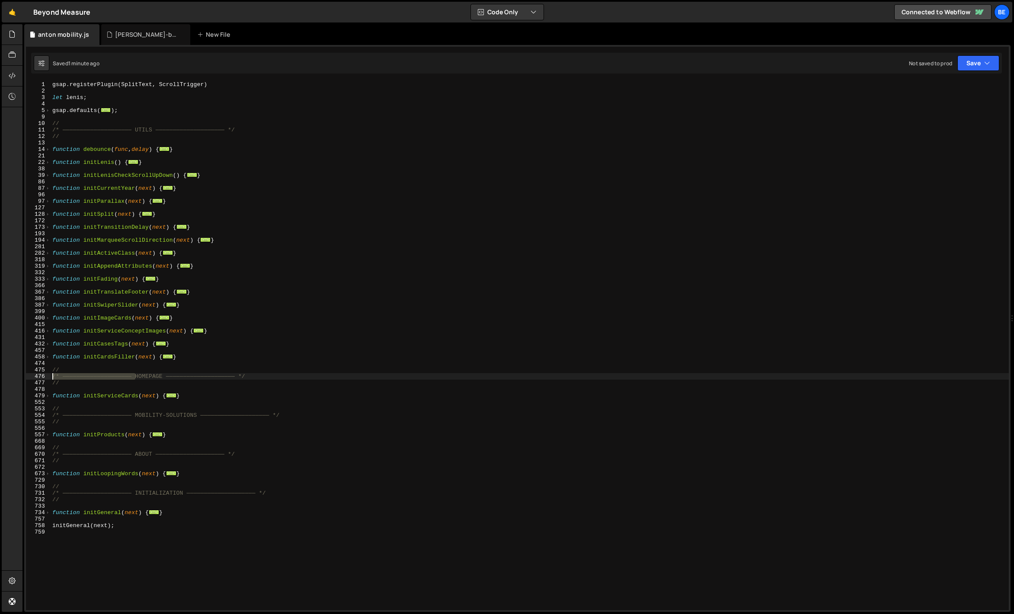
click at [67, 378] on div "gsap . registerPlugin ( SplitText , ScrollTrigger ) let lenis ; gsap . defaults…" at bounding box center [530, 352] width 958 height 542
click at [68, 383] on div "gsap . registerPlugin ( SplitText , ScrollTrigger ) let lenis ; gsap . defaults…" at bounding box center [530, 352] width 958 height 542
click at [69, 377] on div "gsap . registerPlugin ( SplitText , ScrollTrigger ) let lenis ; gsap . defaults…" at bounding box center [530, 352] width 958 height 542
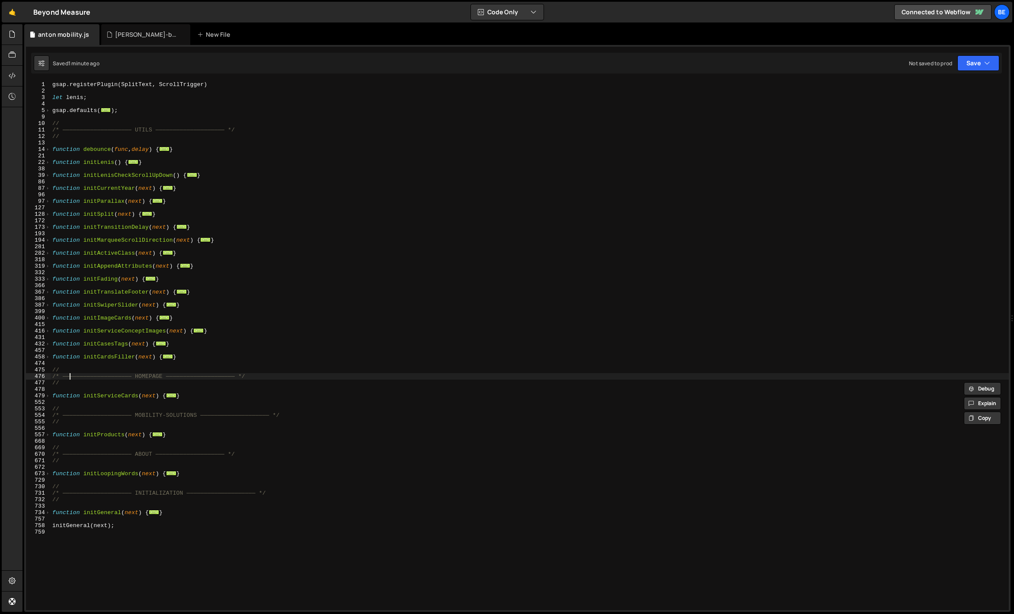
click at [69, 377] on div "gsap . registerPlugin ( SplitText , ScrollTrigger ) let lenis ; gsap . defaults…" at bounding box center [530, 352] width 958 height 542
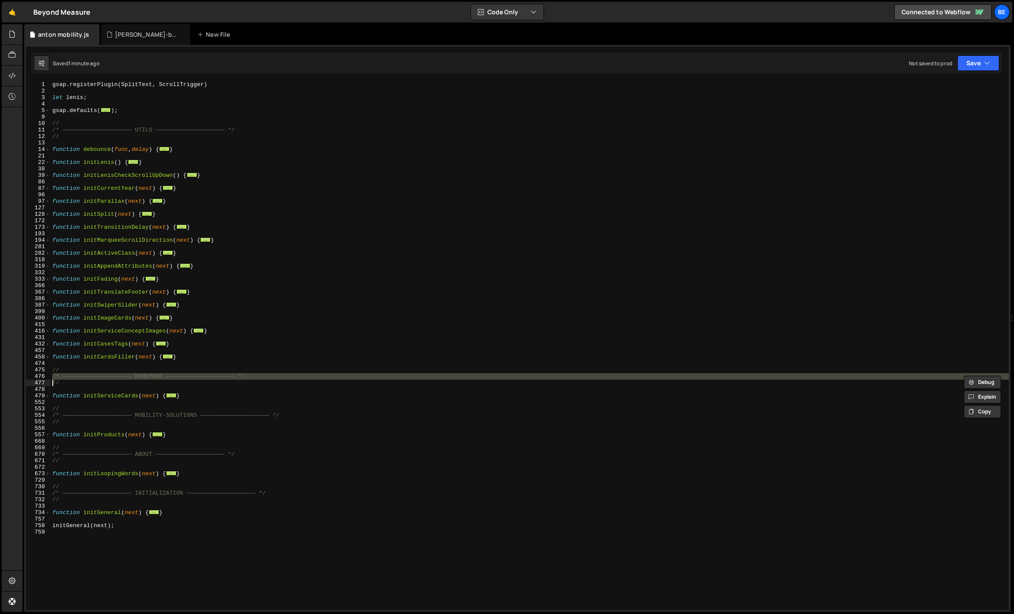
click at [71, 372] on div "gsap . registerPlugin ( SplitText , ScrollTrigger ) let lenis ; gsap . defaults…" at bounding box center [530, 352] width 958 height 542
type textarea "//"
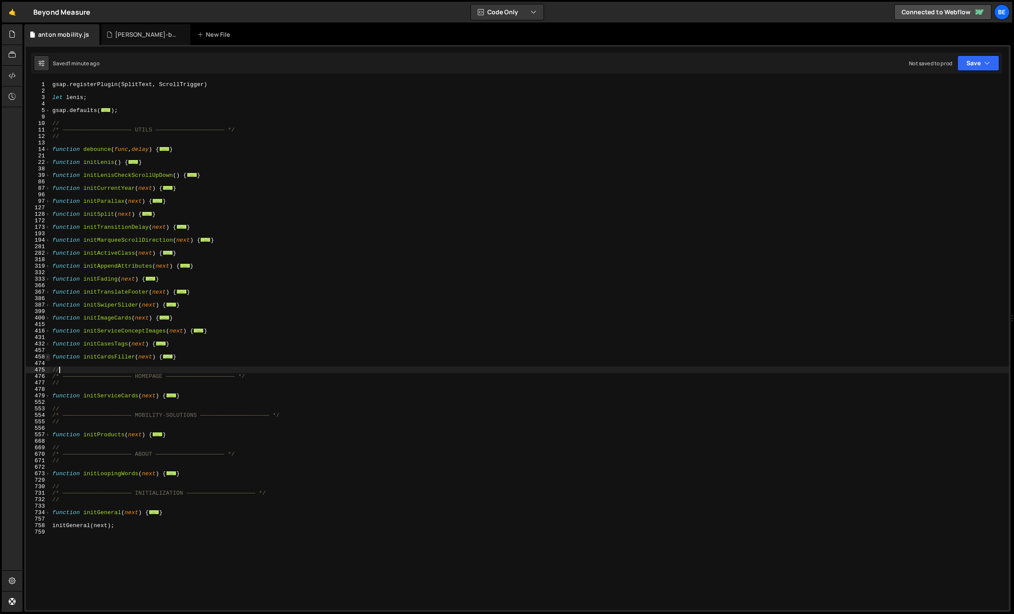
click at [48, 356] on span at bounding box center [47, 357] width 5 height 6
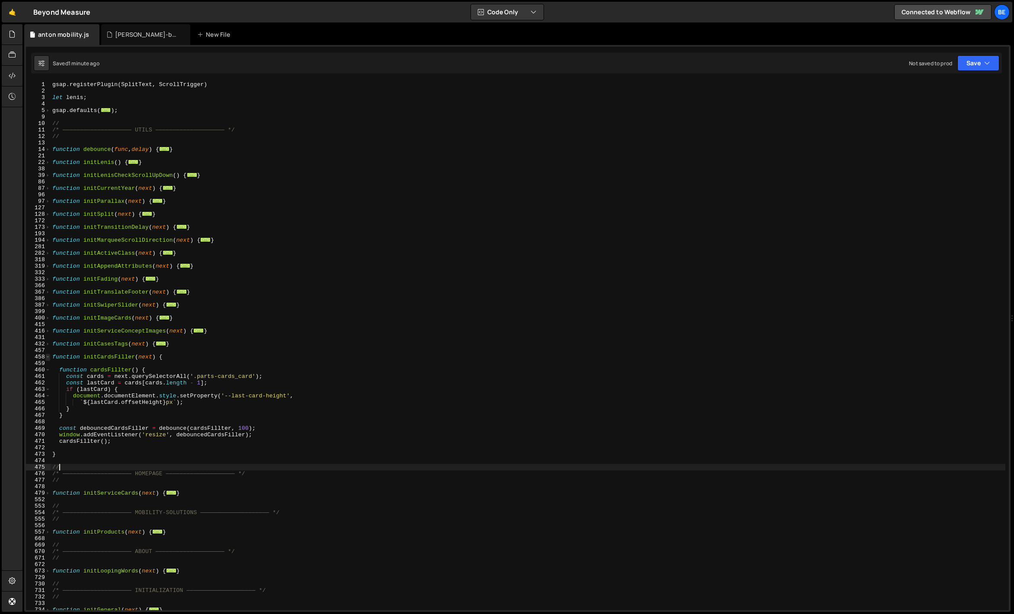
click at [48, 356] on span at bounding box center [47, 357] width 5 height 6
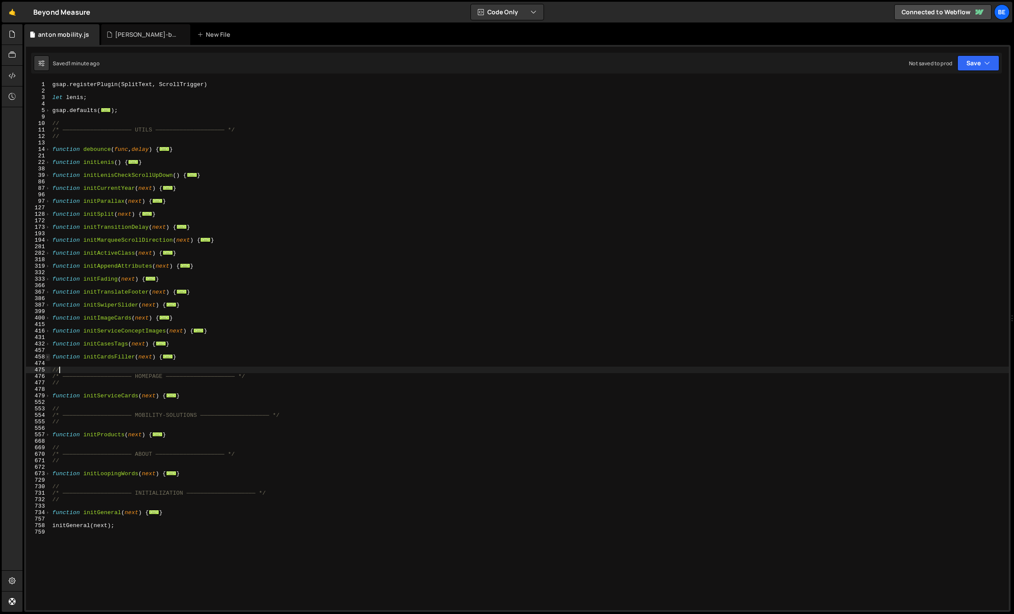
click at [48, 356] on span at bounding box center [47, 357] width 5 height 6
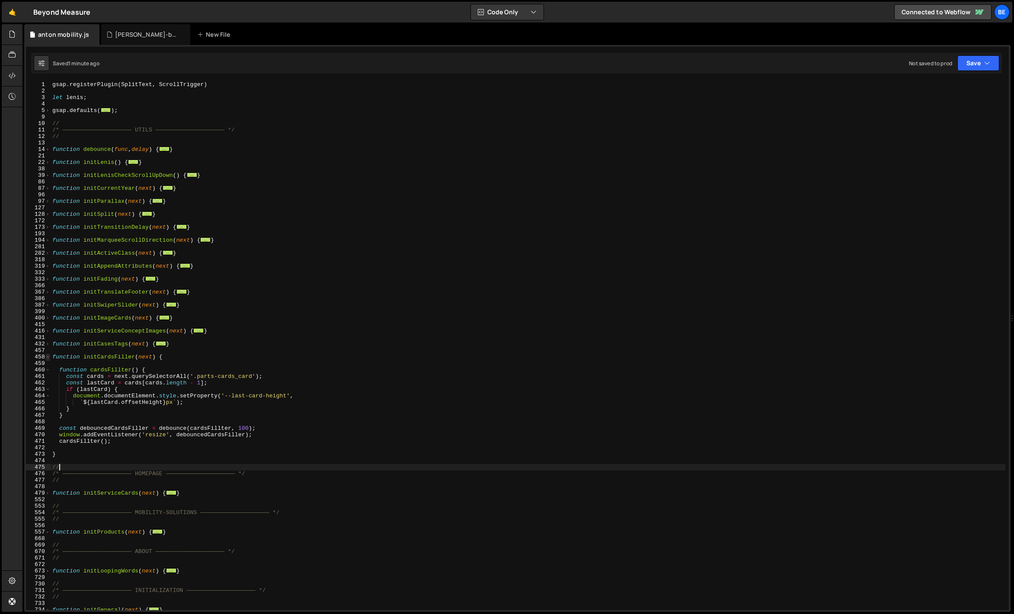
click at [48, 356] on span at bounding box center [47, 357] width 5 height 6
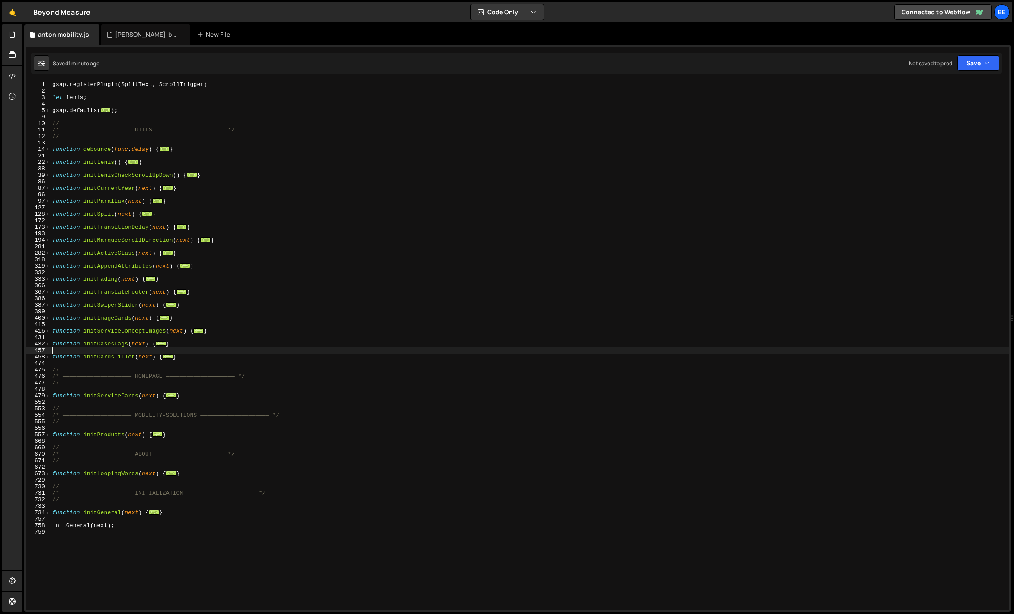
click at [63, 351] on div "gsap . registerPlugin ( SplitText , ScrollTrigger ) let lenis ; gsap . defaults…" at bounding box center [530, 352] width 958 height 542
click at [47, 343] on span at bounding box center [47, 344] width 5 height 6
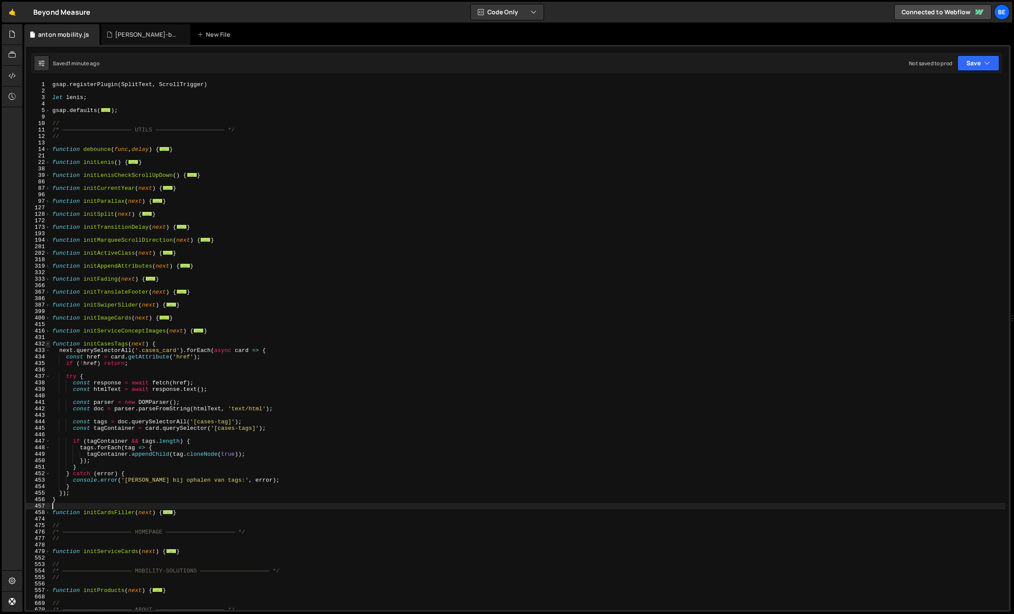
click at [47, 343] on span at bounding box center [47, 344] width 5 height 6
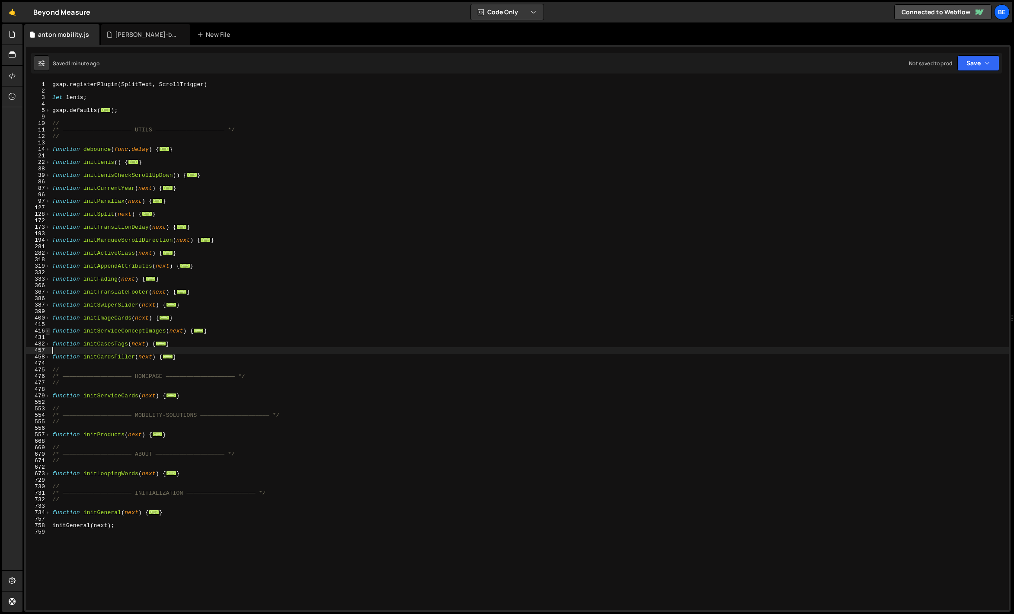
click at [46, 330] on span at bounding box center [47, 331] width 5 height 6
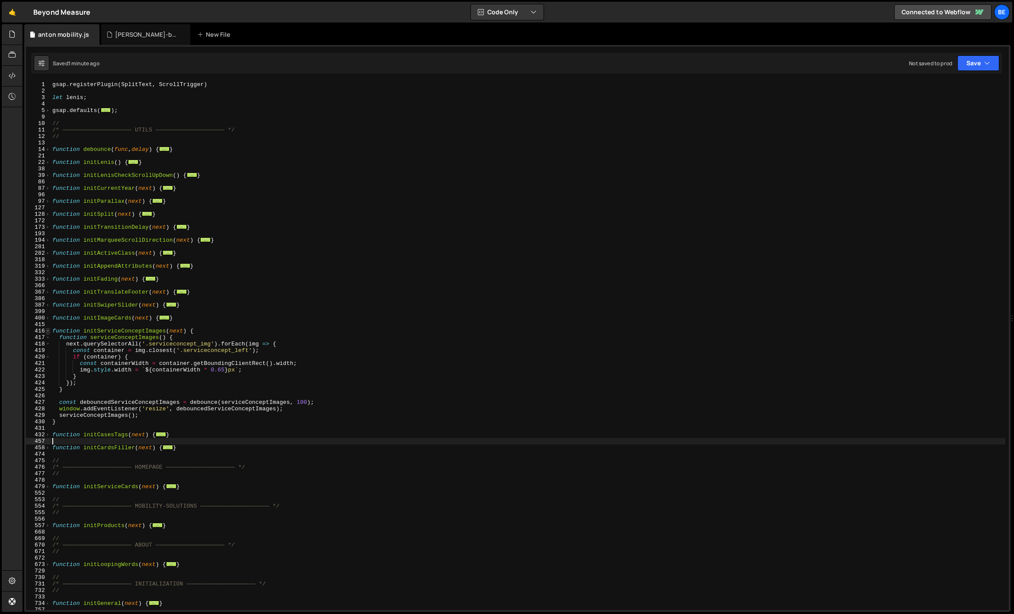
scroll to position [16, 0]
click at [47, 332] on span at bounding box center [47, 331] width 5 height 6
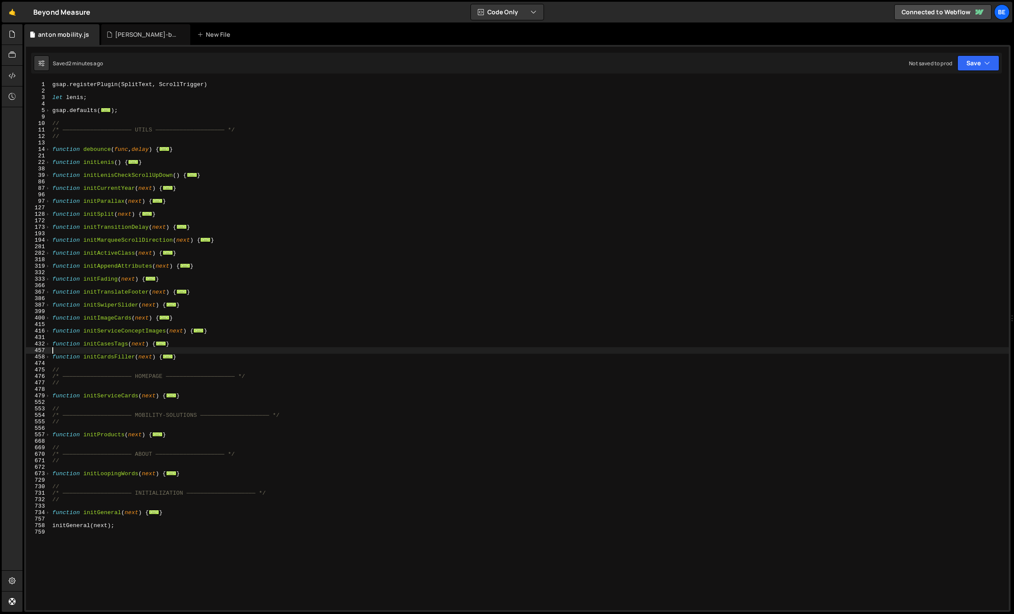
click at [104, 392] on div "gsap . registerPlugin ( SplitText , ScrollTrigger ) let lenis ; gsap . defaults…" at bounding box center [530, 352] width 958 height 542
click at [47, 511] on span at bounding box center [47, 513] width 5 height 6
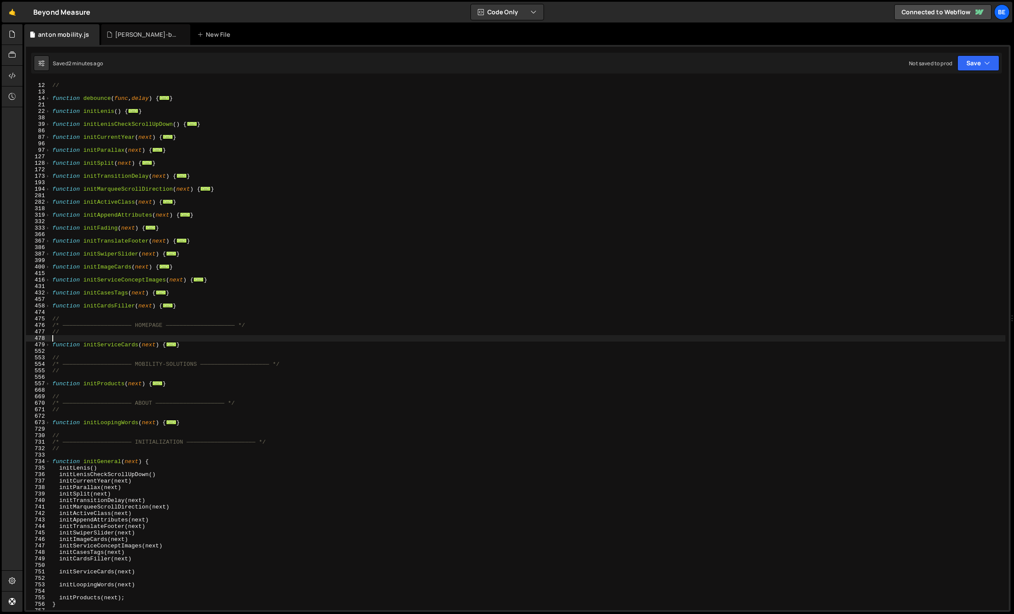
scroll to position [51, 0]
drag, startPoint x: 131, startPoint y: 597, endPoint x: 32, endPoint y: 597, distance: 98.6
click at [32, 597] on div "11 12 13 14 21 22 38 39 86 87 96 97 127 128 172 173 193 194 281 282 318 319 332…" at bounding box center [517, 345] width 983 height 529
type textarea "initProducts(next);"
type textarea "initLoopingWords(next);"
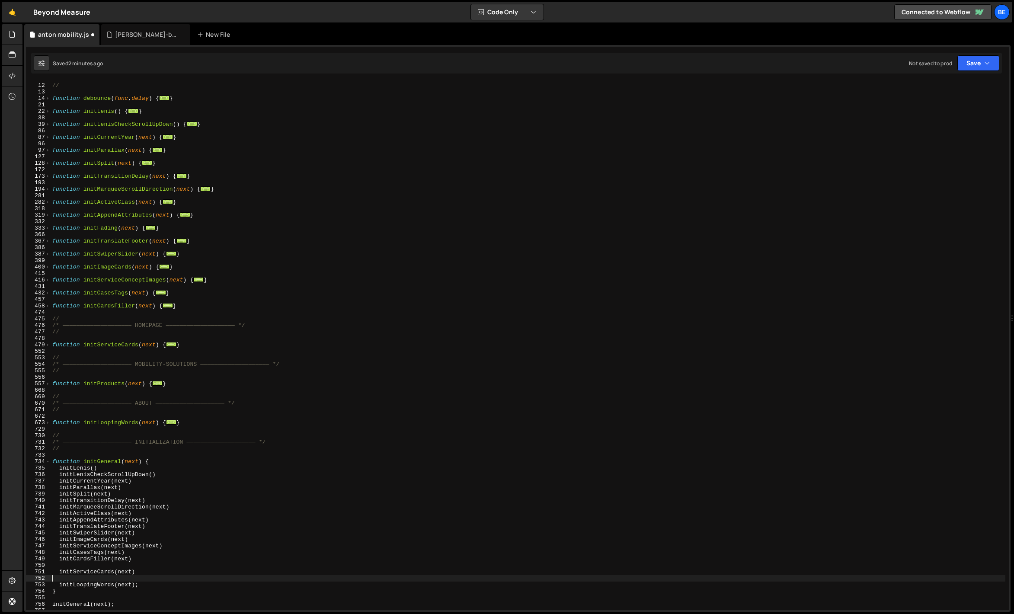
scroll to position [0, 0]
paste textarea "initProducts(next);"
type textarea "initProducts(next);"
type textarea "initProducts(next)"
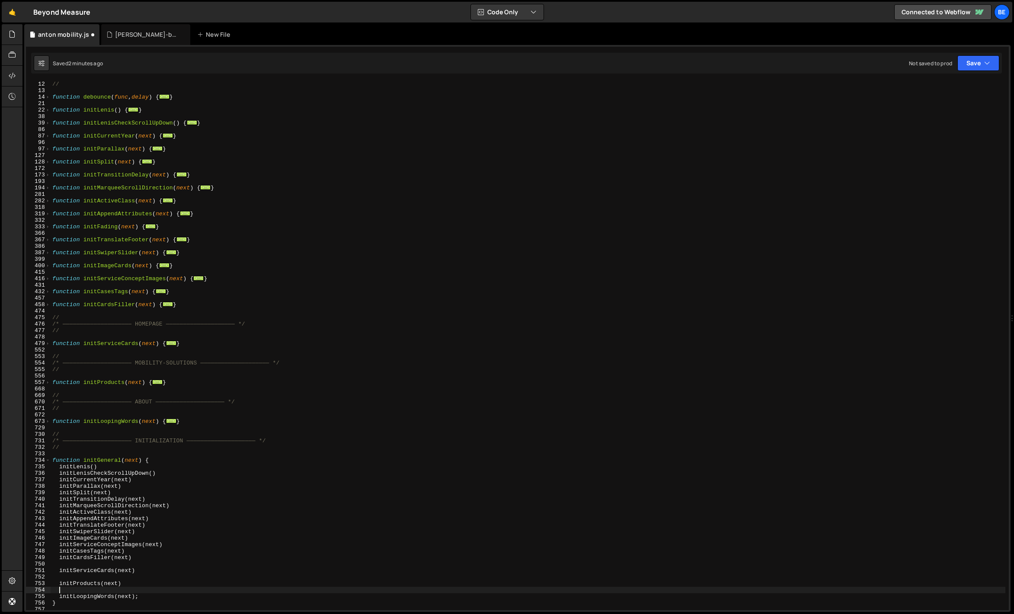
click at [128, 562] on div "// function debounce ( func , delay ) { ... } function initLenis ( ) { ... } fu…" at bounding box center [528, 352] width 955 height 542
click at [265, 315] on div "// function debounce ( func , delay ) { ... } function initLenis ( ) { ... } fu…" at bounding box center [528, 352] width 955 height 542
click at [173, 449] on div "// function debounce ( func , delay ) { ... } function initLenis ( ) { ... } fu…" at bounding box center [528, 352] width 955 height 542
click at [112, 406] on div "// function debounce ( func , delay ) { ... } function initLenis ( ) { ... } fu…" at bounding box center [528, 352] width 955 height 542
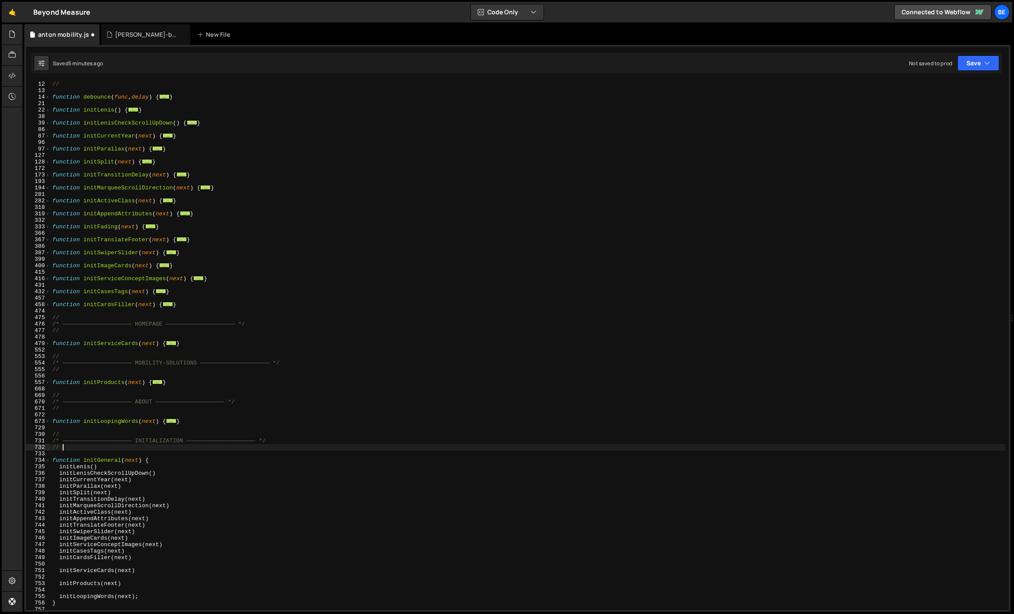
type textarea "//"
click at [227, 257] on div "// function debounce ( func , delay ) { ... } function initLenis ( ) { ... } fu…" at bounding box center [528, 352] width 955 height 542
click at [207, 298] on div "// function debounce ( func , delay ) { ... } function initLenis ( ) { ... } fu…" at bounding box center [528, 352] width 955 height 542
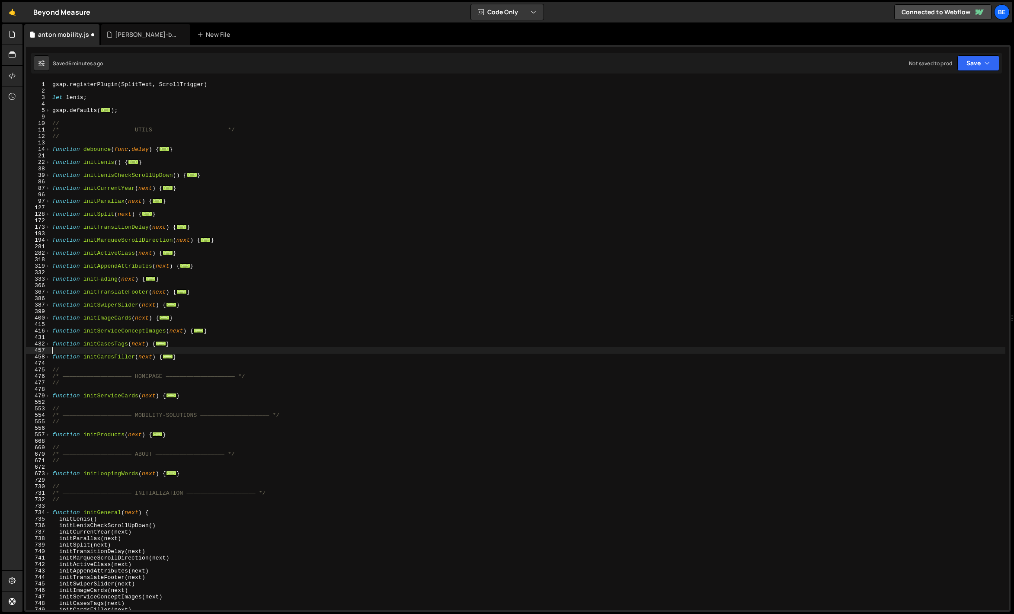
click at [120, 374] on div "gsap . registerPlugin ( SplitText , ScrollTrigger ) let lenis ; gsap . defaults…" at bounding box center [528, 352] width 955 height 542
click at [120, 368] on div "gsap . registerPlugin ( SplitText , ScrollTrigger ) let lenis ; gsap . defaults…" at bounding box center [528, 352] width 955 height 542
type textarea "//"
click at [120, 366] on div "gsap . registerPlugin ( SplitText , ScrollTrigger ) let lenis ; gsap . defaults…" at bounding box center [528, 352] width 955 height 542
click at [109, 349] on div "gsap . registerPlugin ( SplitText , ScrollTrigger ) let lenis ; gsap . defaults…" at bounding box center [528, 352] width 955 height 542
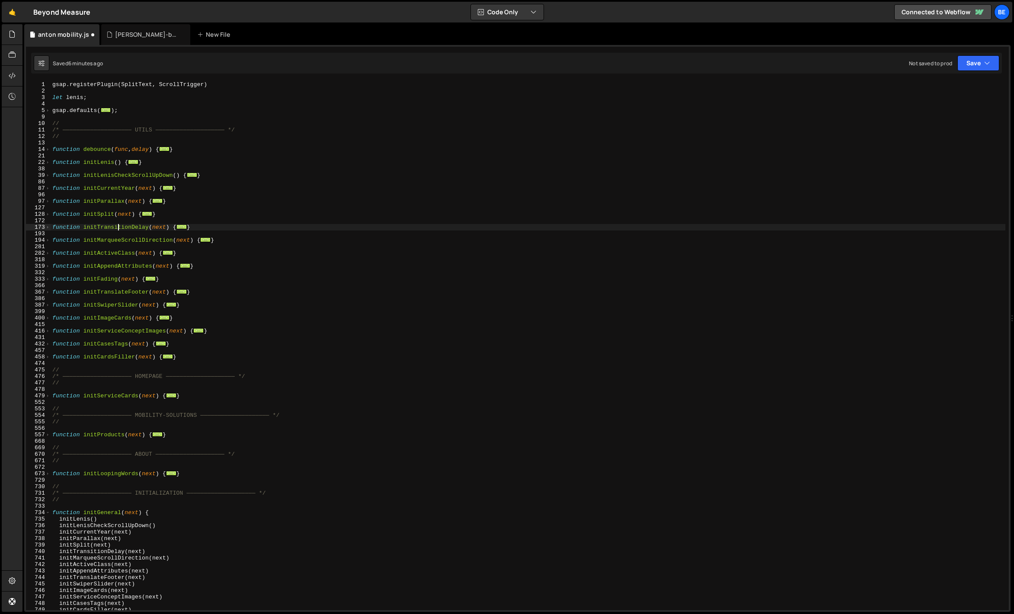
click at [118, 229] on div "gsap . registerPlugin ( SplitText , ScrollTrigger ) let lenis ; gsap . defaults…" at bounding box center [528, 352] width 955 height 542
click at [115, 266] on div "gsap . registerPlugin ( SplitText , ScrollTrigger ) let lenis ; gsap . defaults…" at bounding box center [528, 352] width 955 height 542
type textarea "function initAppendAttributes(next) {"
click at [109, 269] on div "gsap . registerPlugin ( SplitText , ScrollTrigger ) let lenis ; gsap . defaults…" at bounding box center [528, 352] width 955 height 542
click at [121, 273] on div "gsap . registerPlugin ( SplitText , ScrollTrigger ) let lenis ; gsap . defaults…" at bounding box center [528, 352] width 955 height 542
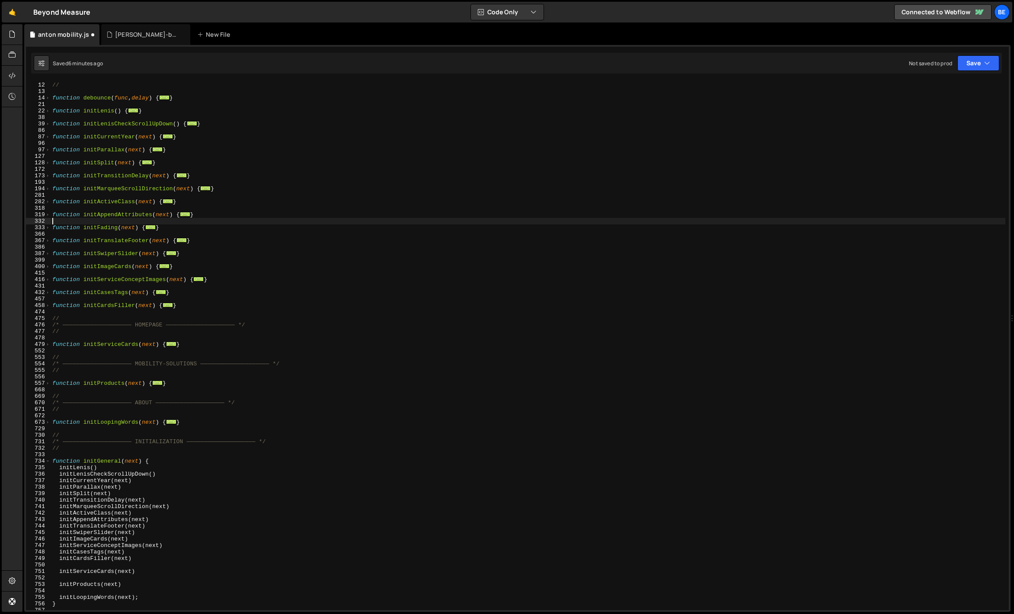
scroll to position [50, 0]
click at [100, 547] on div "/* ———————————————————— UTILS ———————————————————— */ // function debounce ( fu…" at bounding box center [528, 348] width 955 height 542
click at [101, 542] on div "/* ———————————————————— UTILS ———————————————————— */ // function debounce ( fu…" at bounding box center [528, 348] width 955 height 542
click at [103, 533] on div "/* ———————————————————— UTILS ———————————————————— */ // function debounce ( fu…" at bounding box center [528, 348] width 955 height 542
click at [105, 529] on div "/* ———————————————————— UTILS ———————————————————— */ // function debounce ( fu…" at bounding box center [528, 348] width 955 height 542
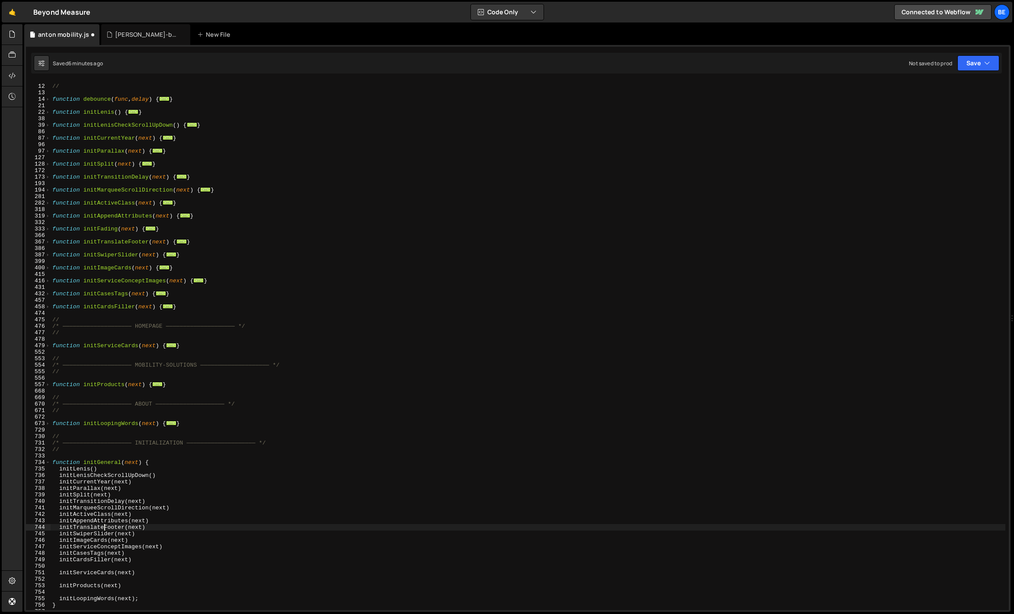
click at [170, 519] on div "/* ———————————————————— UTILS ———————————————————— */ // function debounce ( fu…" at bounding box center [528, 348] width 955 height 542
type textarea "initAppendAttributes(next)"
type textarea "initFading(next)"
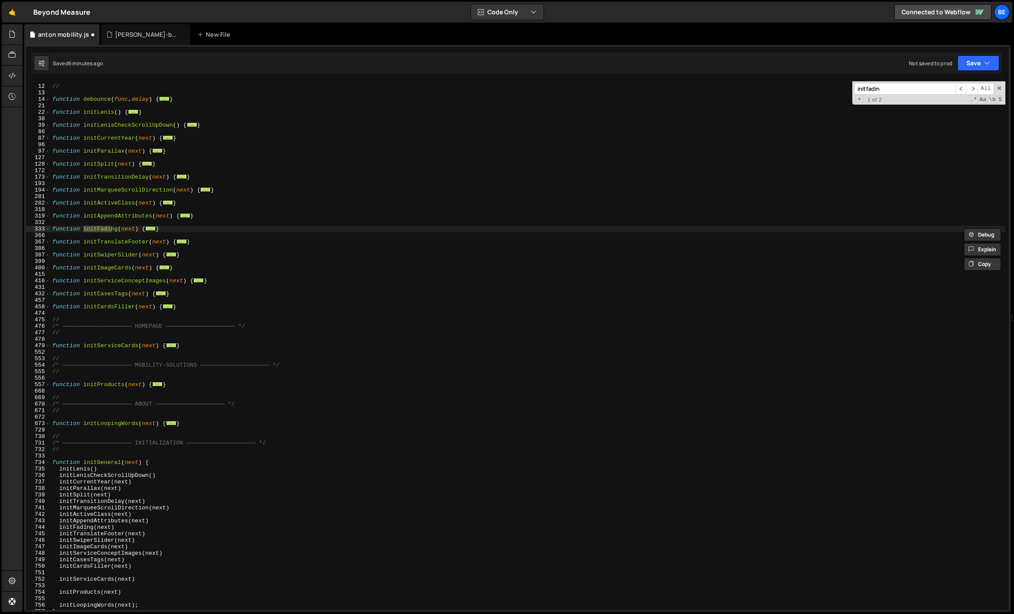
type input "initfading"
click at [139, 527] on div "/* ———————————————————— UTILS ———————————————————— */ // function debounce ( fu…" at bounding box center [528, 348] width 955 height 542
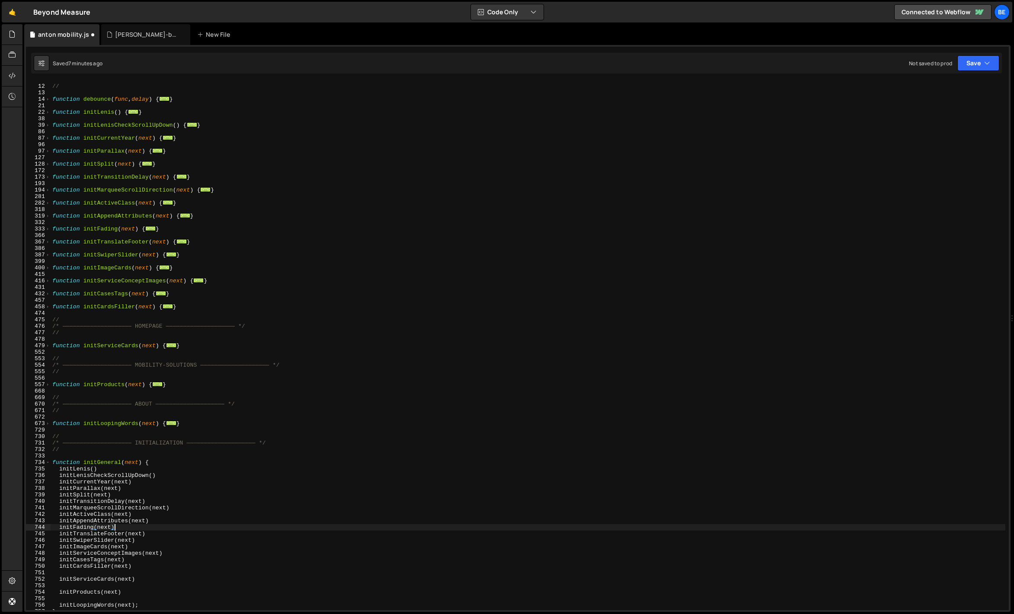
click at [152, 519] on div "/* ———————————————————— UTILS ———————————————————— */ // function debounce ( fu…" at bounding box center [528, 348] width 955 height 542
click at [136, 514] on div "/* ———————————————————— UTILS ———————————————————— */ // function debounce ( fu…" at bounding box center [528, 348] width 955 height 542
click at [151, 509] on div "/* ———————————————————— UTILS ———————————————————— */ // function debounce ( fu…" at bounding box center [528, 348] width 955 height 542
click at [131, 502] on div "/* ———————————————————— UTILS ———————————————————— */ // function debounce ( fu…" at bounding box center [528, 348] width 955 height 542
click at [112, 497] on div "/* ———————————————————— UTILS ———————————————————— */ // function debounce ( fu…" at bounding box center [528, 348] width 955 height 542
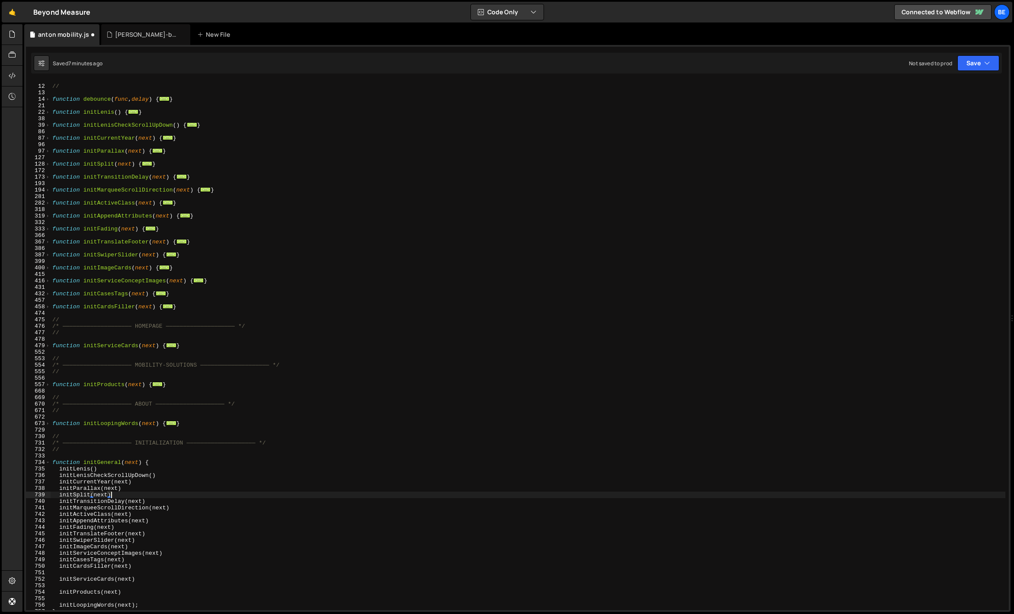
click at [122, 489] on div "/* ———————————————————— UTILS ———————————————————— */ // function debounce ( fu…" at bounding box center [528, 348] width 955 height 542
click at [129, 481] on div "/* ———————————————————— UTILS ———————————————————— */ // function debounce ( fu…" at bounding box center [528, 348] width 955 height 542
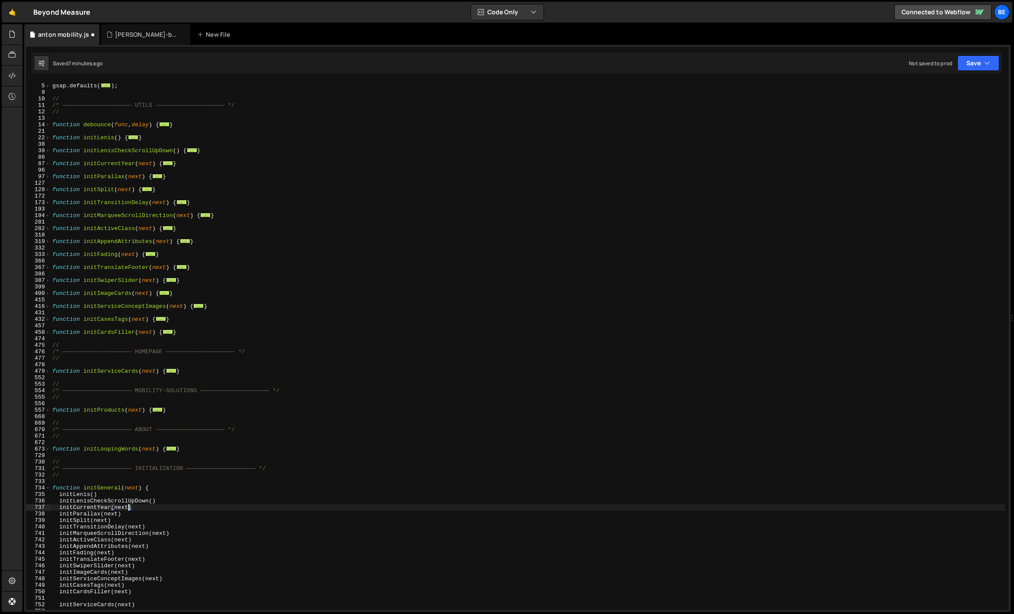
scroll to position [25, 0]
click at [133, 503] on div "gsap . defaults ( ... ) ; // /* ———————————————————— UTILS ————————————————————…" at bounding box center [528, 347] width 955 height 542
click at [117, 495] on div "gsap . defaults ( ... ) ; // /* ———————————————————— UTILS ————————————————————…" at bounding box center [528, 347] width 955 height 542
type textarea "initLenis()"
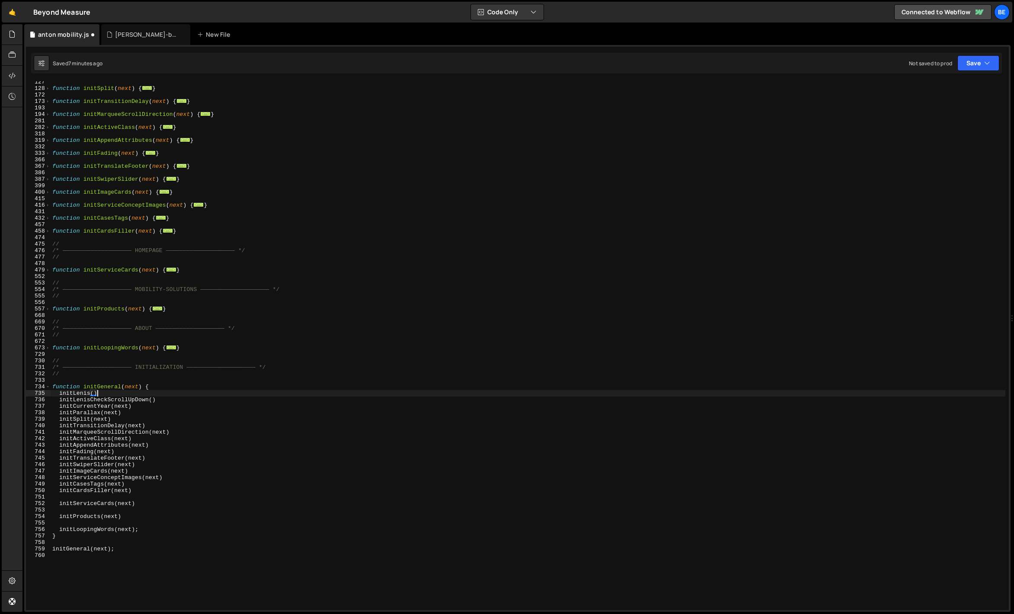
click at [148, 500] on div "function initSplit ( next ) { ... } function initTransitionDelay ( next ) { ...…" at bounding box center [528, 350] width 955 height 542
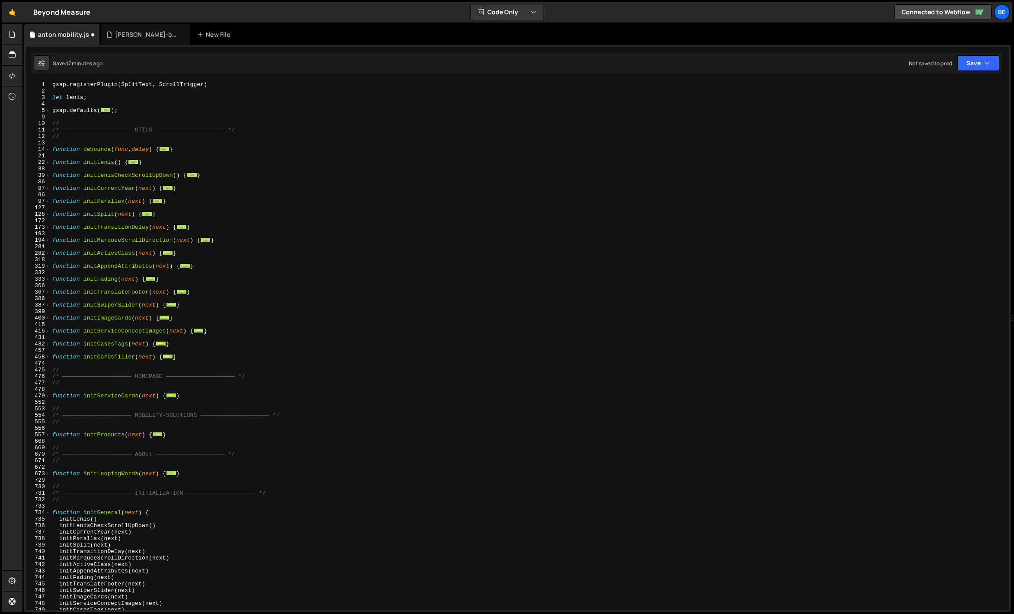
click at [149, 186] on div "gsap . registerPlugin ( SplitText , ScrollTrigger ) let lenis ; gsap . defaults…" at bounding box center [528, 352] width 955 height 542
click at [138, 198] on div "gsap . registerPlugin ( SplitText , ScrollTrigger ) let lenis ; gsap . defaults…" at bounding box center [528, 352] width 955 height 542
click at [129, 212] on div "gsap . registerPlugin ( SplitText , ScrollTrigger ) let lenis ; gsap . defaults…" at bounding box center [528, 352] width 955 height 542
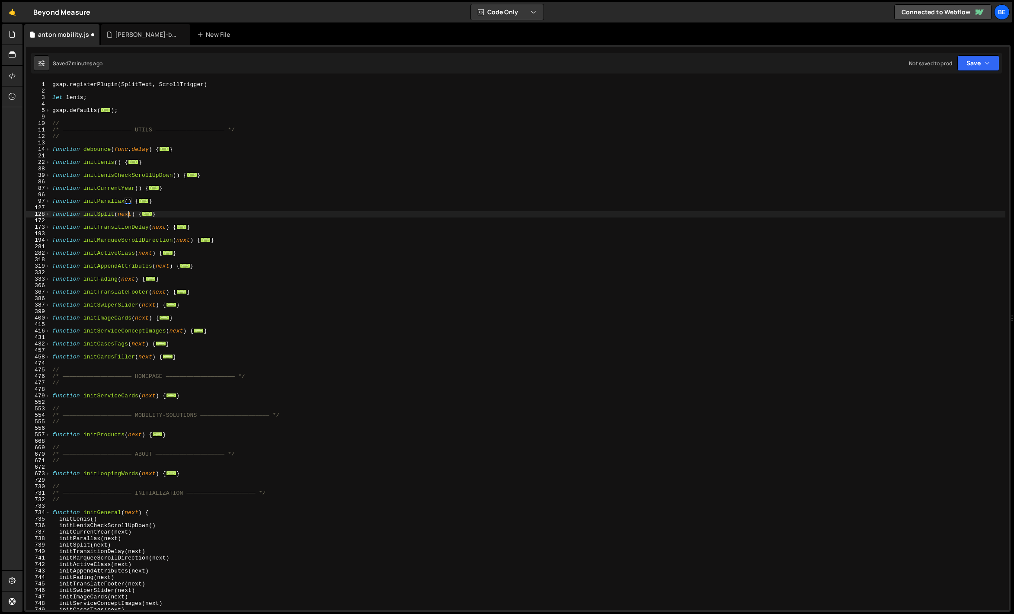
click at [129, 212] on div "gsap . registerPlugin ( SplitText , ScrollTrigger ) let lenis ; gsap . defaults…" at bounding box center [528, 352] width 955 height 542
click at [158, 229] on div "gsap . registerPlugin ( SplitText , ScrollTrigger ) let lenis ; gsap . defaults…" at bounding box center [528, 352] width 955 height 542
click at [181, 237] on div "gsap . registerPlugin ( SplitText , ScrollTrigger ) let lenis ; gsap . defaults…" at bounding box center [528, 352] width 955 height 542
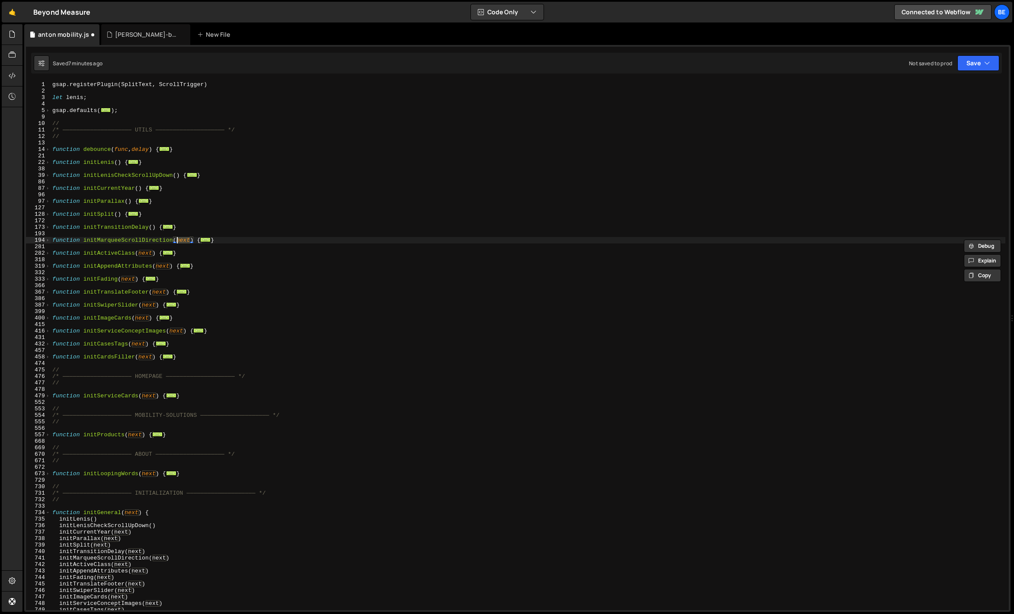
type textarea "function initMarqueeScrollDirection() {"
click at [146, 259] on div "gsap . registerPlugin ( SplitText , ScrollTrigger ) let lenis ; gsap . defaults…" at bounding box center [528, 352] width 955 height 542
click at [146, 256] on div "gsap . registerPlugin ( SplitText , ScrollTrigger ) let lenis ; gsap . defaults…" at bounding box center [528, 352] width 955 height 542
click at [161, 267] on div "gsap . registerPlugin ( SplitText , ScrollTrigger ) let lenis ; gsap . defaults…" at bounding box center [528, 352] width 955 height 542
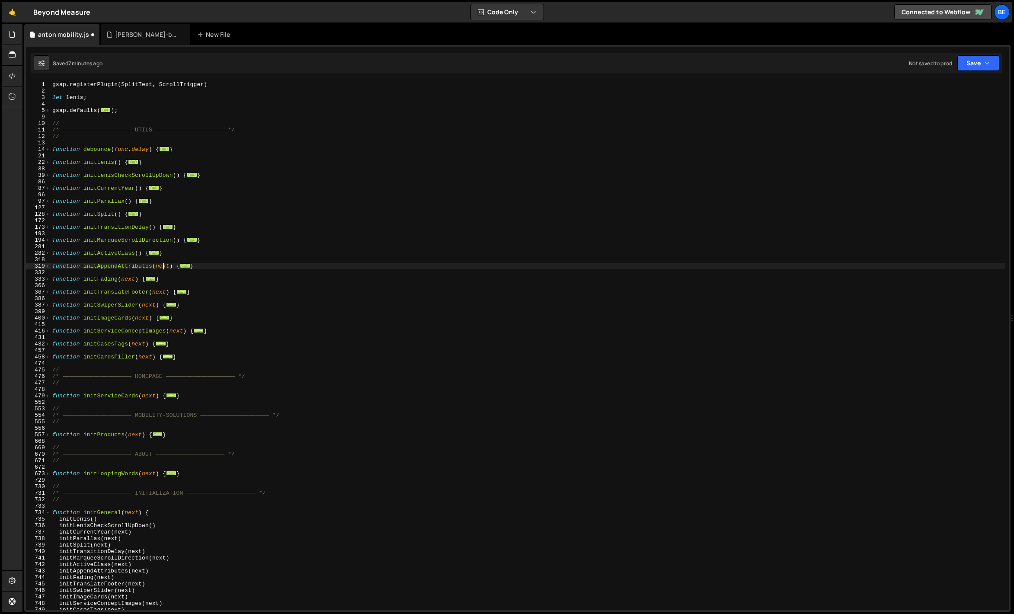
click at [161, 267] on div "gsap . registerPlugin ( SplitText , ScrollTrigger ) let lenis ; gsap . defaults…" at bounding box center [528, 352] width 955 height 542
click at [127, 280] on div "gsap . registerPlugin ( SplitText , ScrollTrigger ) let lenis ; gsap . defaults…" at bounding box center [528, 352] width 955 height 542
click at [165, 292] on div "gsap . registerPlugin ( SplitText , ScrollTrigger ) let lenis ; gsap . defaults…" at bounding box center [528, 352] width 955 height 542
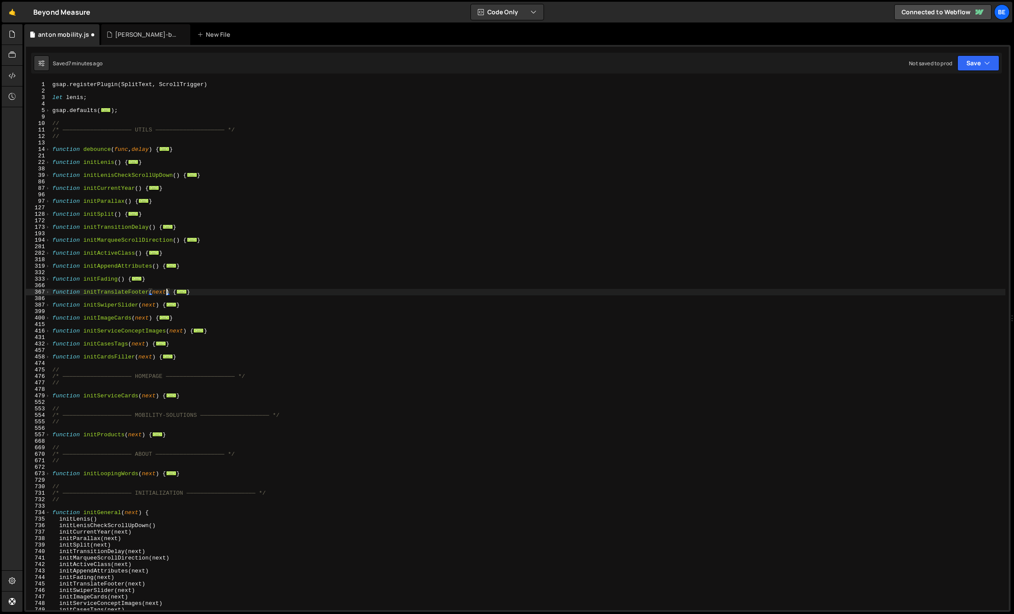
type textarea "function initTranslateFooter() {"
click at [153, 309] on div "gsap . registerPlugin ( SplitText , ScrollTrigger ) let lenis ; gsap . defaults…" at bounding box center [528, 352] width 955 height 542
click at [153, 307] on div "gsap . registerPlugin ( SplitText , ScrollTrigger ) let lenis ; gsap . defaults…" at bounding box center [528, 352] width 955 height 542
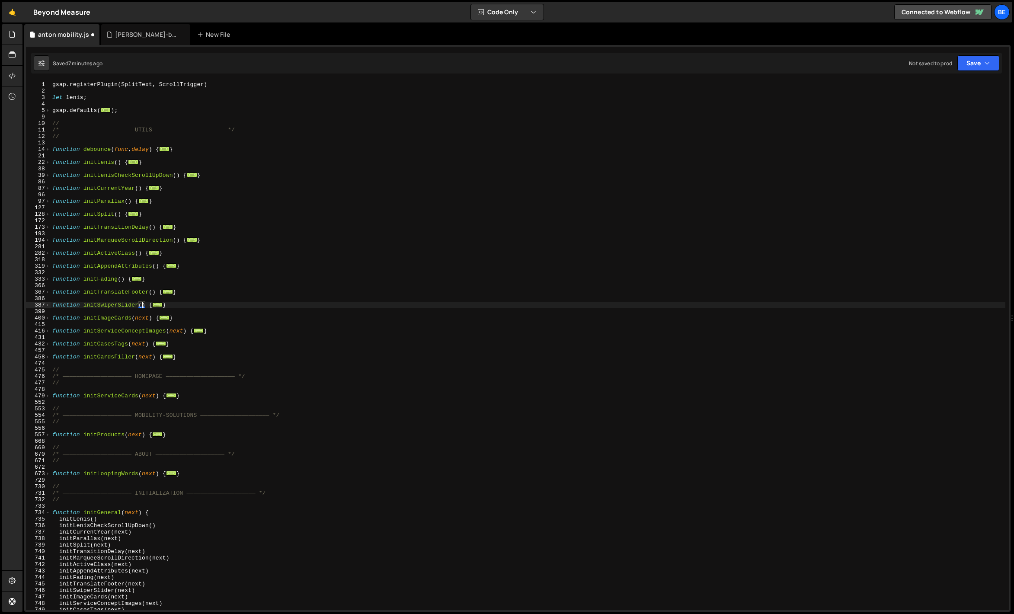
click at [148, 317] on div "gsap . registerPlugin ( SplitText , ScrollTrigger ) let lenis ; gsap . defaults…" at bounding box center [528, 352] width 955 height 542
click at [176, 333] on div "gsap . registerPlugin ( SplitText , ScrollTrigger ) let lenis ; gsap . defaults…" at bounding box center [528, 352] width 955 height 542
click at [138, 344] on div "gsap . registerPlugin ( SplitText , ScrollTrigger ) let lenis ; gsap . defaults…" at bounding box center [528, 352] width 955 height 542
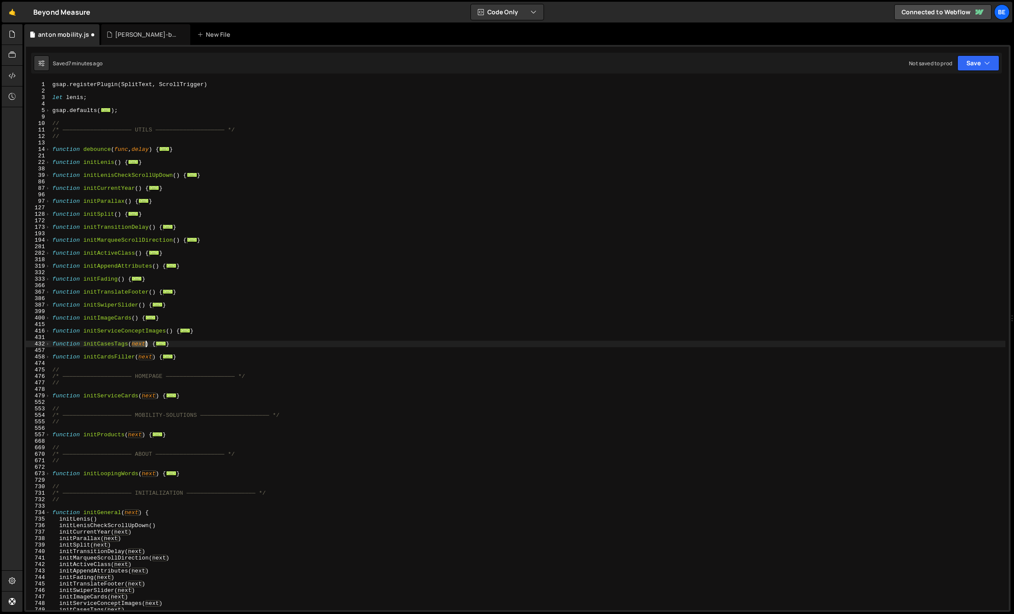
click at [138, 344] on div "gsap . registerPlugin ( SplitText , ScrollTrigger ) let lenis ; gsap . defaults…" at bounding box center [528, 352] width 955 height 542
click at [145, 355] on div "gsap . registerPlugin ( SplitText , ScrollTrigger ) let lenis ; gsap . defaults…" at bounding box center [528, 352] width 955 height 542
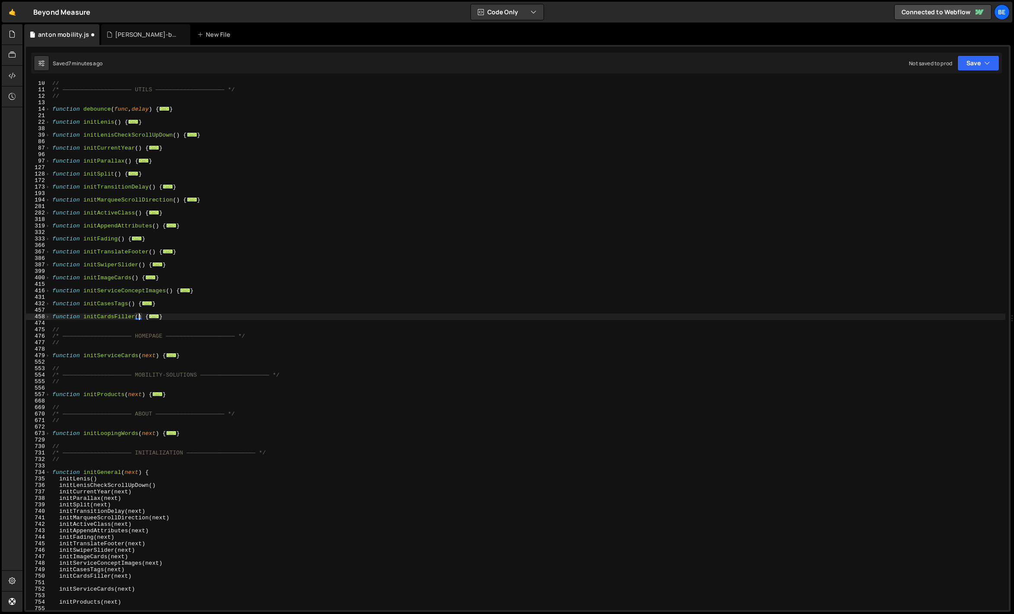
scroll to position [40, 0]
click at [147, 356] on div "// /* ———————————————————— UTILS ———————————————————— */ // function debounce (…" at bounding box center [528, 351] width 955 height 542
type textarea "function initServiceCards() {"
click at [138, 391] on div "// /* ———————————————————— UTILS ———————————————————— */ // function debounce (…" at bounding box center [528, 351] width 955 height 542
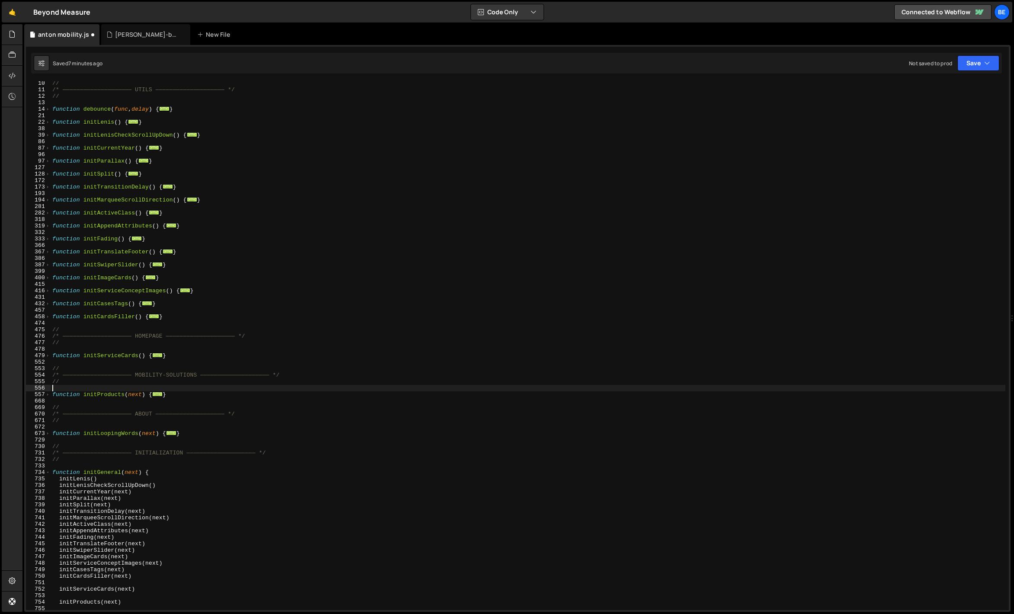
click at [139, 391] on div "// /* ———————————————————— UTILS ———————————————————— */ // function debounce (…" at bounding box center [528, 351] width 955 height 542
click at [139, 393] on div "// /* ———————————————————— UTILS ———————————————————— */ // function debounce (…" at bounding box center [528, 351] width 955 height 542
click at [152, 435] on div "// /* ———————————————————— UTILS ———————————————————— */ // function debounce (…" at bounding box center [528, 351] width 955 height 542
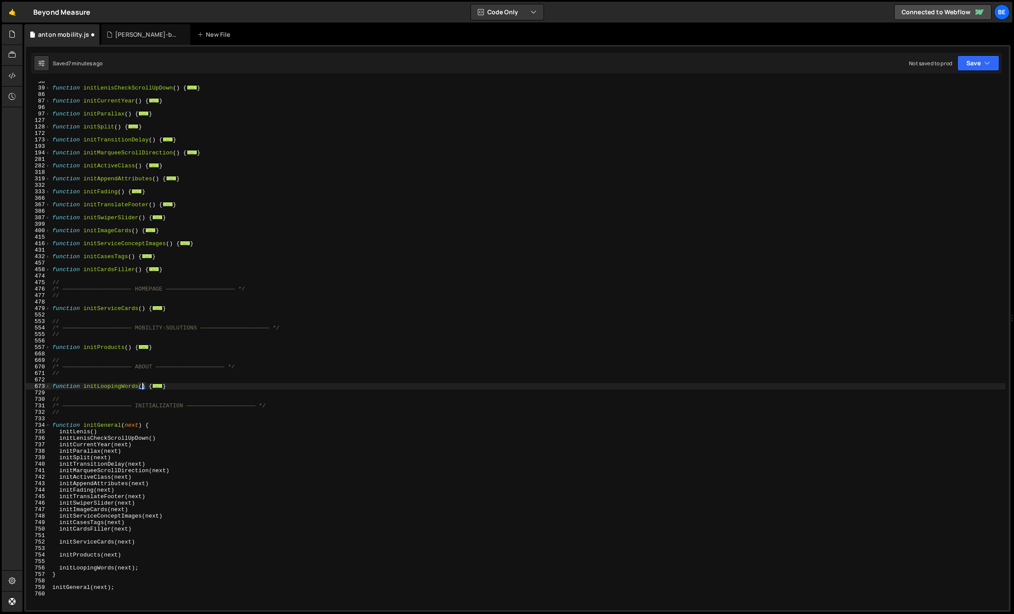
scroll to position [87, 0]
click at [132, 430] on div "function initLenisCheckScrollUpDown ( ) { ... } function initCurrentYear ( ) { …" at bounding box center [528, 349] width 955 height 542
click at [132, 426] on div "function initLenisCheckScrollUpDown ( ) { ... } function initCurrentYear ( ) { …" at bounding box center [528, 349] width 955 height 542
click at [128, 412] on div "function initLenisCheckScrollUpDown ( ) { ... } function initCurrentYear ( ) { …" at bounding box center [528, 349] width 955 height 542
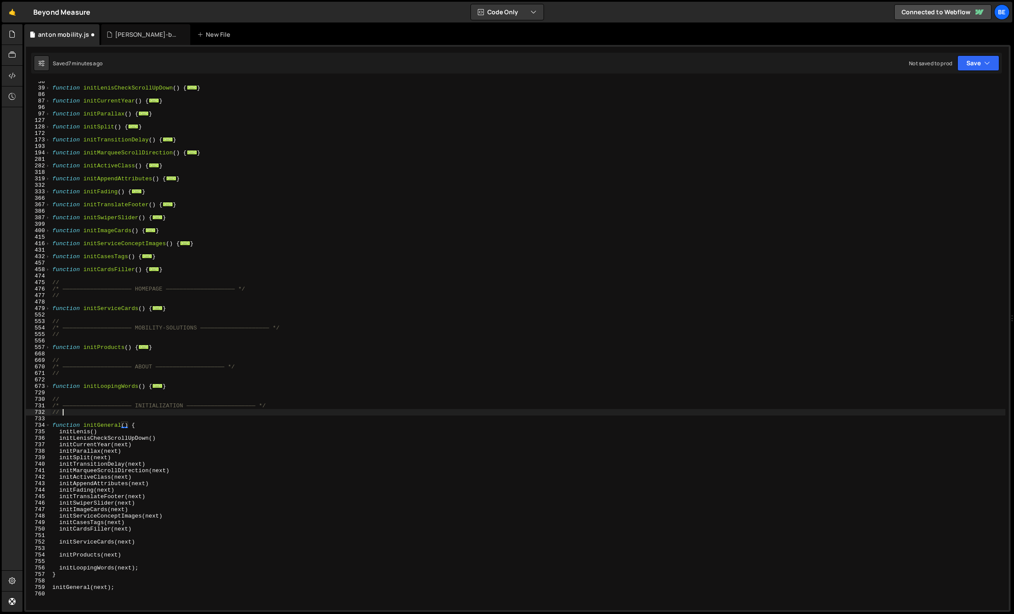
type textarea "//"
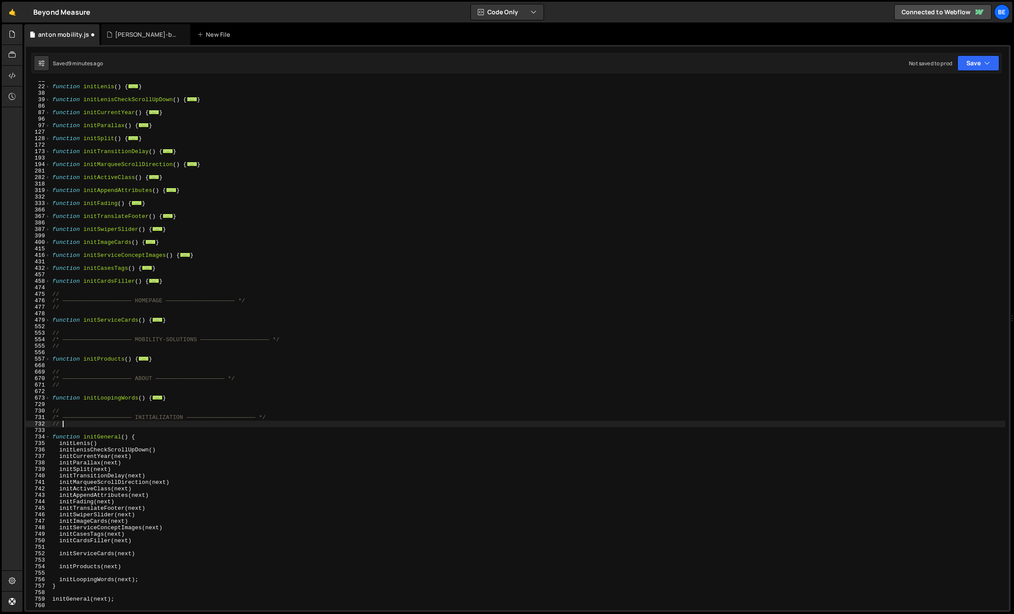
scroll to position [0, 0]
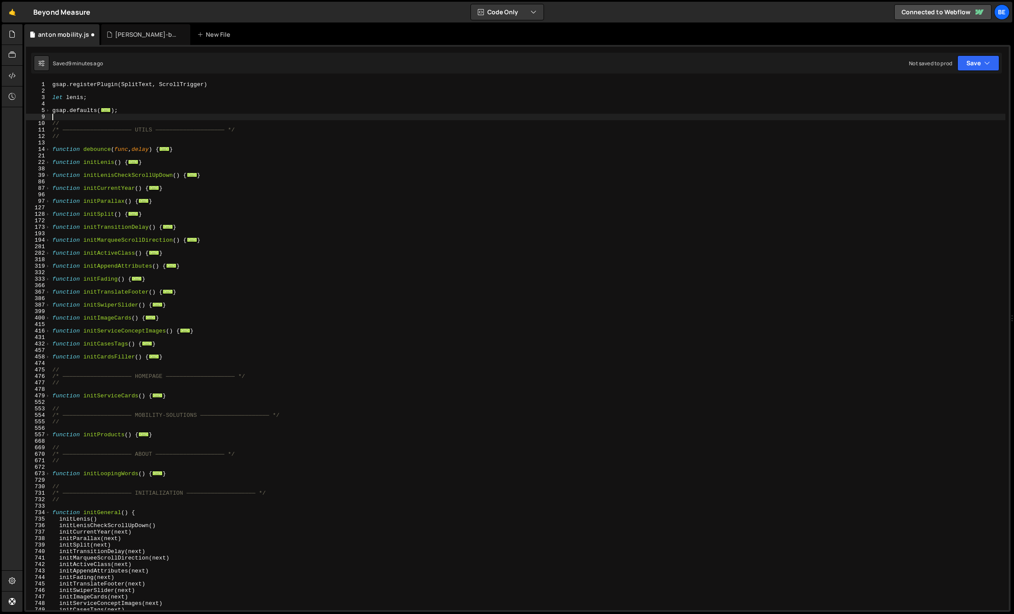
click at [99, 116] on div "gsap . registerPlugin ( SplitText , ScrollTrigger ) let lenis ; gsap . defaults…" at bounding box center [528, 352] width 955 height 542
click at [96, 119] on div "gsap . registerPlugin ( SplitText , ScrollTrigger ) let lenis ; gsap . defaults…" at bounding box center [528, 352] width 955 height 542
click at [82, 103] on div "gsap . registerPlugin ( SplitText , ScrollTrigger ) let lenis ; gsap . defaults…" at bounding box center [528, 352] width 955 height 542
click at [80, 127] on div "gsap . registerPlugin ( SplitText , ScrollTrigger ) let lenis ; gsap . defaults…" at bounding box center [528, 352] width 955 height 542
type textarea "/* ———————————————————— UTILS ———————————————————— */"
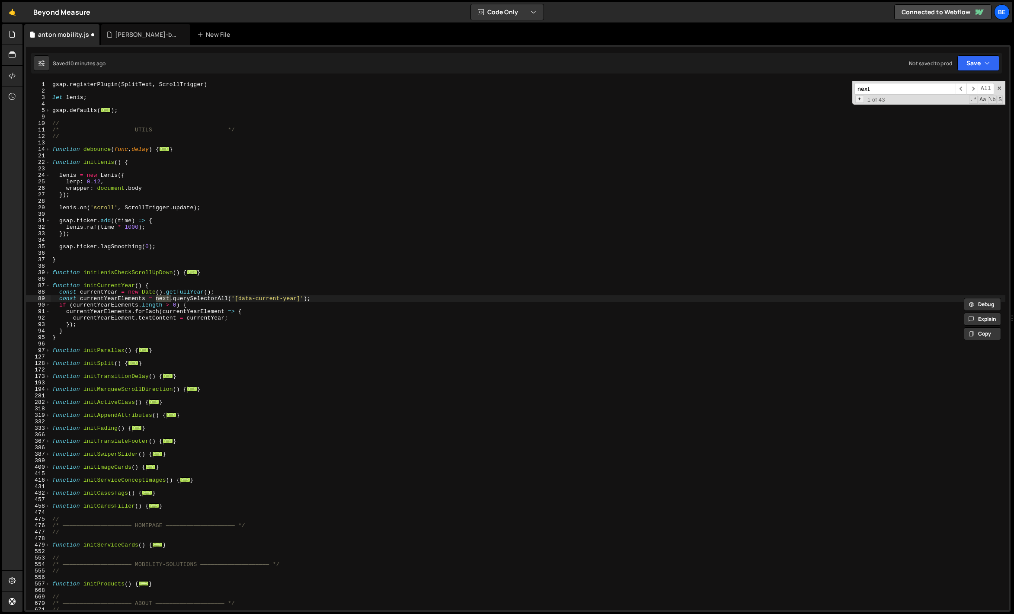
type input "next"
click at [860, 100] on span "+" at bounding box center [860, 99] width 9 height 7
click at [886, 103] on input at bounding box center [905, 102] width 101 height 12
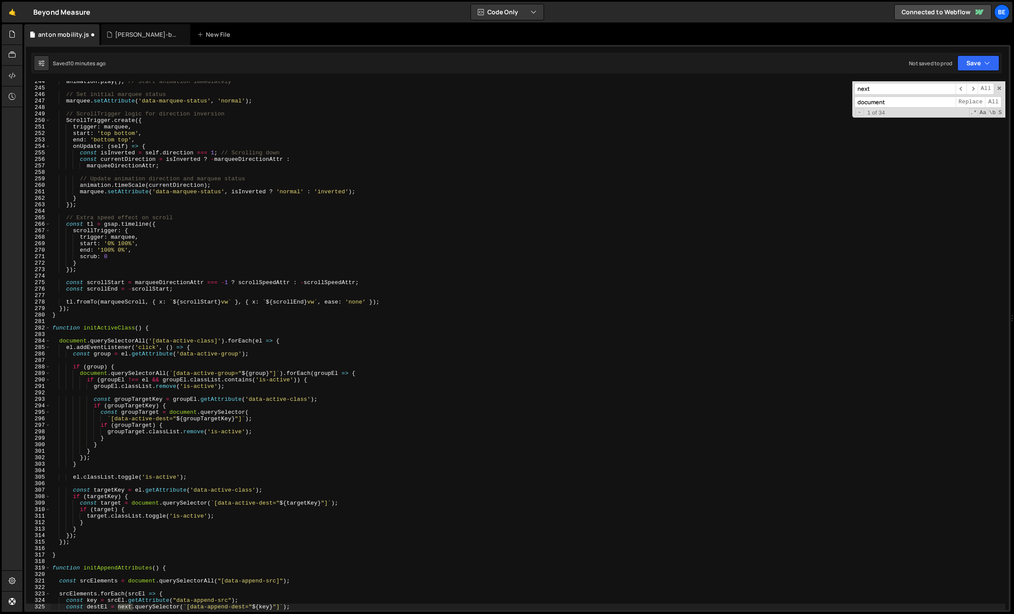
scroll to position [1396, 0]
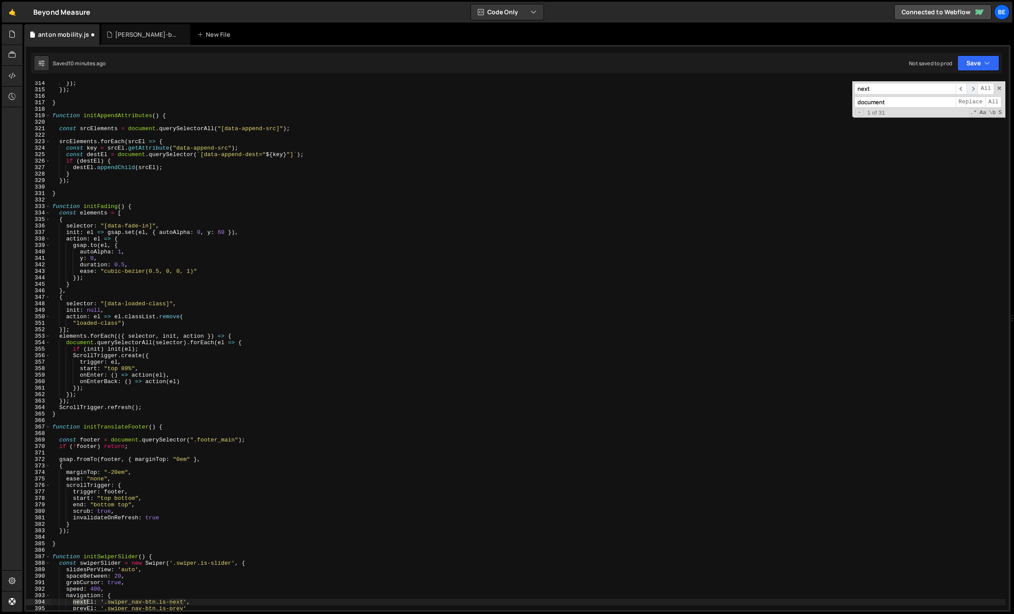
type input "document"
click at [972, 86] on span "​" at bounding box center [972, 89] width 11 height 12
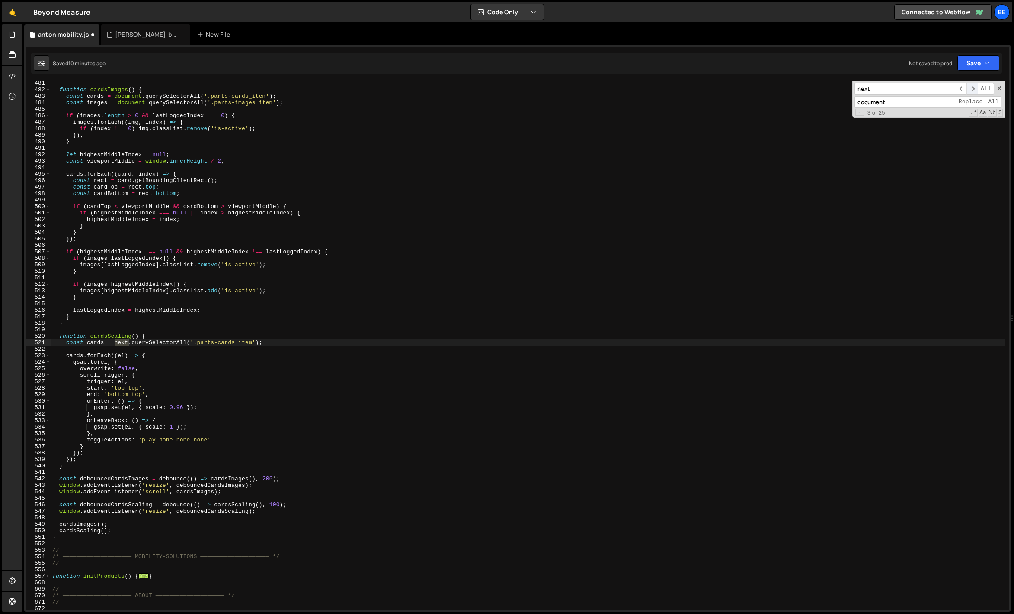
scroll to position [3394, 0]
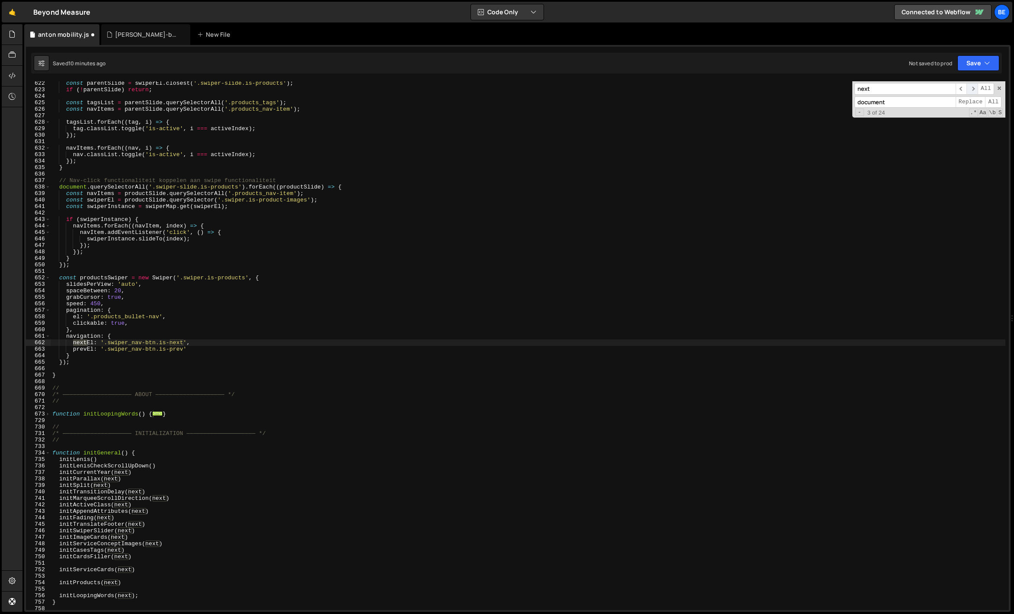
click at [975, 90] on span "​" at bounding box center [972, 89] width 11 height 12
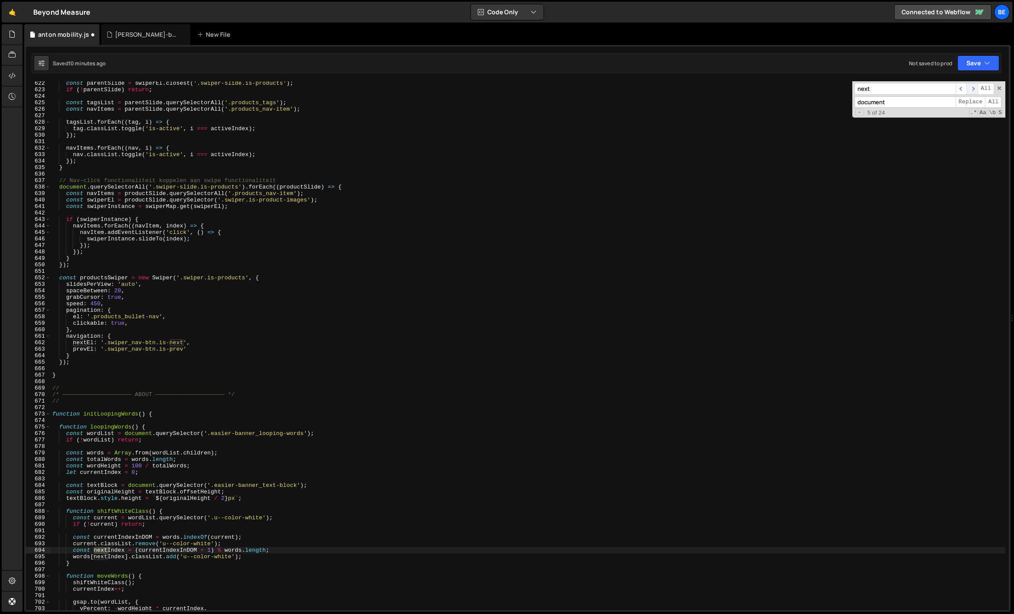
click at [975, 90] on span "​" at bounding box center [972, 89] width 11 height 12
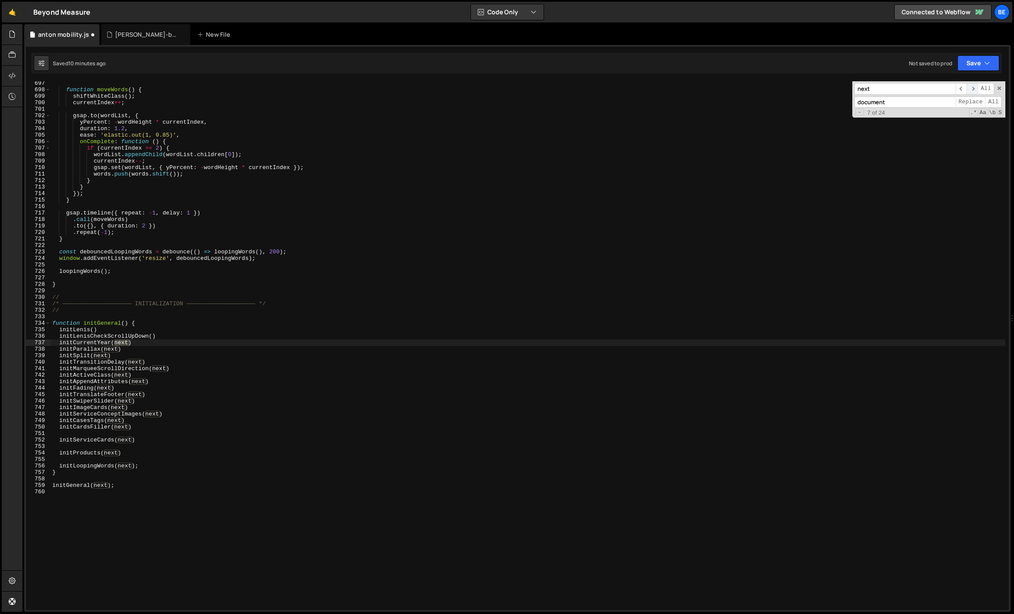
scroll to position [3881, 0]
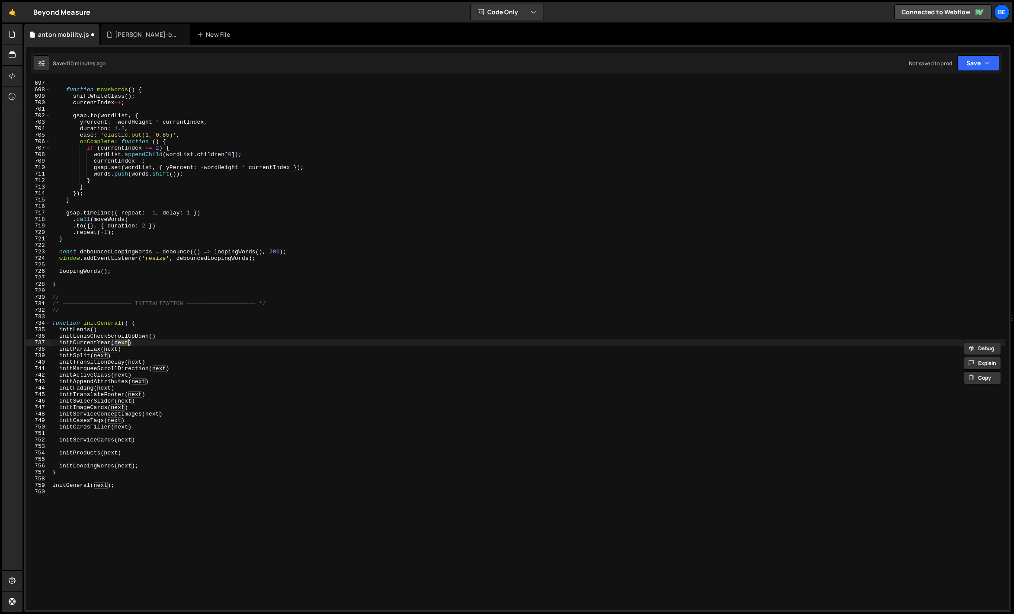
click at [121, 340] on div "function moveWords ( ) { shiftWhiteClass ( ) ; currentIndex ++ ; gsap . to ( wo…" at bounding box center [528, 345] width 955 height 529
click at [121, 340] on div "function moveWords ( ) { shiftWhiteClass ( ) ; currentIndex ++ ; gsap . to ( wo…" at bounding box center [528, 351] width 955 height 542
click at [109, 349] on div "function moveWords ( ) { shiftWhiteClass ( ) ; currentIndex ++ ; gsap . to ( wo…" at bounding box center [528, 351] width 955 height 542
click at [103, 355] on div "function moveWords ( ) { shiftWhiteClass ( ) ; currentIndex ++ ; gsap . to ( wo…" at bounding box center [528, 351] width 955 height 542
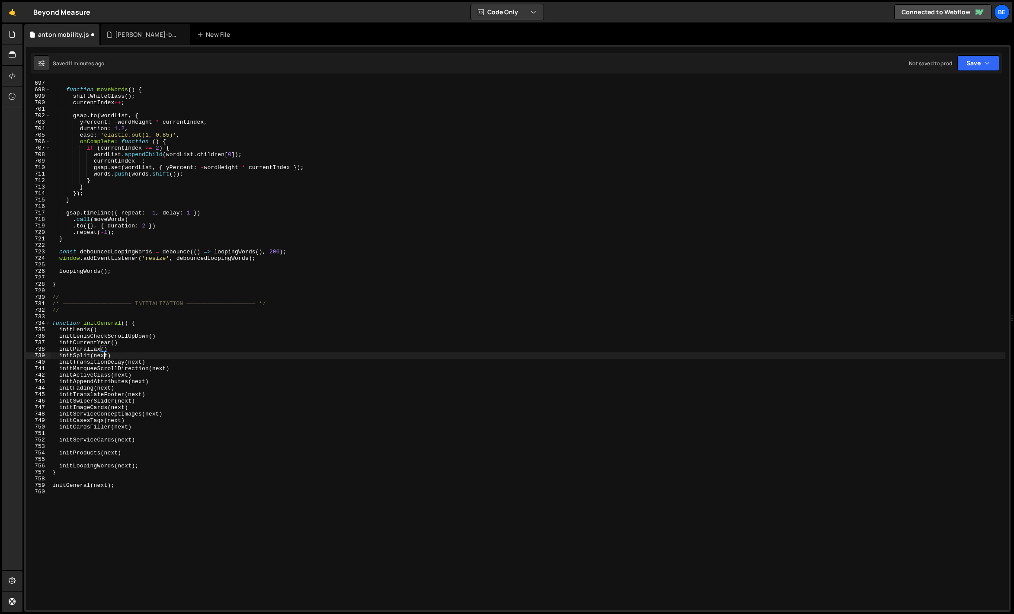
click at [103, 355] on div "function moveWords ( ) { shiftWhiteClass ( ) ; currentIndex ++ ; gsap . to ( wo…" at bounding box center [528, 351] width 955 height 542
click at [139, 365] on div "function moveWords ( ) { shiftWhiteClass ( ) ; currentIndex ++ ; gsap . to ( wo…" at bounding box center [528, 351] width 955 height 542
click at [150, 366] on div "function moveWords ( ) { shiftWhiteClass ( ) ; currentIndex ++ ; gsap . to ( wo…" at bounding box center [528, 351] width 955 height 542
click at [160, 369] on div "function moveWords ( ) { shiftWhiteClass ( ) ; currentIndex ++ ; gsap . to ( wo…" at bounding box center [528, 351] width 955 height 542
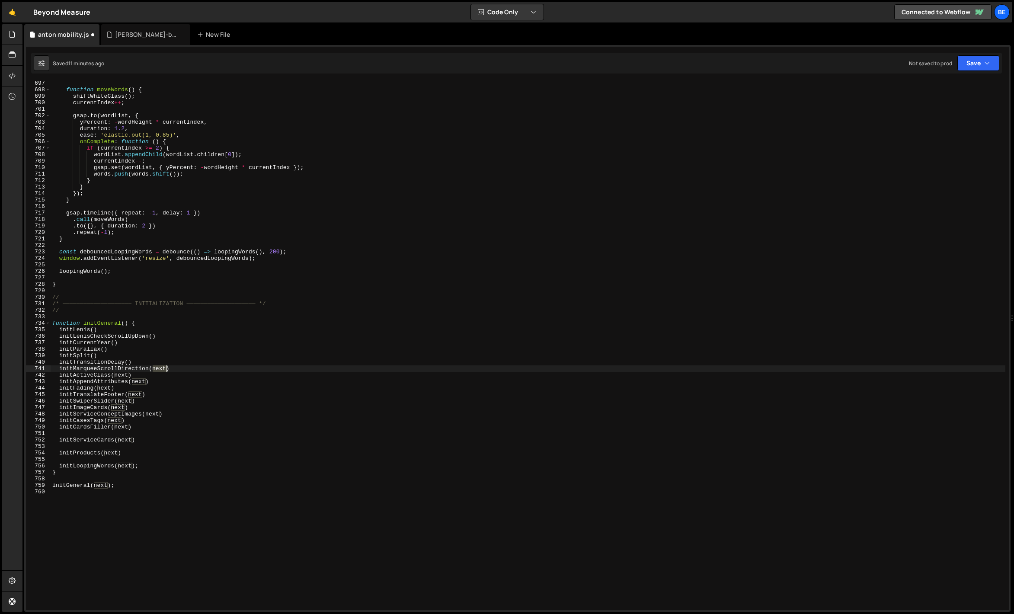
click at [160, 369] on div "function moveWords ( ) { shiftWhiteClass ( ) ; currentIndex ++ ; gsap . to ( wo…" at bounding box center [528, 351] width 955 height 542
click at [124, 375] on div "function moveWords ( ) { shiftWhiteClass ( ) ; currentIndex ++ ; gsap . to ( wo…" at bounding box center [528, 351] width 955 height 542
click at [138, 383] on div "function moveWords ( ) { shiftWhiteClass ( ) ; currentIndex ++ ; gsap . to ( wo…" at bounding box center [528, 351] width 955 height 542
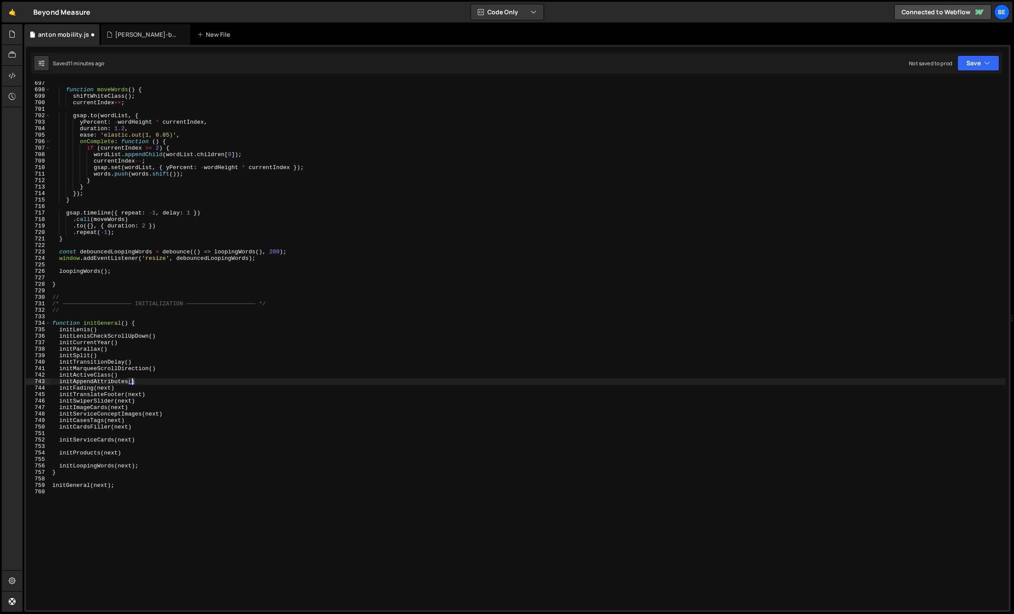
click at [101, 388] on div "function moveWords ( ) { shiftWhiteClass ( ) ; currentIndex ++ ; gsap . to ( wo…" at bounding box center [528, 351] width 955 height 542
click at [134, 392] on div "function moveWords ( ) { shiftWhiteClass ( ) ; currentIndex ++ ; gsap . to ( wo…" at bounding box center [528, 351] width 955 height 542
click at [149, 413] on div "function moveWords ( ) { shiftWhiteClass ( ) ; currentIndex ++ ; gsap . to ( wo…" at bounding box center [528, 351] width 955 height 542
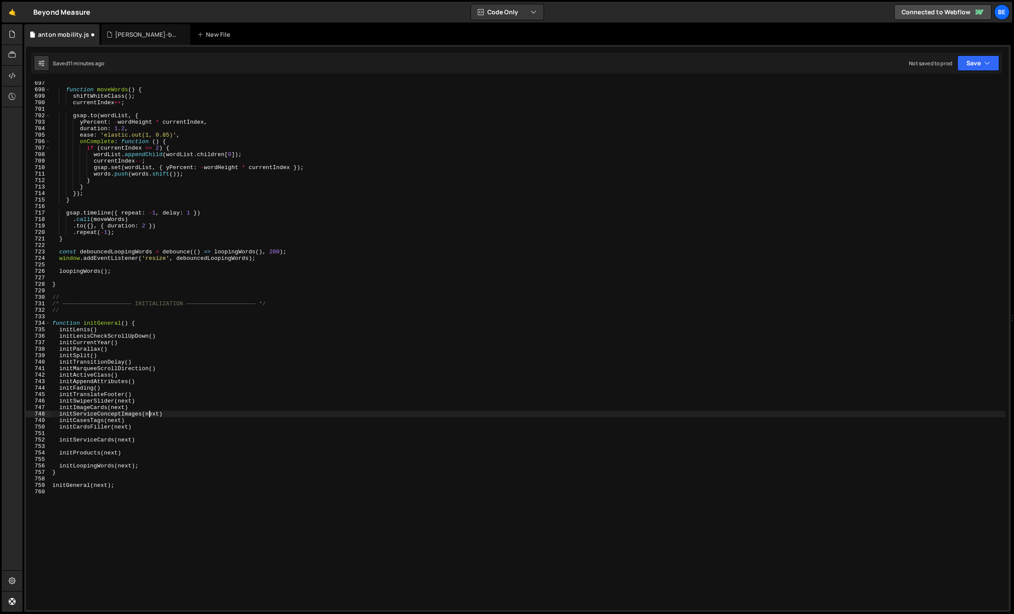
click at [149, 413] on div "function moveWords ( ) { shiftWhiteClass ( ) ; currentIndex ++ ; gsap . to ( wo…" at bounding box center [528, 351] width 955 height 542
click at [128, 402] on div "function moveWords ( ) { shiftWhiteClass ( ) ; currentIndex ++ ; gsap . to ( wo…" at bounding box center [528, 351] width 955 height 542
click at [123, 406] on div "function moveWords ( ) { shiftWhiteClass ( ) ; currentIndex ++ ; gsap . to ( wo…" at bounding box center [528, 351] width 955 height 542
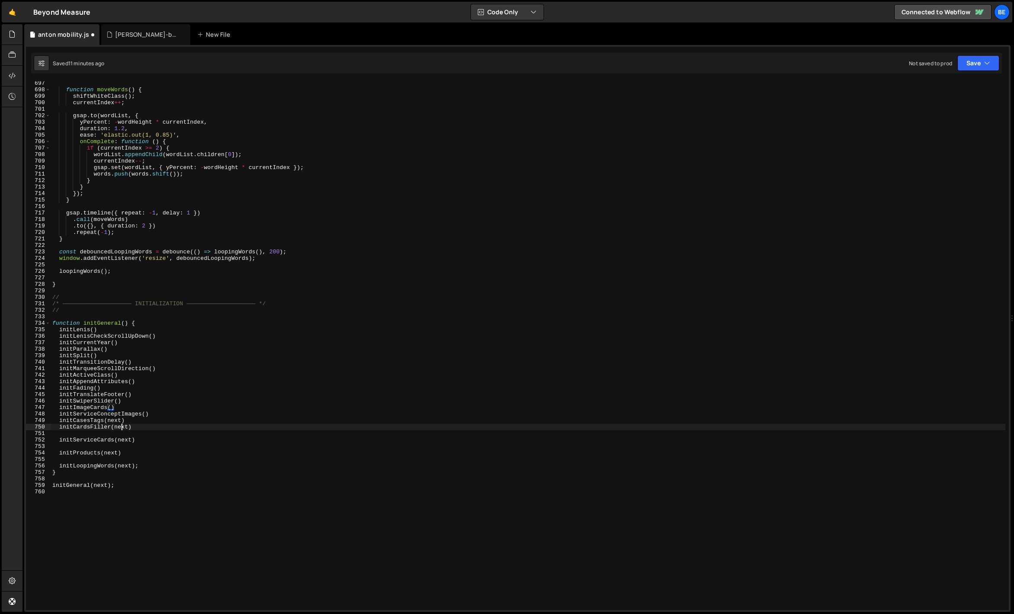
click at [123, 424] on div "function moveWords ( ) { shiftWhiteClass ( ) ; currentIndex ++ ; gsap . to ( wo…" at bounding box center [528, 351] width 955 height 542
click at [117, 422] on div "function moveWords ( ) { shiftWhiteClass ( ) ; currentIndex ++ ; gsap . to ( wo…" at bounding box center [528, 351] width 955 height 542
click at [127, 442] on div "function moveWords ( ) { shiftWhiteClass ( ) ; currentIndex ++ ; gsap . to ( wo…" at bounding box center [528, 351] width 955 height 542
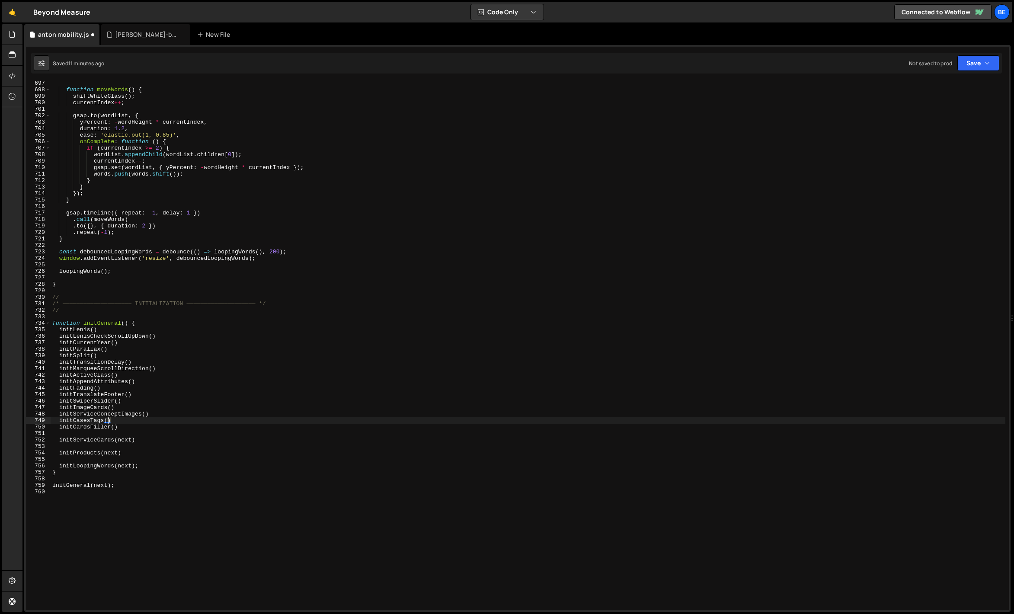
click at [127, 442] on div "function moveWords ( ) { shiftWhiteClass ( ) ; currentIndex ++ ; gsap . to ( wo…" at bounding box center [528, 351] width 955 height 542
click at [119, 454] on div "function moveWords ( ) { shiftWhiteClass ( ) ; currentIndex ++ ; gsap . to ( wo…" at bounding box center [528, 351] width 955 height 542
click at [124, 463] on div "function moveWords ( ) { shiftWhiteClass ( ) ; currentIndex ++ ; gsap . to ( wo…" at bounding box center [528, 351] width 955 height 542
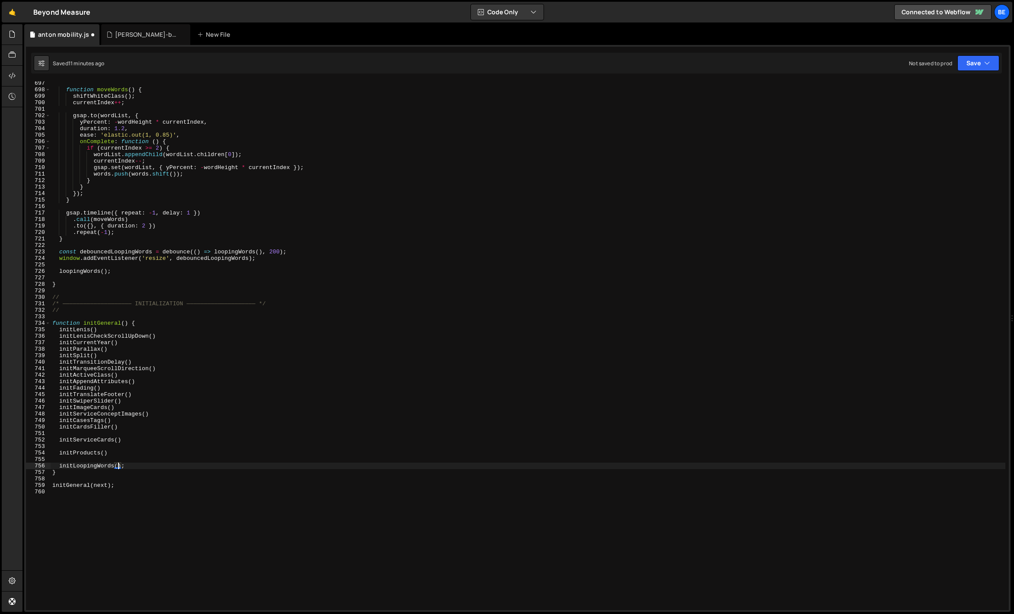
click at [103, 485] on div "function moveWords ( ) { shiftWhiteClass ( ) ; currentIndex ++ ; gsap . to ( wo…" at bounding box center [528, 351] width 955 height 542
click at [110, 475] on div "function moveWords ( ) { shiftWhiteClass ( ) ; currentIndex ++ ; gsap . to ( wo…" at bounding box center [528, 351] width 955 height 542
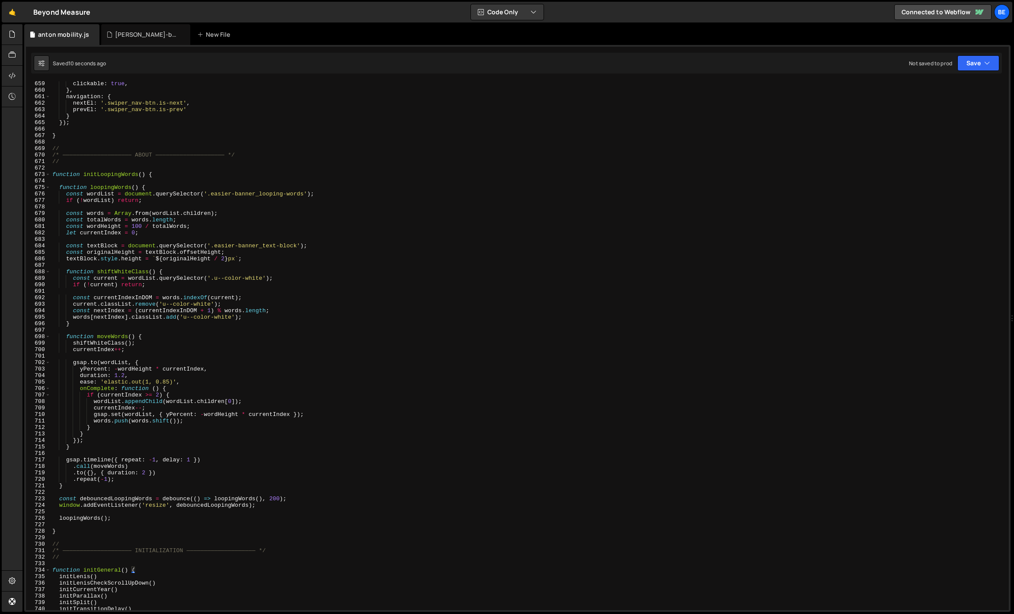
click at [50, 174] on div "673" at bounding box center [38, 174] width 25 height 6
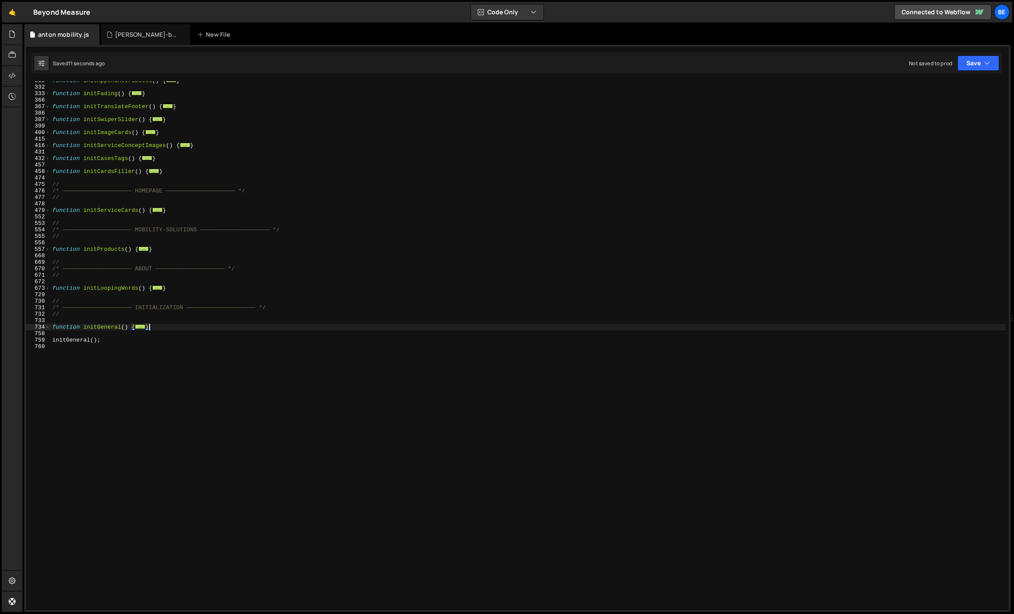
scroll to position [0, 0]
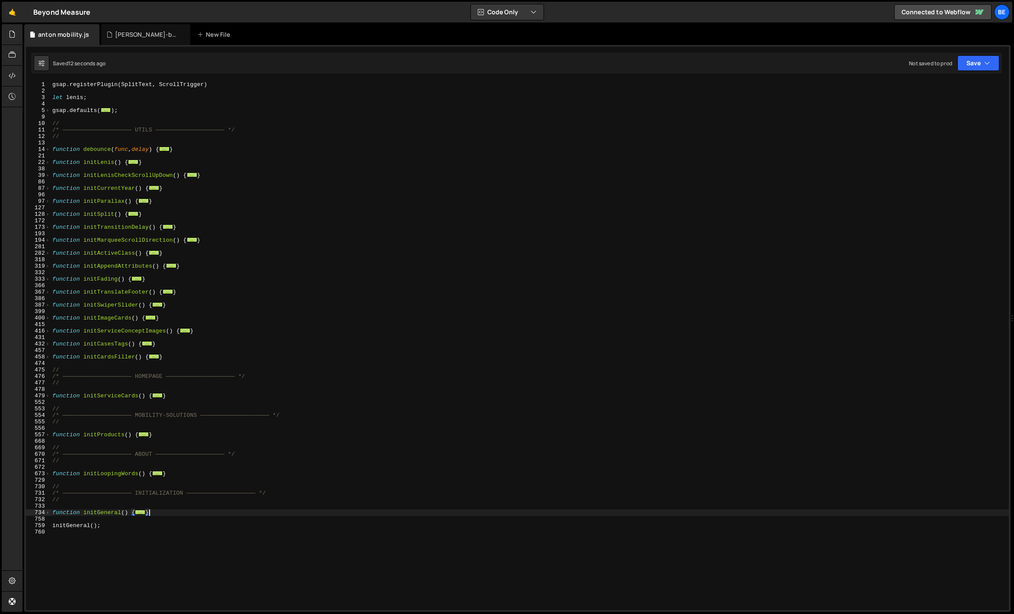
click at [96, 124] on div "gsap . registerPlugin ( SplitText , ScrollTrigger ) let lenis ; gsap . defaults…" at bounding box center [530, 352] width 958 height 542
type textarea "//"
click at [13, 16] on link "🤙" at bounding box center [12, 12] width 21 height 21
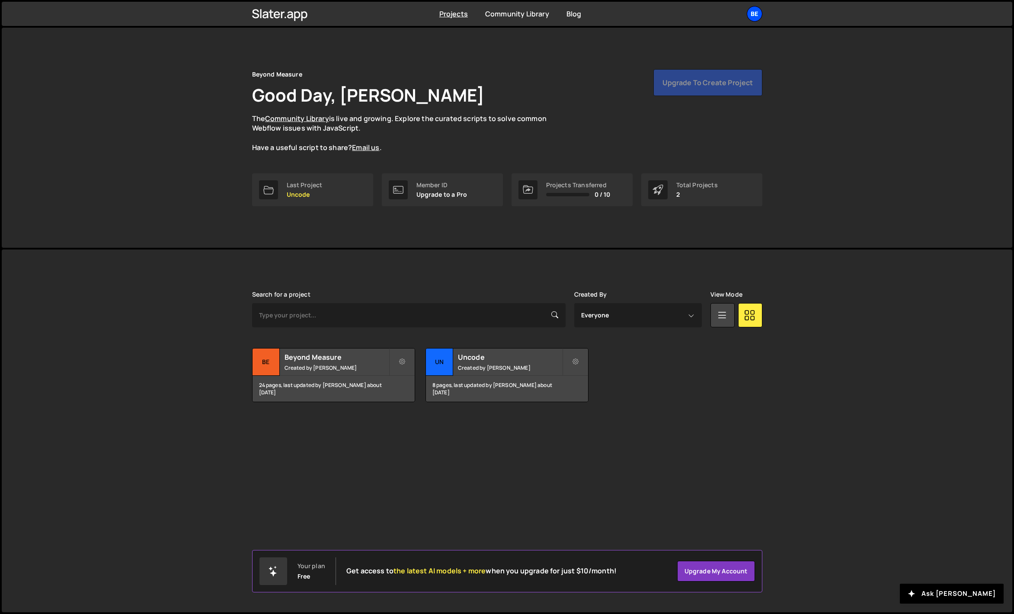
click at [758, 10] on div "Be" at bounding box center [755, 14] width 16 height 16
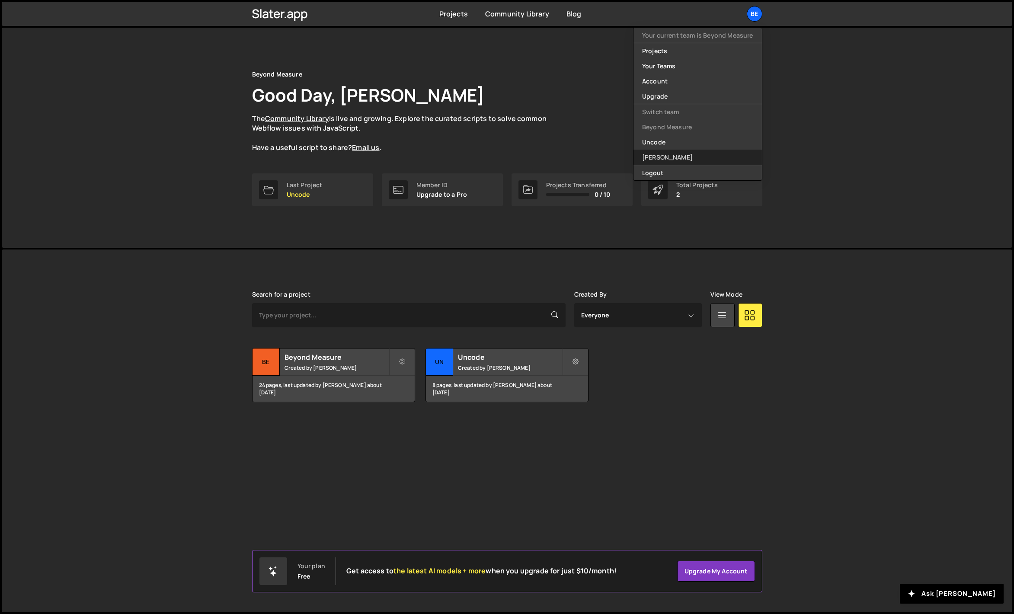
click at [671, 163] on link "[PERSON_NAME]" at bounding box center [698, 157] width 128 height 15
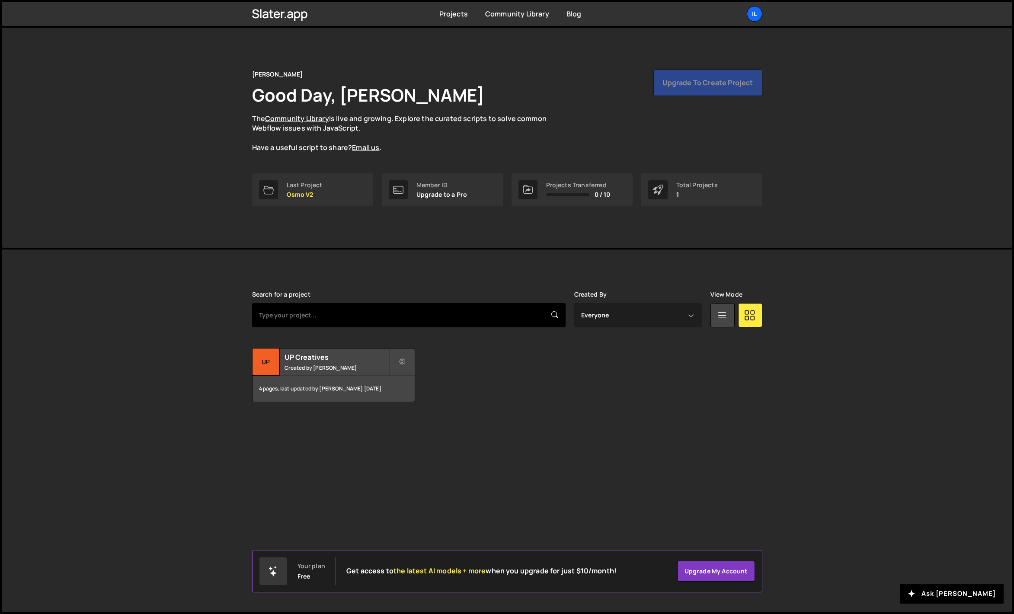
click at [269, 316] on input "text" at bounding box center [409, 315] width 314 height 24
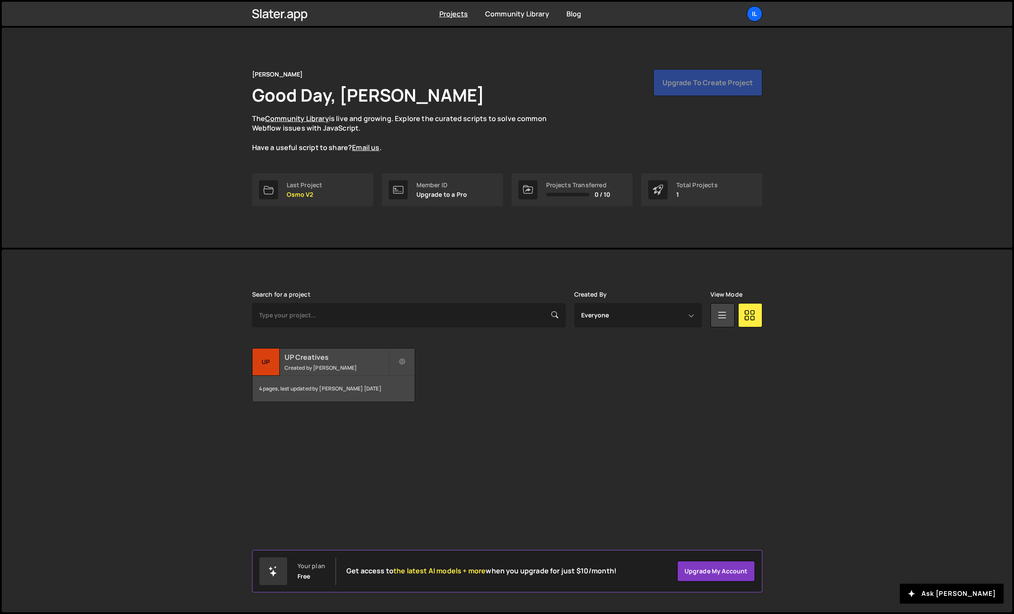
click at [273, 351] on div "UP" at bounding box center [266, 362] width 27 height 27
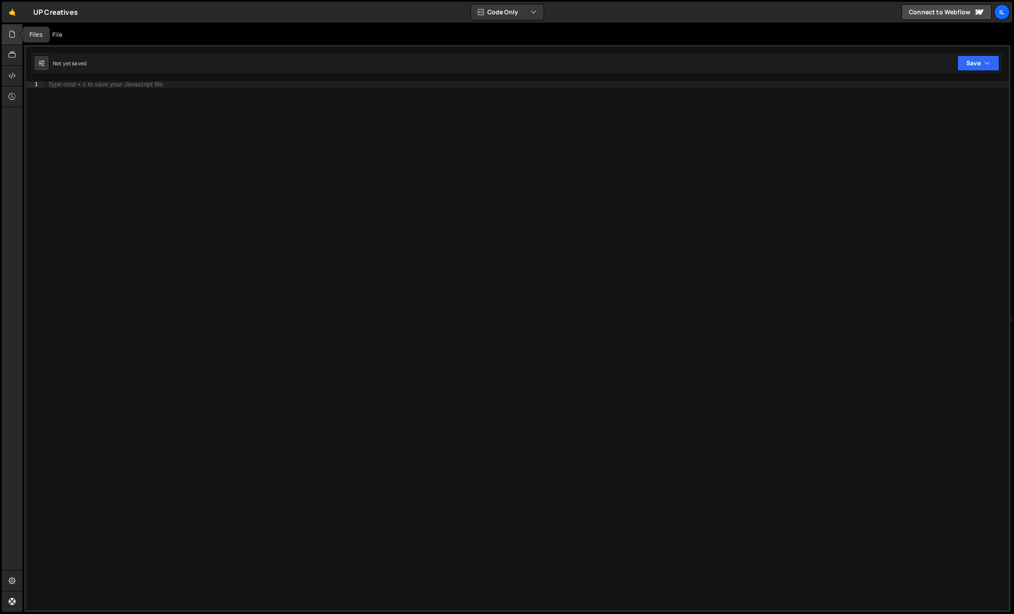
click at [11, 42] on div at bounding box center [12, 34] width 21 height 21
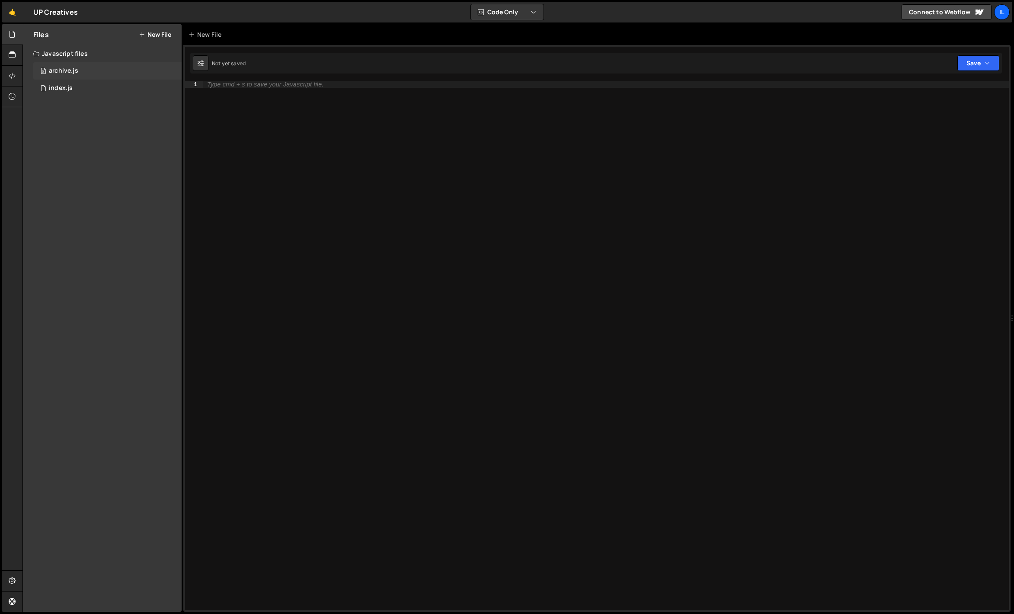
click at [82, 74] on div "0 archive.js 0" at bounding box center [107, 70] width 148 height 17
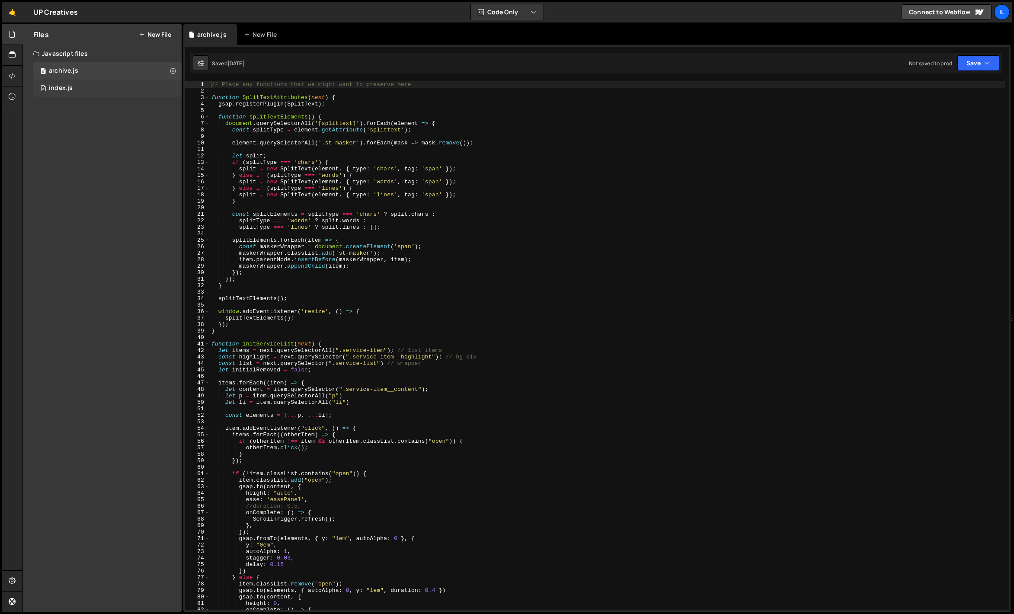
click at [77, 85] on div "0 index.js 0" at bounding box center [107, 88] width 148 height 17
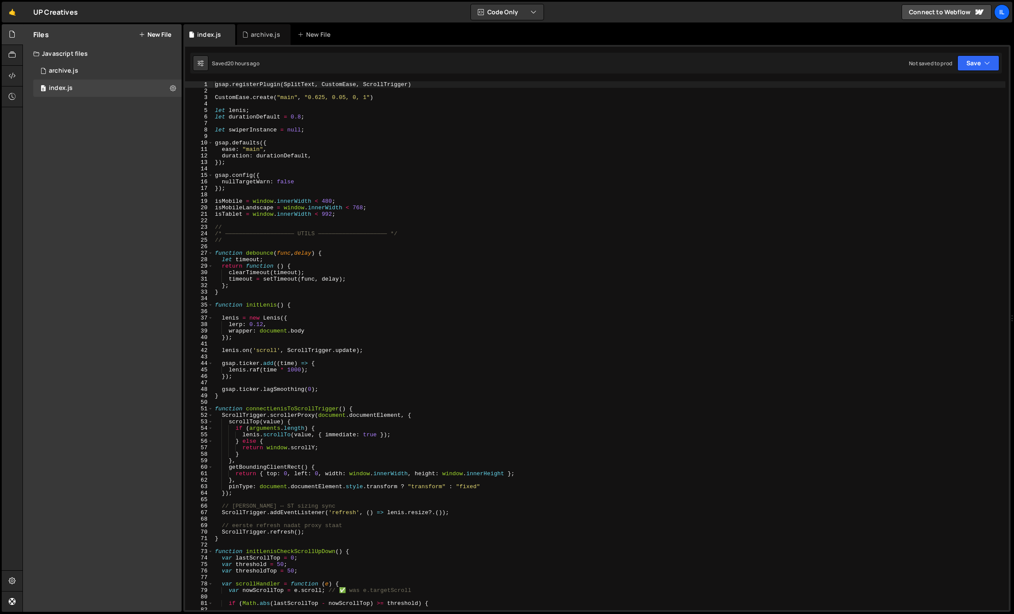
click at [16, 33] on div at bounding box center [12, 34] width 21 height 21
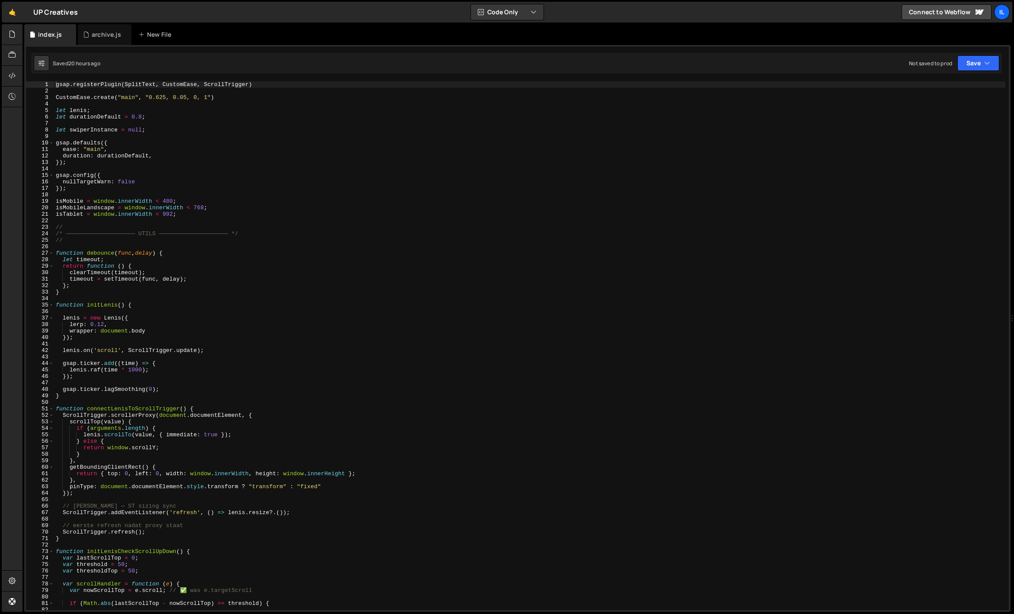
click at [203, 118] on div "gsap . registerPlugin ( SplitText , CustomEase , ScrollTrigger ) CustomEase . c…" at bounding box center [530, 352] width 952 height 542
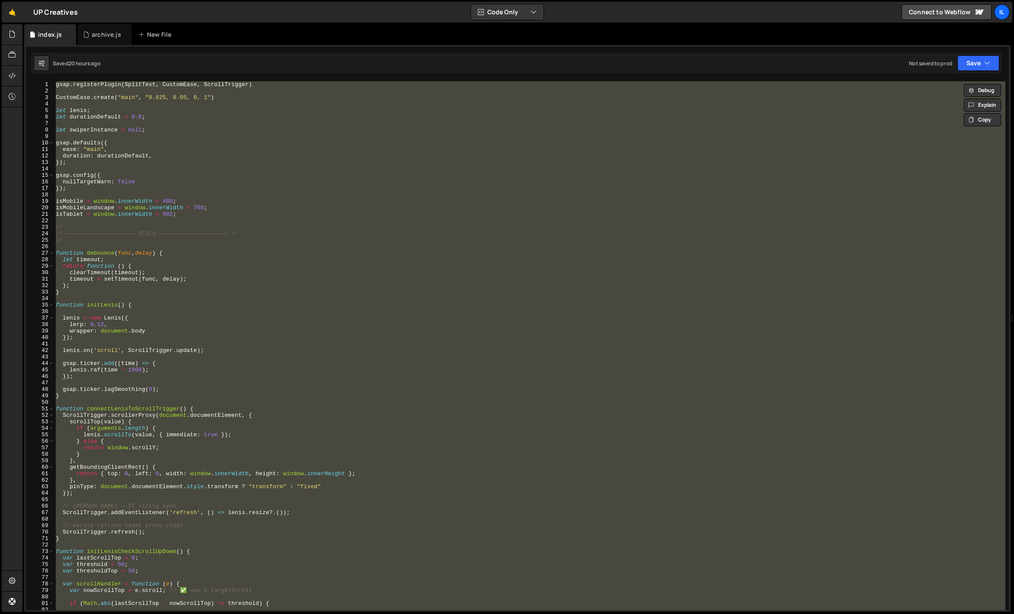
click at [170, 115] on div "gsap . registerPlugin ( SplitText , CustomEase , ScrollTrigger ) CustomEase . c…" at bounding box center [530, 345] width 952 height 529
type textarea "let durationDefault = 0.8;"
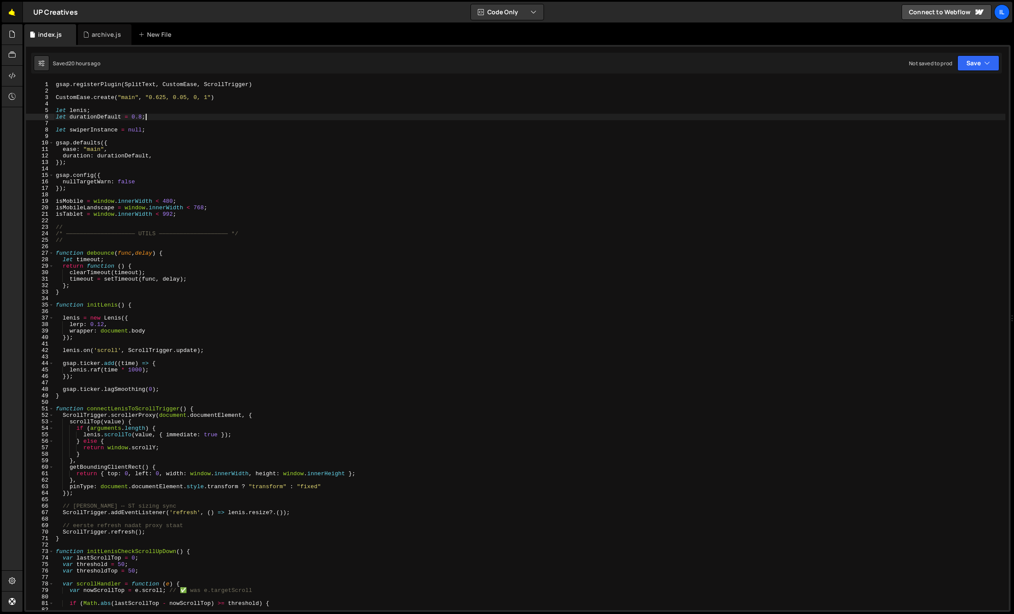
click at [18, 15] on link "🤙" at bounding box center [12, 12] width 21 height 21
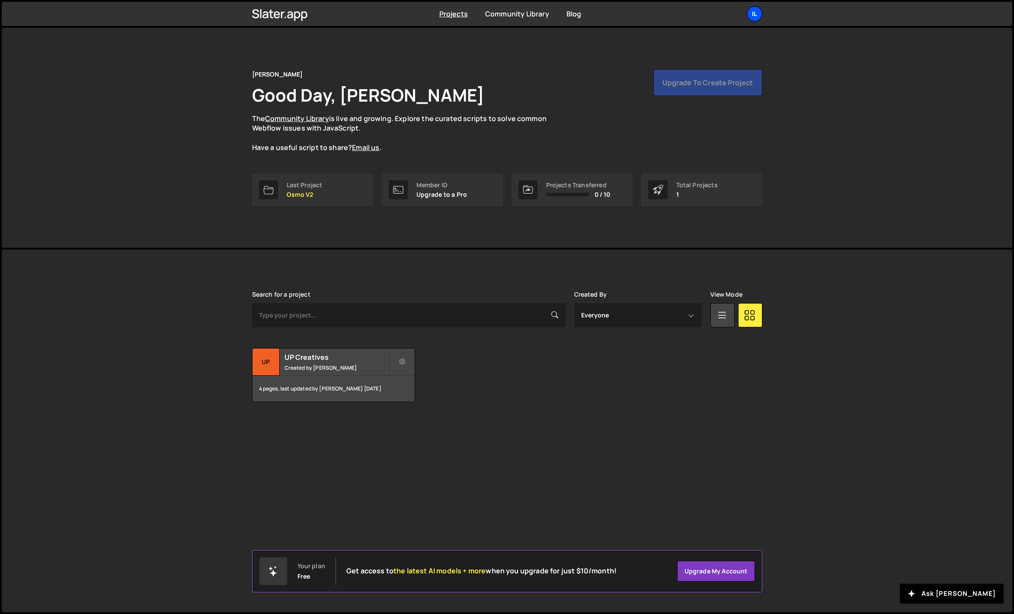
click at [759, 14] on div "Il" at bounding box center [755, 14] width 16 height 16
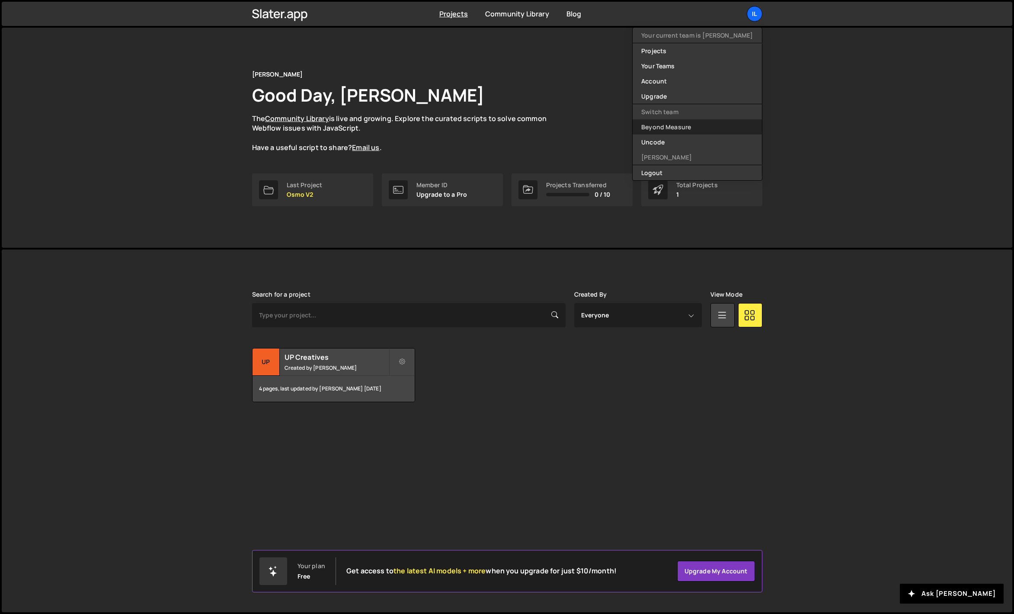
click at [701, 126] on link "Beyond Measure" at bounding box center [697, 126] width 129 height 15
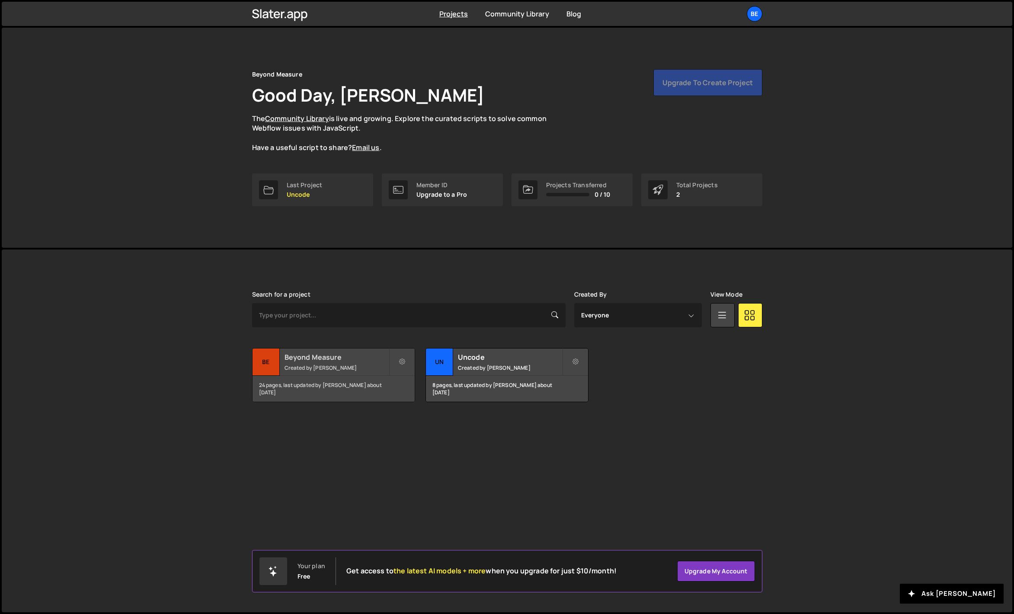
click at [345, 357] on h2 "Beyond Measure" at bounding box center [337, 358] width 104 height 10
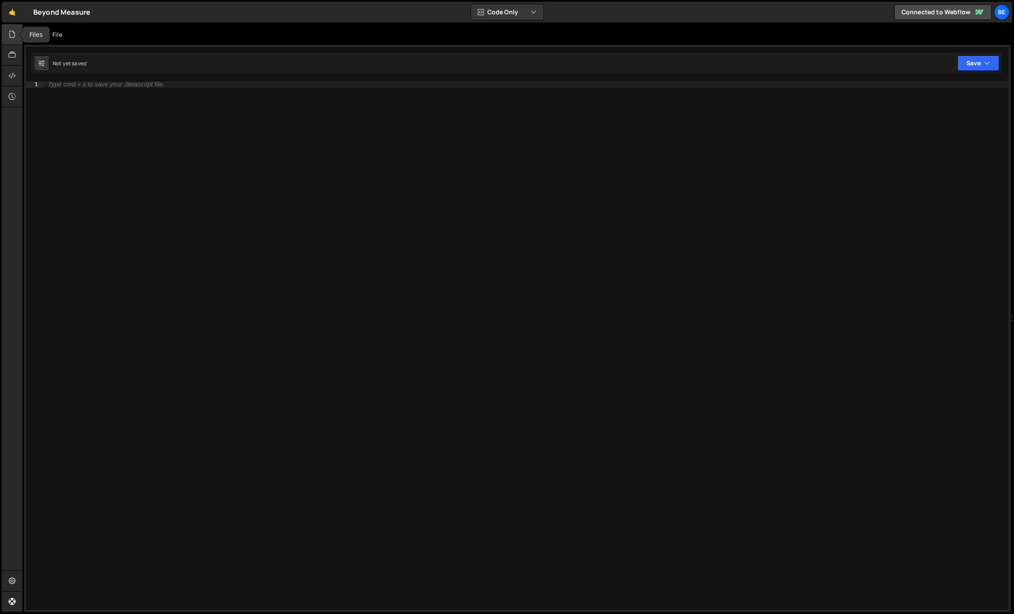
click at [15, 39] on div at bounding box center [12, 34] width 21 height 21
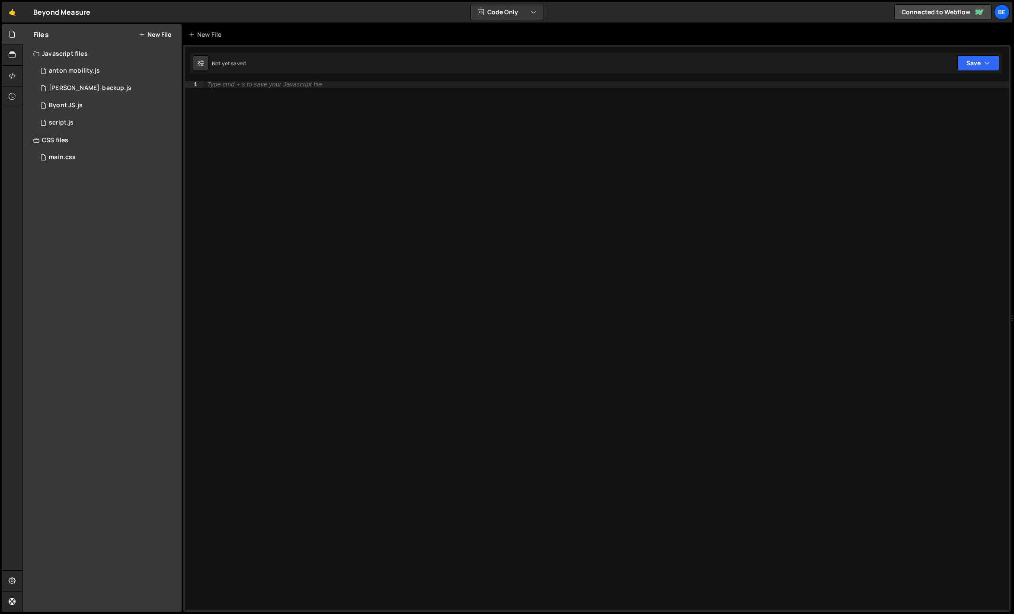
click at [154, 34] on button "New File" at bounding box center [155, 34] width 32 height 7
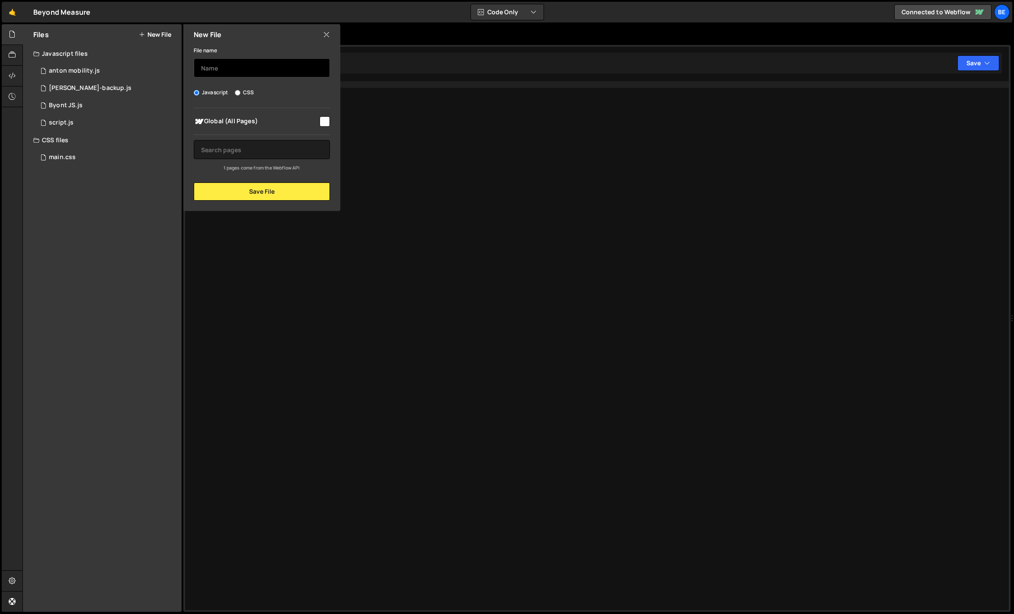
click at [239, 70] on input "text" at bounding box center [262, 67] width 136 height 19
type input "[PERSON_NAME]-b-counter"
click at [237, 193] on button "Save File" at bounding box center [262, 192] width 136 height 18
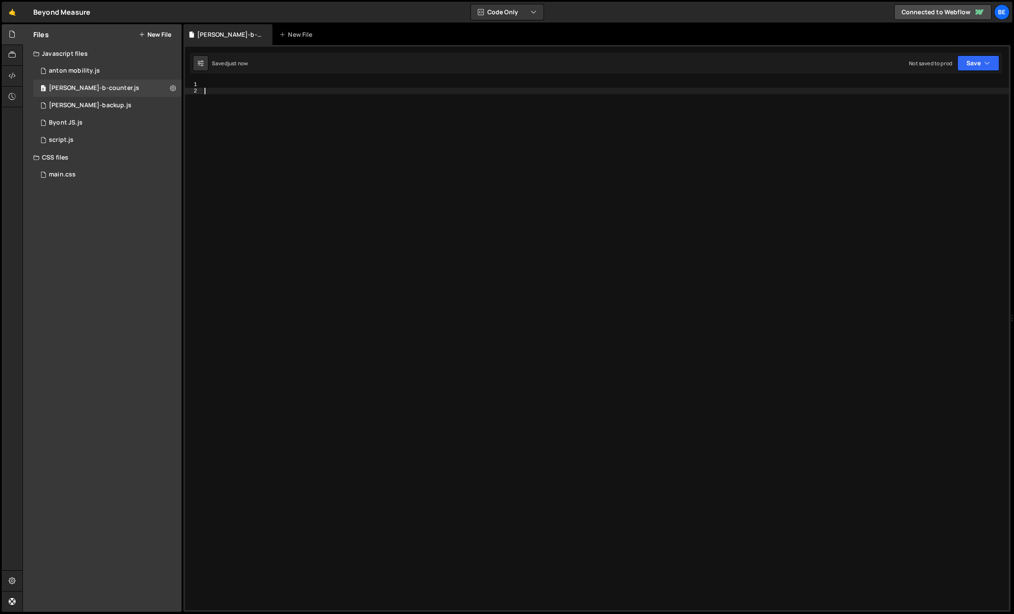
click at [250, 146] on div at bounding box center [606, 352] width 806 height 542
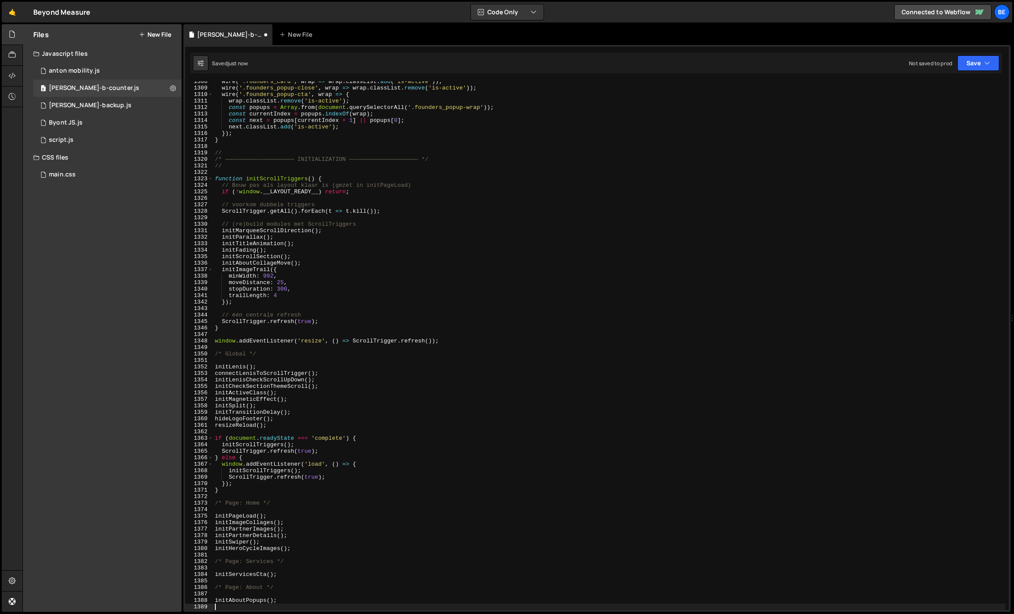
scroll to position [8482, 0]
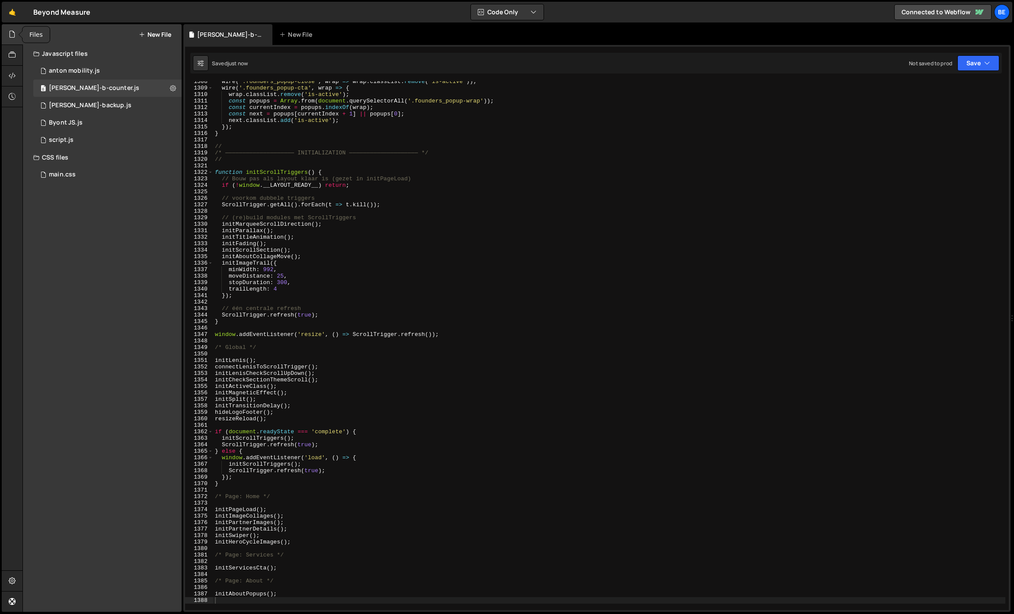
click at [19, 39] on div at bounding box center [12, 34] width 21 height 21
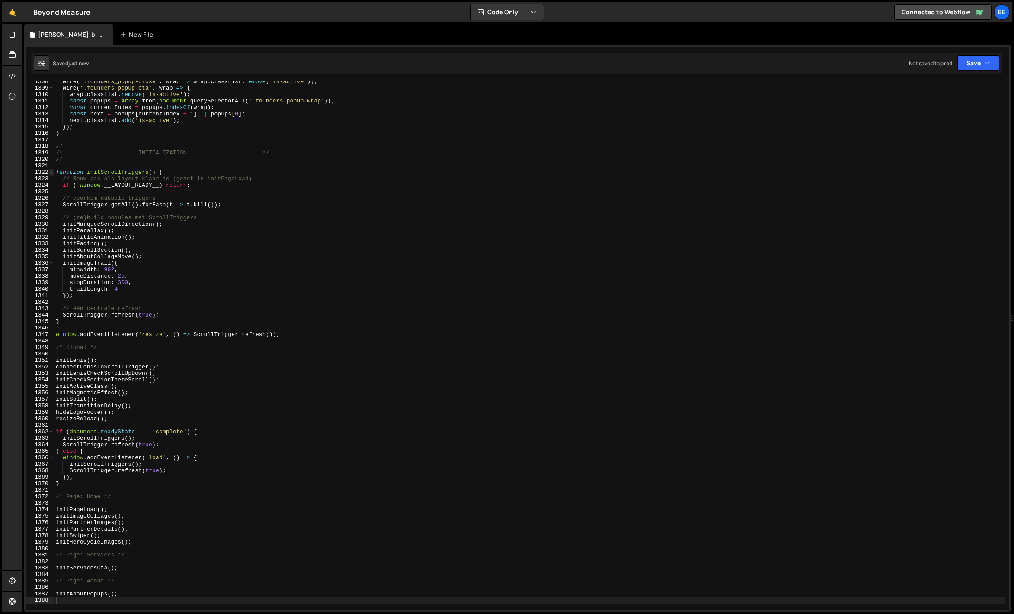
click at [52, 172] on span at bounding box center [51, 172] width 5 height 6
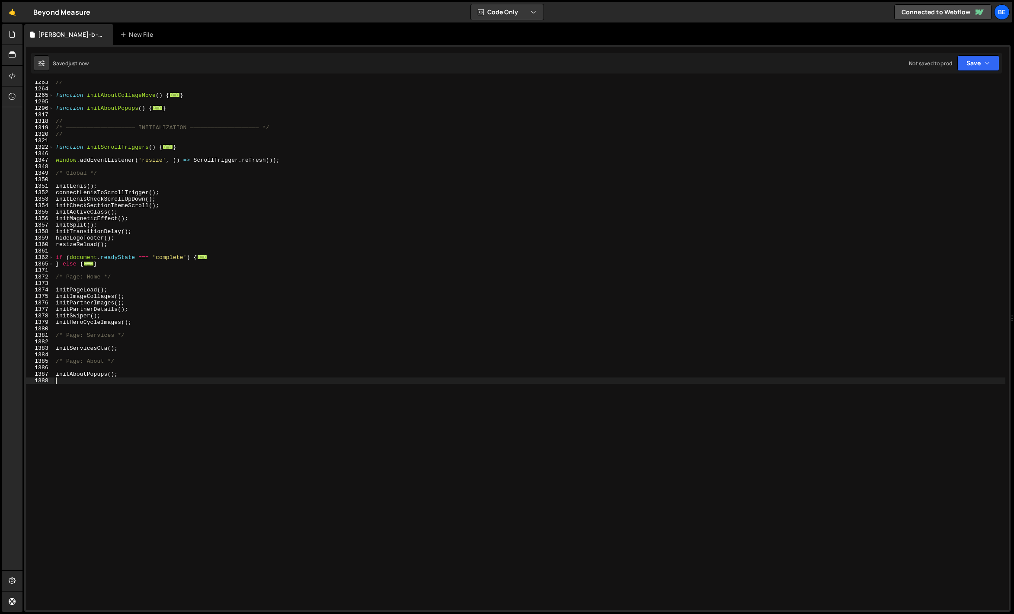
scroll to position [381, 0]
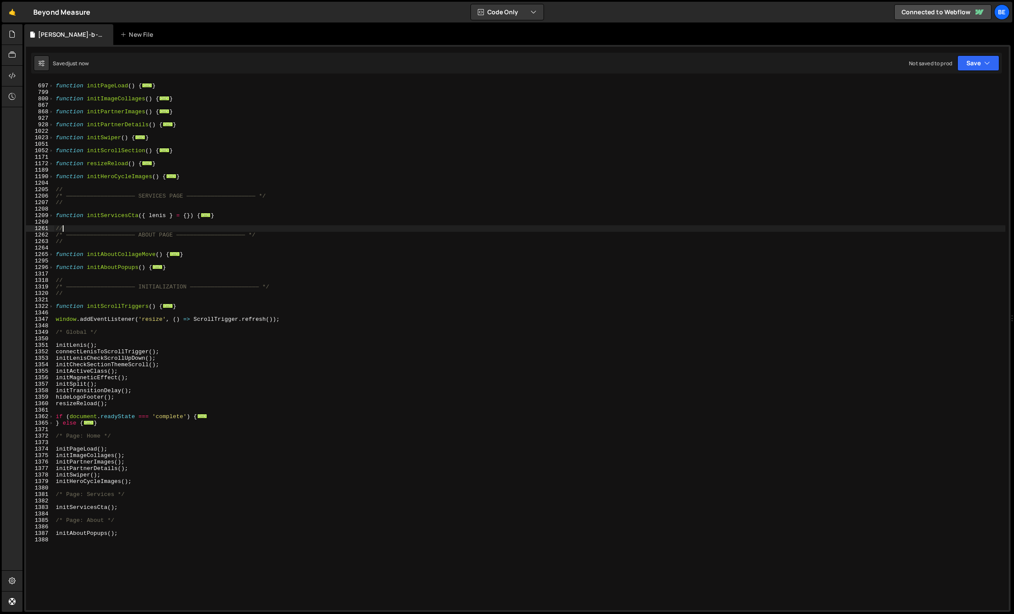
click at [121, 231] on div "function initPageLoad ( ) { ... } function initImageCollages ( ) { ... } functi…" at bounding box center [530, 347] width 952 height 542
click at [147, 360] on div "function initPageLoad ( ) { ... } function initImageCollages ( ) { ... } functi…" at bounding box center [530, 347] width 952 height 542
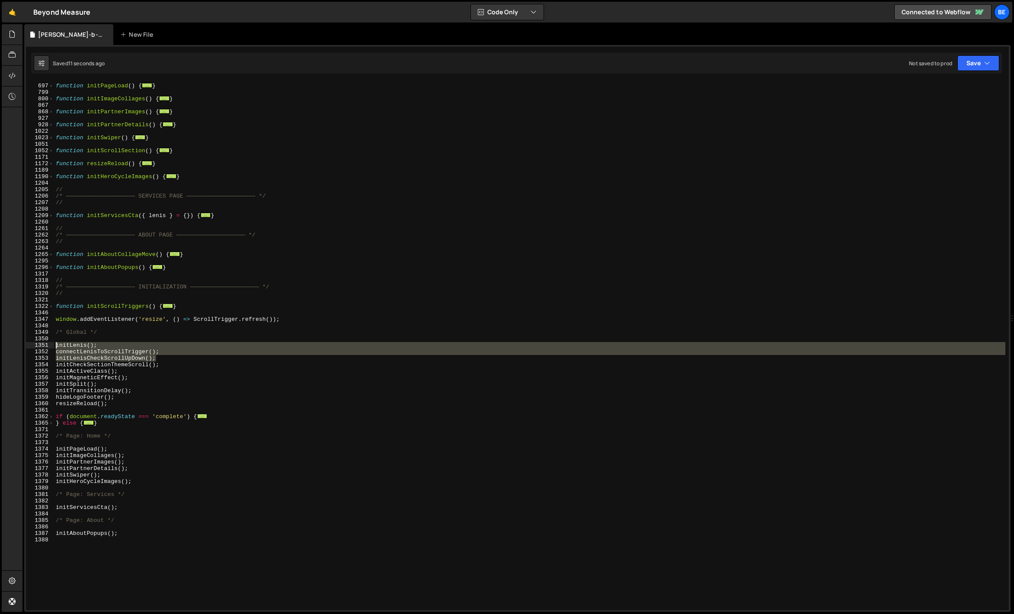
drag, startPoint x: 160, startPoint y: 360, endPoint x: 53, endPoint y: 345, distance: 108.3
click at [53, 345] on div "initLenisCheckScrollUpDown(); 696 697 799 800 867 868 927 928 1022 1023 1051 10…" at bounding box center [517, 345] width 983 height 529
type textarea "initLenis(); connectLenisToScrollTrigger();"
click at [10, 37] on icon at bounding box center [12, 34] width 7 height 10
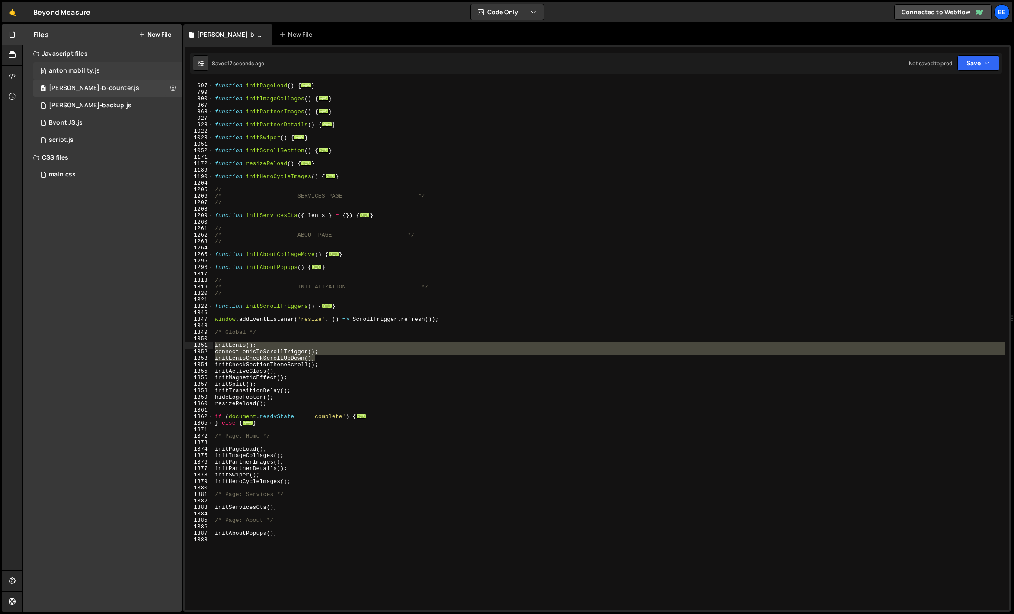
click at [76, 79] on div "0 anton mobility.js 0" at bounding box center [107, 70] width 148 height 17
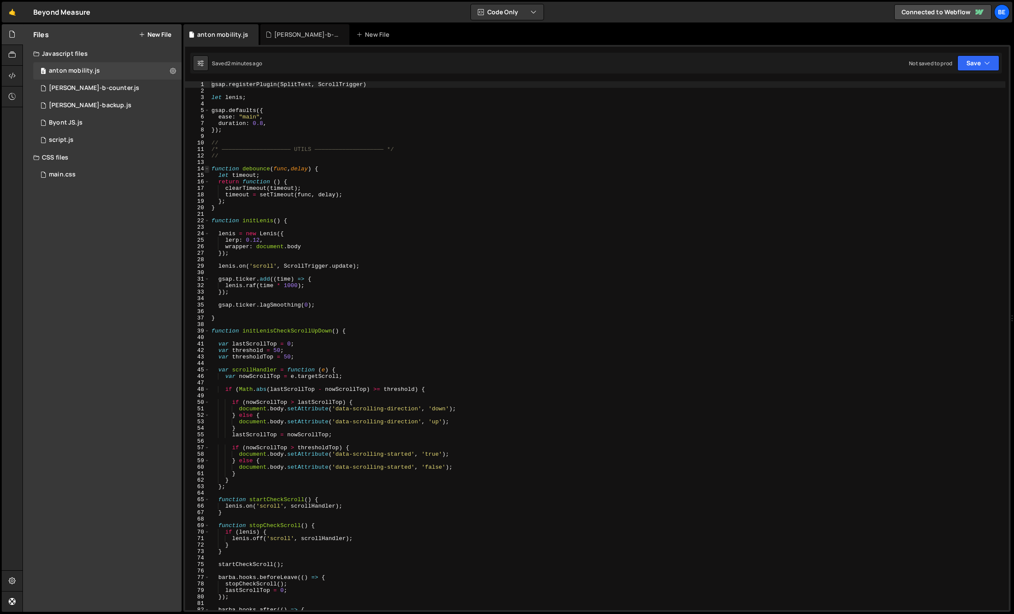
click at [209, 169] on span at bounding box center [207, 169] width 5 height 6
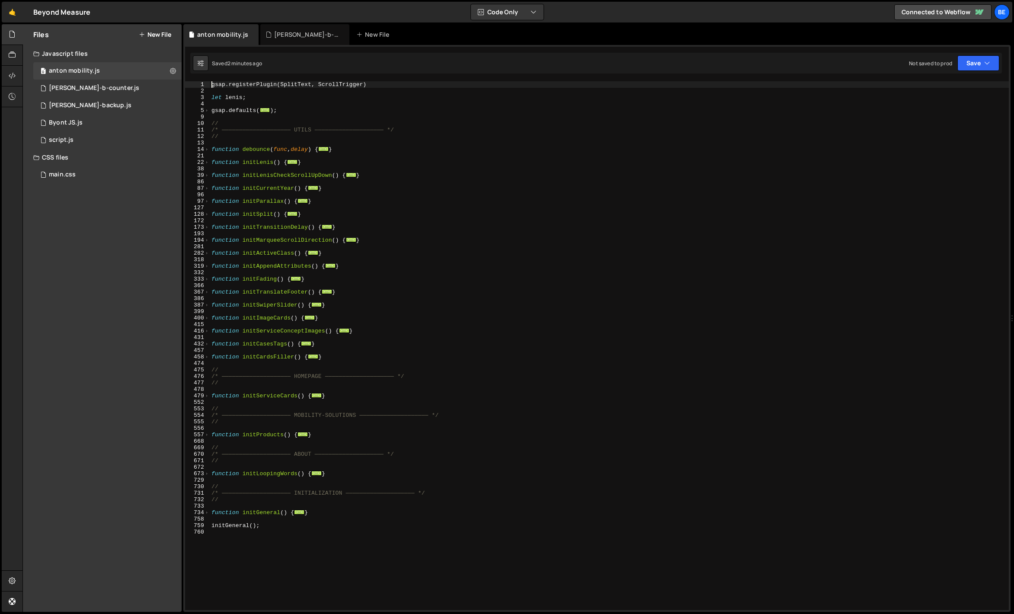
scroll to position [115, 0]
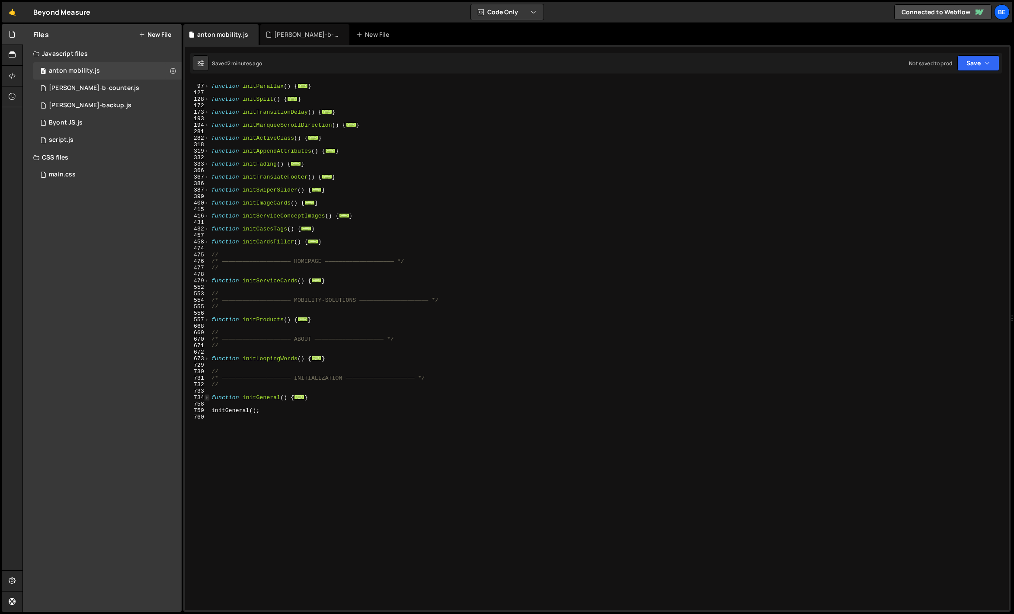
click at [209, 396] on span at bounding box center [207, 397] width 5 height 6
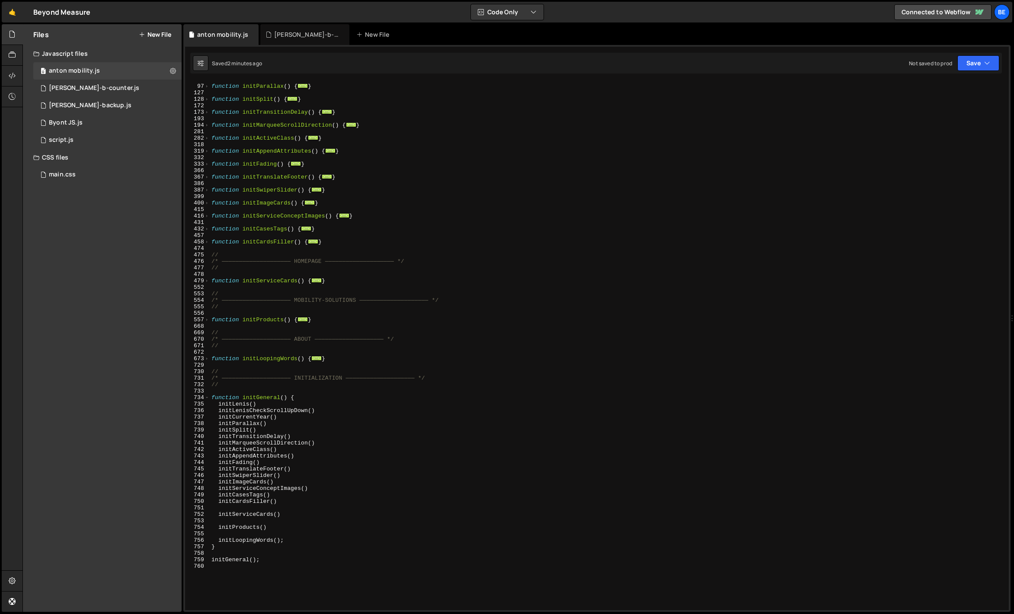
scroll to position [116, 0]
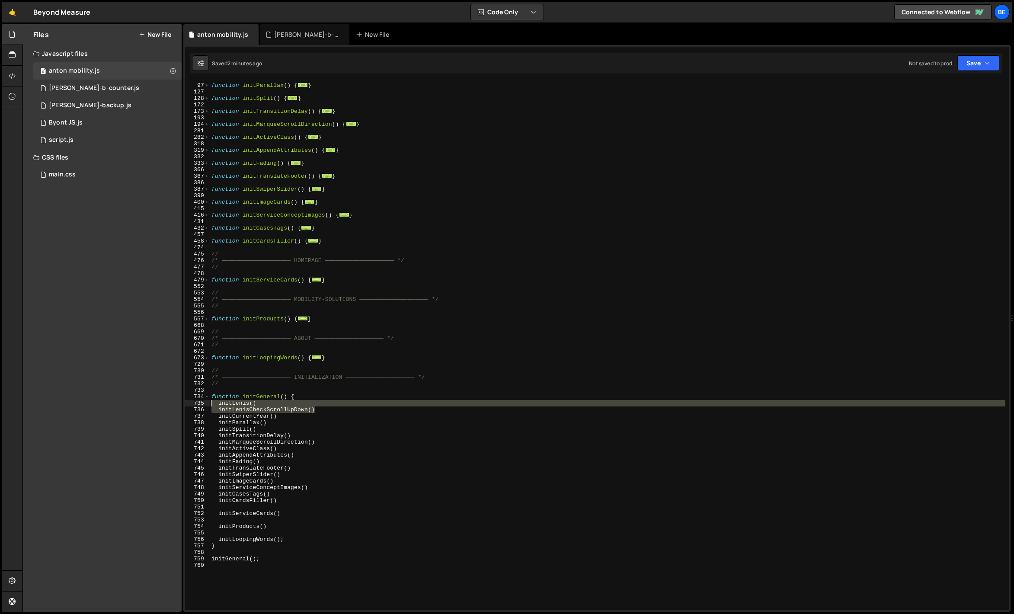
drag, startPoint x: 327, startPoint y: 408, endPoint x: 202, endPoint y: 404, distance: 125.9
click at [202, 404] on div "gsap.registerPlugin(SplitText, ScrollTrigger) 96 97 127 128 172 173 193 194 281…" at bounding box center [597, 345] width 824 height 529
paste textarea "initLenisCheckScrollUpDown();"
type textarea "initLenisCheckScrollUpDown();"
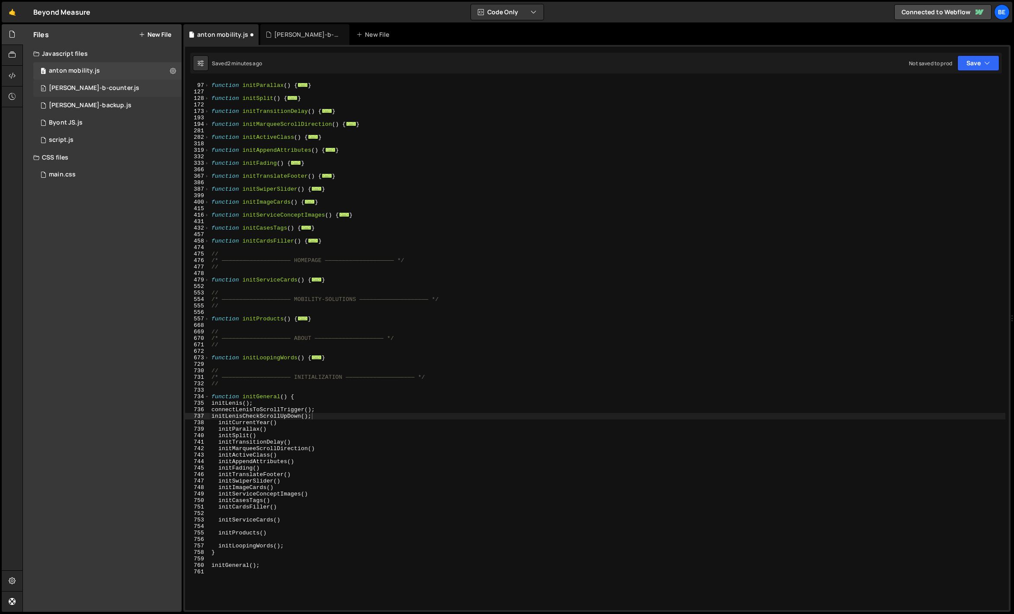
click at [93, 85] on div "[PERSON_NAME]-b-counter.js" at bounding box center [94, 88] width 90 height 8
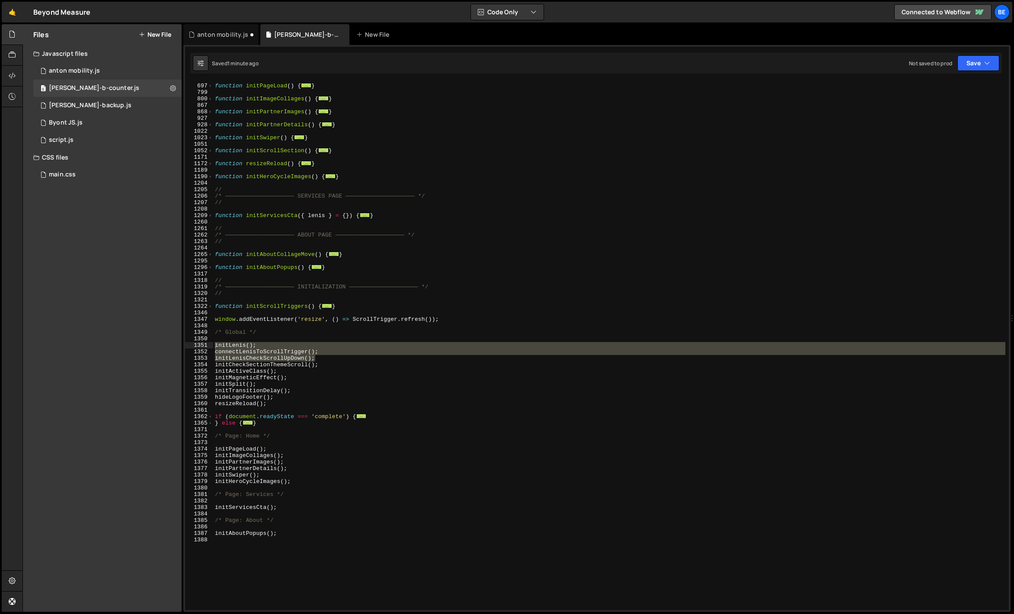
click at [314, 334] on div "function initPageLoad ( ) { ... } function initImageCollages ( ) { ... } functi…" at bounding box center [609, 347] width 792 height 542
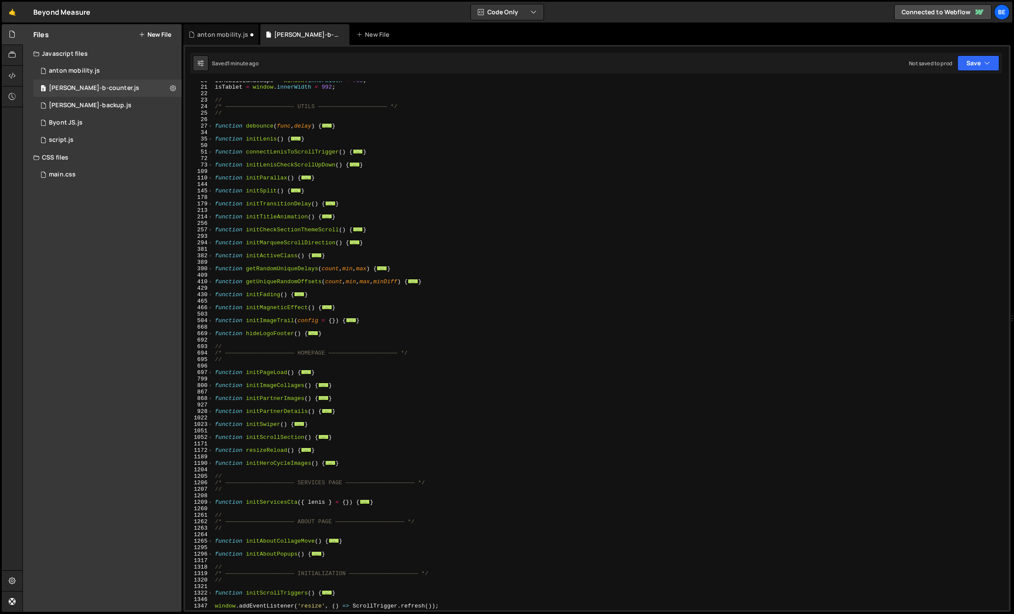
scroll to position [28, 0]
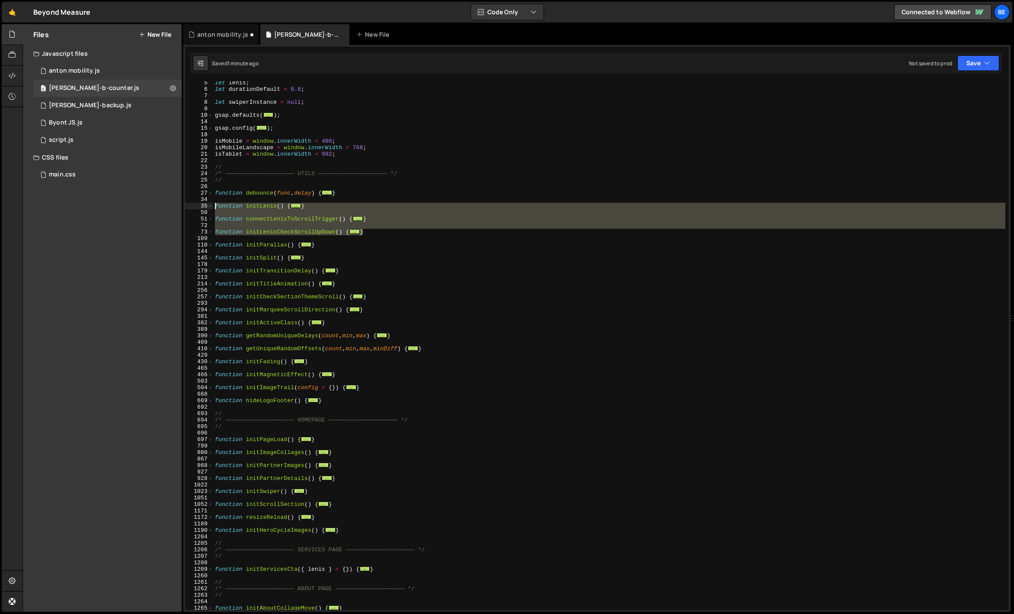
drag, startPoint x: 388, startPoint y: 232, endPoint x: 204, endPoint y: 207, distance: 185.5
click at [204, 207] on div "/* Global */ 5 6 7 8 9 10 14 15 18 19 20 21 22 23 24 25 26 27 34 35 50 51 72 73…" at bounding box center [597, 345] width 824 height 529
type textarea "function initLenis() {"
click at [244, 202] on div "let [PERSON_NAME] ; let durationDefault = 0.8 ; let swiperInstance = null ; gsa…" at bounding box center [609, 351] width 792 height 542
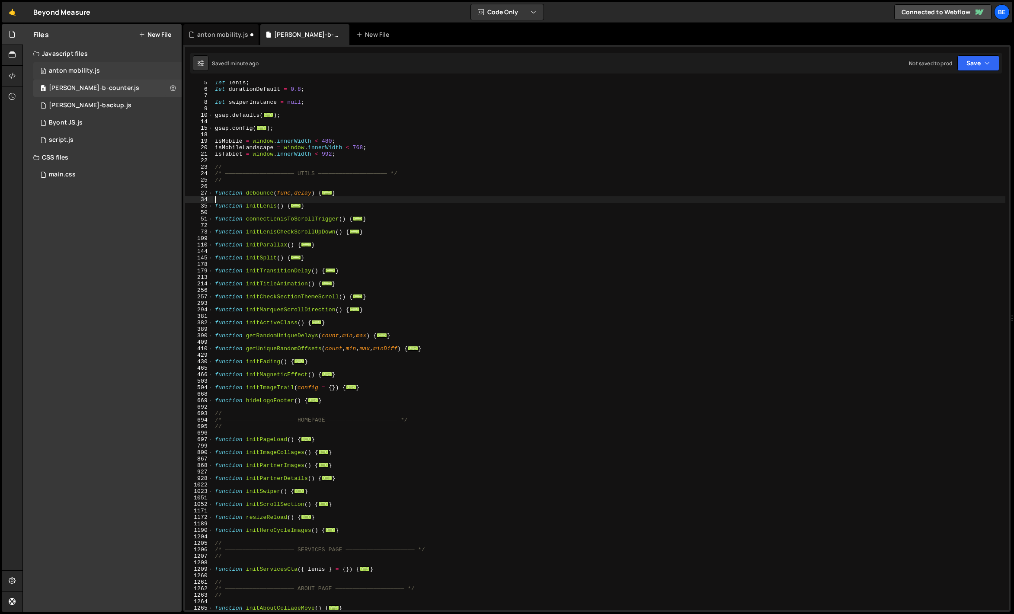
click at [116, 74] on div "0 anton mobility.js 0" at bounding box center [107, 70] width 148 height 17
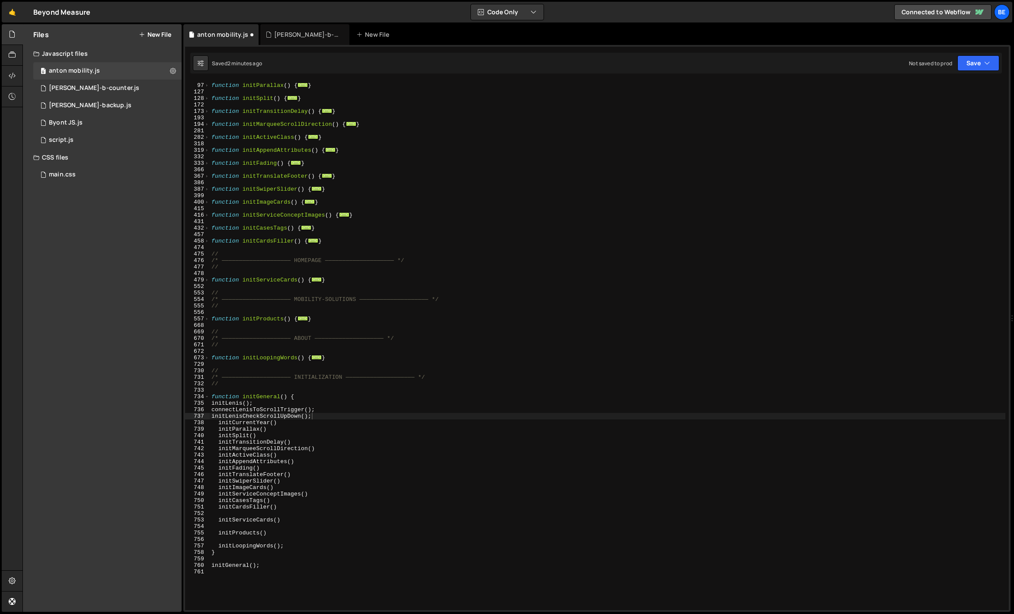
scroll to position [8, 0]
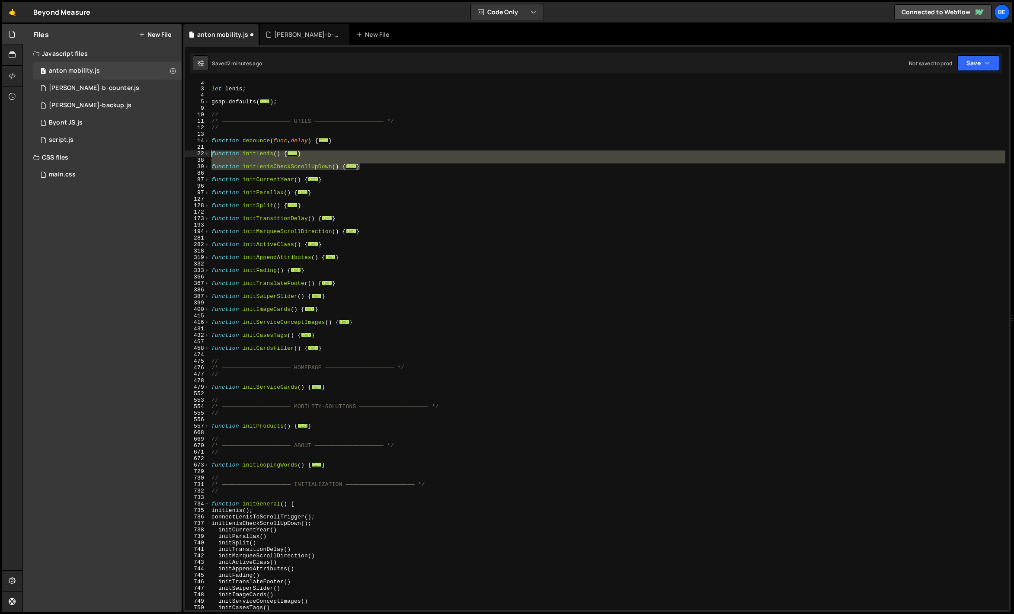
drag, startPoint x: 372, startPoint y: 167, endPoint x: 211, endPoint y: 152, distance: 161.1
click at [211, 152] on div "let [PERSON_NAME] ; gsap . defaults ( ... ) ; // /* ———————————————————— UTILS …" at bounding box center [608, 350] width 796 height 542
paste textarea "}"
type textarea "}"
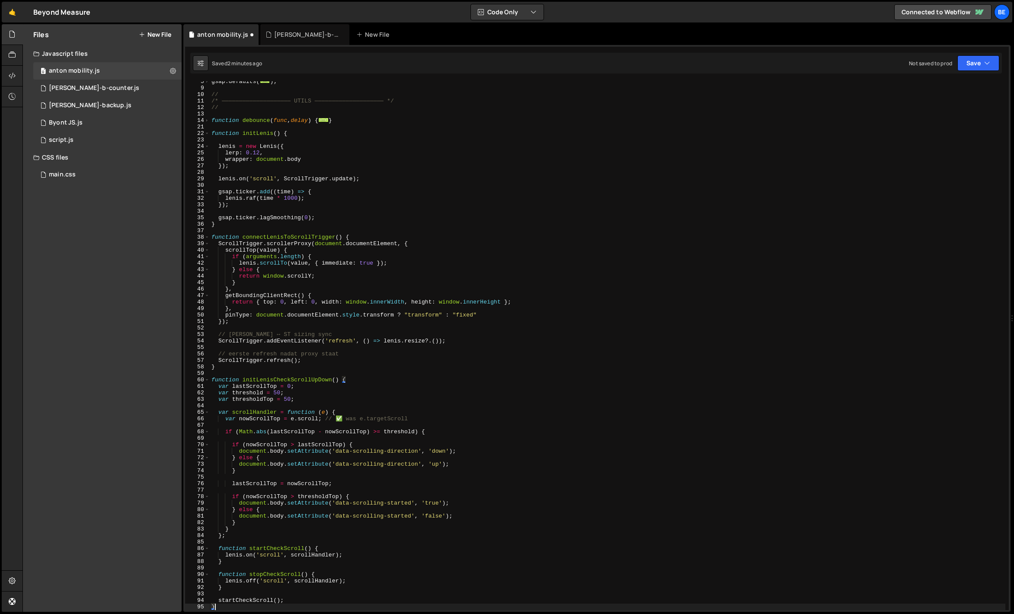
scroll to position [29, 0]
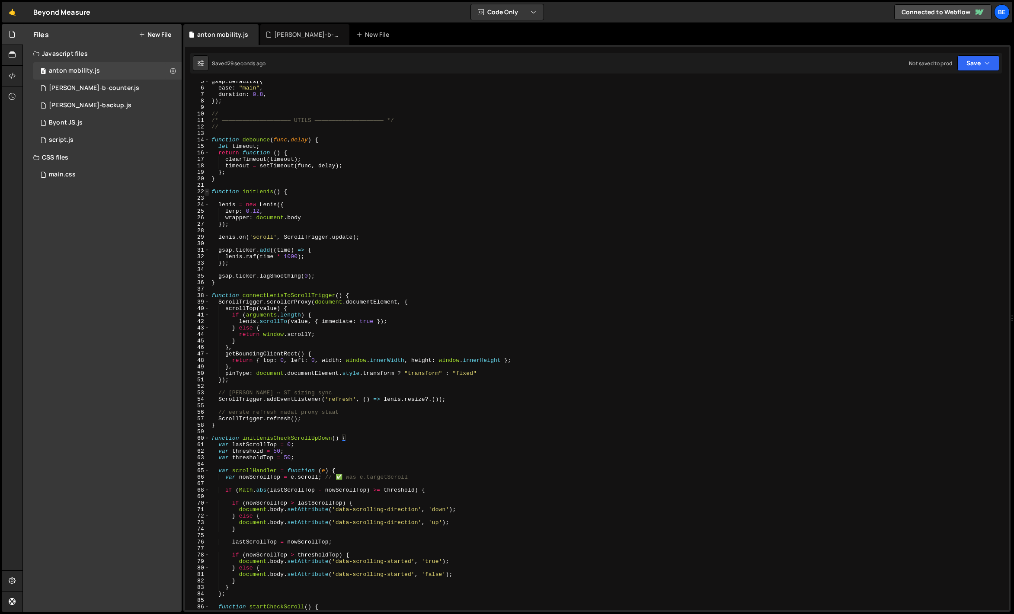
click at [207, 192] on span at bounding box center [207, 192] width 5 height 6
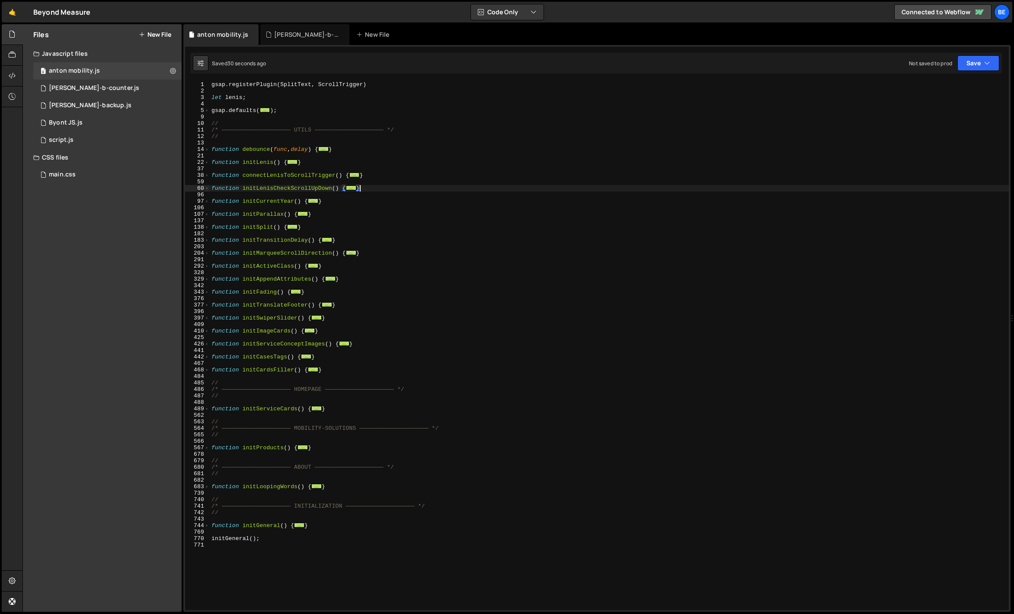
scroll to position [0, 0]
click at [279, 180] on div "gsap . registerPlugin ( SplitText , ScrollTrigger ) let [PERSON_NAME] ; gsap . …" at bounding box center [609, 352] width 799 height 542
click at [208, 176] on span at bounding box center [207, 175] width 5 height 6
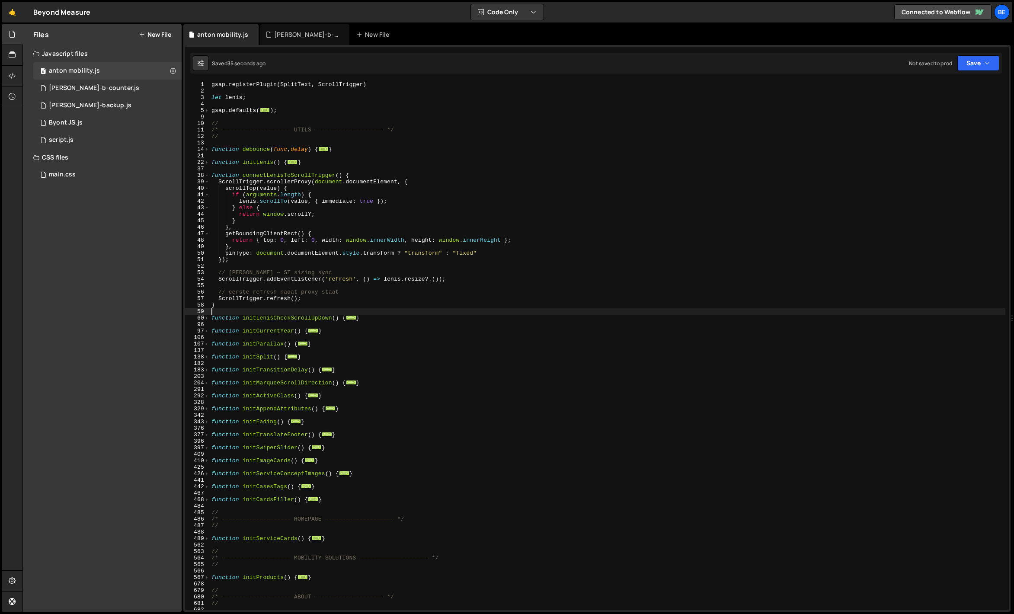
click at [279, 283] on div "gsap . registerPlugin ( SplitText , ScrollTrigger ) let [PERSON_NAME] ; gsap . …" at bounding box center [608, 352] width 796 height 542
click at [301, 299] on div "gsap . registerPlugin ( SplitText , ScrollTrigger ) let [PERSON_NAME] ; gsap . …" at bounding box center [608, 352] width 796 height 542
click at [271, 260] on div "gsap . registerPlugin ( SplitText , ScrollTrigger ) let [PERSON_NAME] ; gsap . …" at bounding box center [608, 352] width 796 height 542
click at [208, 177] on span at bounding box center [207, 175] width 5 height 6
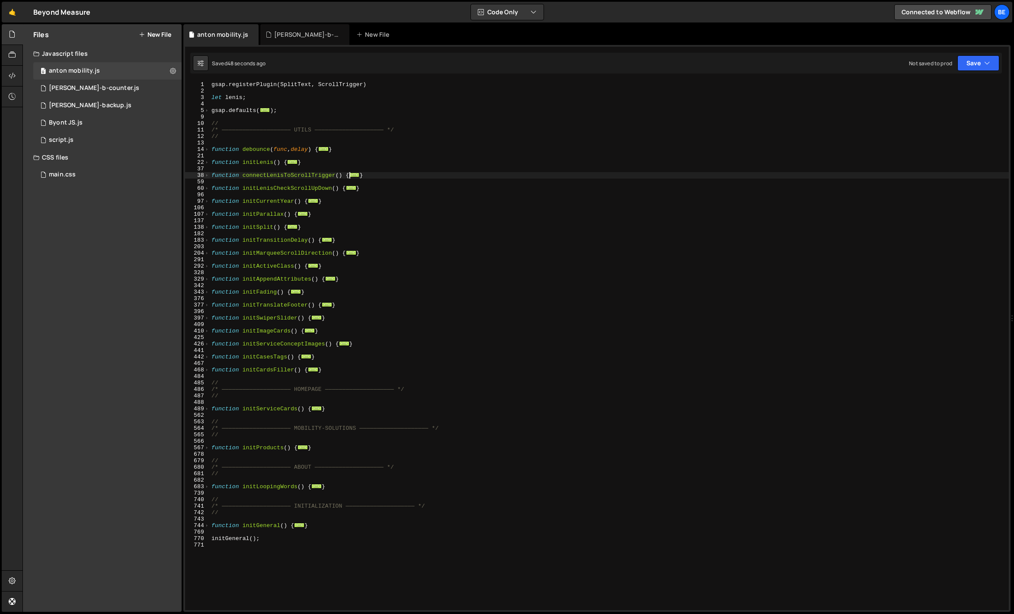
click at [229, 161] on div "gsap . registerPlugin ( SplitText , ScrollTrigger ) let [PERSON_NAME] ; gsap . …" at bounding box center [609, 352] width 799 height 542
type textarea "function initLenis() {"
click at [223, 168] on div "gsap . registerPlugin ( SplitText , ScrollTrigger ) let [PERSON_NAME] ; gsap . …" at bounding box center [609, 352] width 799 height 542
click at [271, 134] on div "gsap . registerPlugin ( SplitText , ScrollTrigger ) let [PERSON_NAME] ; gsap . …" at bounding box center [609, 352] width 799 height 542
type textarea "//"
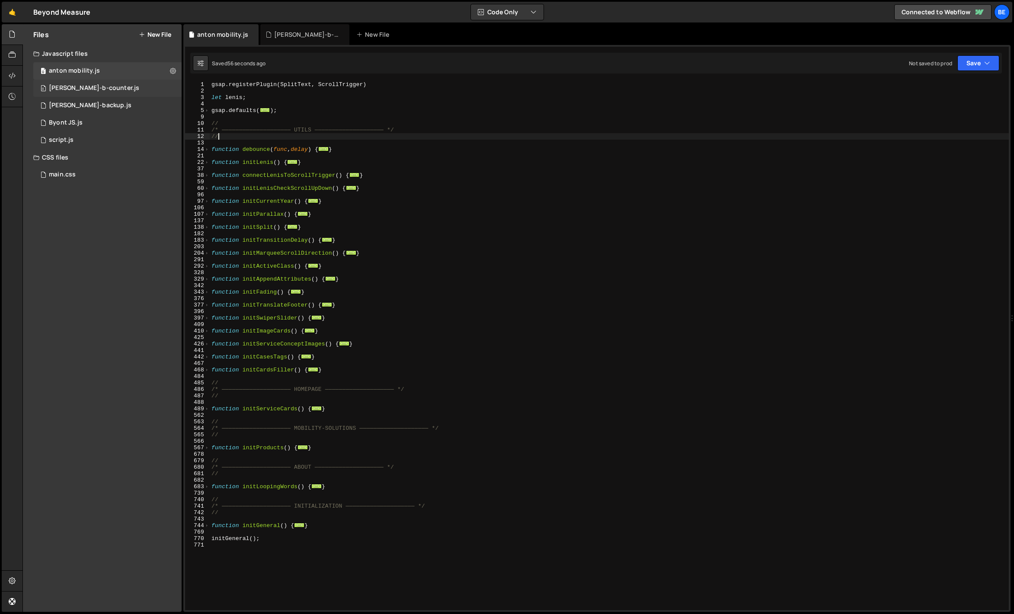
click at [96, 93] on div "0 [PERSON_NAME]-b-counter.js 0" at bounding box center [107, 88] width 148 height 17
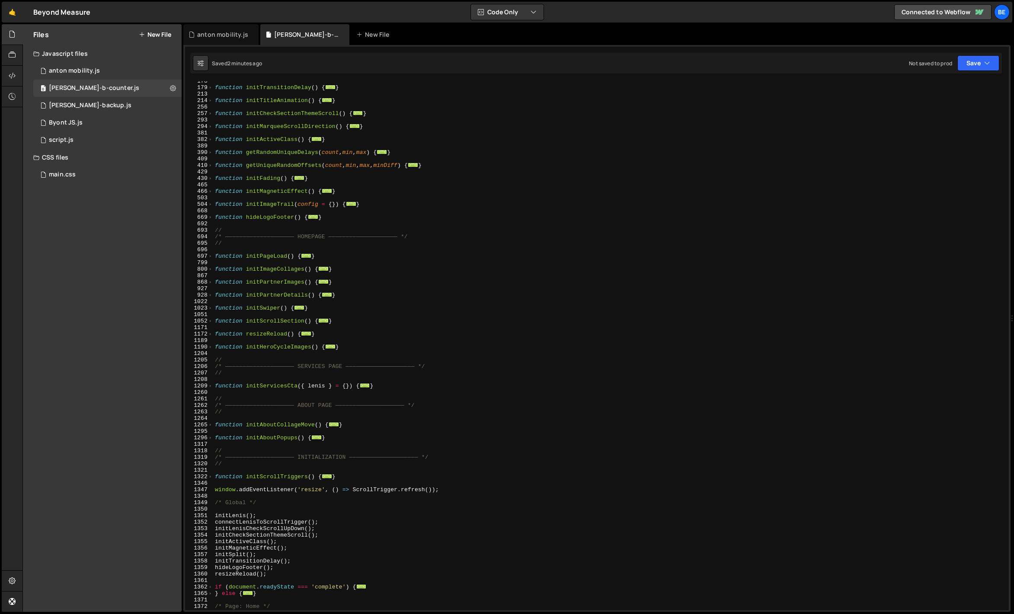
scroll to position [470, 0]
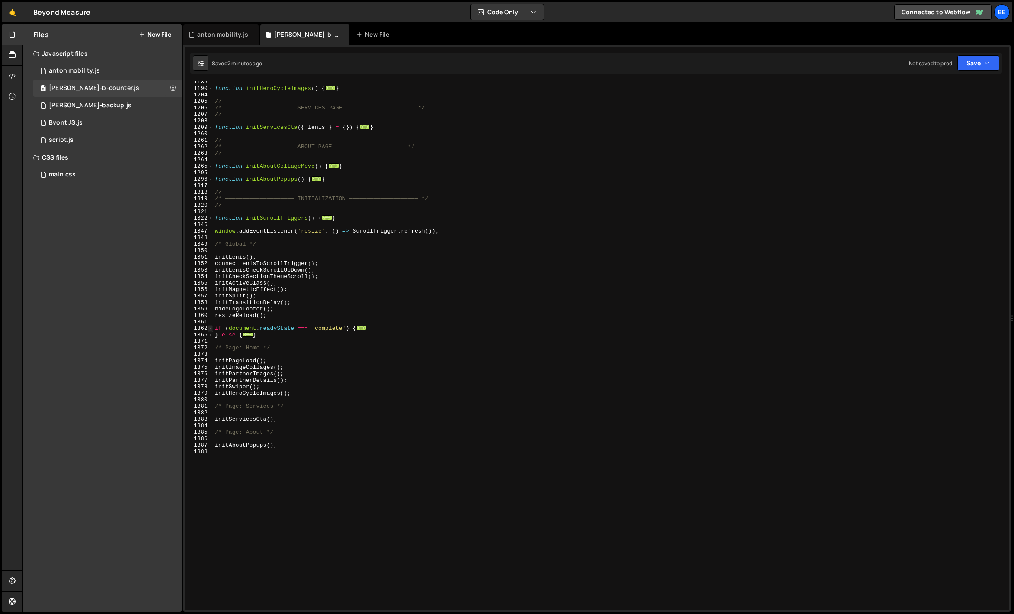
click at [209, 329] on span at bounding box center [210, 328] width 5 height 6
click at [208, 348] on span at bounding box center [210, 348] width 5 height 6
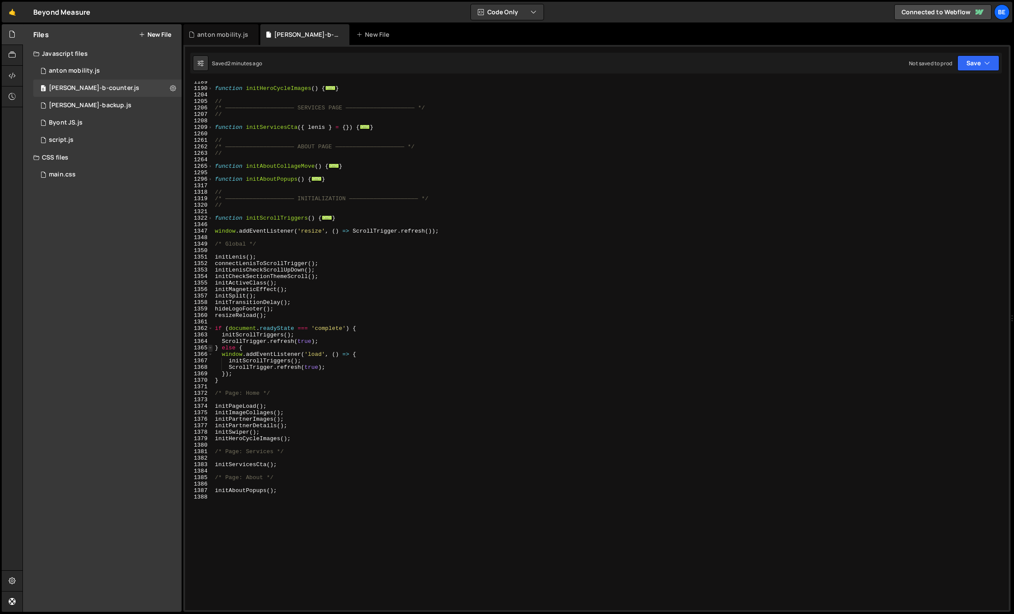
click at [208, 348] on span at bounding box center [210, 348] width 5 height 6
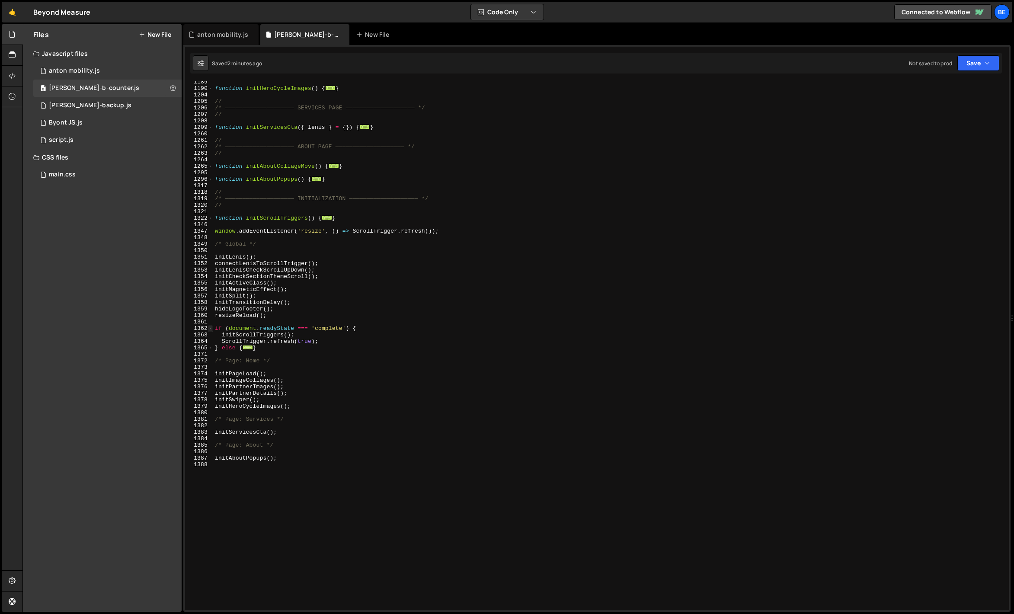
click at [208, 326] on span at bounding box center [210, 328] width 5 height 6
click at [309, 293] on div "function initHeroCycleImages ( ) { ... } // /* ———————————————————— SERVICES PA…" at bounding box center [609, 350] width 792 height 542
type textarea "initSplit();"
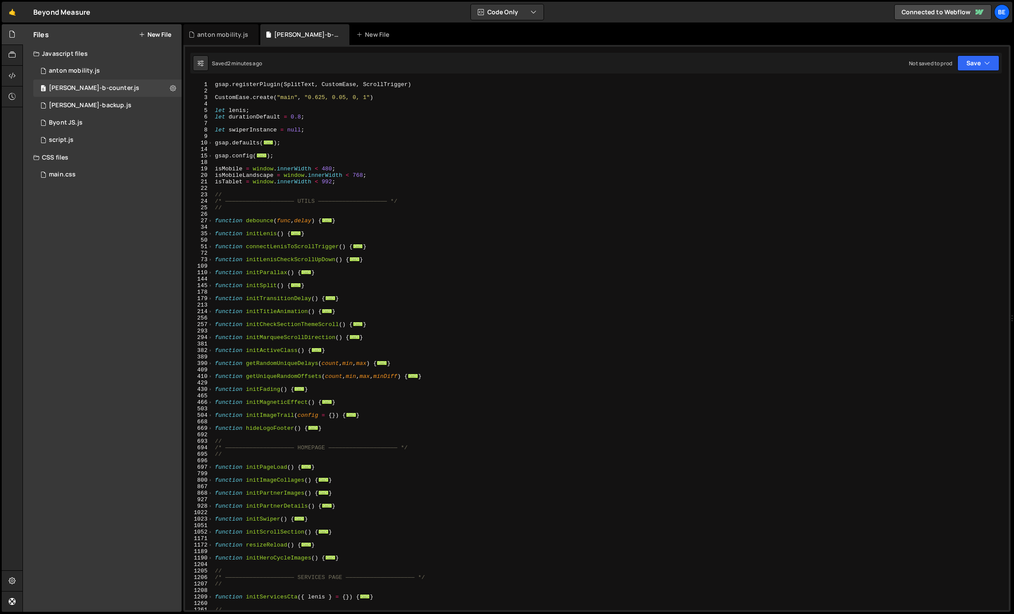
scroll to position [0, 0]
click at [115, 67] on div "0 anton mobility.js 0" at bounding box center [107, 70] width 148 height 17
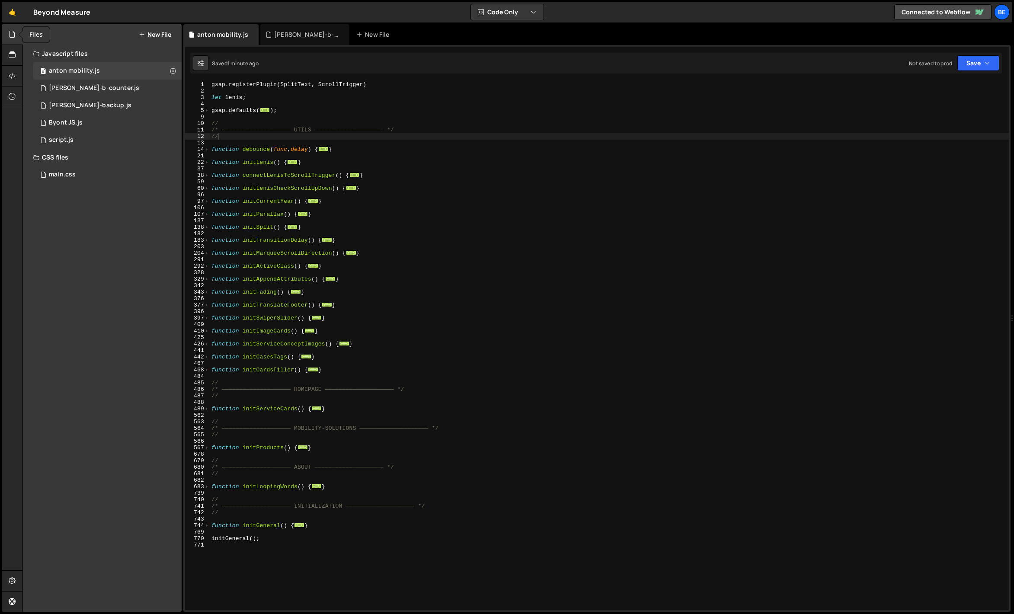
click at [13, 33] on icon at bounding box center [12, 34] width 7 height 10
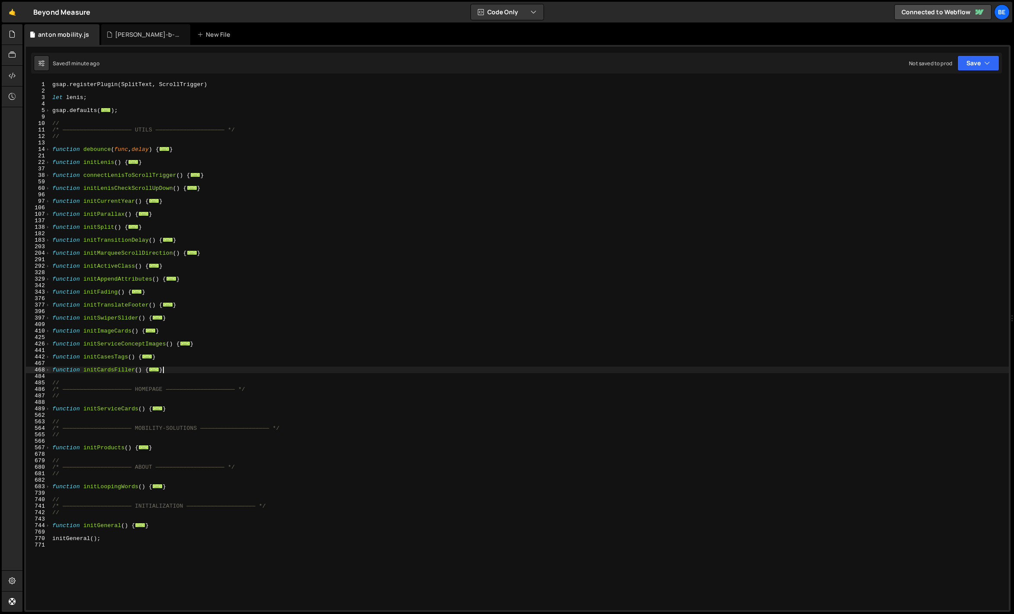
click at [198, 370] on div "gsap . registerPlugin ( SplitText , ScrollTrigger ) let [PERSON_NAME] ; gsap . …" at bounding box center [530, 352] width 958 height 542
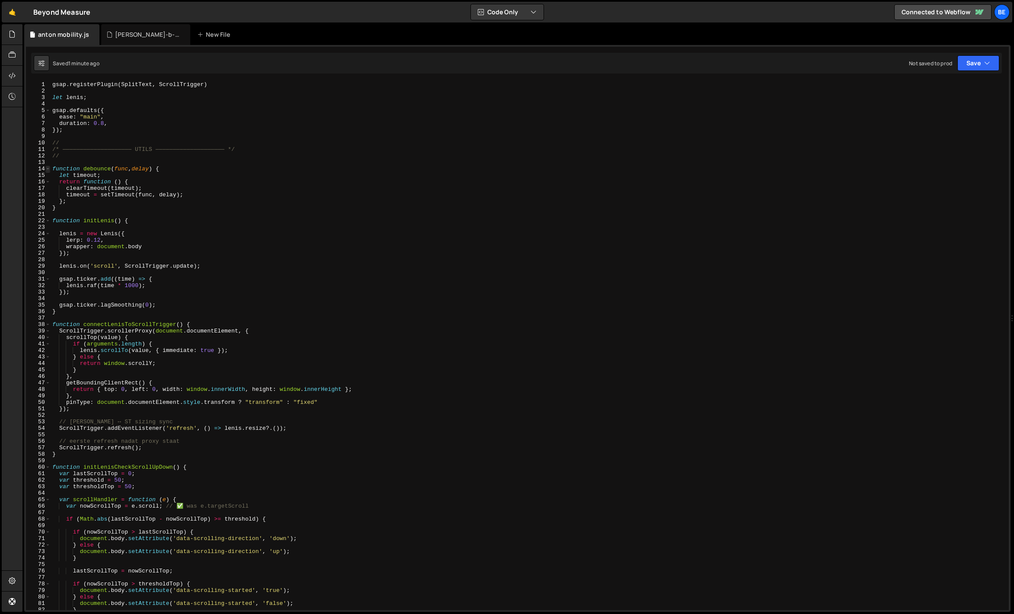
click at [48, 171] on span at bounding box center [47, 169] width 5 height 6
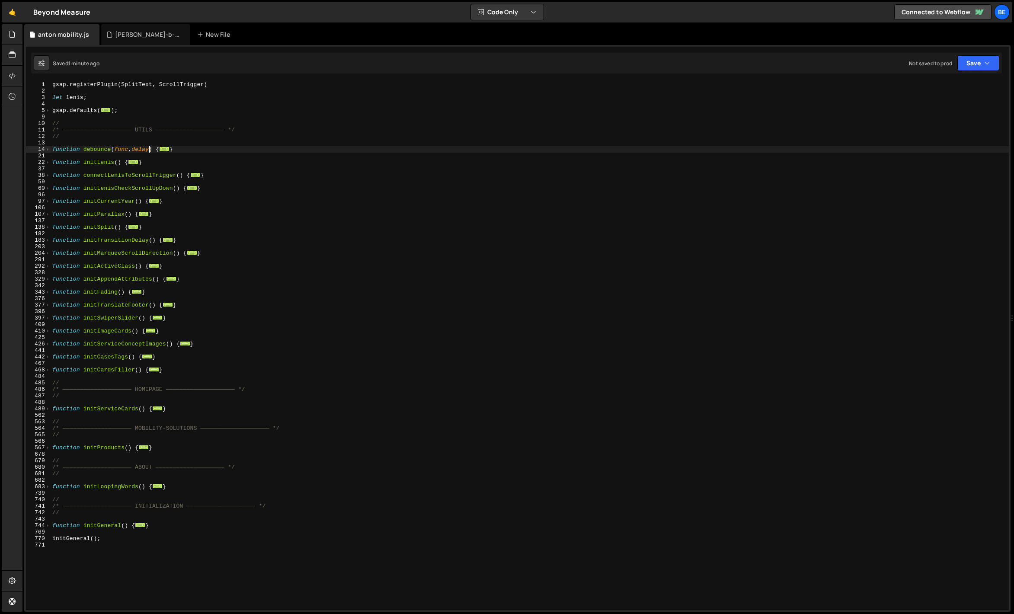
click at [150, 147] on div "gsap . registerPlugin ( SplitText , ScrollTrigger ) let [PERSON_NAME] ; gsap . …" at bounding box center [530, 352] width 958 height 542
click at [127, 113] on div "gsap . registerPlugin ( SplitText , ScrollTrigger ) let [PERSON_NAME] ; gsap . …" at bounding box center [530, 352] width 958 height 542
type textarea "});"
click at [61, 103] on div "gsap . registerPlugin ( SplitText , ScrollTrigger ) let [PERSON_NAME] ; gsap . …" at bounding box center [530, 352] width 958 height 542
click at [8, 51] on div at bounding box center [12, 55] width 21 height 21
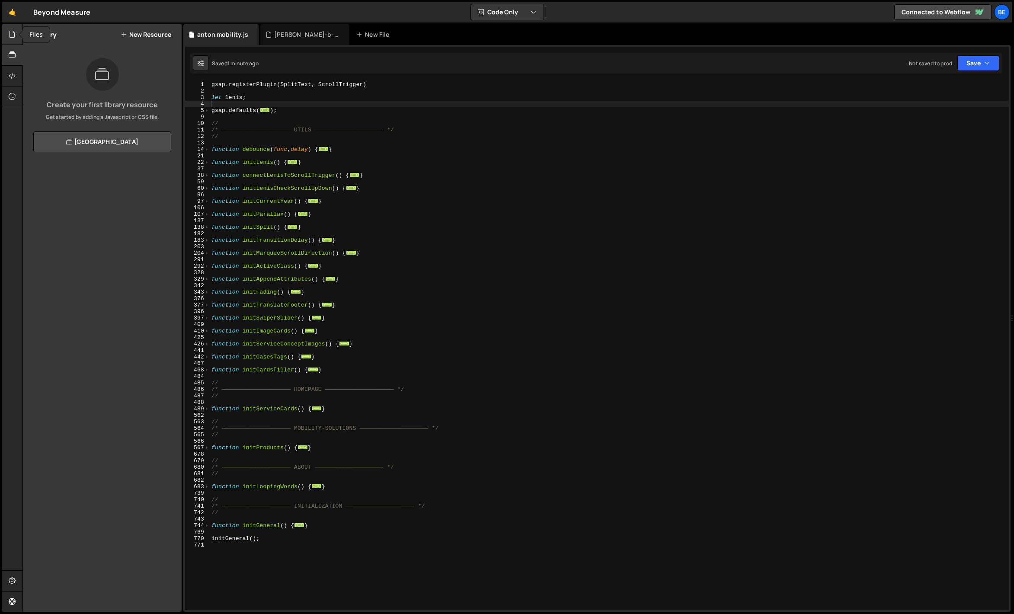
click at [8, 35] on div at bounding box center [12, 34] width 21 height 21
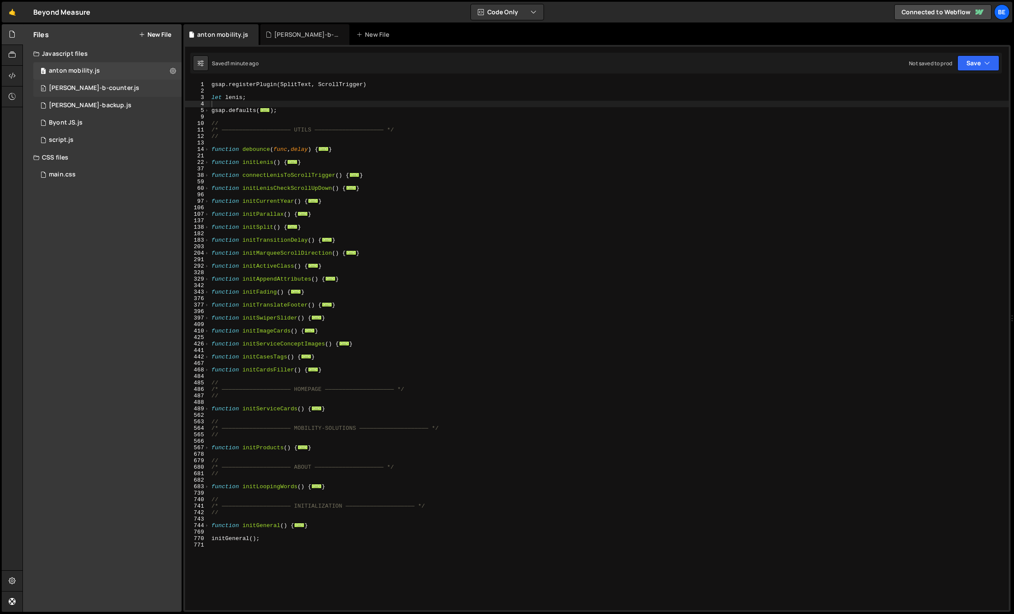
click at [74, 89] on div "[PERSON_NAME]-b-counter.js" at bounding box center [94, 88] width 90 height 8
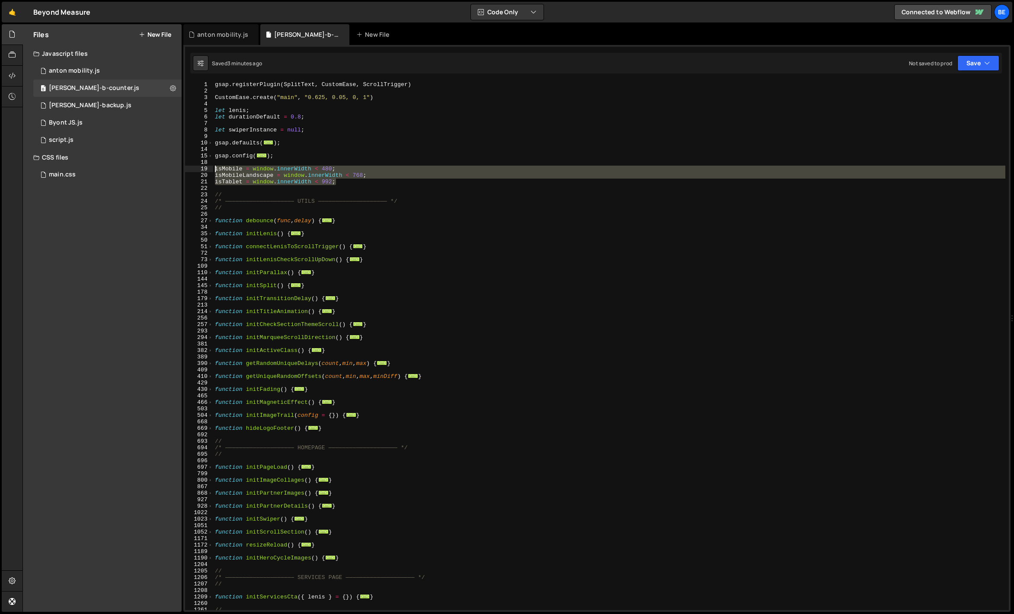
drag, startPoint x: 364, startPoint y: 183, endPoint x: 202, endPoint y: 167, distance: 163.0
click at [202, 167] on div "isTablet = window.innerWidth < 992; 1 2 3 4 5 6 7 8 9 10 14 15 18 19 20 21 22 2…" at bounding box center [597, 345] width 824 height 529
click at [244, 154] on div "gsap . registerPlugin ( SplitText , CustomEase , ScrollTrigger ) CustomEase . c…" at bounding box center [609, 352] width 792 height 542
type textarea "gsap.config({"
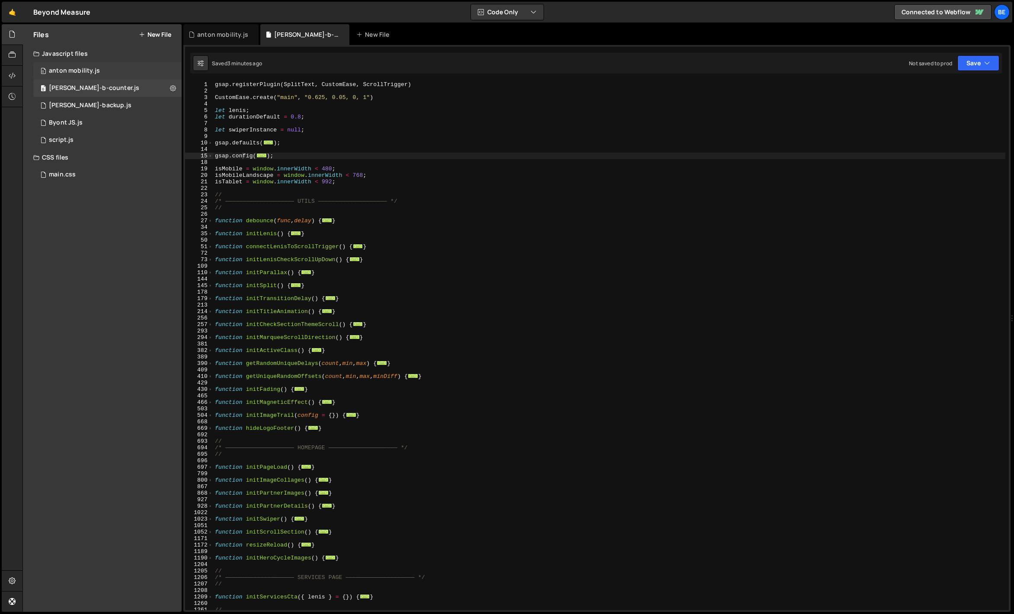
click at [92, 62] on div "0 anton mobility.js 0" at bounding box center [107, 70] width 148 height 17
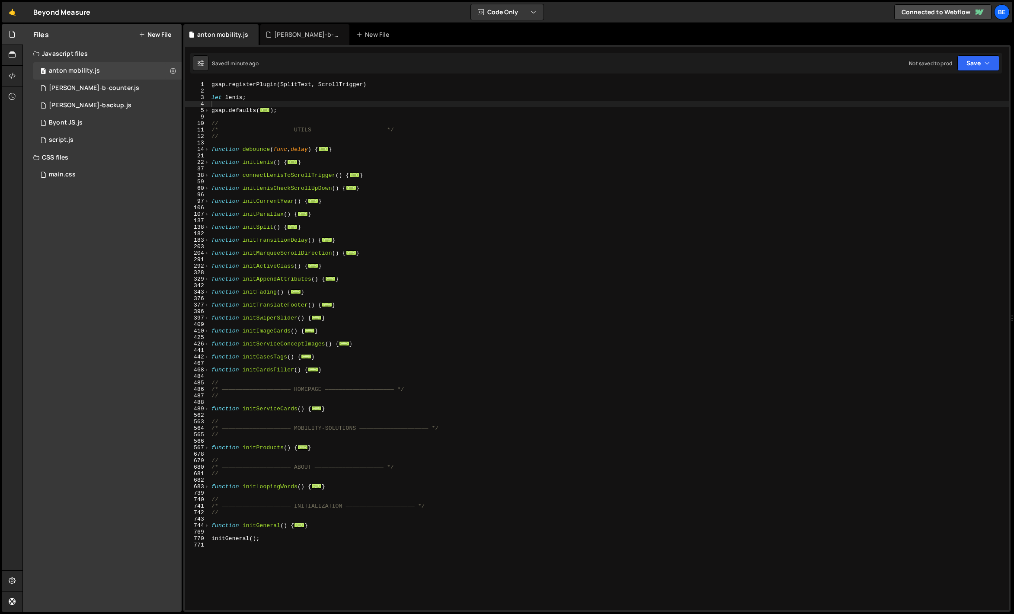
click at [244, 105] on div "gsap . registerPlugin ( SplitText , ScrollTrigger ) let [PERSON_NAME] ; gsap . …" at bounding box center [609, 352] width 799 height 542
click at [239, 119] on div "gsap . registerPlugin ( SplitText , ScrollTrigger ) let [PERSON_NAME] ; gsap . …" at bounding box center [609, 352] width 799 height 542
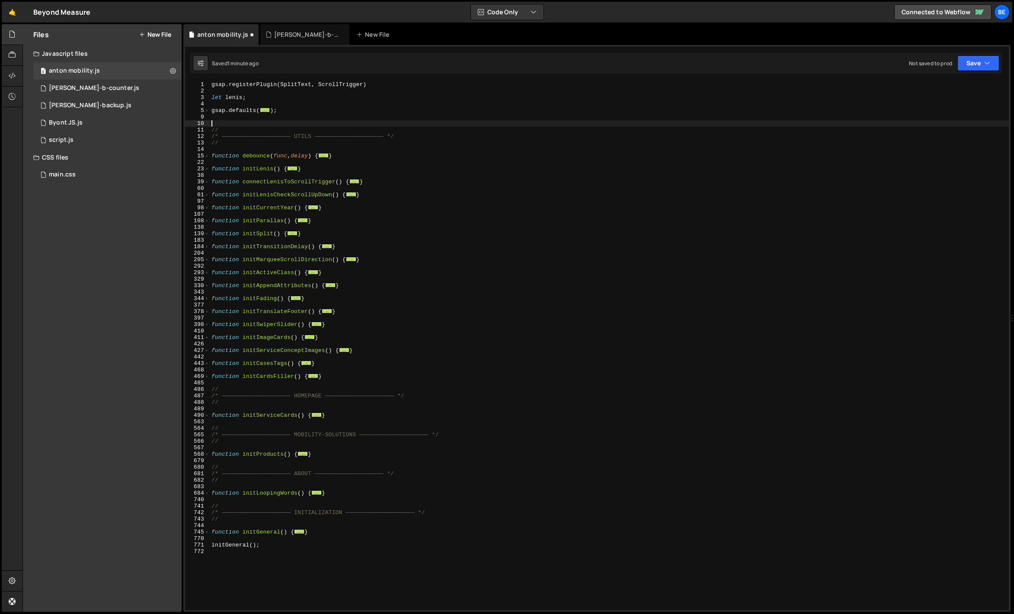
paste textarea "isTablet = window.innerWidth < 992;"
type textarea "isTablet = window.innerWidth < 992;"
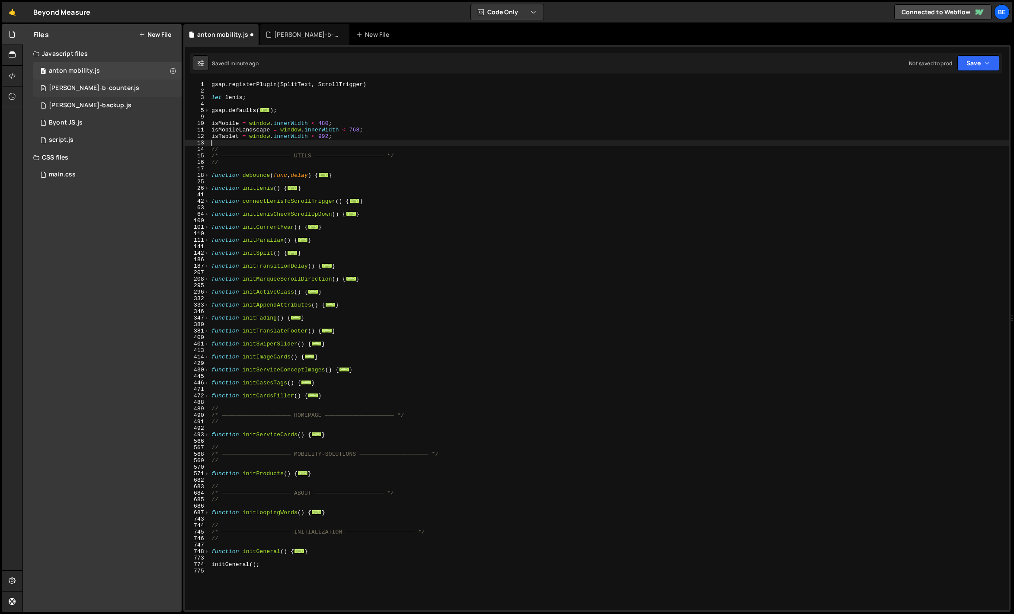
click at [106, 82] on div "0 [PERSON_NAME]-b-counter.js 0" at bounding box center [107, 88] width 148 height 17
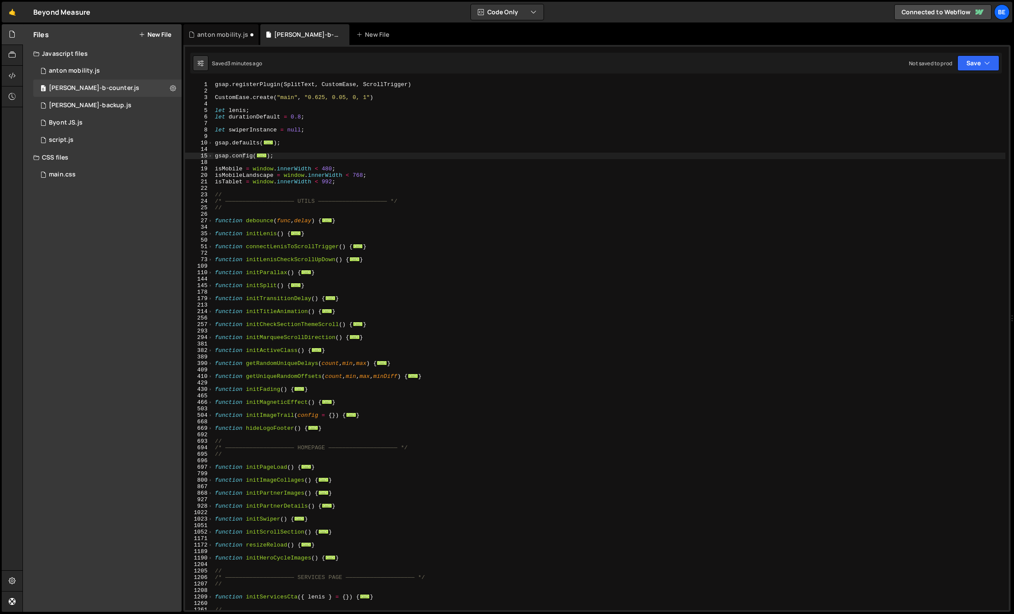
click at [253, 150] on div "gsap . registerPlugin ( SplitText , CustomEase , ScrollTrigger ) CustomEase . c…" at bounding box center [609, 352] width 792 height 542
click at [211, 157] on span at bounding box center [210, 156] width 5 height 6
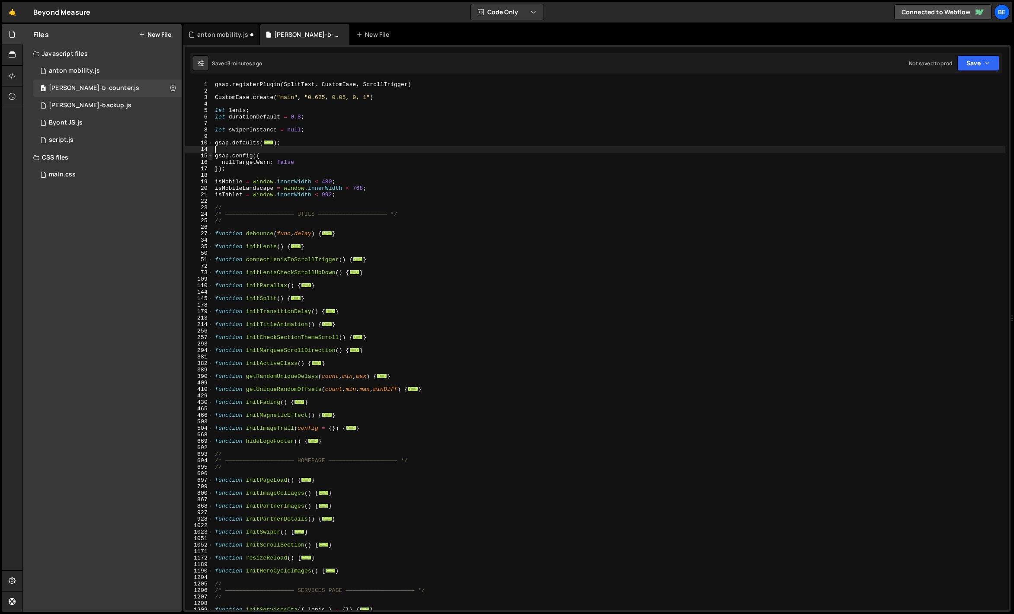
click at [211, 157] on span at bounding box center [210, 156] width 5 height 6
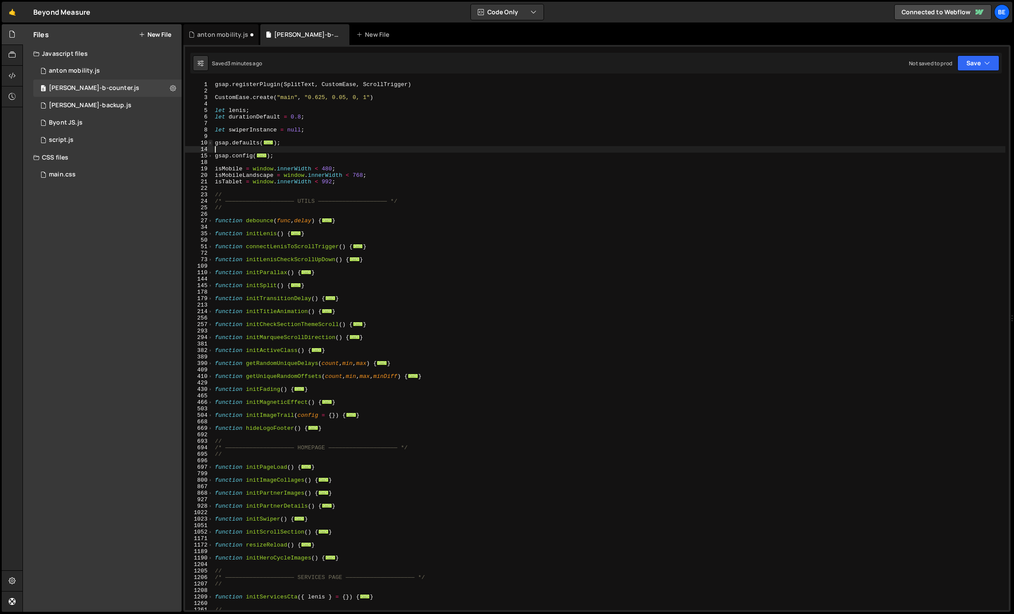
click at [211, 143] on span at bounding box center [210, 143] width 5 height 6
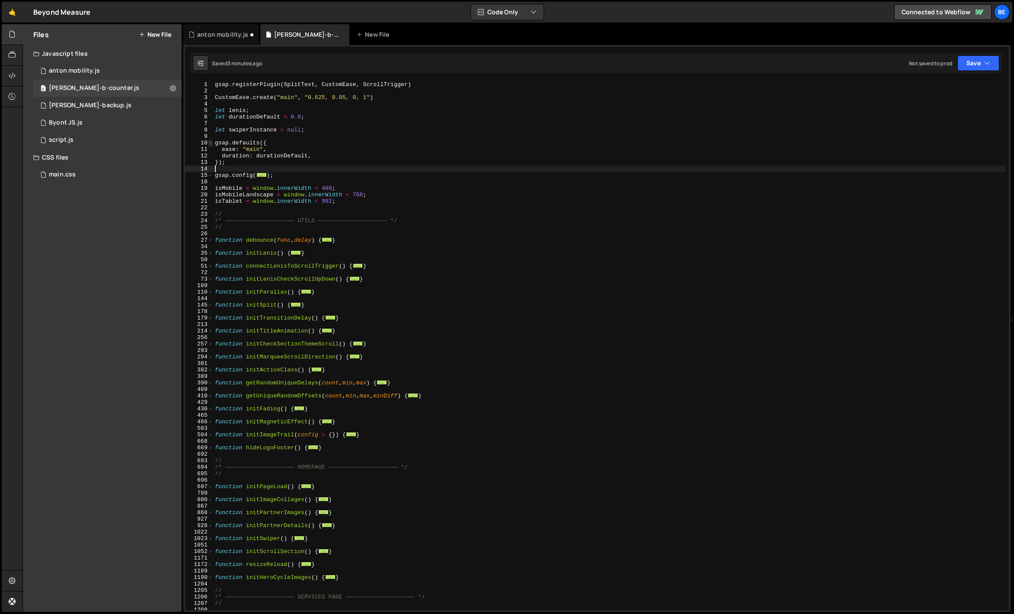
click at [211, 143] on span at bounding box center [210, 143] width 5 height 6
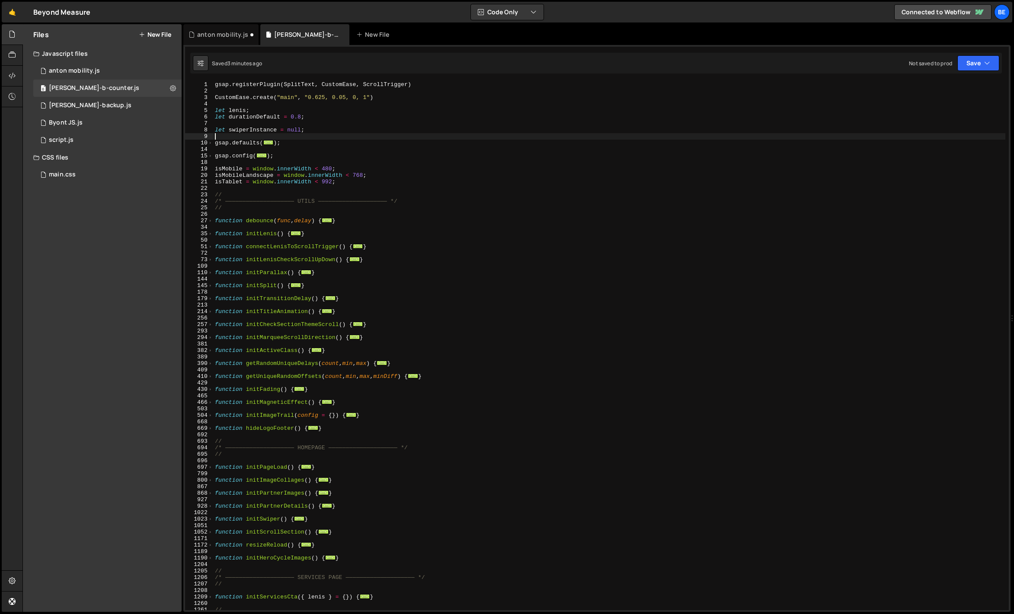
click at [264, 136] on div "gsap . registerPlugin ( SplitText , CustomEase , ScrollTrigger ) CustomEase . c…" at bounding box center [609, 352] width 792 height 542
click at [84, 78] on div "0 anton mobility.js 0" at bounding box center [107, 70] width 148 height 17
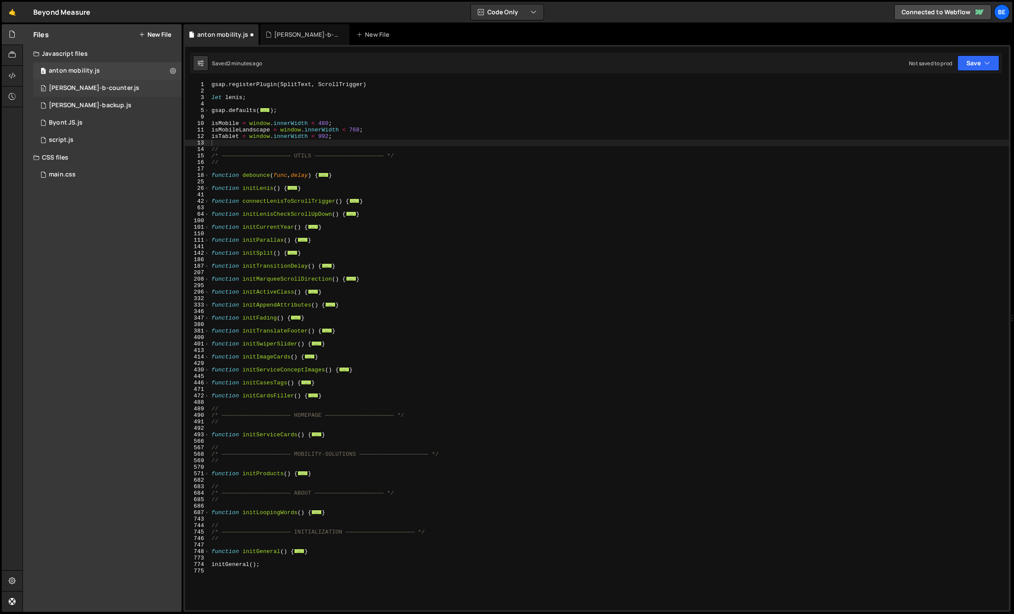
click at [85, 86] on div "[PERSON_NAME]-b-counter.js" at bounding box center [94, 88] width 90 height 8
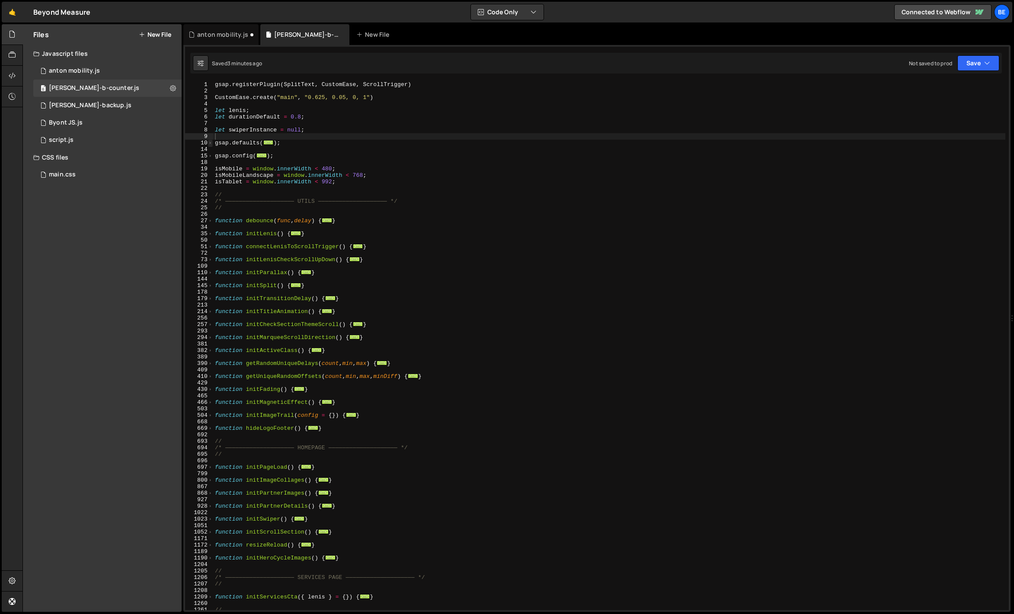
click at [212, 140] on span at bounding box center [210, 143] width 5 height 6
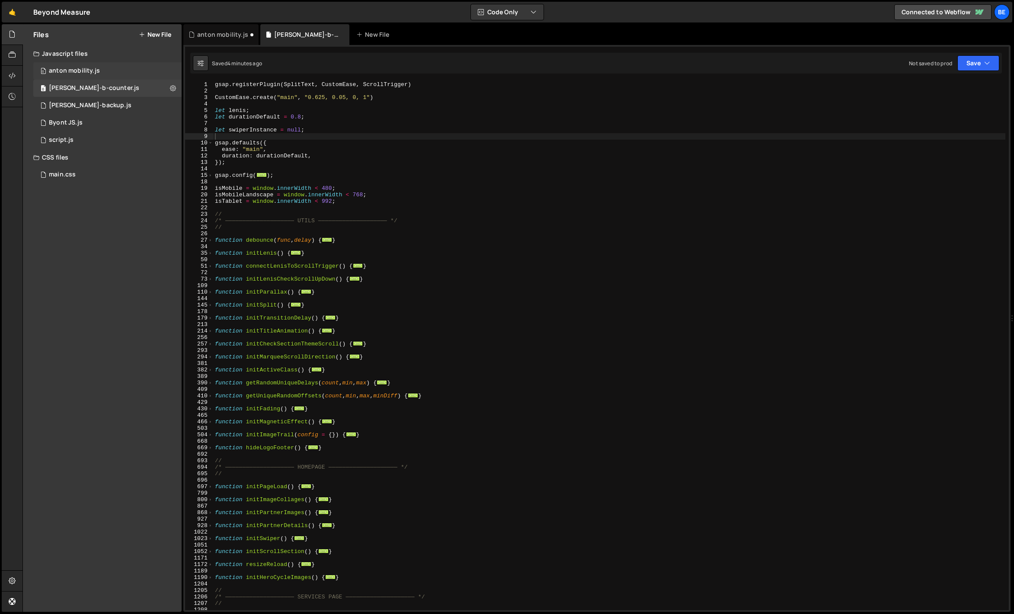
click at [70, 74] on div "anton mobility.js" at bounding box center [74, 71] width 51 height 8
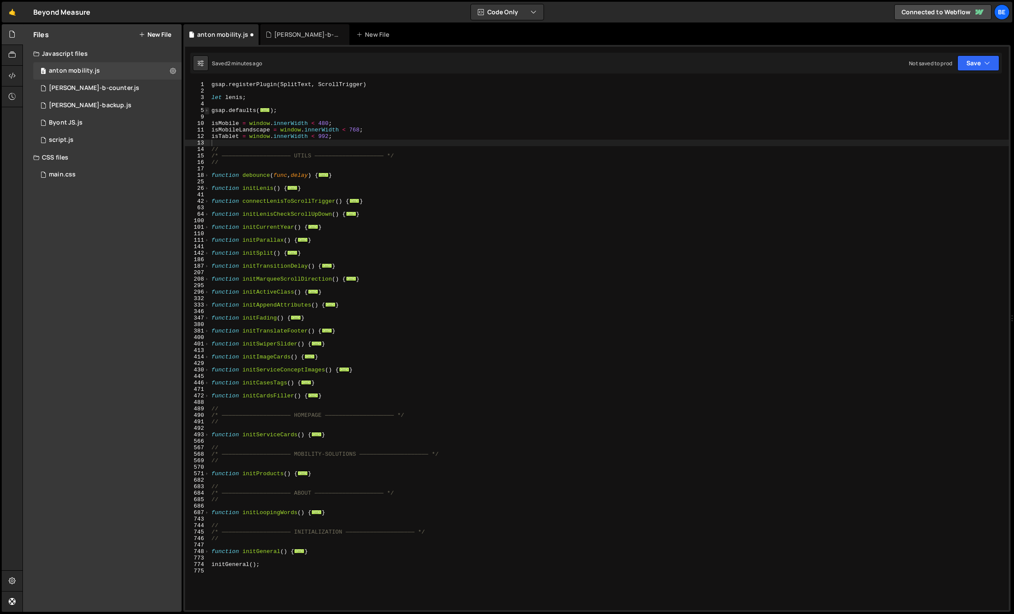
click at [209, 111] on span at bounding box center [207, 110] width 5 height 6
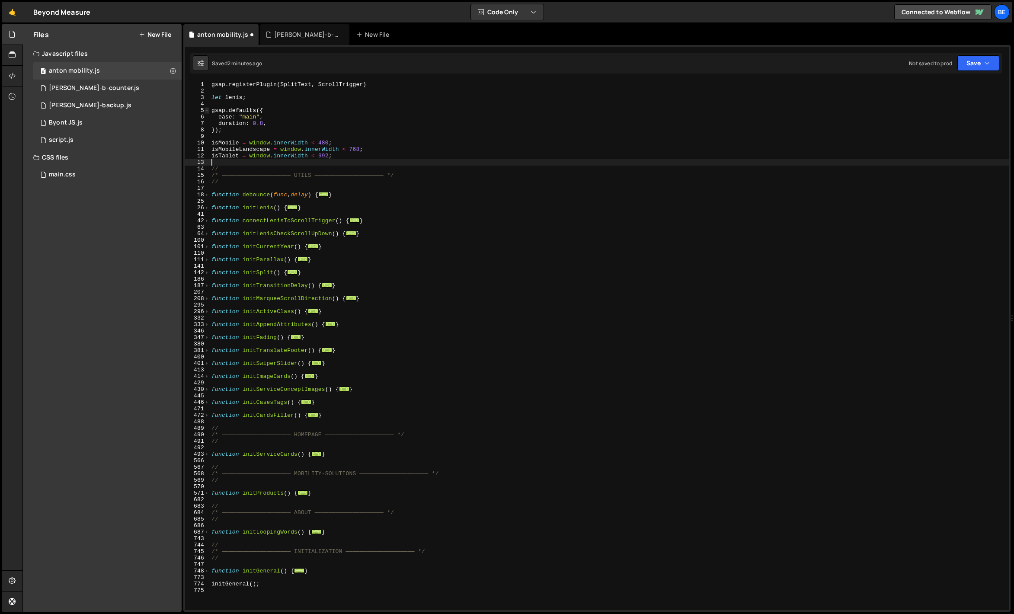
click at [209, 111] on span at bounding box center [207, 110] width 5 height 6
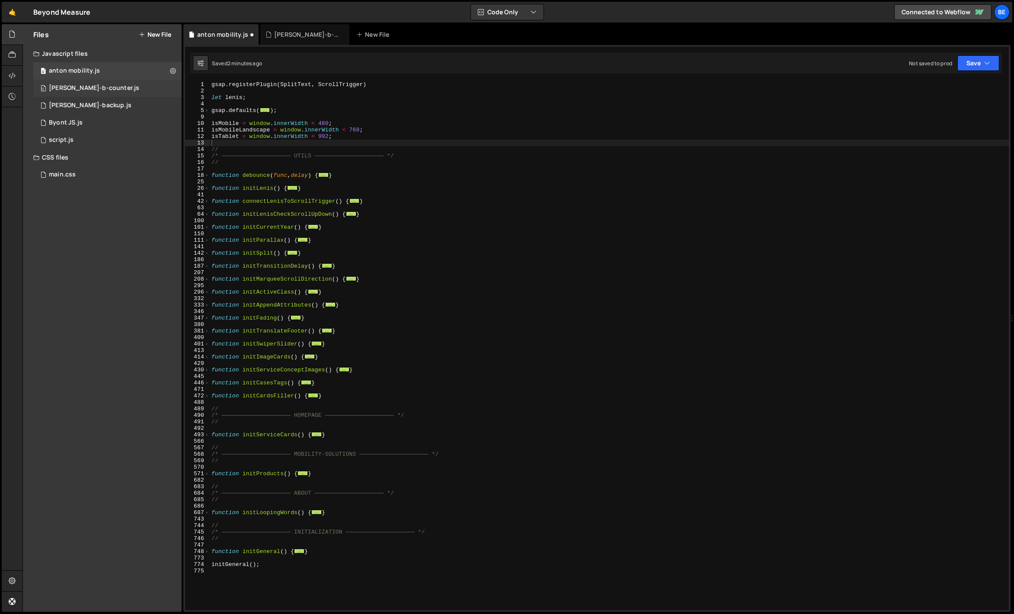
click at [87, 91] on div "[PERSON_NAME]-b-counter.js" at bounding box center [94, 88] width 90 height 8
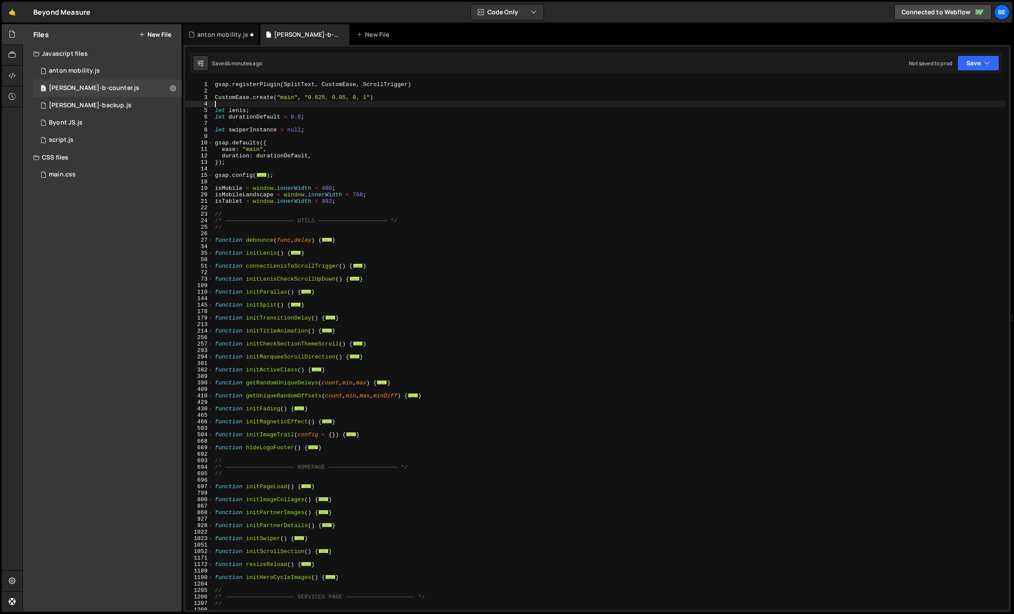
click at [253, 102] on div "gsap . registerPlugin ( SplitText , CustomEase , ScrollTrigger ) CustomEase . c…" at bounding box center [609, 352] width 792 height 542
click at [100, 80] on div "0 [PERSON_NAME]-b-counter.js 0" at bounding box center [107, 88] width 148 height 17
click at [99, 76] on div "0 anton mobility.js 0" at bounding box center [107, 70] width 148 height 17
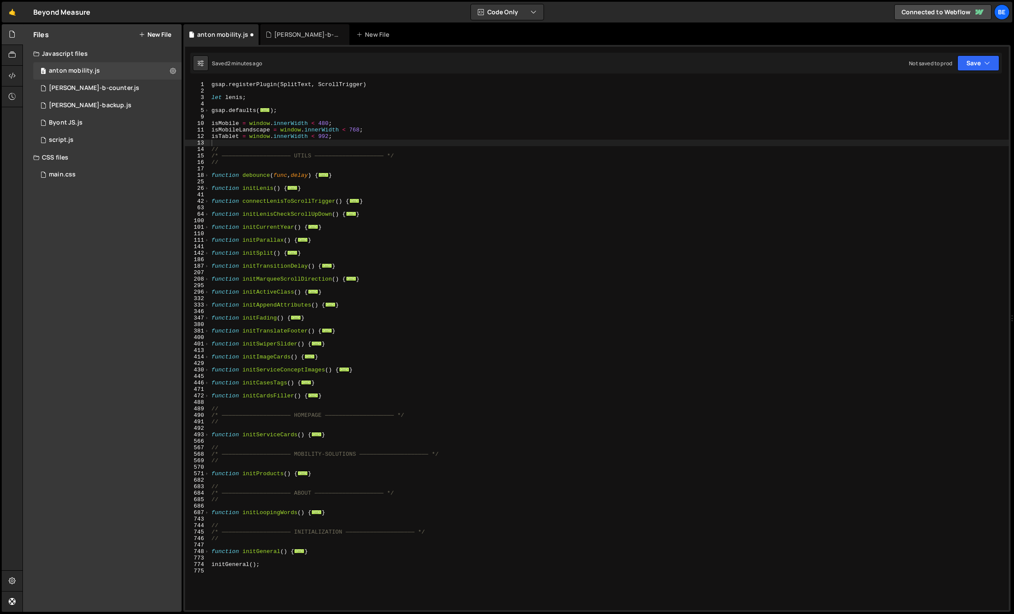
click at [245, 91] on div "gsap . registerPlugin ( SplitText , ScrollTrigger ) let [PERSON_NAME] ; gsap . …" at bounding box center [609, 352] width 799 height 542
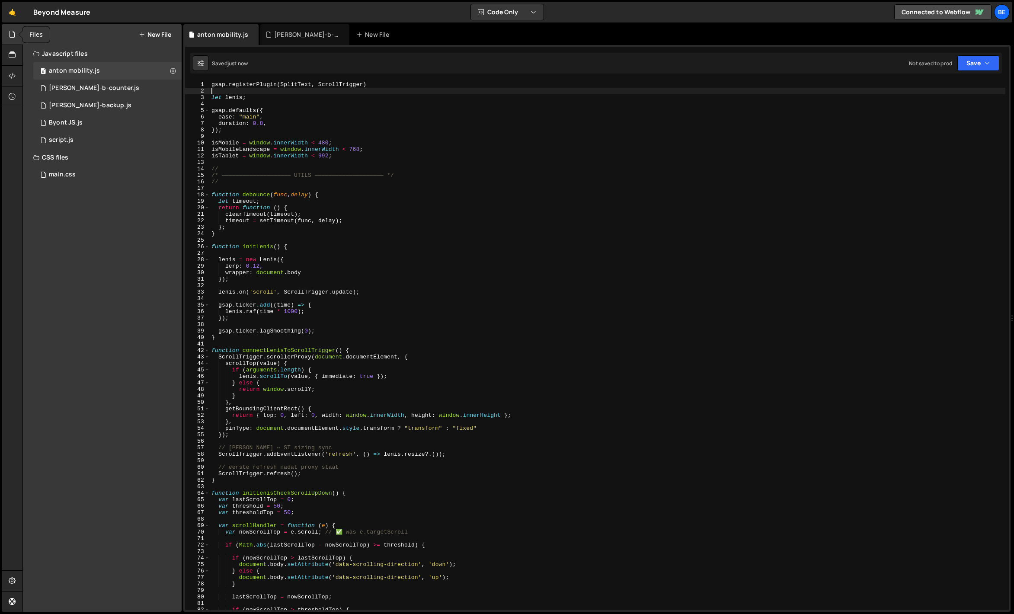
click at [11, 31] on icon at bounding box center [12, 34] width 7 height 10
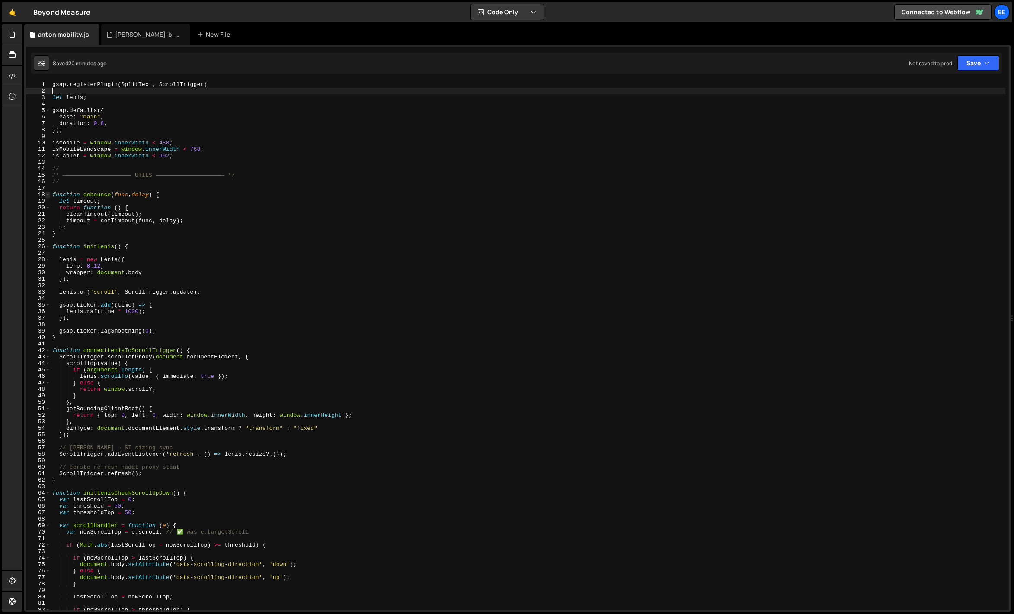
click at [49, 195] on span at bounding box center [47, 195] width 5 height 6
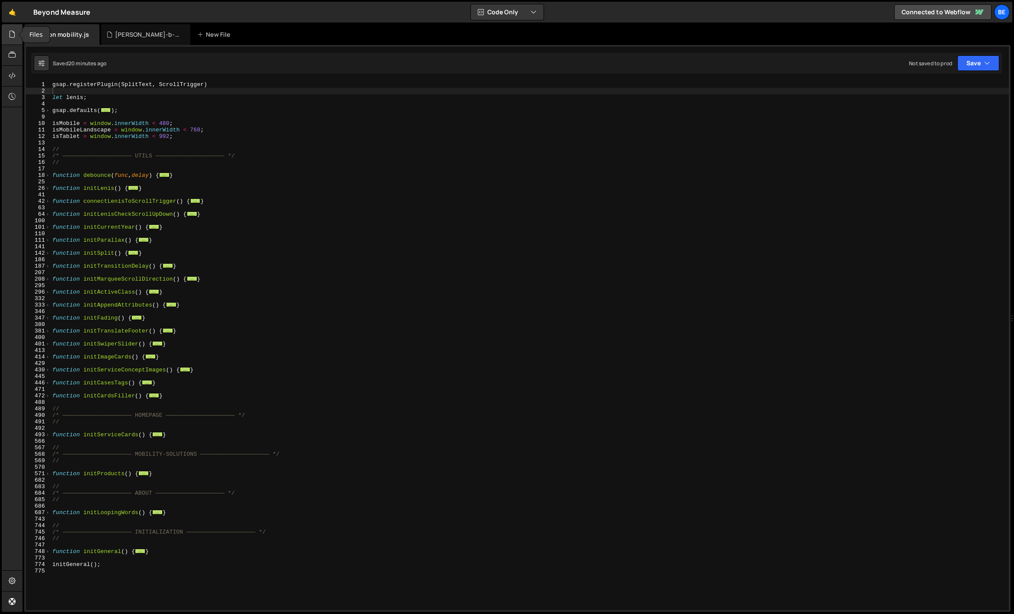
click at [13, 36] on icon at bounding box center [12, 34] width 7 height 10
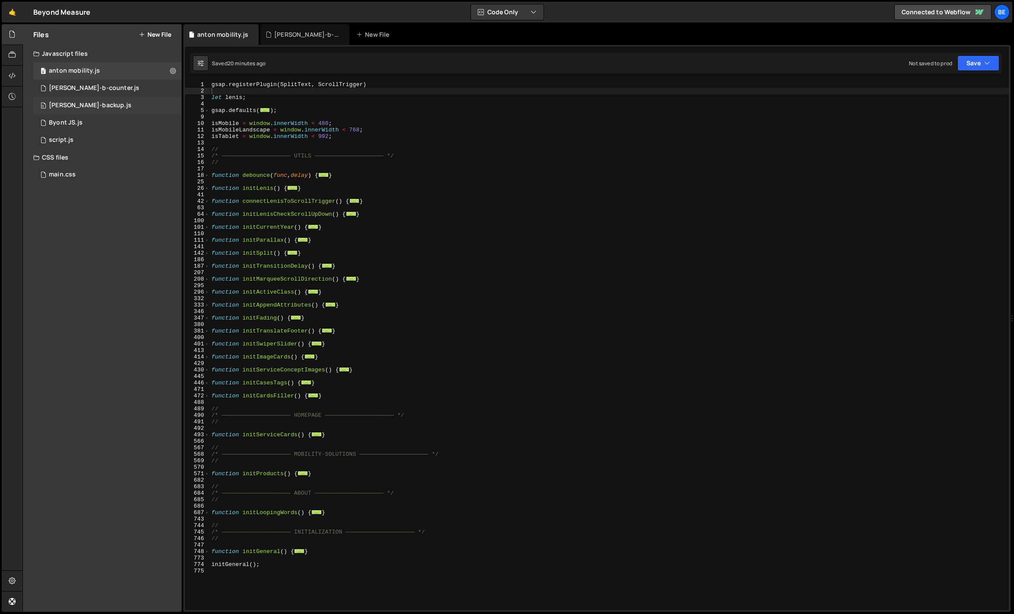
click at [83, 102] on div "[PERSON_NAME]-backup.js" at bounding box center [90, 106] width 83 height 8
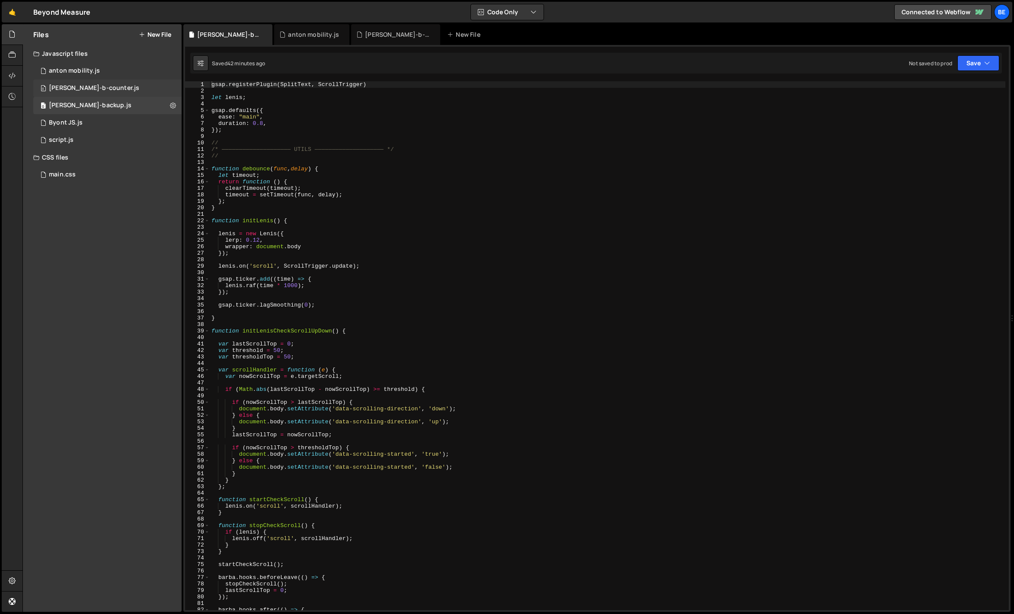
click at [90, 87] on div "[PERSON_NAME]-b-counter.js" at bounding box center [94, 88] width 90 height 8
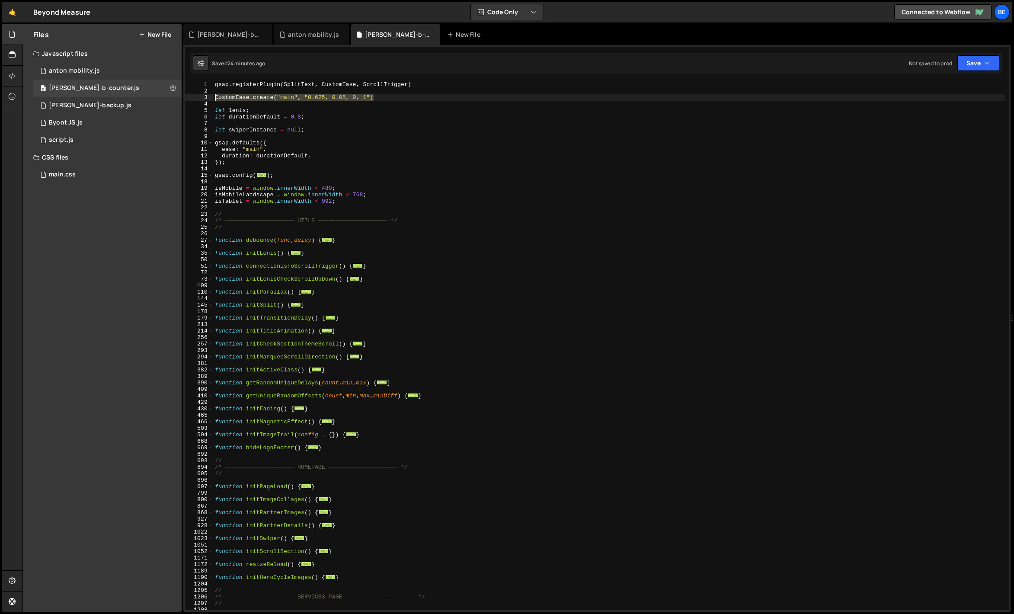
drag, startPoint x: 389, startPoint y: 97, endPoint x: 207, endPoint y: 95, distance: 182.5
click at [207, 95] on div "CustomEase.create("main", "0.625, 0.05, 0, 1") 1 2 3 4 5 6 7 8 9 10 11 12 13 14…" at bounding box center [597, 345] width 824 height 529
click at [247, 107] on div "gsap . registerPlugin ( SplitText , CustomEase , ScrollTrigger ) CustomEase . c…" at bounding box center [609, 352] width 792 height 542
type textarea "let lenis;"
click at [289, 32] on div "anton mobility.js" at bounding box center [313, 34] width 51 height 9
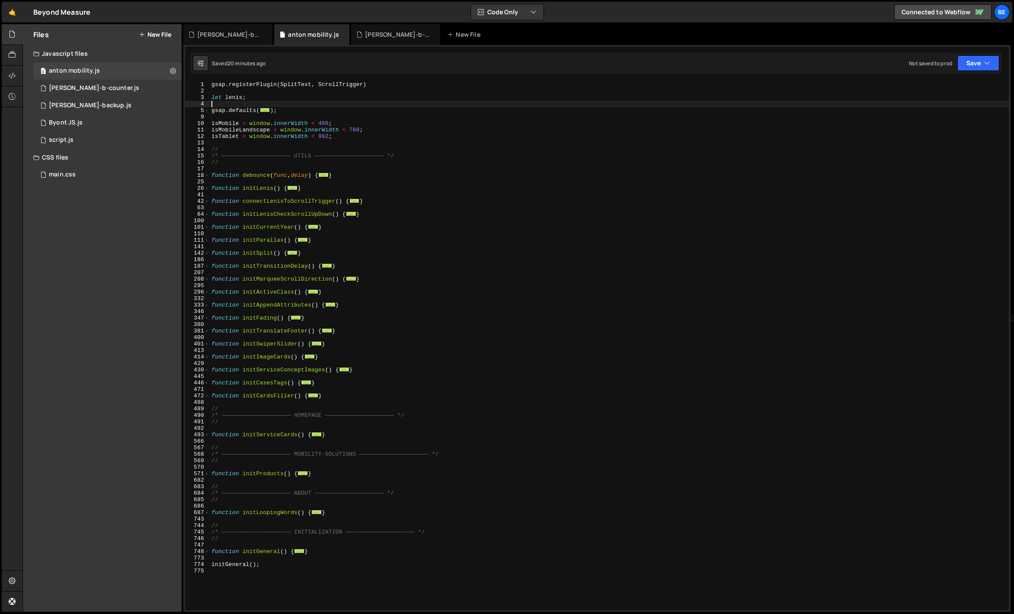
click at [221, 106] on div "gsap . registerPlugin ( SplitText , ScrollTrigger ) let [PERSON_NAME] ; gsap . …" at bounding box center [609, 352] width 799 height 542
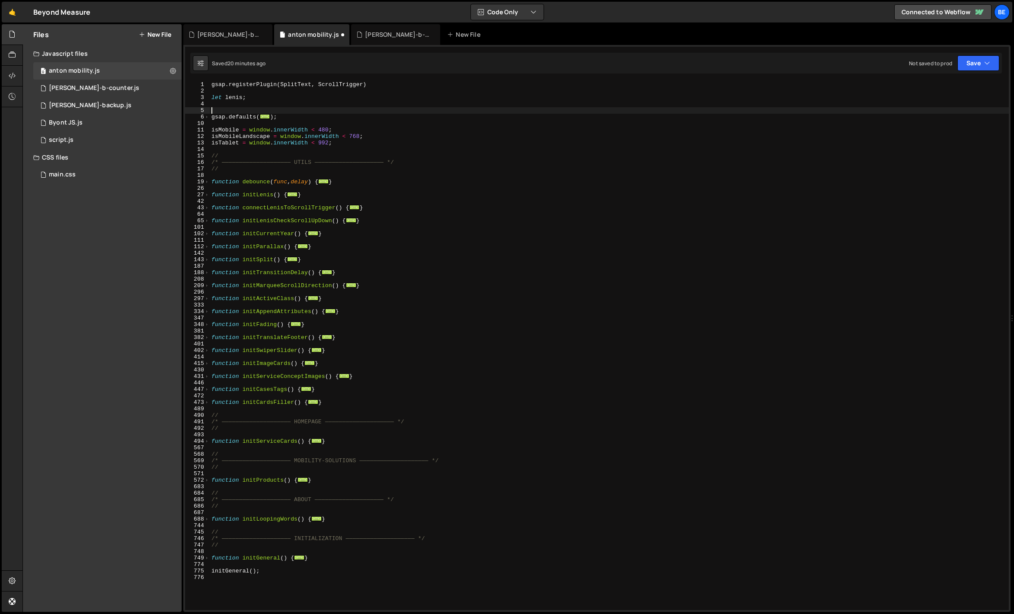
paste textarea "CustomEase.create("main", "0.625, 0.05, 0, 1")"
type textarea "CustomEase.create("main", "0.625, 0.05, 0, 1")"
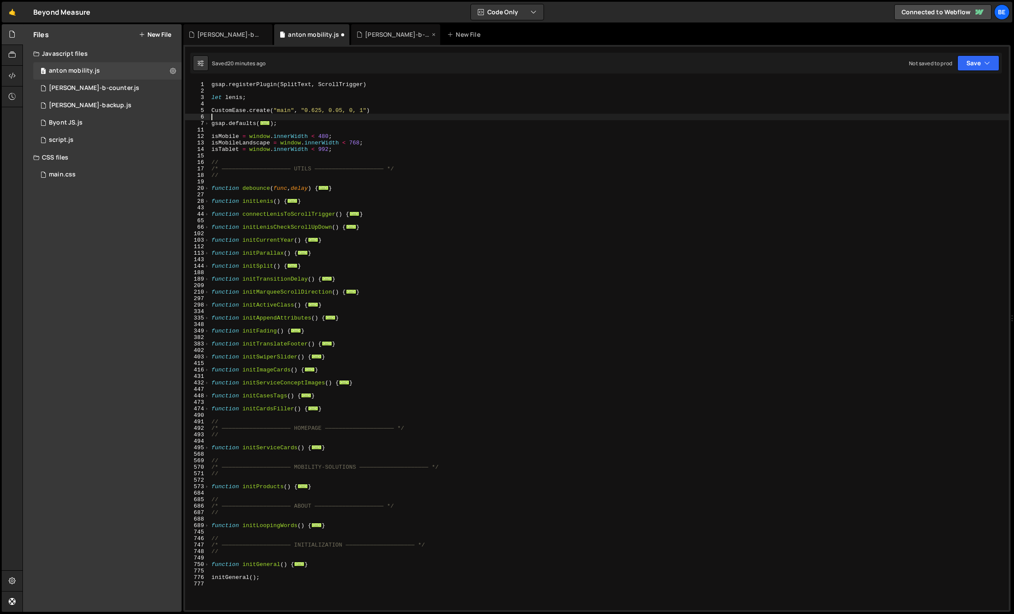
click at [365, 32] on div "[PERSON_NAME]-b-counter.js" at bounding box center [397, 34] width 65 height 9
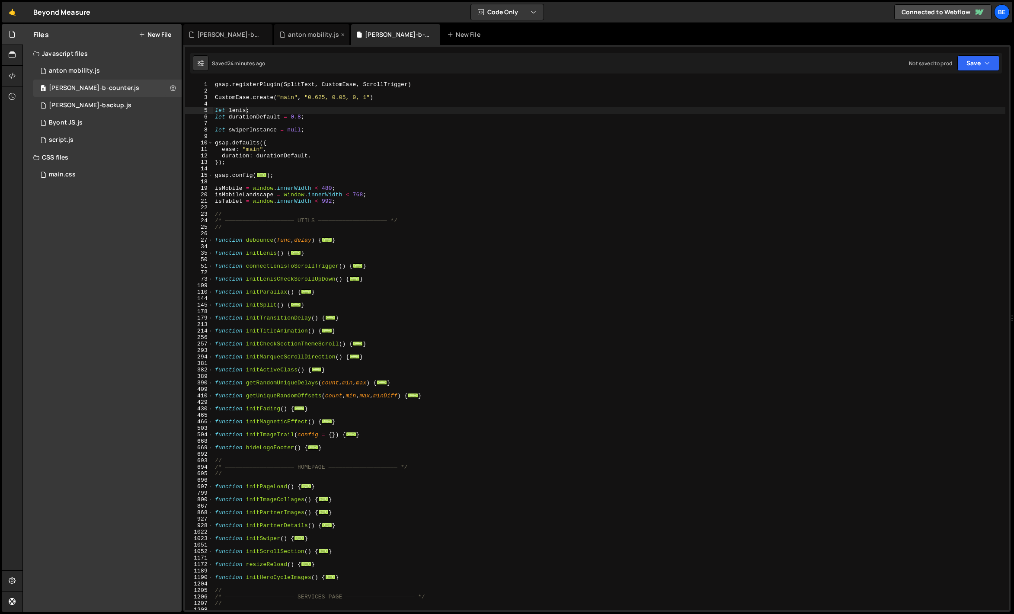
click at [288, 32] on div "anton mobility.js" at bounding box center [313, 34] width 51 height 9
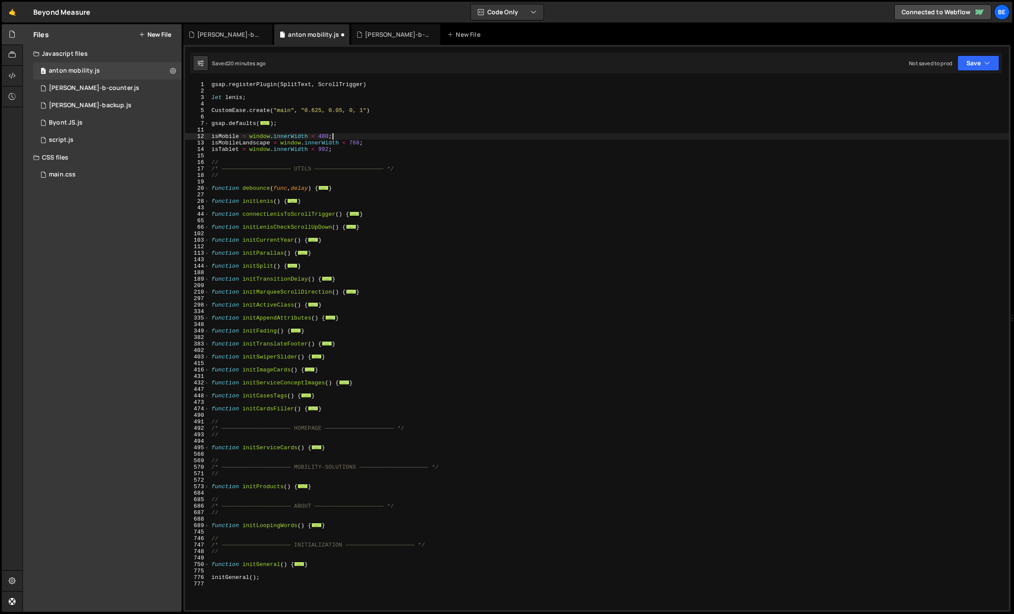
click at [331, 138] on div "gsap . registerPlugin ( SplitText , ScrollTrigger ) let [PERSON_NAME] ; CustomE…" at bounding box center [609, 352] width 799 height 542
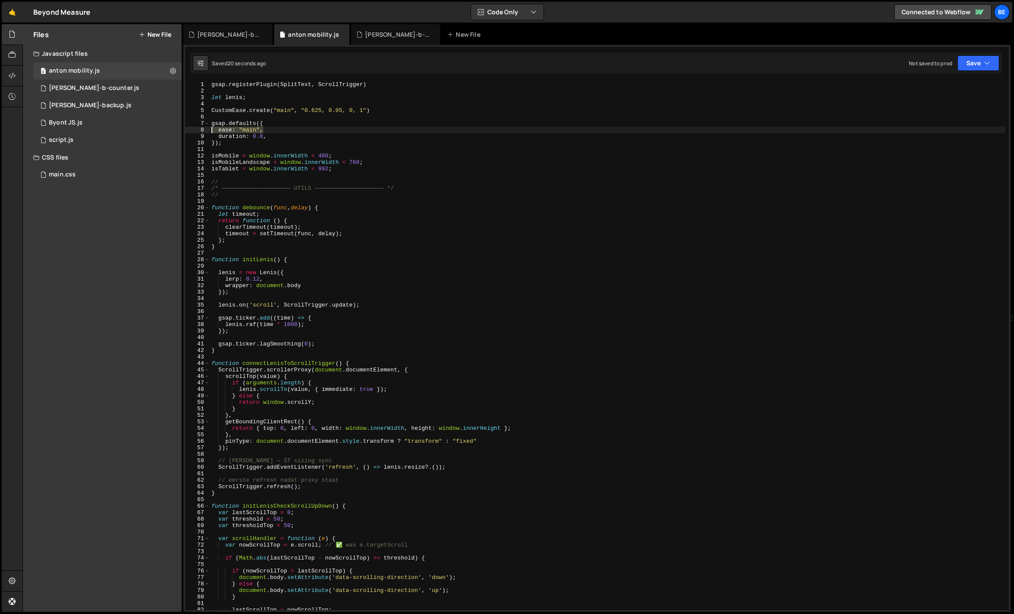
drag, startPoint x: 264, startPoint y: 127, endPoint x: 187, endPoint y: 129, distance: 76.6
click at [187, 129] on div "isMobile = window.innerWidth < 480; 1 2 3 4 5 6 7 8 9 10 11 12 13 14 15 16 17 1…" at bounding box center [597, 345] width 824 height 529
type textarea "ease: "main","
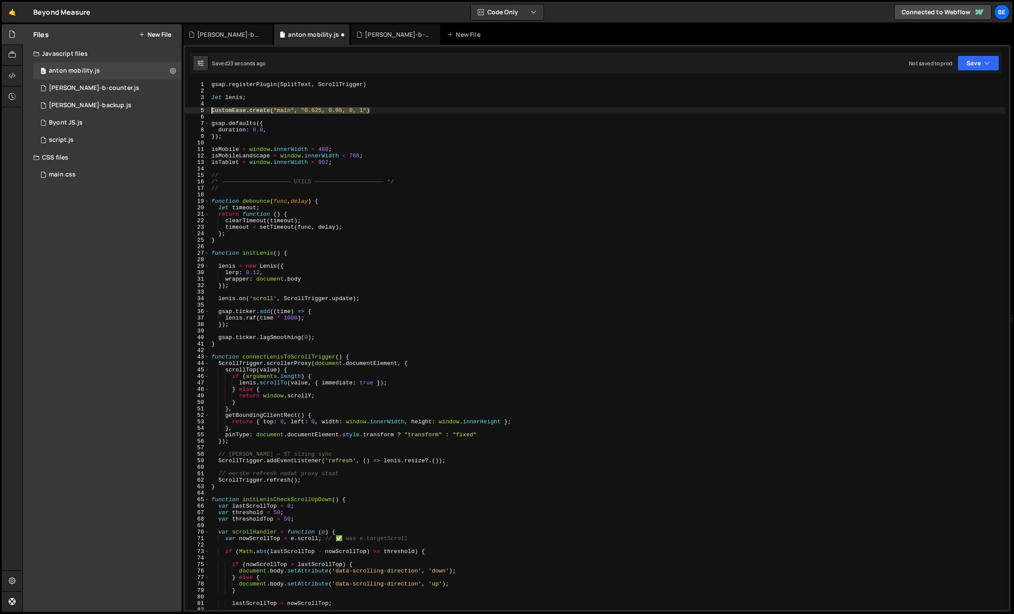
drag, startPoint x: 382, startPoint y: 110, endPoint x: 194, endPoint y: 110, distance: 188.1
click at [194, 110] on div "gsap.defaults({ 1 2 3 4 5 6 7 8 9 10 11 12 13 14 15 16 17 18 19 20 21 22 23 24 …" at bounding box center [597, 345] width 824 height 529
type textarea "CustomEase.create("main", "0.625, 0.05, 0, 1")"
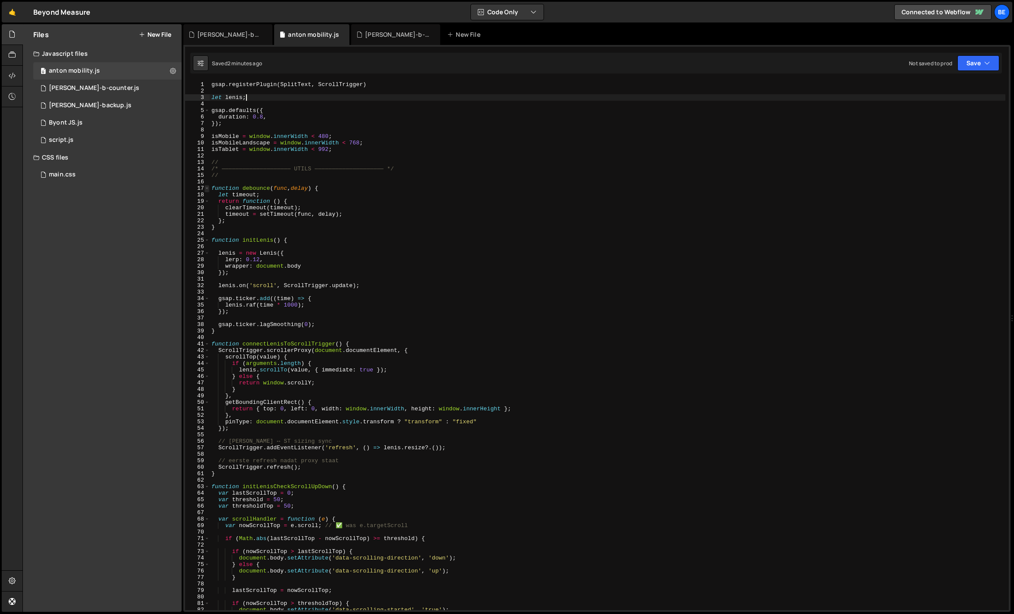
click at [208, 189] on span at bounding box center [207, 188] width 5 height 6
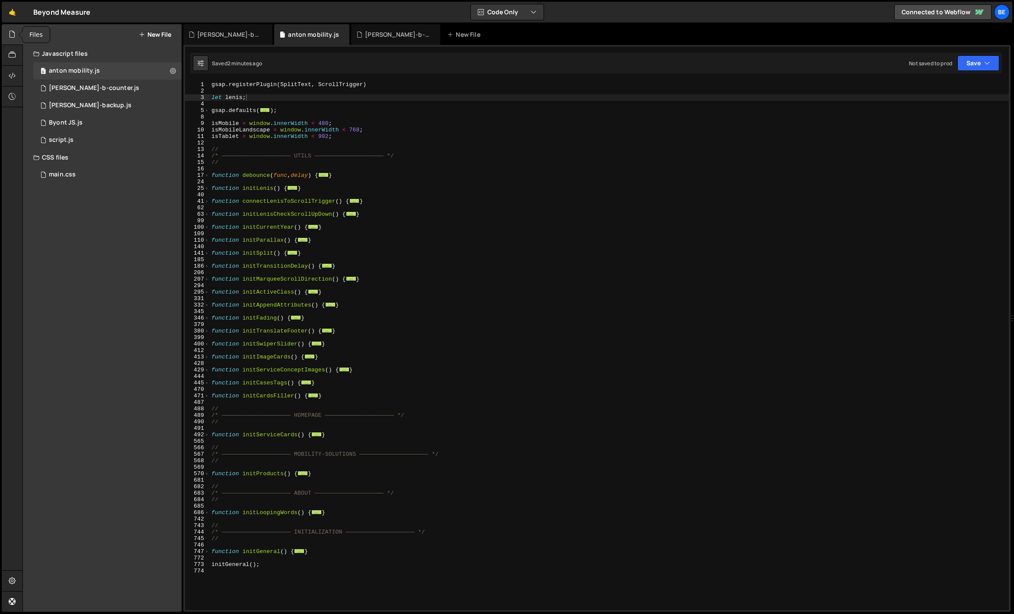
click at [13, 32] on icon at bounding box center [12, 34] width 7 height 10
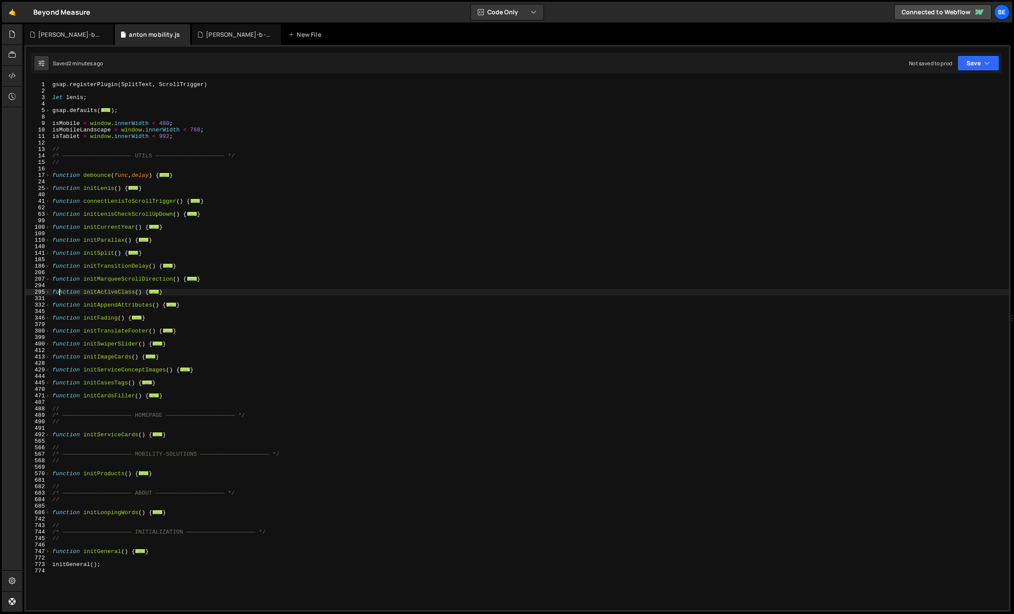
click at [58, 290] on div "gsap . registerPlugin ( SplitText , ScrollTrigger ) let [PERSON_NAME] ; gsap . …" at bounding box center [530, 352] width 958 height 542
click at [56, 305] on div "gsap . registerPlugin ( SplitText , ScrollTrigger ) let [PERSON_NAME] ; gsap . …" at bounding box center [530, 352] width 958 height 542
type textarea "function initAppendAttributes() {"
click at [93, 340] on div "gsap . registerPlugin ( SplitText , ScrollTrigger ) let [PERSON_NAME] ; gsap . …" at bounding box center [530, 352] width 958 height 542
click at [93, 332] on div "gsap . registerPlugin ( SplitText , ScrollTrigger ) let [PERSON_NAME] ; gsap . …" at bounding box center [530, 352] width 958 height 542
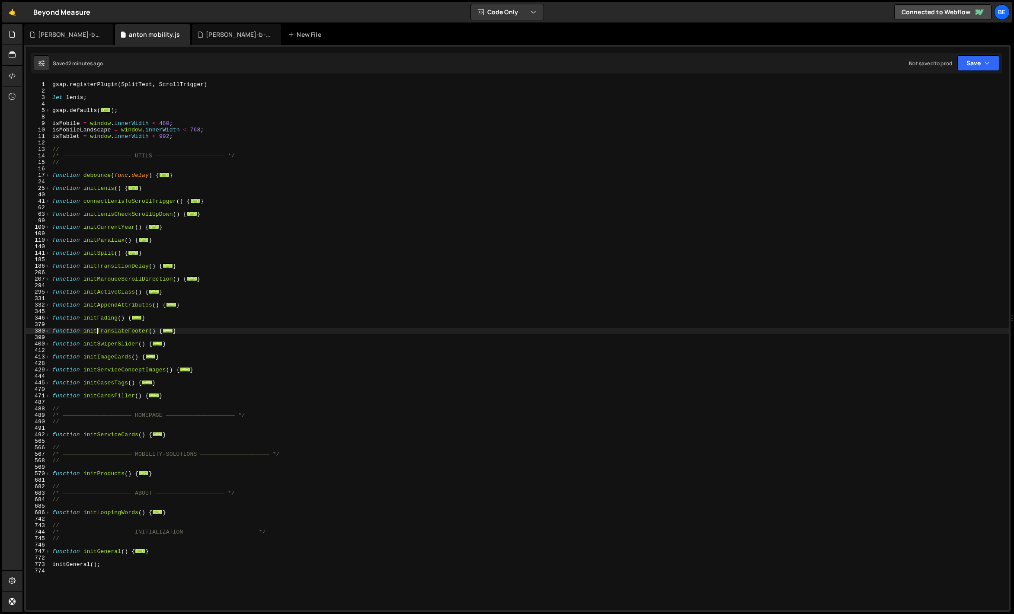
click at [97, 328] on div "gsap . registerPlugin ( SplitText , ScrollTrigger ) let [PERSON_NAME] ; gsap . …" at bounding box center [530, 352] width 958 height 542
click at [99, 319] on div "gsap . registerPlugin ( SplitText , ScrollTrigger ) let [PERSON_NAME] ; gsap . …" at bounding box center [530, 352] width 958 height 542
click at [50, 319] on span at bounding box center [47, 318] width 5 height 6
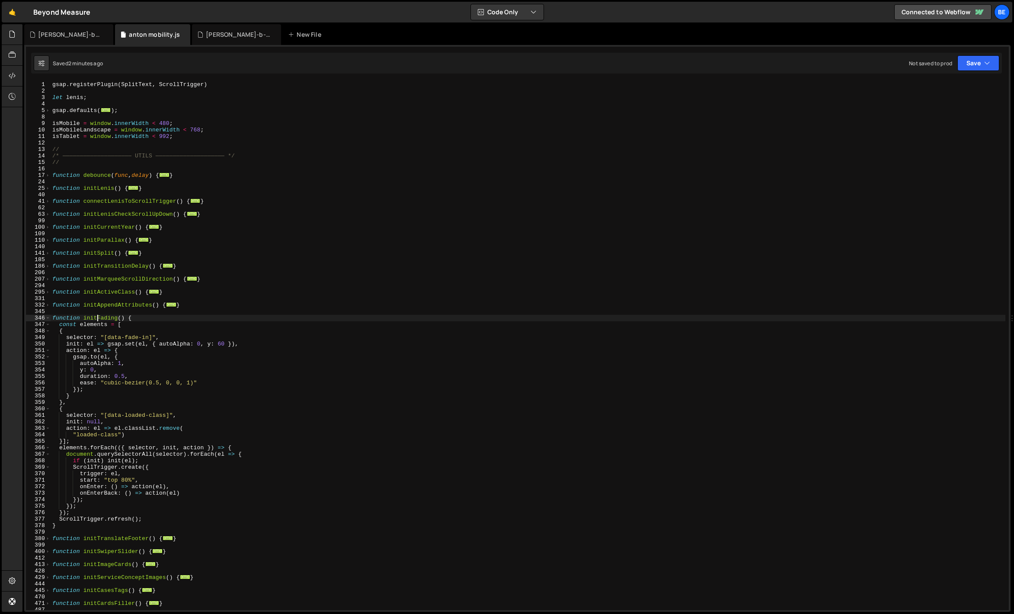
click at [221, 343] on div "gsap . registerPlugin ( SplitText , ScrollTrigger ) let [PERSON_NAME] ; gsap . …" at bounding box center [528, 352] width 955 height 542
click at [238, 332] on div "gsap . registerPlugin ( SplitText , ScrollTrigger ) let [PERSON_NAME] ; gsap . …" at bounding box center [528, 352] width 955 height 542
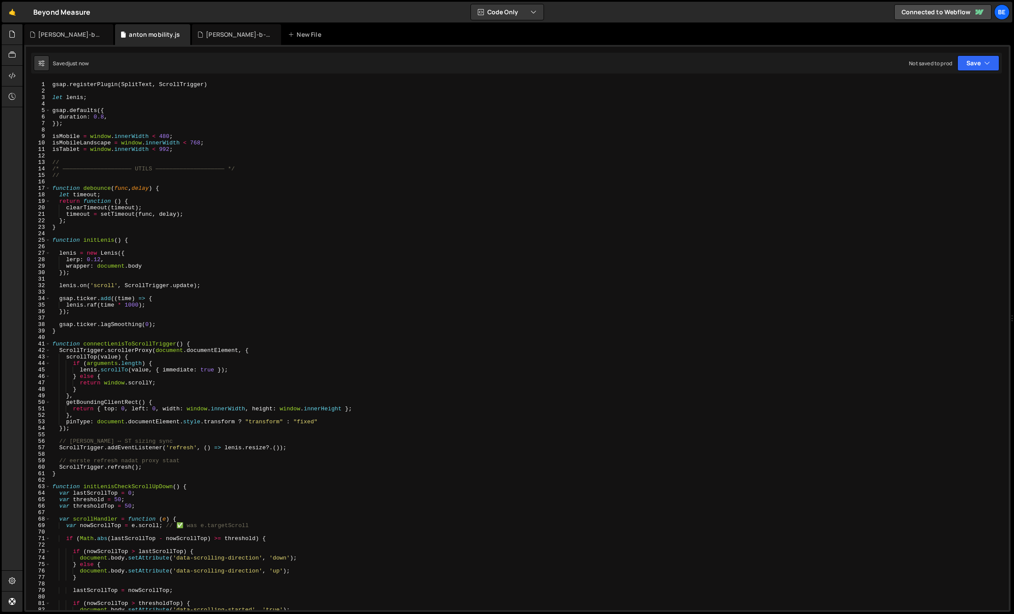
click at [183, 329] on div "gsap . registerPlugin ( SplitText , ScrollTrigger ) let [PERSON_NAME] ; gsap . …" at bounding box center [528, 352] width 955 height 542
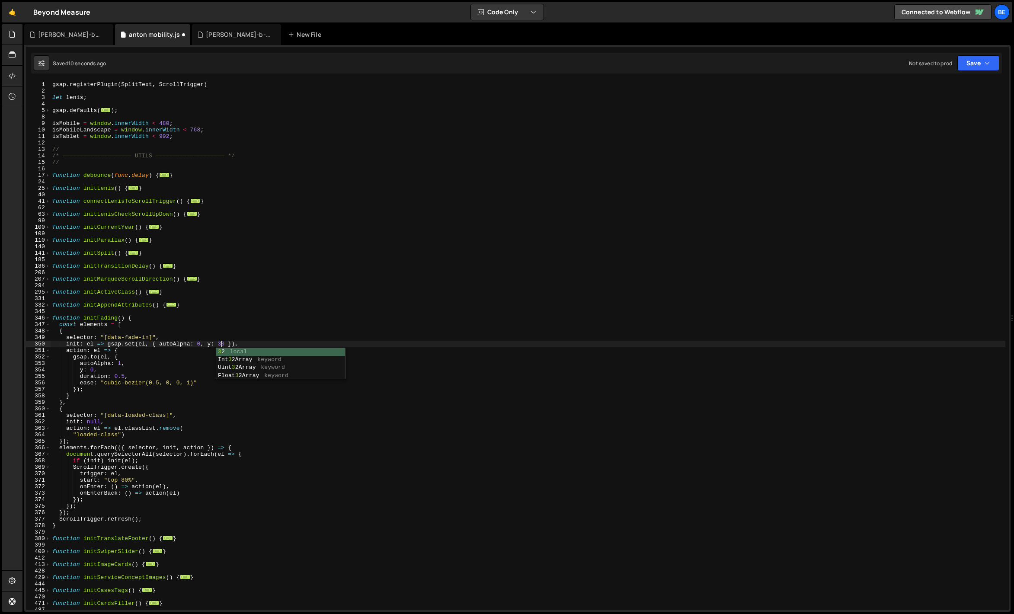
click at [207, 331] on div "gsap . registerPlugin ( SplitText , ScrollTrigger ) let [PERSON_NAME] ; gsap . …" at bounding box center [528, 352] width 955 height 542
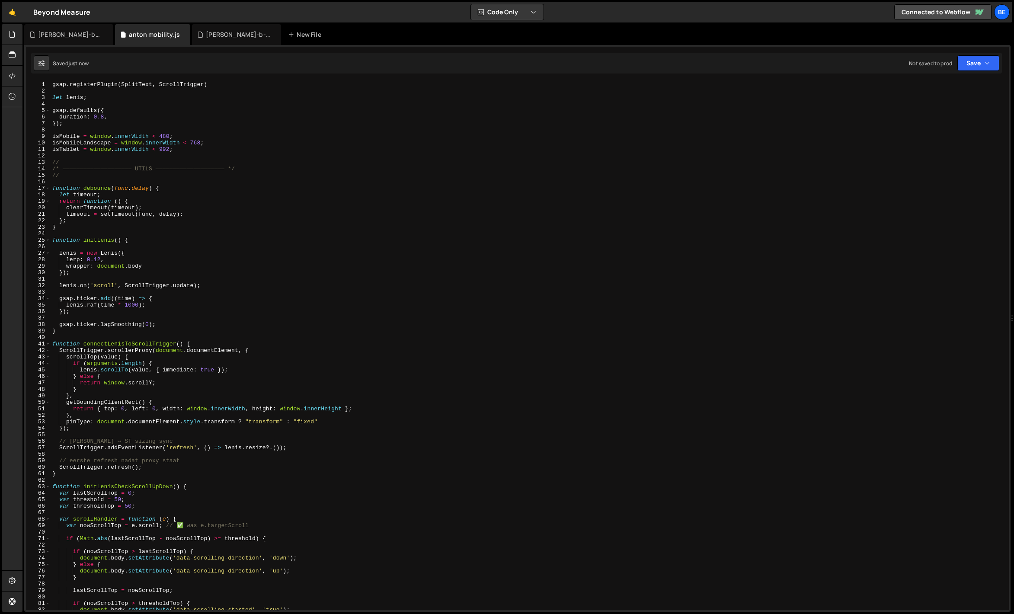
type textarea "{"
click at [59, 32] on div "[PERSON_NAME]-backup.js" at bounding box center [70, 34] width 65 height 9
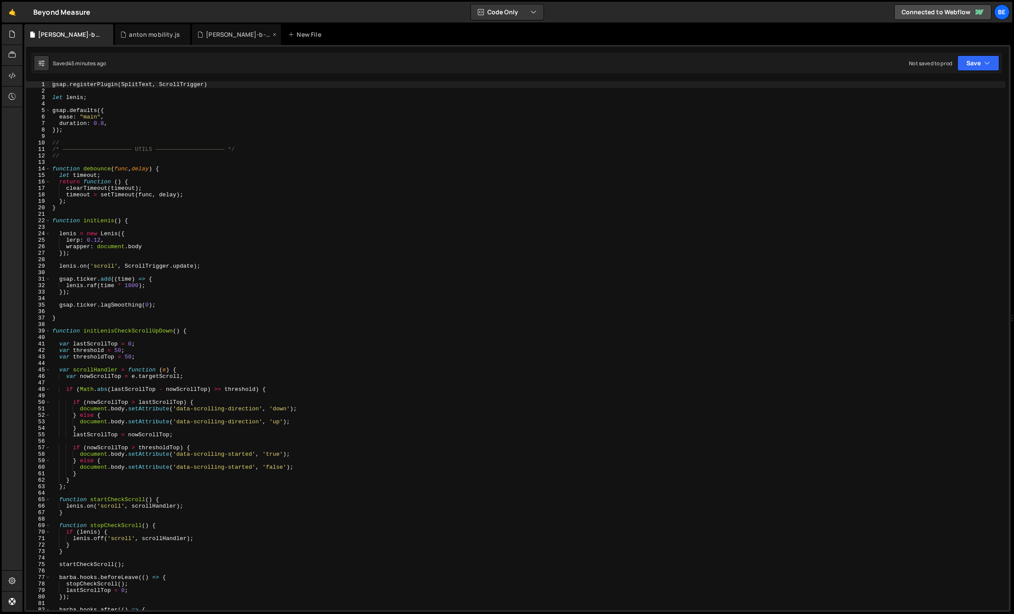
click at [196, 29] on div "[PERSON_NAME]-b-counter.js" at bounding box center [236, 34] width 89 height 21
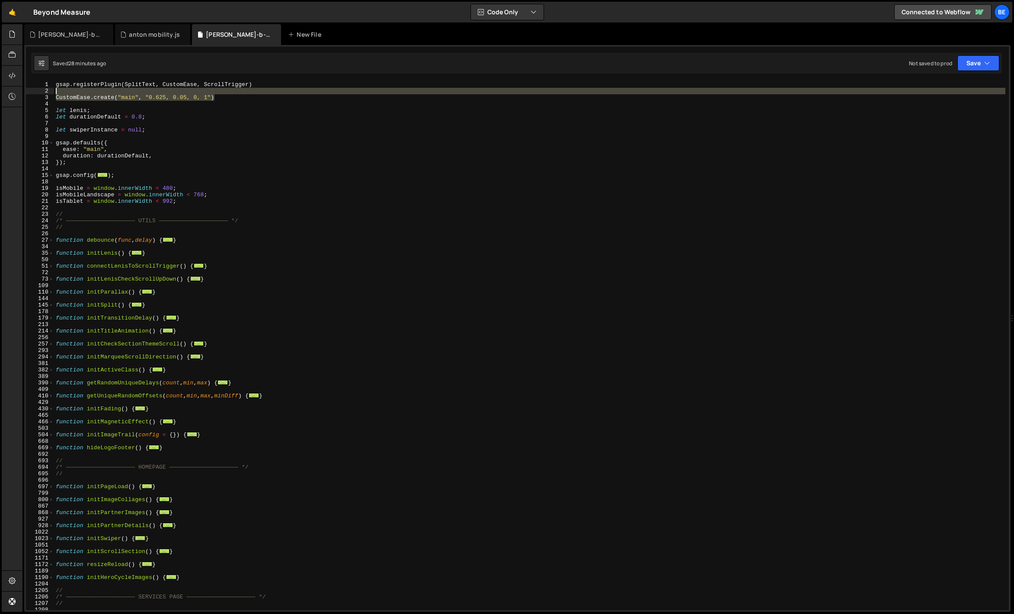
drag, startPoint x: 237, startPoint y: 96, endPoint x: 41, endPoint y: 92, distance: 196.0
click at [41, 92] on div "CustomEase.create("main", "0.625, 0.05, 0, 1") 1 2 3 4 5 6 7 8 9 10 11 12 13 14…" at bounding box center [517, 345] width 983 height 529
type textarea "CustomEase.create("main", "0.625, 0.05, 0, 1")"
click at [148, 36] on div "anton mobility.js" at bounding box center [154, 34] width 51 height 9
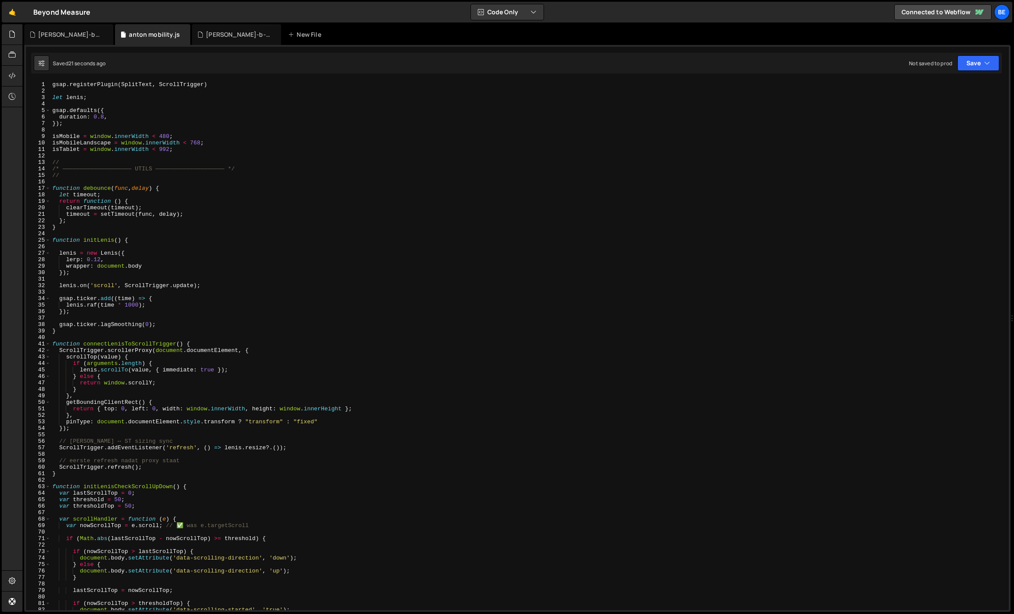
scroll to position [0, 0]
click at [97, 104] on div "gsap . registerPlugin ( SplitText , ScrollTrigger ) let [PERSON_NAME] ; gsap . …" at bounding box center [528, 352] width 955 height 542
paste textarea "CustomEase.create("main", "0.625, 0.05, 0, 1")"
type textarea "CustomEase.create("main", "0.625, 0.05, 0, 1")"
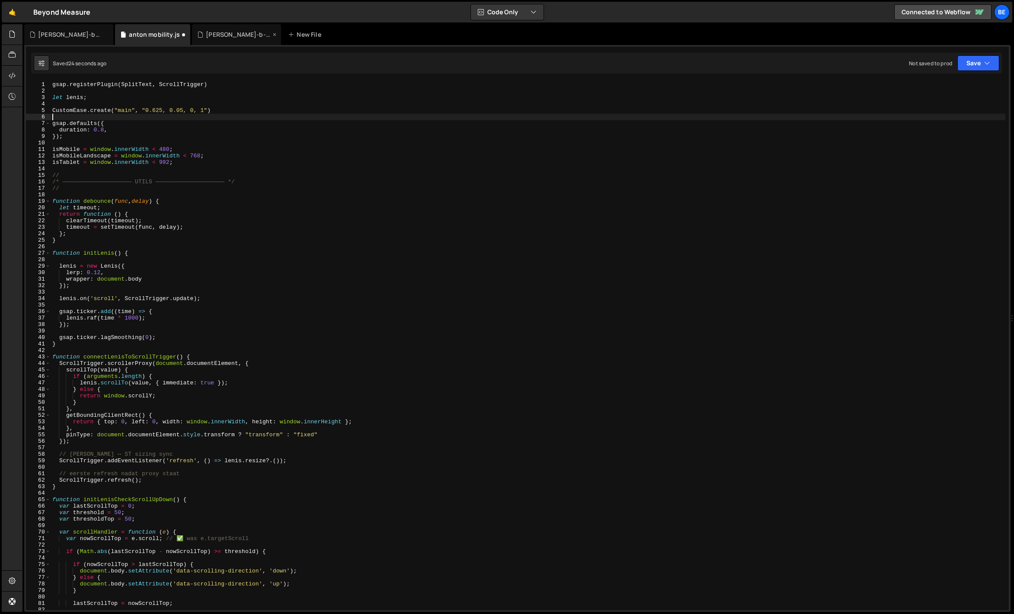
click at [205, 43] on div "[PERSON_NAME]-b-counter.js" at bounding box center [236, 34] width 89 height 21
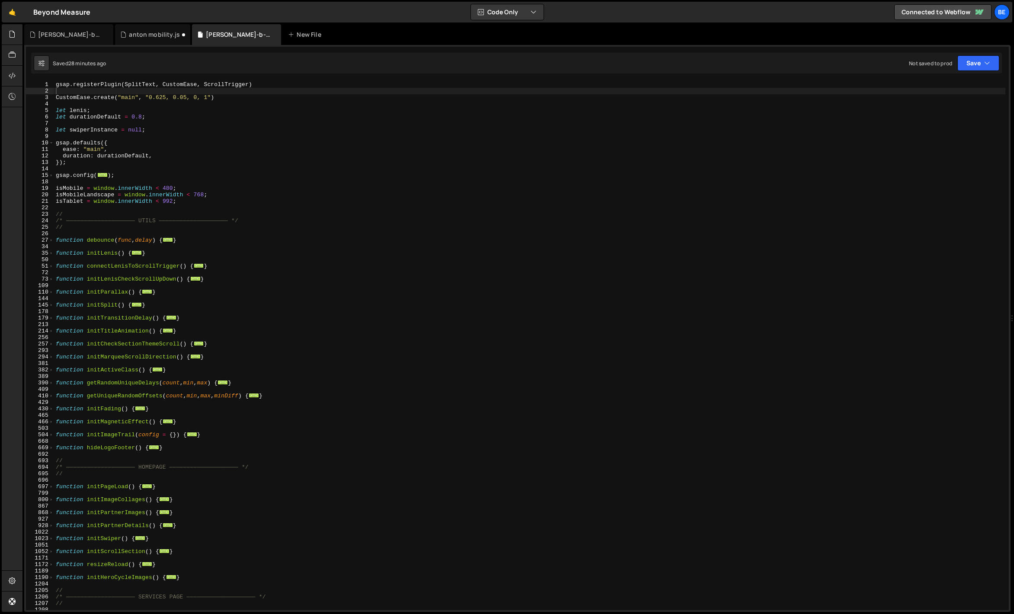
type textarea "gsap.registerPlugin(SplitText, CustomEase, ScrollTrigger)"
drag, startPoint x: 288, startPoint y: 86, endPoint x: 31, endPoint y: 83, distance: 257.4
click at [31, 83] on div "gsap.registerPlugin(SplitText, CustomEase, ScrollTrigger) 1 2 3 4 5 6 7 8 9 10 …" at bounding box center [517, 345] width 983 height 529
click at [137, 37] on div "anton mobility.js" at bounding box center [154, 34] width 51 height 9
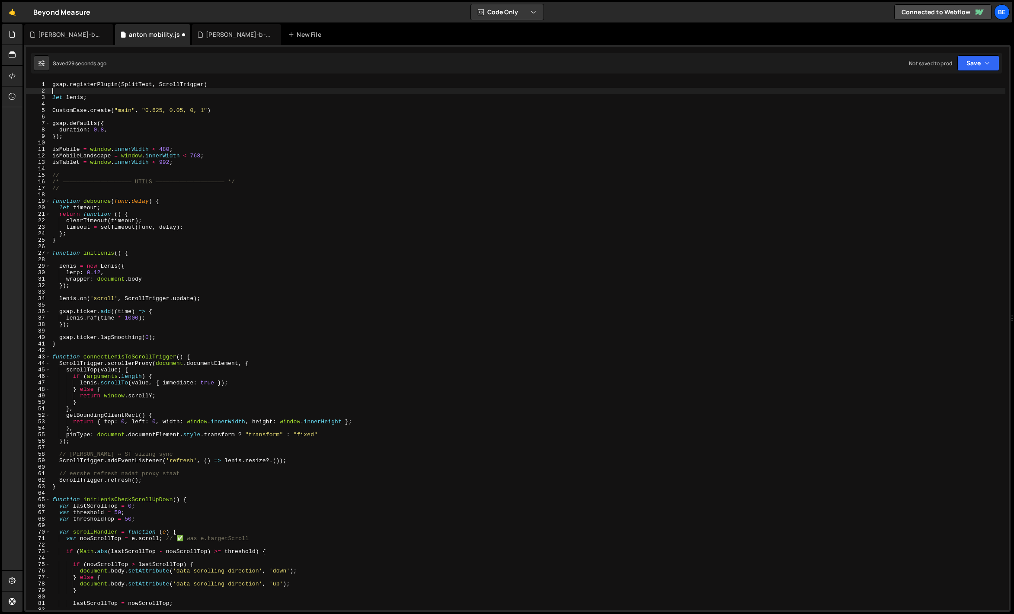
click at [227, 90] on div "gsap . registerPlugin ( SplitText , ScrollTrigger ) let [PERSON_NAME] ; CustomE…" at bounding box center [528, 352] width 955 height 542
drag, startPoint x: 227, startPoint y: 84, endPoint x: 34, endPoint y: 80, distance: 193.4
click at [34, 80] on div "1 Type cmd + s to save your Javascript file. הההההההההההההההההההההההההההההההההה…" at bounding box center [517, 328] width 987 height 567
paste textarea "CustomEase,"
type textarea "gsap.registerPlugin(SplitText, CustomEase, ScrollTrigger)"
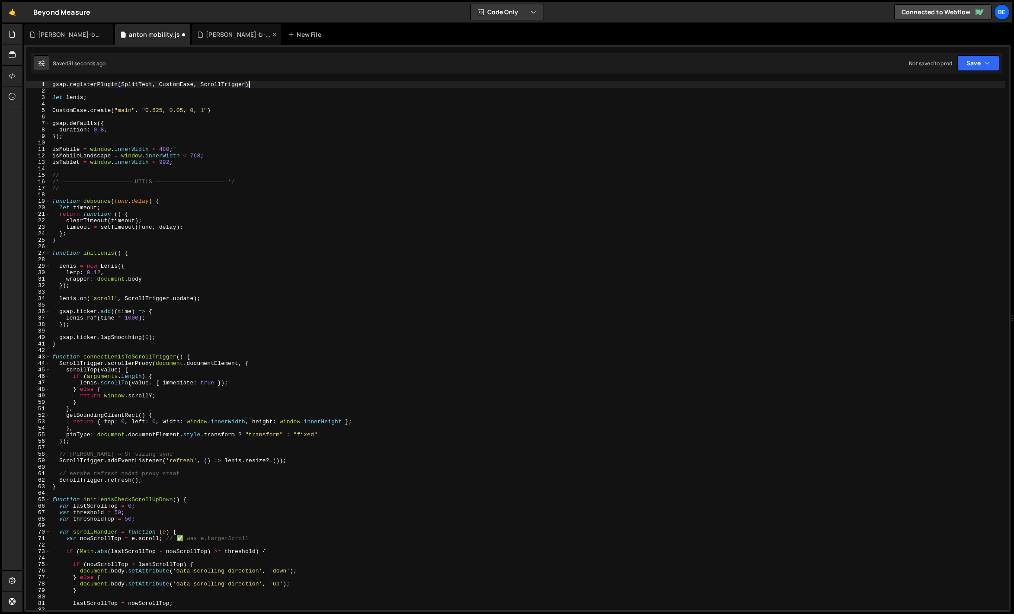
click at [206, 35] on div "[PERSON_NAME]-b-counter.js" at bounding box center [238, 34] width 65 height 9
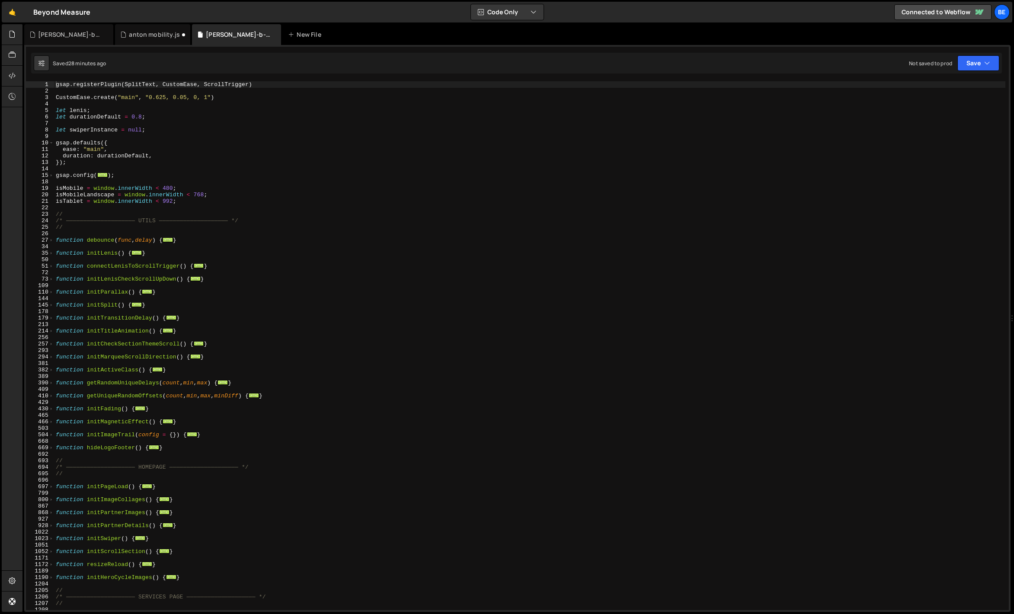
type textarea "ease: "main","
drag, startPoint x: 109, startPoint y: 147, endPoint x: 18, endPoint y: 148, distance: 91.3
click at [18, 148] on div "Hold on a sec... Are you certain you wish to leave this page? Any changes you'v…" at bounding box center [507, 307] width 1014 height 614
click at [135, 40] on div "anton mobility.js" at bounding box center [152, 34] width 75 height 21
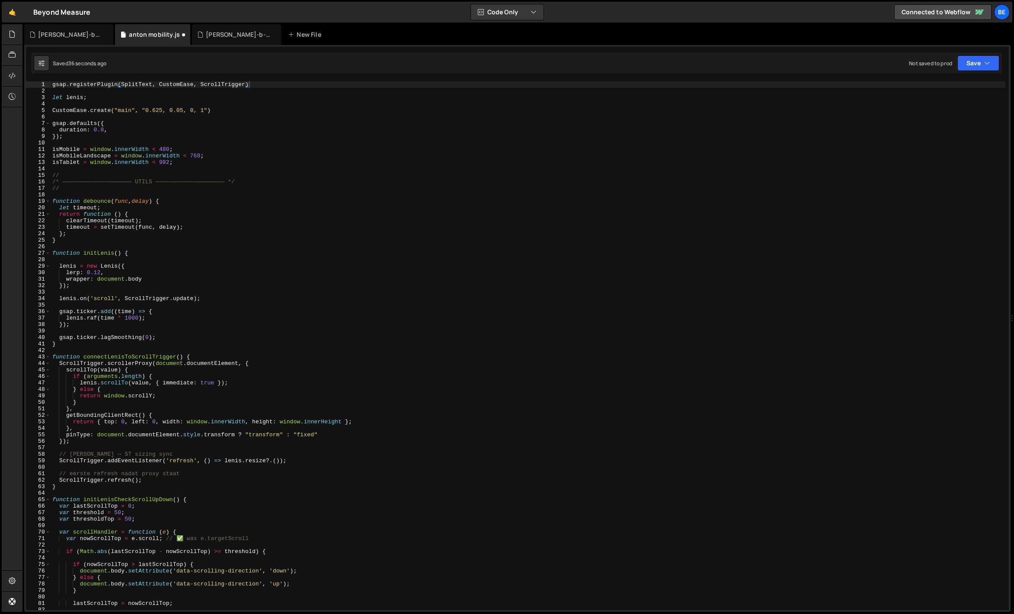
type textarea "gsap.defaults({"
click at [118, 122] on div "gsap . registerPlugin ( SplitText , CustomEase , ScrollTrigger ) let [PERSON_NA…" at bounding box center [528, 352] width 955 height 542
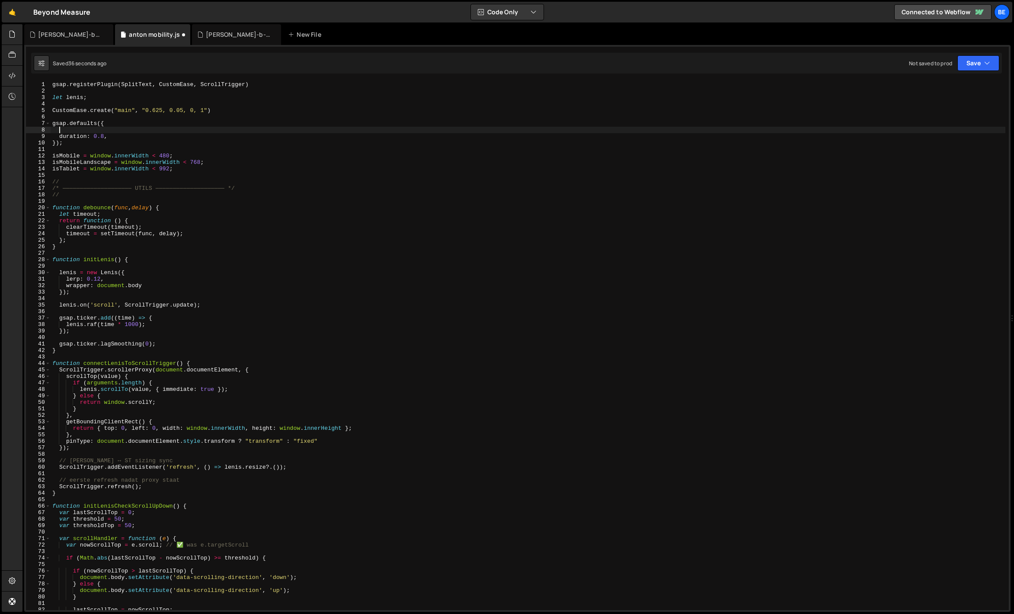
paste textarea "ease: "main","
drag, startPoint x: 203, startPoint y: 111, endPoint x: 146, endPoint y: 111, distance: 57.5
click at [146, 111] on div "gsap . registerPlugin ( SplitText , CustomEase , ScrollTrigger ) let [PERSON_NA…" at bounding box center [528, 352] width 955 height 542
paste textarea "ease: "main","
click at [156, 129] on div "gsap . registerPlugin ( SplitText , CustomEase , ScrollTrigger ) let [PERSON_NA…" at bounding box center [528, 352] width 955 height 542
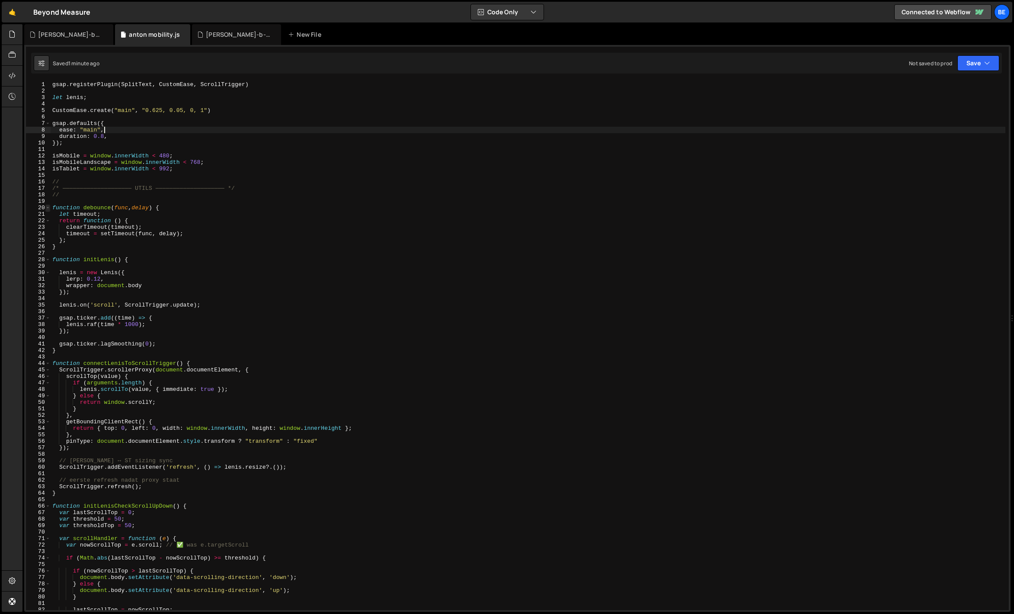
click at [48, 205] on span at bounding box center [47, 208] width 5 height 6
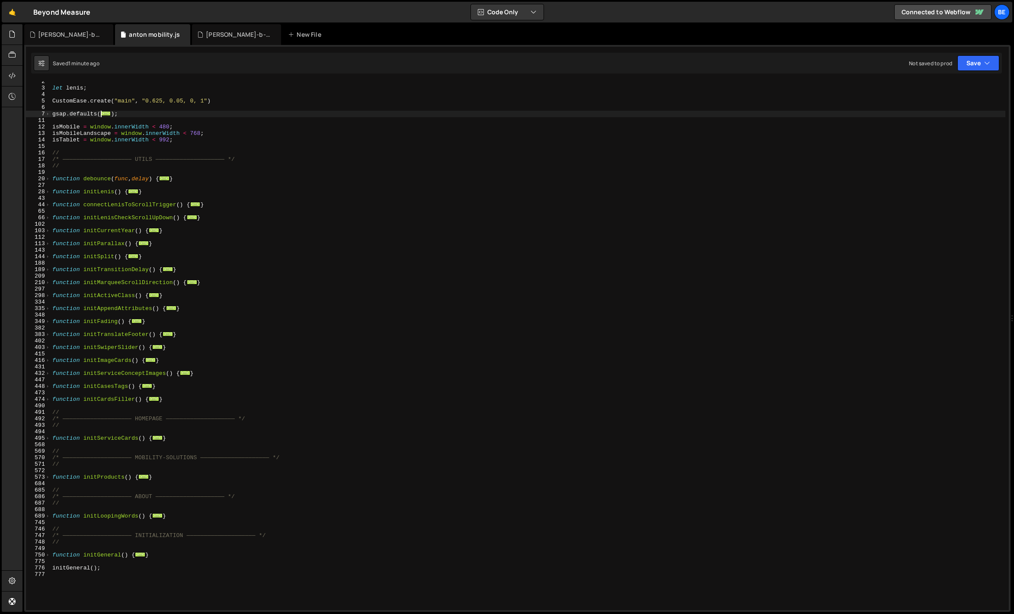
scroll to position [44, 0]
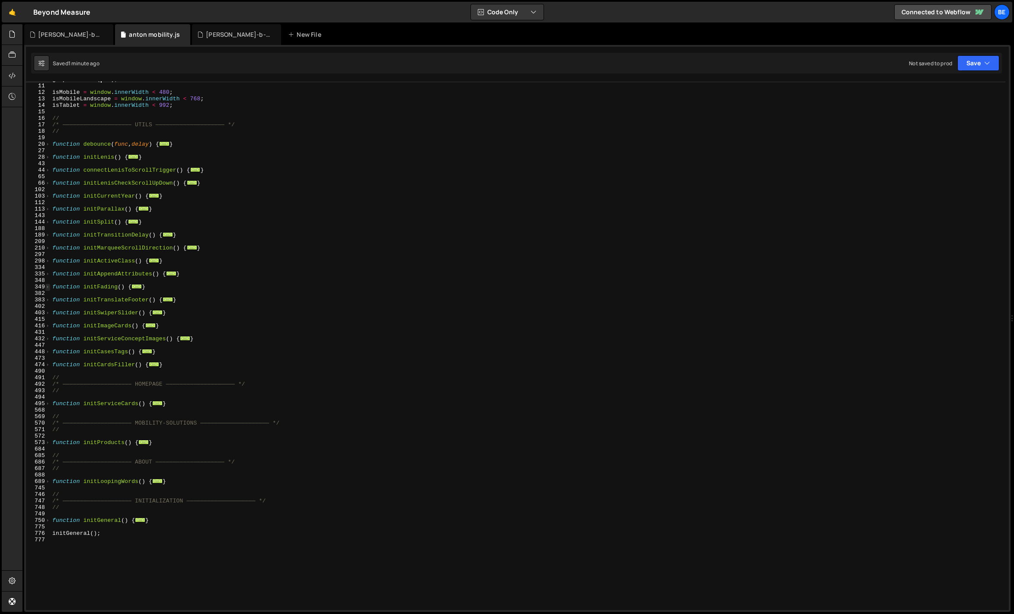
click at [47, 286] on span at bounding box center [47, 287] width 5 height 6
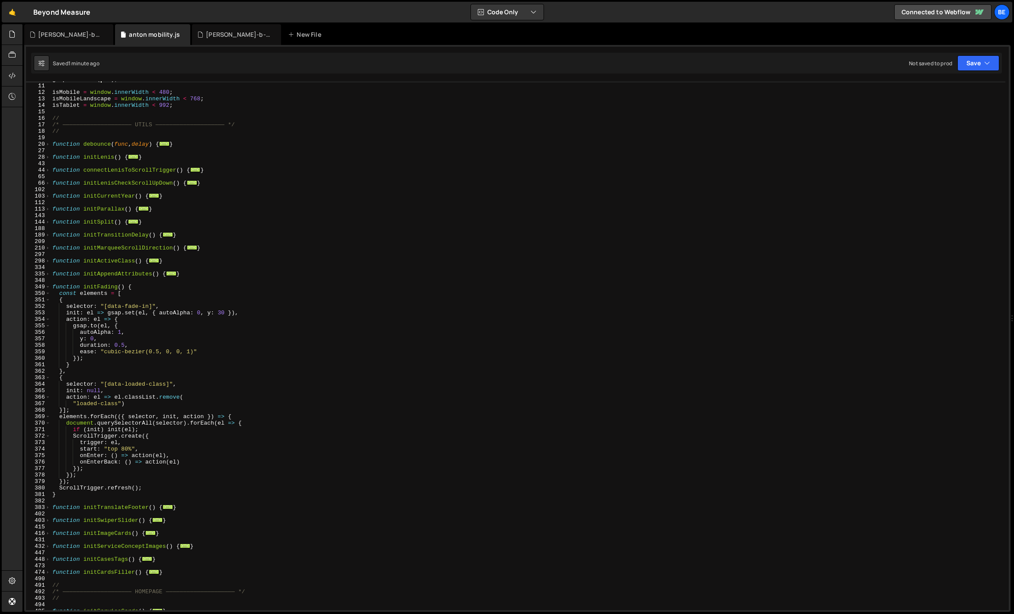
click at [151, 366] on div "gsap . defaults ( ... ) ; isMobile = window . innerWidth < 480 ; isMobileLandsc…" at bounding box center [528, 347] width 955 height 542
click at [122, 344] on div "gsap . defaults ( ... ) ; isMobile = window . innerWidth < 480 ; isMobileLandsc…" at bounding box center [528, 347] width 955 height 542
click at [143, 337] on div "gsap . defaults ( ... ) ; isMobile = window . innerWidth < 480 ; isMobileLandsc…" at bounding box center [528, 347] width 955 height 542
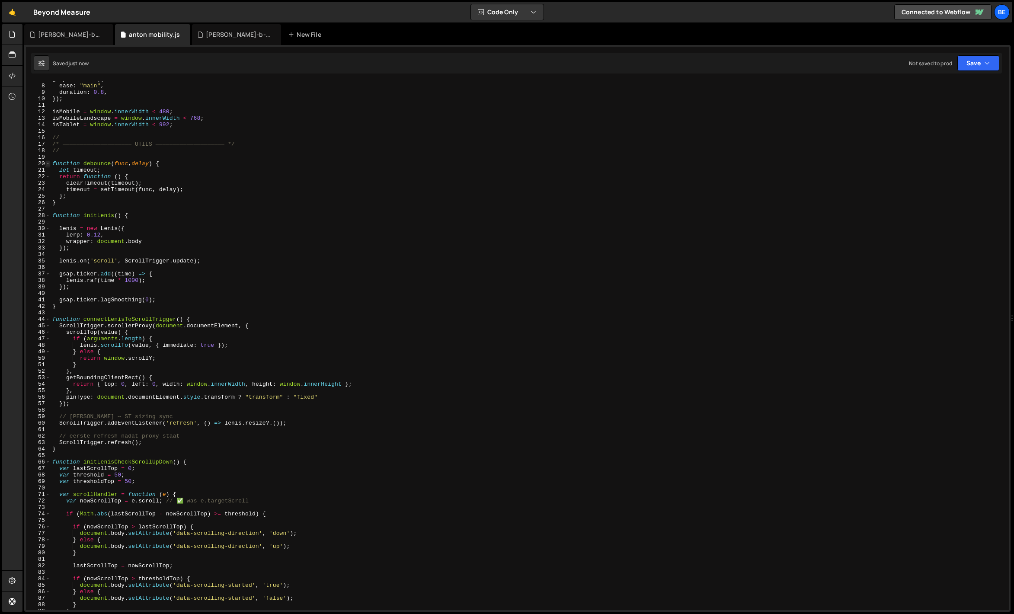
click at [49, 163] on span at bounding box center [47, 163] width 5 height 6
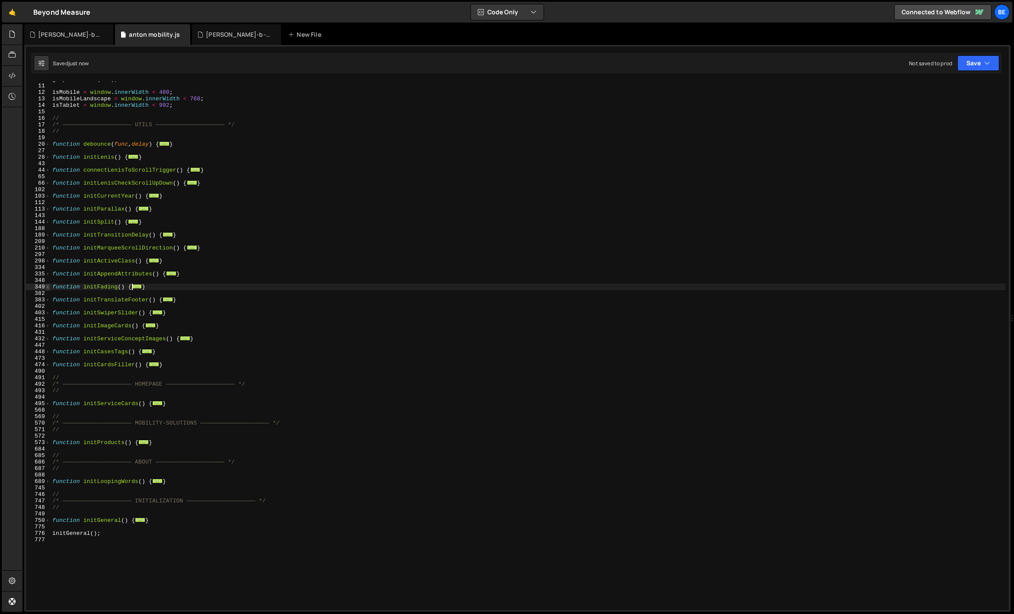
click at [47, 284] on span at bounding box center [47, 287] width 5 height 6
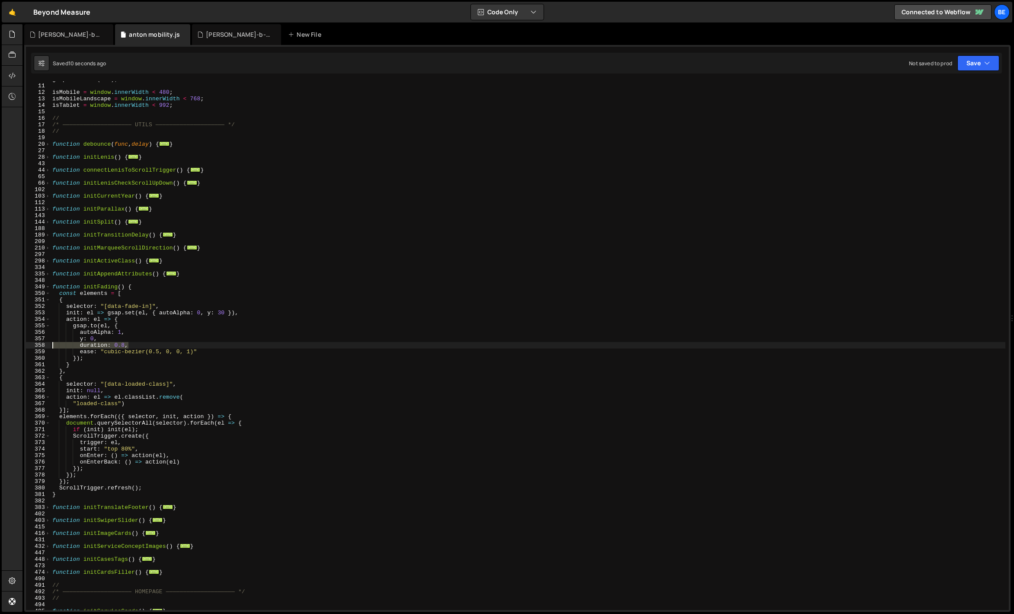
drag, startPoint x: 133, startPoint y: 344, endPoint x: 42, endPoint y: 346, distance: 90.9
click at [42, 346] on div "y: 0, 7 11 12 13 14 15 16 17 18 19 20 27 28 43 44 65 66 102 103 112 113 143 144…" at bounding box center [517, 345] width 983 height 529
type textarea "duration: 0.8,"
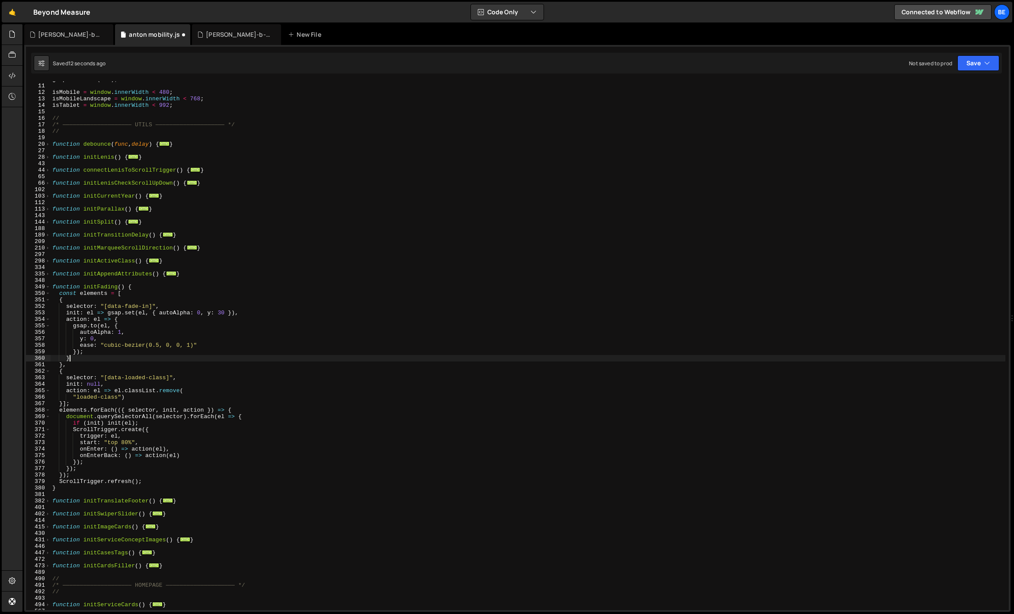
click at [101, 356] on div "gsap . defaults ( ... ) ; isMobile = window . innerWidth < 480 ; isMobileLandsc…" at bounding box center [528, 347] width 955 height 542
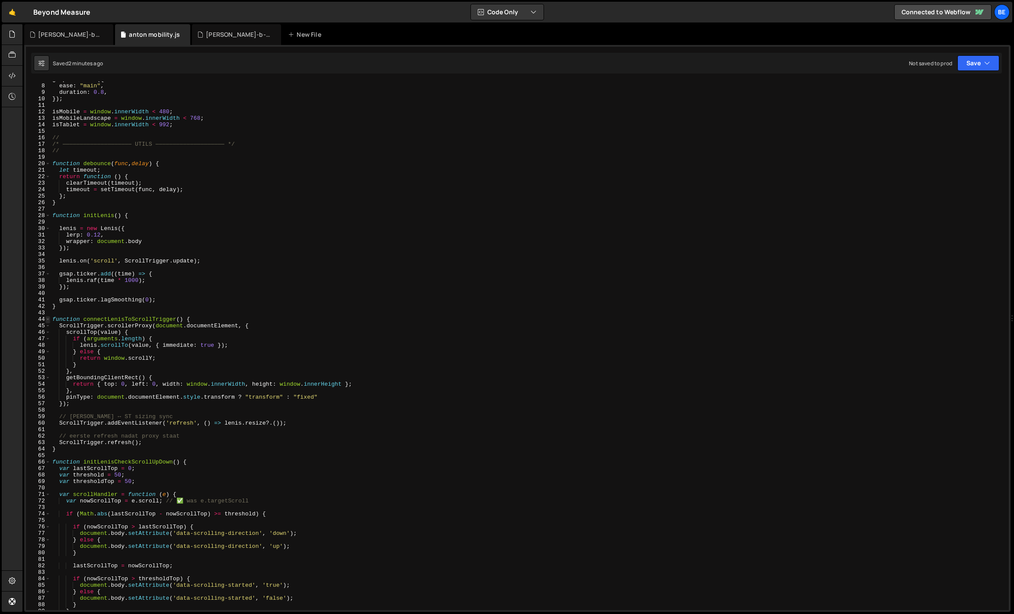
click at [49, 318] on span at bounding box center [47, 319] width 5 height 6
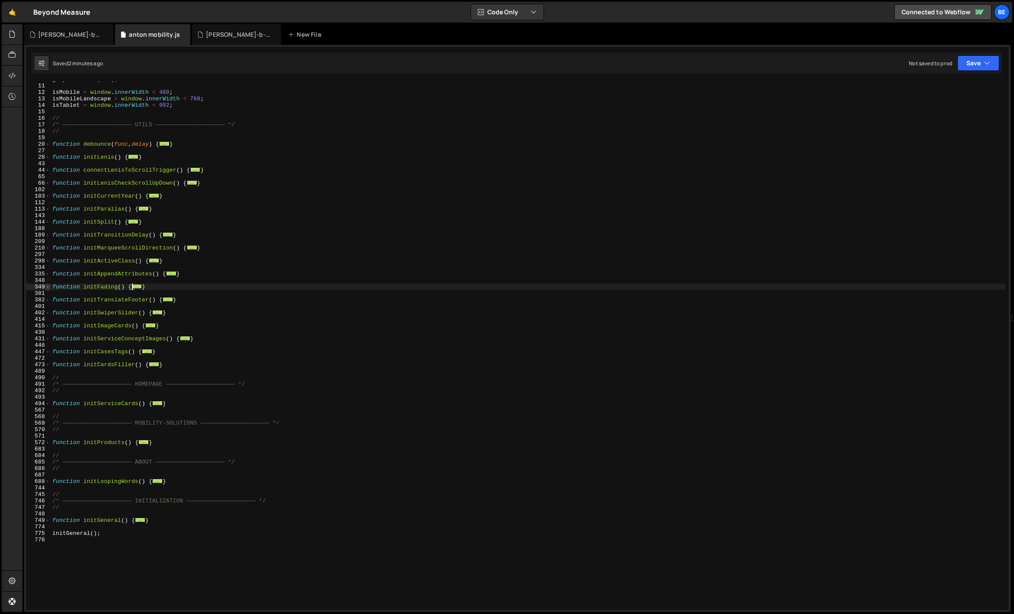
click at [47, 288] on span at bounding box center [47, 287] width 5 height 6
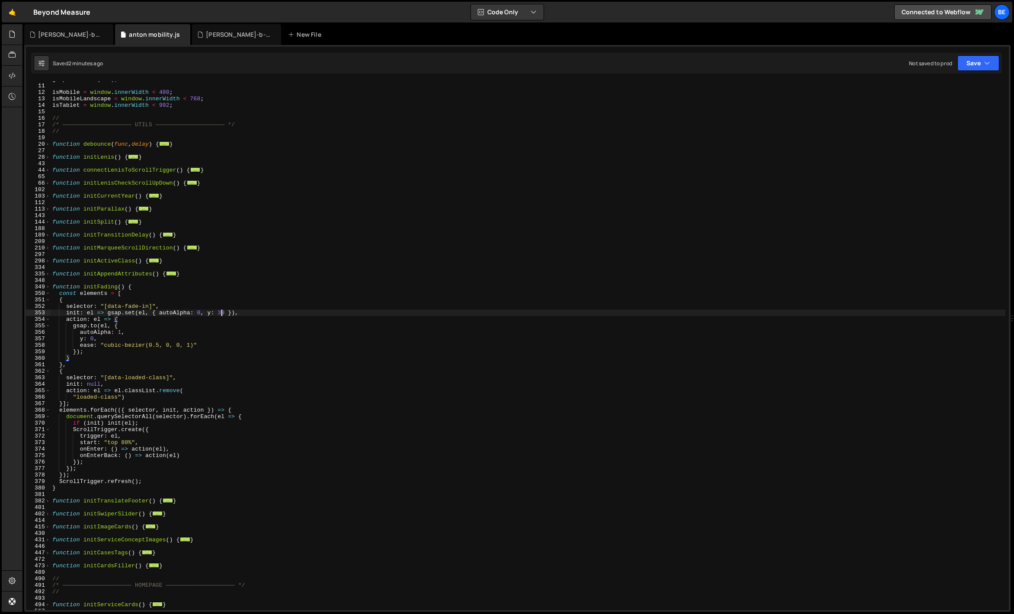
click at [221, 314] on div "gsap . defaults ( ... ) ; isMobile = window . innerWidth < 480 ; isMobileLandsc…" at bounding box center [528, 347] width 955 height 542
click at [245, 308] on div "gsap . defaults ( ... ) ; isMobile = window . innerWidth < 480 ; isMobileLandsc…" at bounding box center [528, 347] width 955 height 542
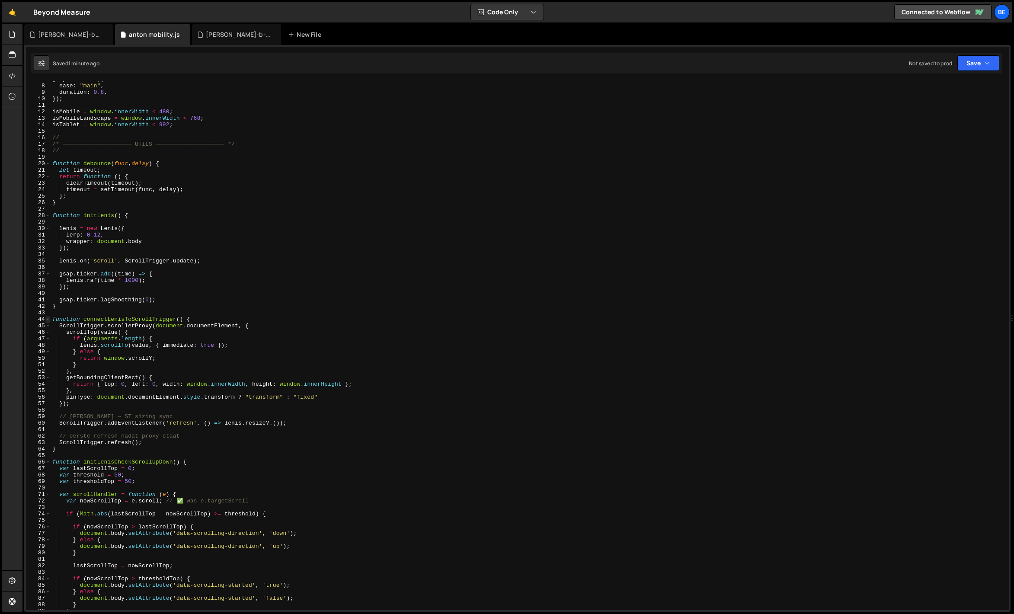
click at [46, 319] on span at bounding box center [47, 319] width 5 height 6
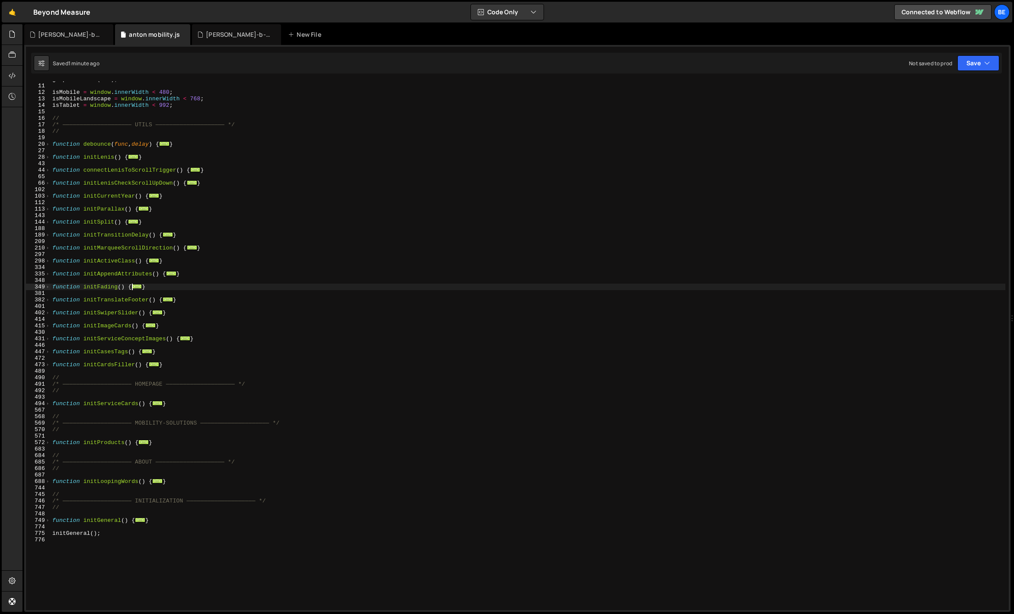
scroll to position [43, 0]
click at [48, 287] on span at bounding box center [47, 288] width 5 height 6
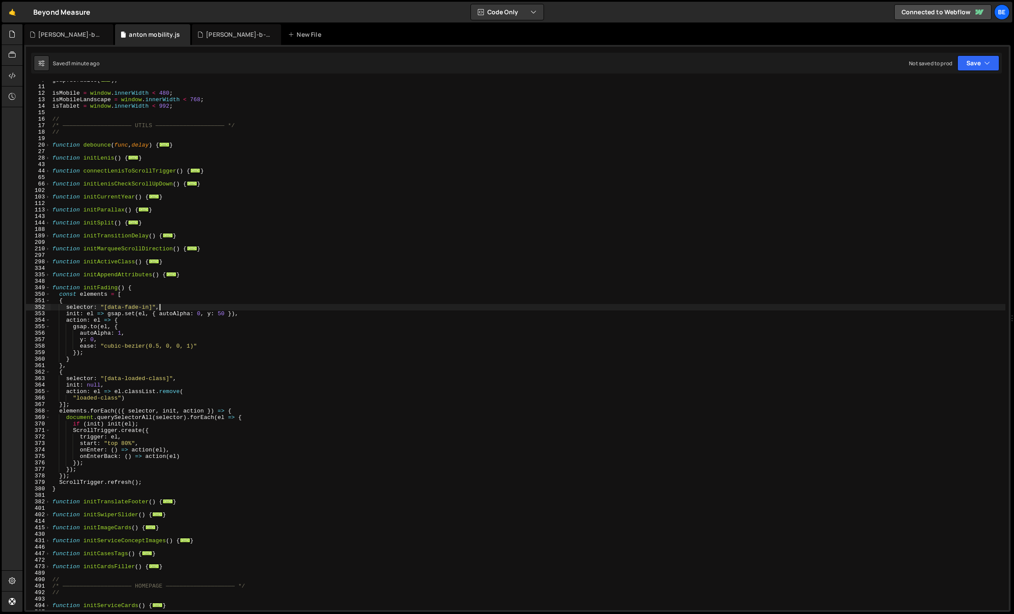
click at [125, 333] on div "gsap . defaults ( ... ) ; isMobile = window . innerWidth < 480 ; isMobileLandsc…" at bounding box center [528, 348] width 955 height 542
click at [125, 340] on div "gsap . defaults ( ... ) ; isMobile = window . innerWidth < 480 ; isMobileLandsc…" at bounding box center [528, 348] width 955 height 542
type textarea "y: 0,"
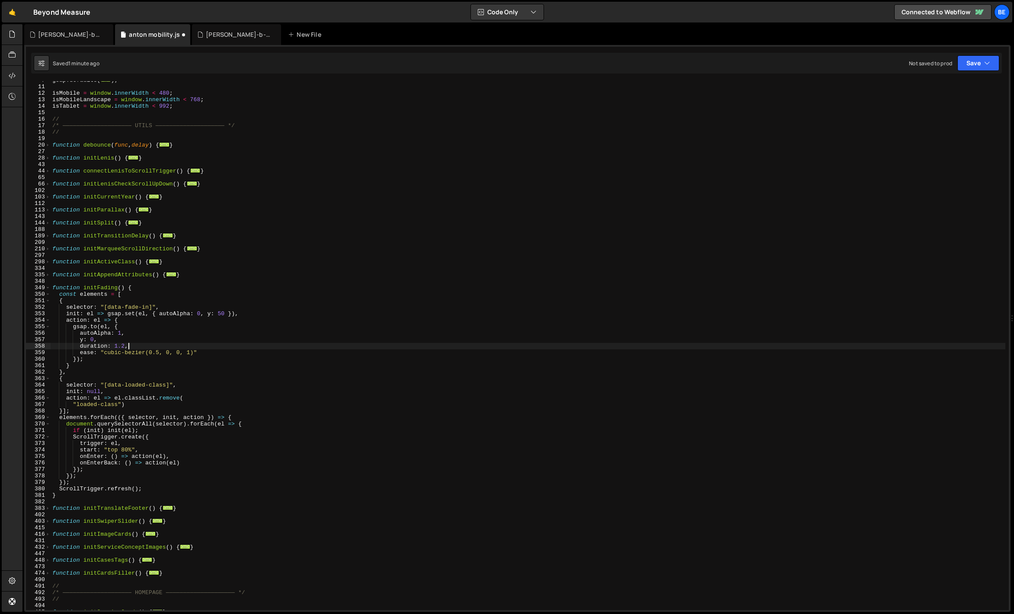
scroll to position [0, 5]
drag, startPoint x: 202, startPoint y: 352, endPoint x: 44, endPoint y: 350, distance: 158.3
click at [44, 350] on div "duration: 1.2, 7 11 12 13 14 15 16 17 18 19 20 27 28 43 44 65 66 102 103 112 11…" at bounding box center [517, 345] width 983 height 529
type textarea "ease: "cubic-bezier(0.5, 0, 0, 1)""
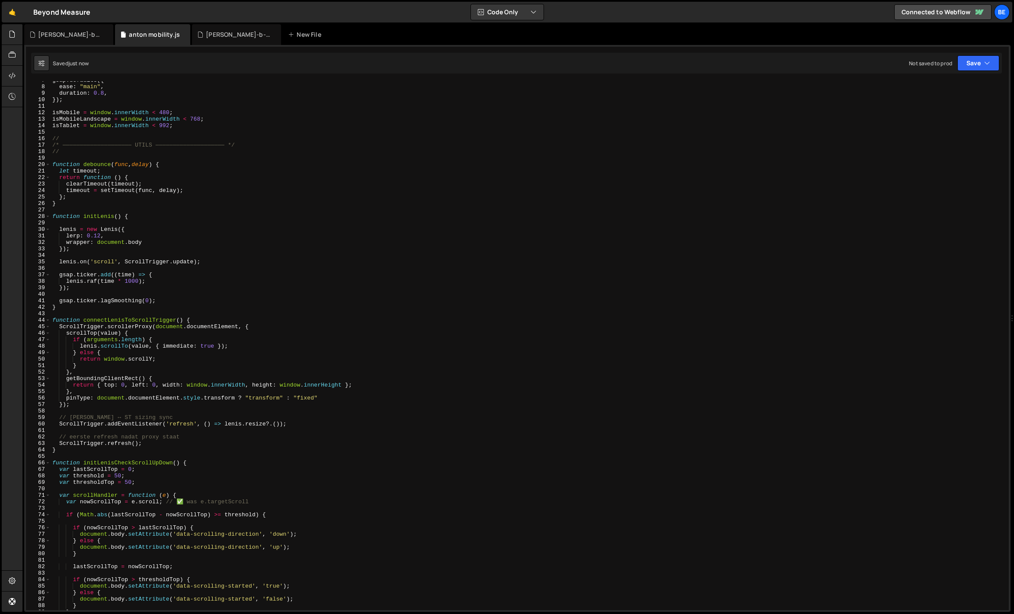
type textarea "duration: 1.2,"
